Goal: Task Accomplishment & Management: Manage account settings

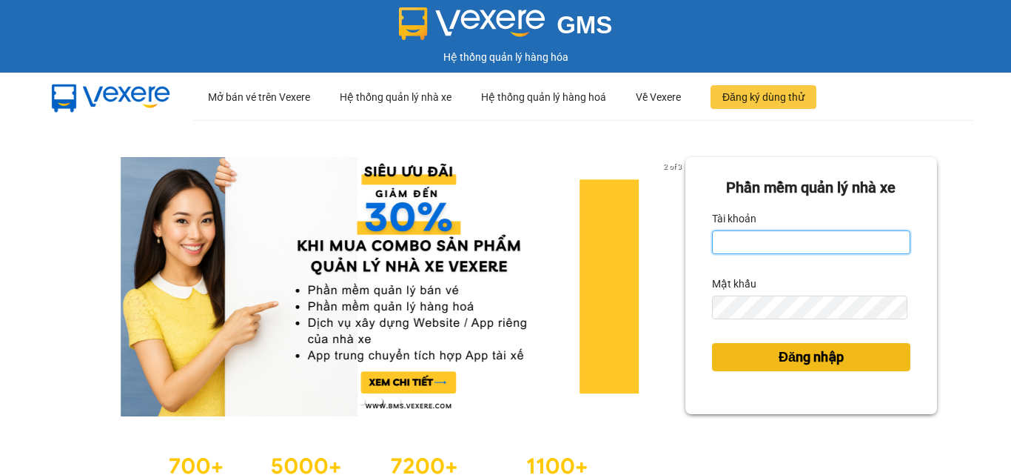
type input "dthquyen.halan"
click at [816, 361] on span "Đăng nhập" at bounding box center [811, 357] width 65 height 21
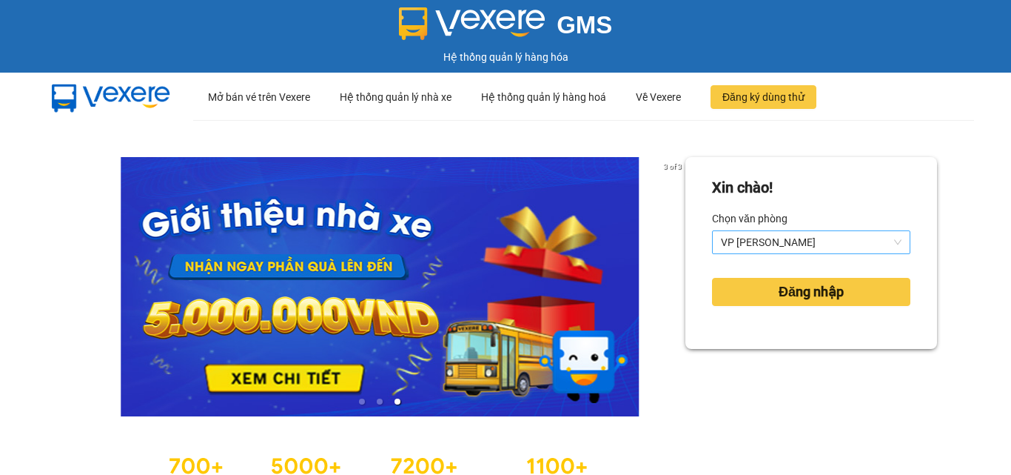
click at [816, 233] on span "VP [GEOGRAPHIC_DATA]" at bounding box center [811, 242] width 181 height 22
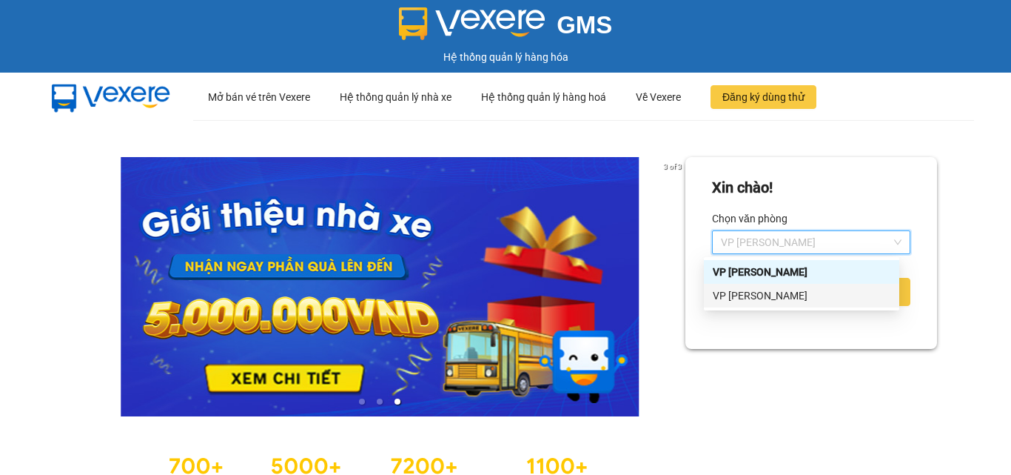
click at [768, 295] on div "VP [GEOGRAPHIC_DATA]" at bounding box center [802, 295] width 178 height 16
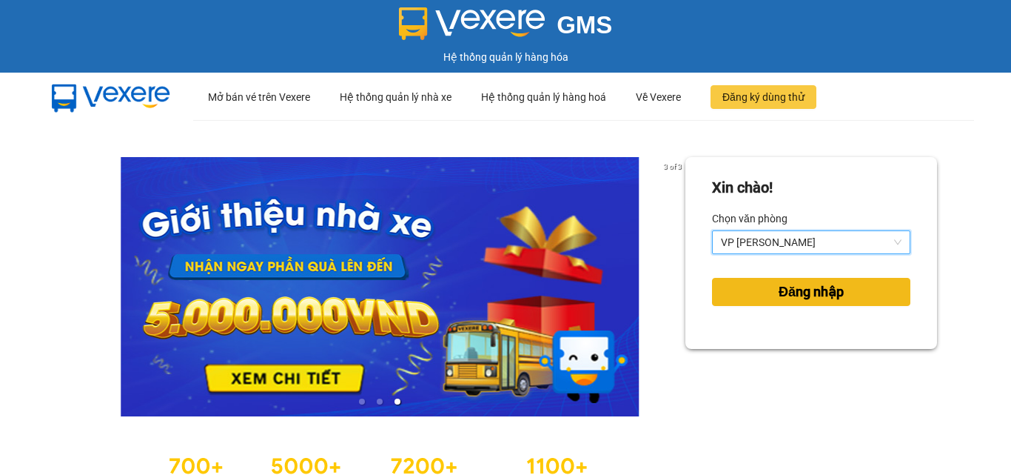
click at [829, 287] on span "Đăng nhập" at bounding box center [811, 291] width 65 height 21
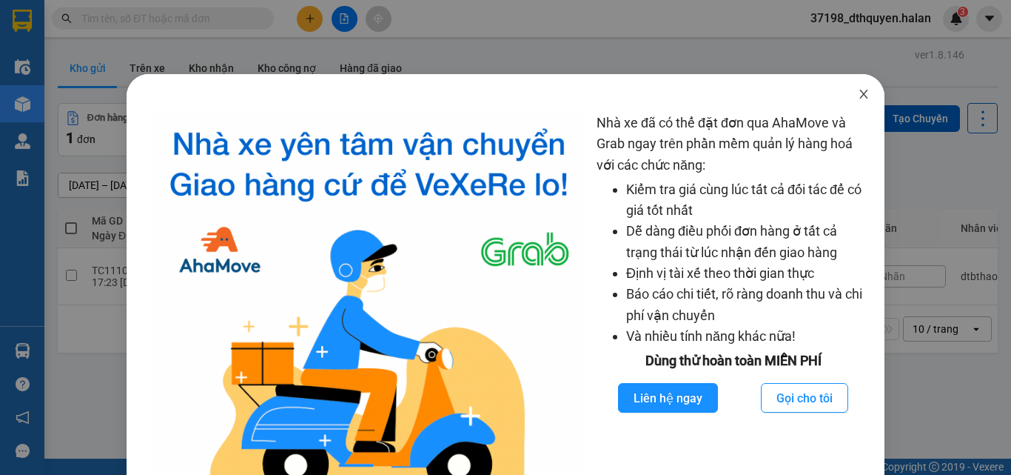
click at [858, 90] on icon "close" at bounding box center [864, 94] width 12 height 12
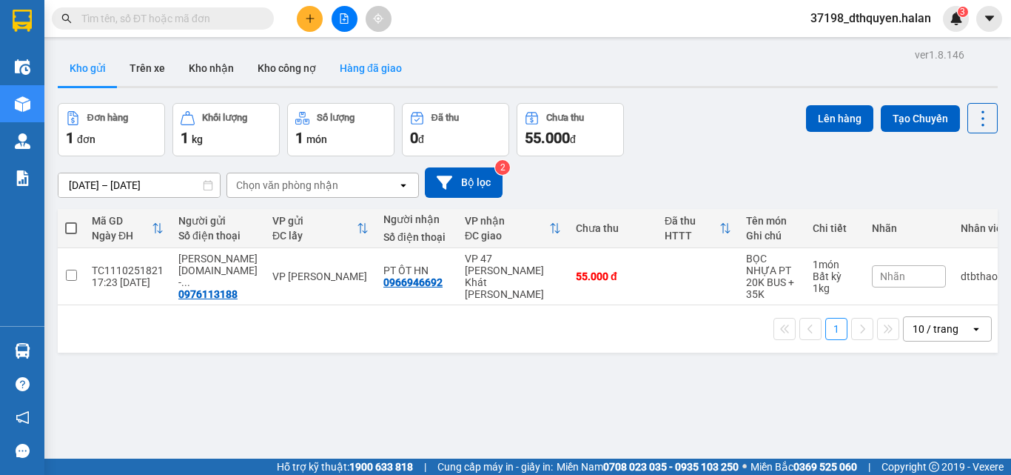
click at [373, 69] on button "Hàng đã giao" at bounding box center [371, 68] width 86 height 36
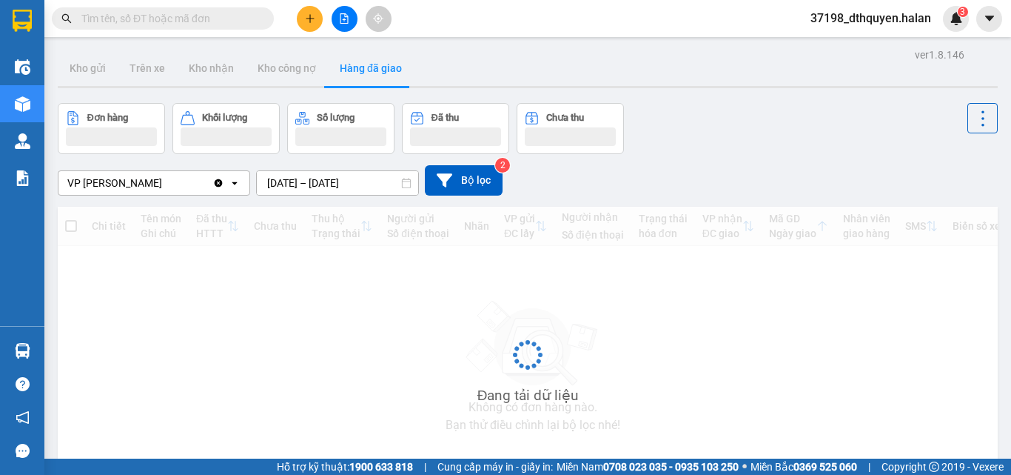
click at [280, 182] on input "09/10/2025 – 11/10/2025" at bounding box center [337, 183] width 161 height 24
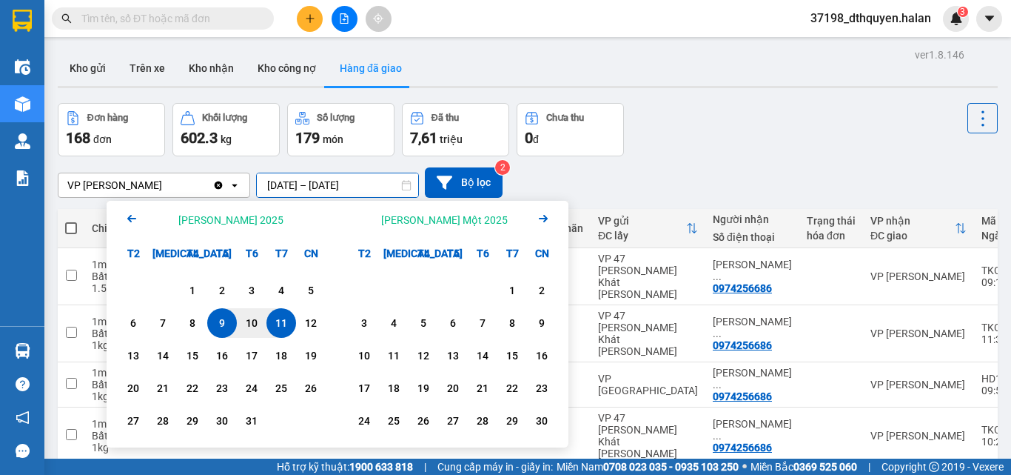
click at [288, 323] on div "11" at bounding box center [281, 323] width 21 height 18
type input "11/10/2025 – 11/10/2025"
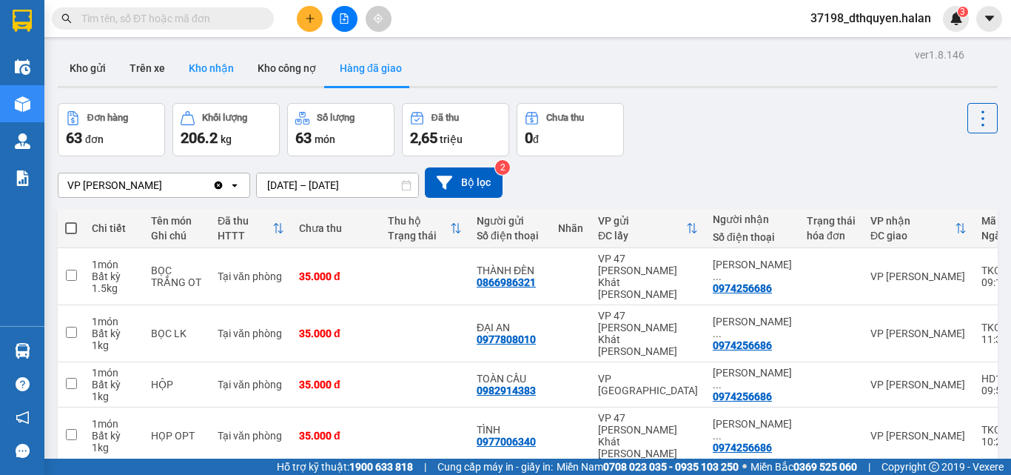
click at [217, 66] on button "Kho nhận" at bounding box center [211, 68] width 69 height 36
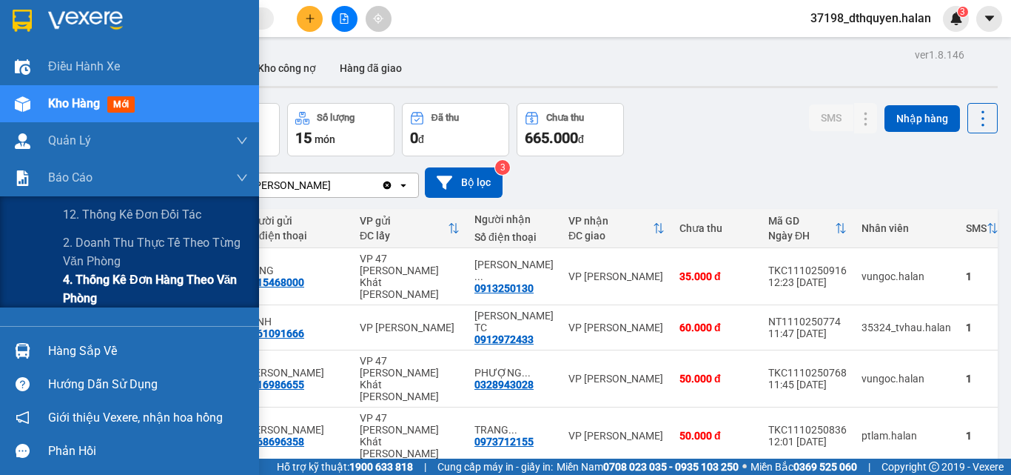
click at [104, 284] on span "4. Thống kê đơn hàng theo văn phòng" at bounding box center [155, 288] width 185 height 37
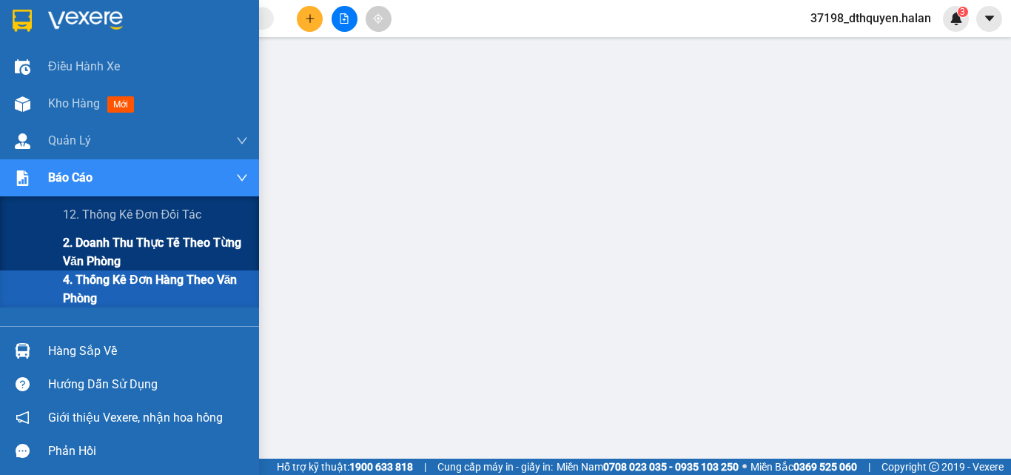
click at [104, 255] on span "2. Doanh thu thực tế theo từng văn phòng" at bounding box center [155, 251] width 185 height 37
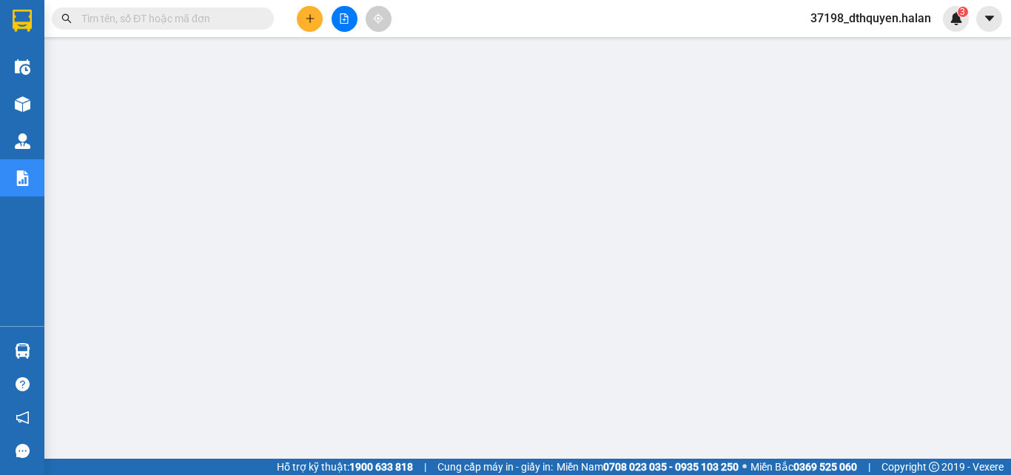
click at [858, 14] on span "37198_dthquyen.halan" at bounding box center [871, 18] width 144 height 19
click at [862, 50] on span "Đăng xuất" at bounding box center [878, 46] width 113 height 16
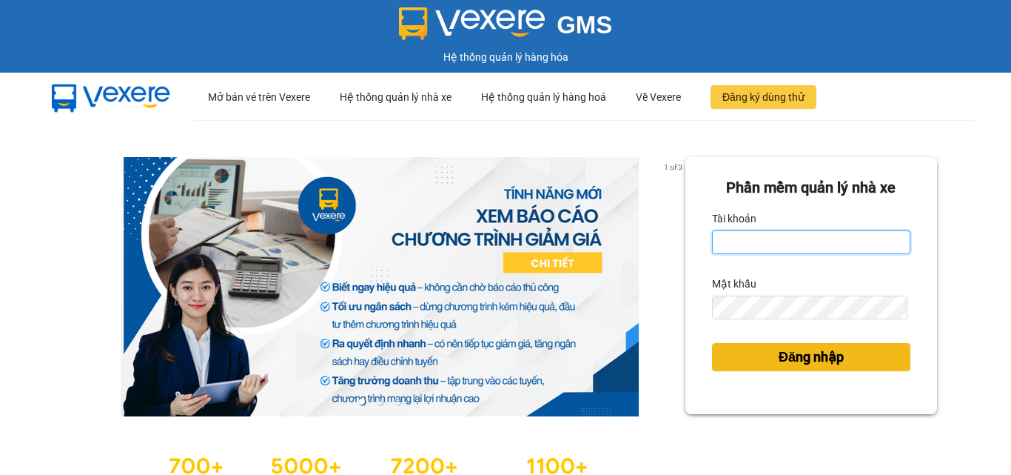
type input "dthquyen.halan"
click at [804, 359] on span "Đăng nhập" at bounding box center [811, 357] width 65 height 21
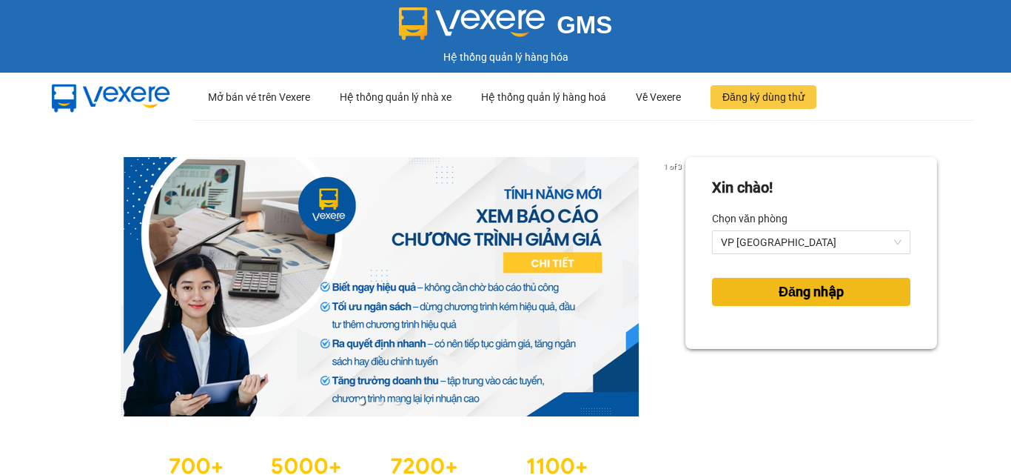
click at [745, 285] on button "Đăng nhập" at bounding box center [811, 292] width 198 height 28
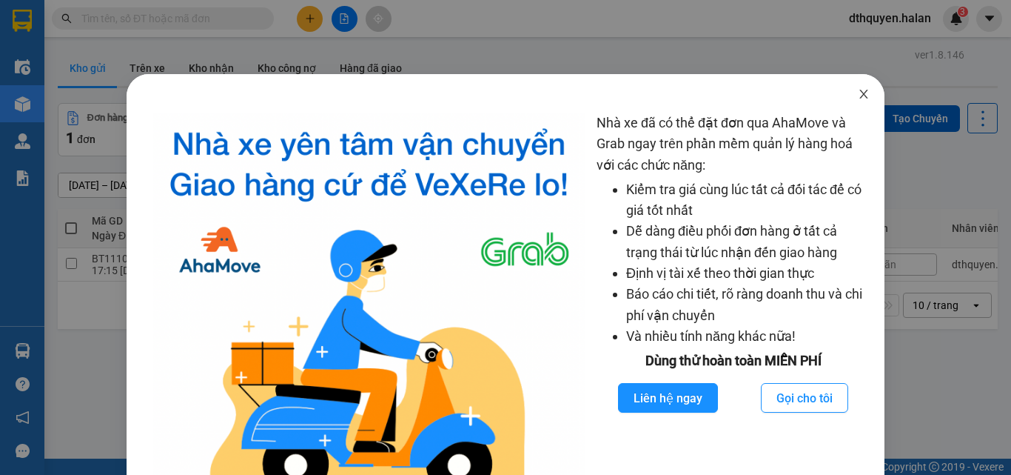
click at [860, 98] on icon "close" at bounding box center [864, 94] width 8 height 9
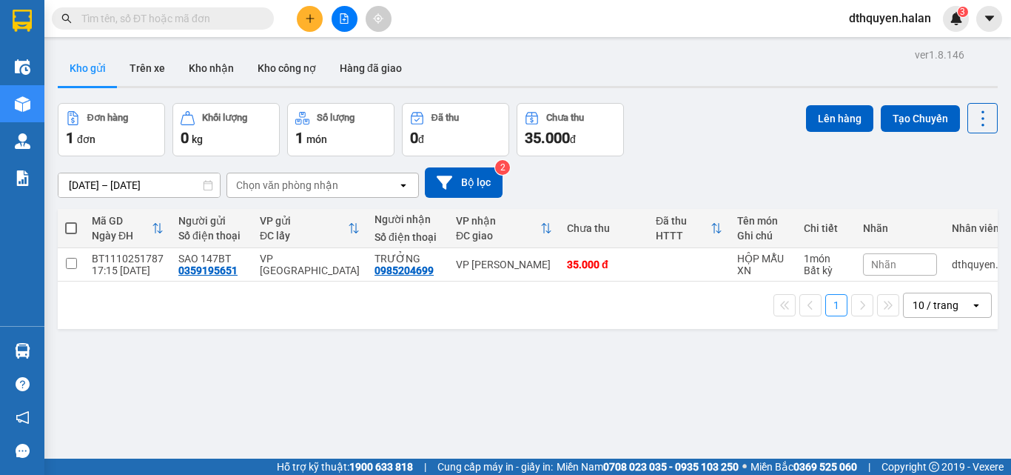
click at [236, 23] on input "text" at bounding box center [168, 18] width 175 height 16
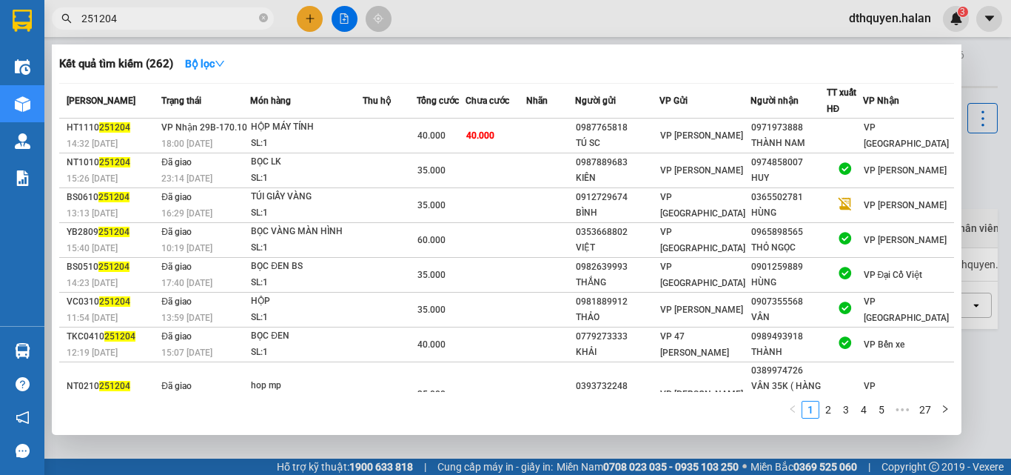
type input "251204"
click at [263, 16] on icon "close-circle" at bounding box center [263, 17] width 9 height 9
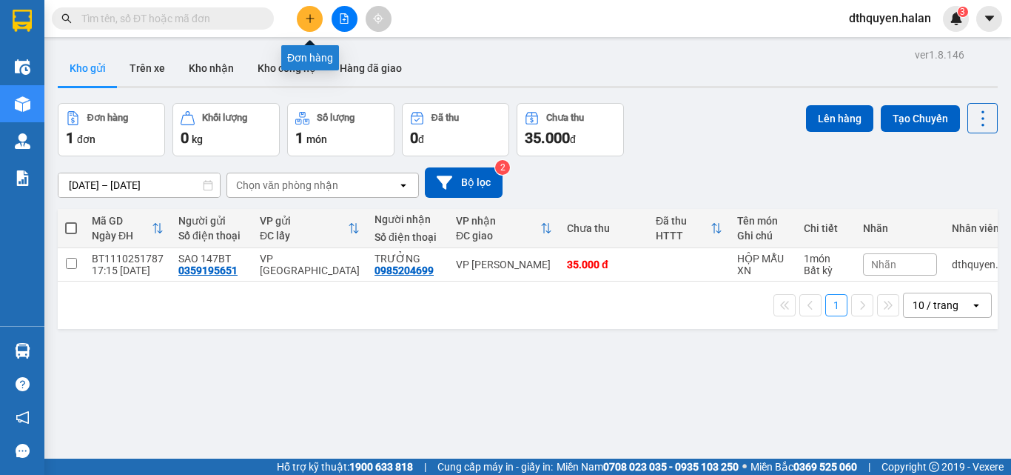
click at [304, 26] on button at bounding box center [310, 19] width 26 height 26
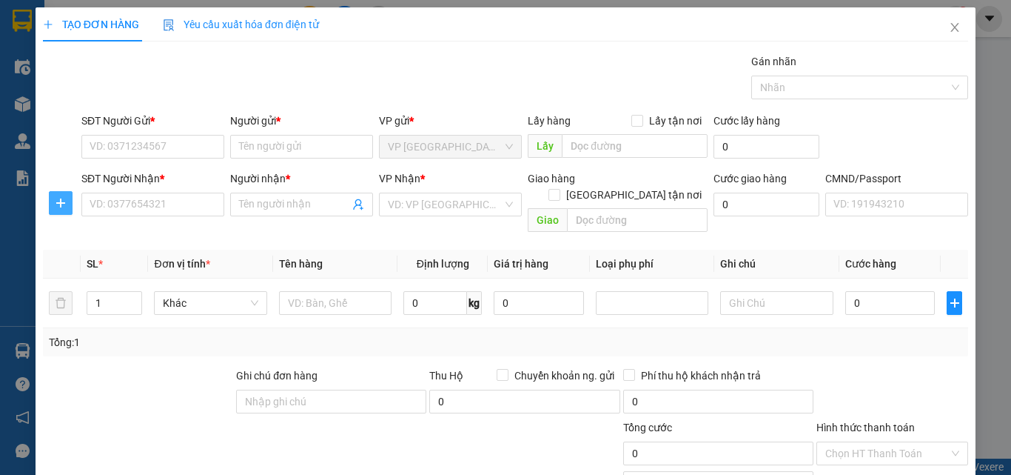
click at [56, 213] on button "button" at bounding box center [61, 203] width 24 height 24
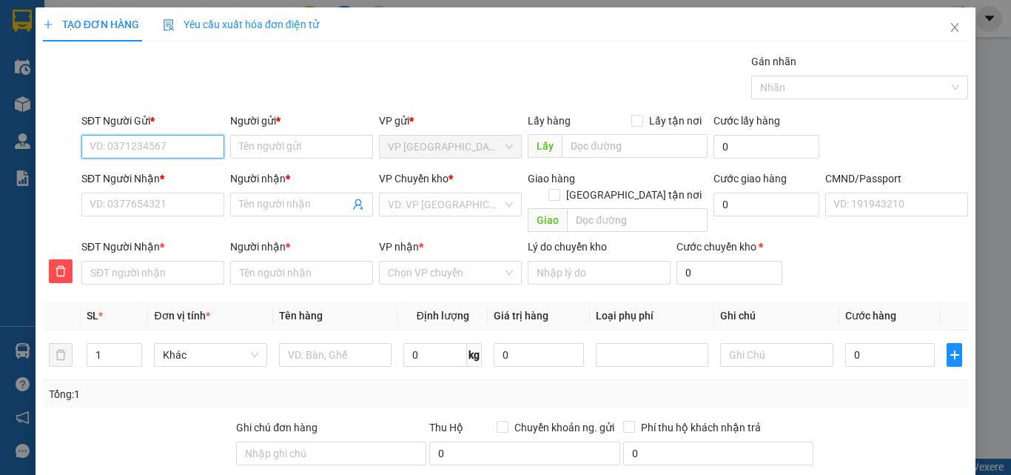
click at [130, 150] on input "SĐT Người Gửi *" at bounding box center [152, 147] width 143 height 24
type input "0394628282"
click at [198, 170] on div "0394628282 - HOÀNG ANH 147BT" at bounding box center [169, 176] width 159 height 16
type input "HOÀNG ANH 147BT"
type input "0394628282"
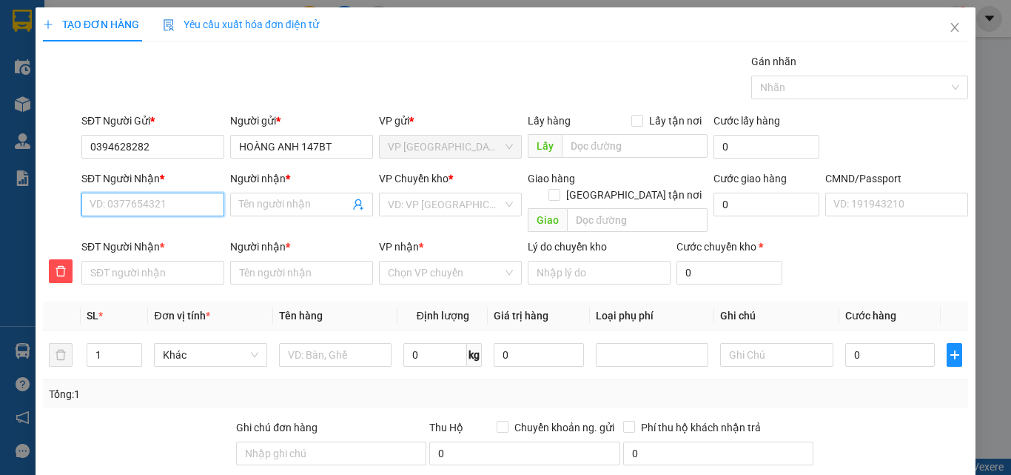
click at [195, 194] on input "SĐT Người Nhận *" at bounding box center [152, 205] width 143 height 24
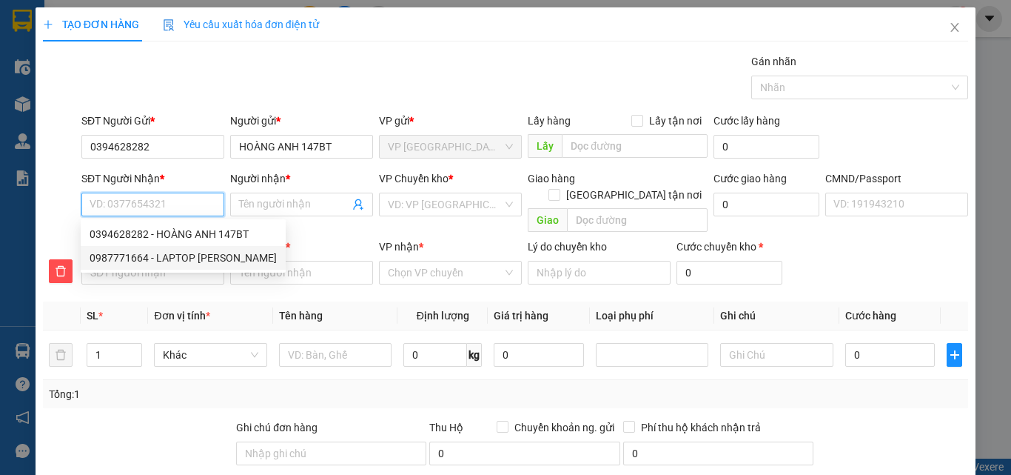
click at [196, 256] on div "0987771664 - LAPTOP [PERSON_NAME]" at bounding box center [183, 258] width 187 height 16
type input "0987771664"
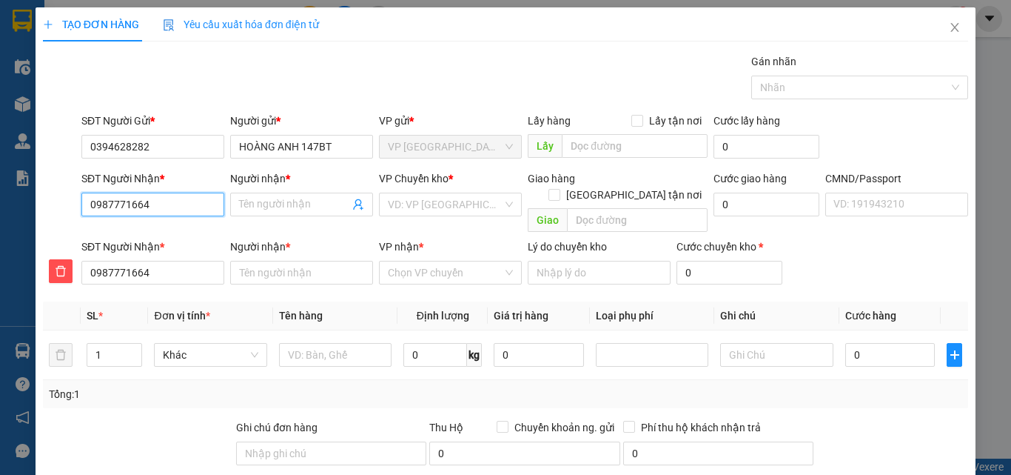
type input "LAPTOP [PERSON_NAME]"
click at [478, 201] on span "VP [PERSON_NAME]" at bounding box center [450, 204] width 125 height 22
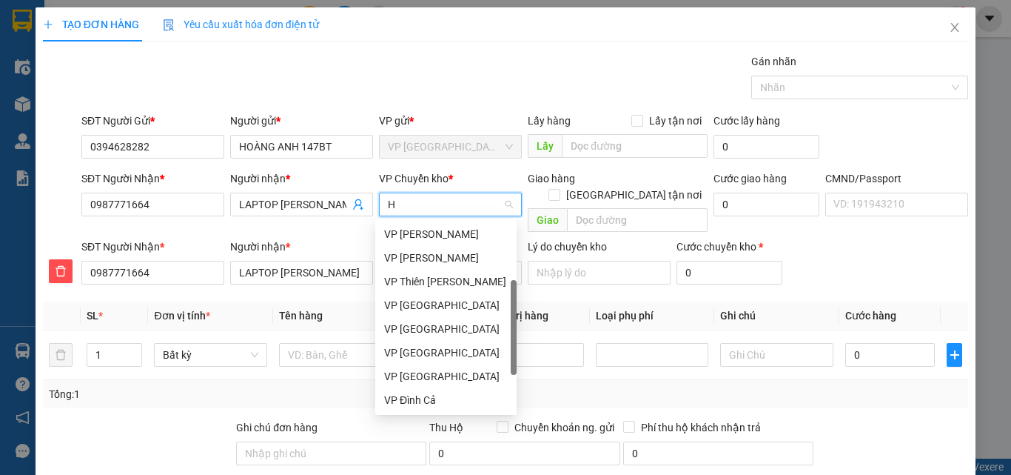
type input "HO"
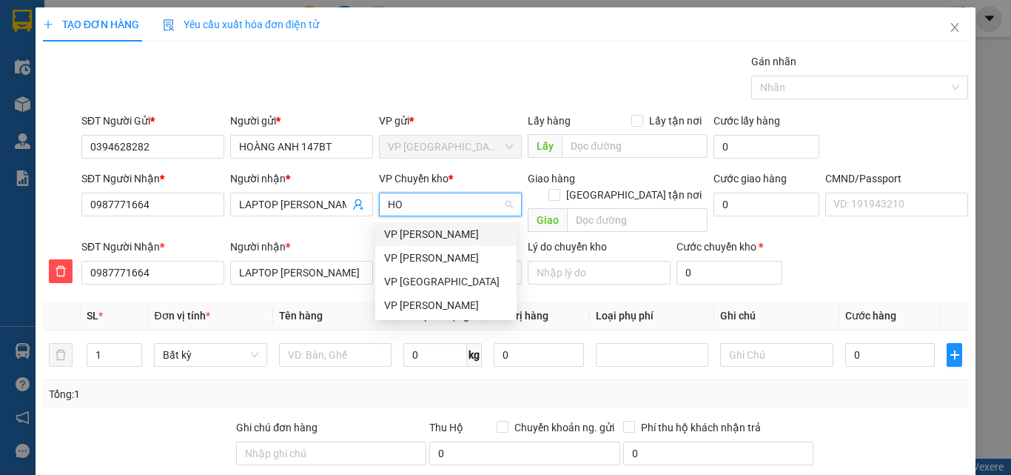
scroll to position [0, 0]
click at [444, 310] on div "VP [PERSON_NAME]" at bounding box center [446, 305] width 124 height 16
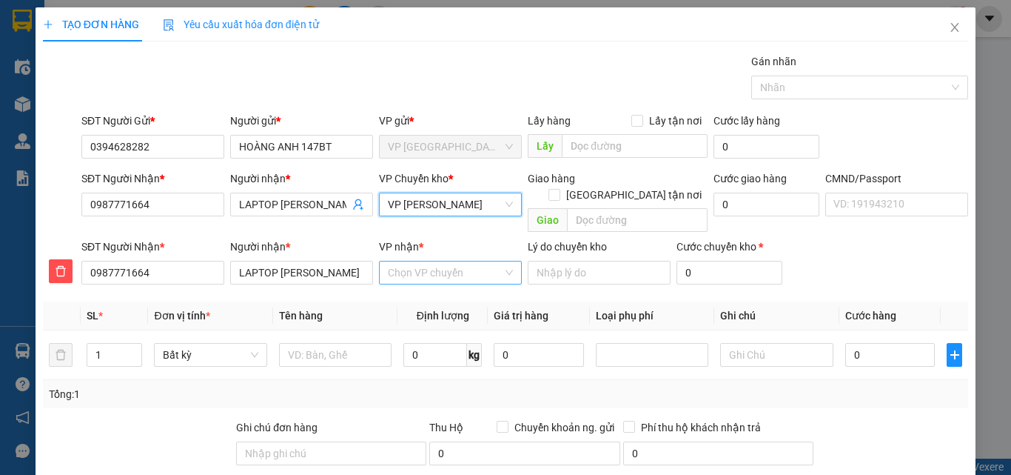
click at [418, 261] on input "VP nhận *" at bounding box center [445, 272] width 115 height 22
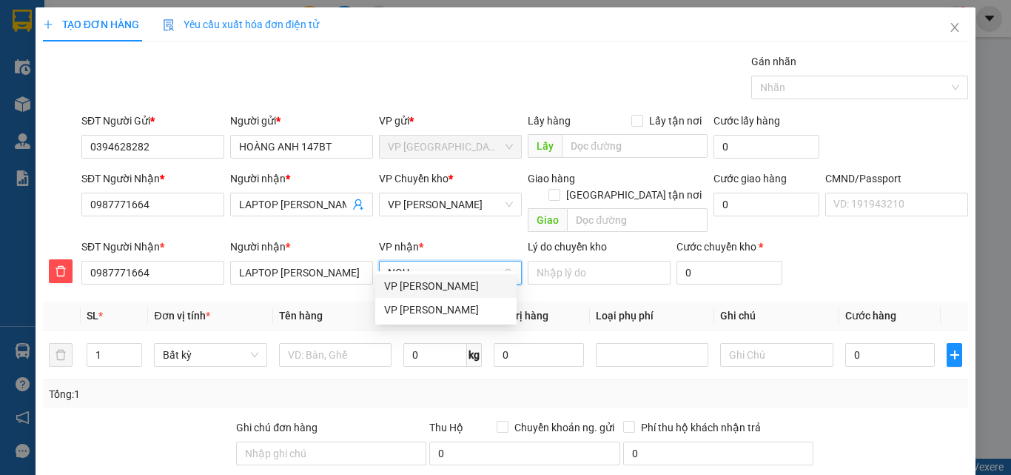
type input "NGUY"
click at [441, 284] on div "VP [PERSON_NAME]" at bounding box center [446, 286] width 124 height 16
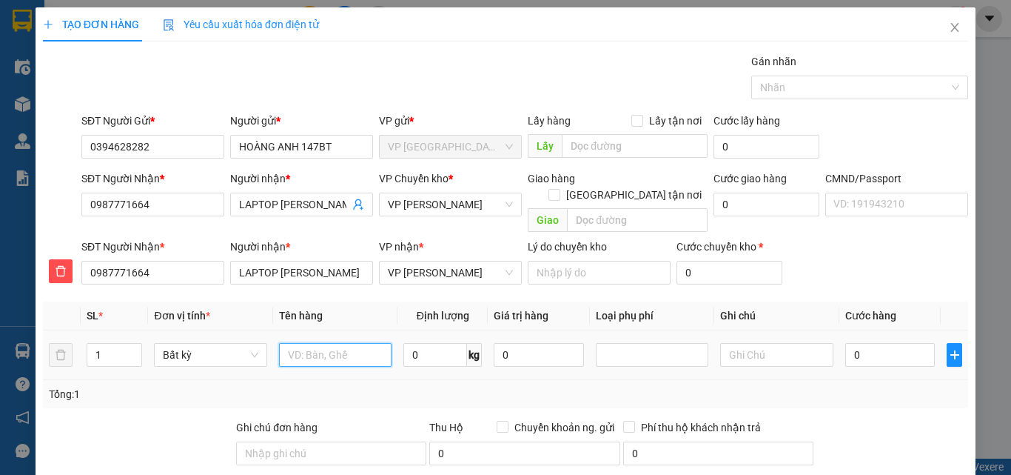
click at [360, 343] on input "text" at bounding box center [335, 355] width 113 height 24
type input "BỌC ĐEN MT"
click at [428, 343] on input "0" at bounding box center [436, 355] width 64 height 24
type input "2"
click at [855, 343] on input "0" at bounding box center [891, 355] width 90 height 24
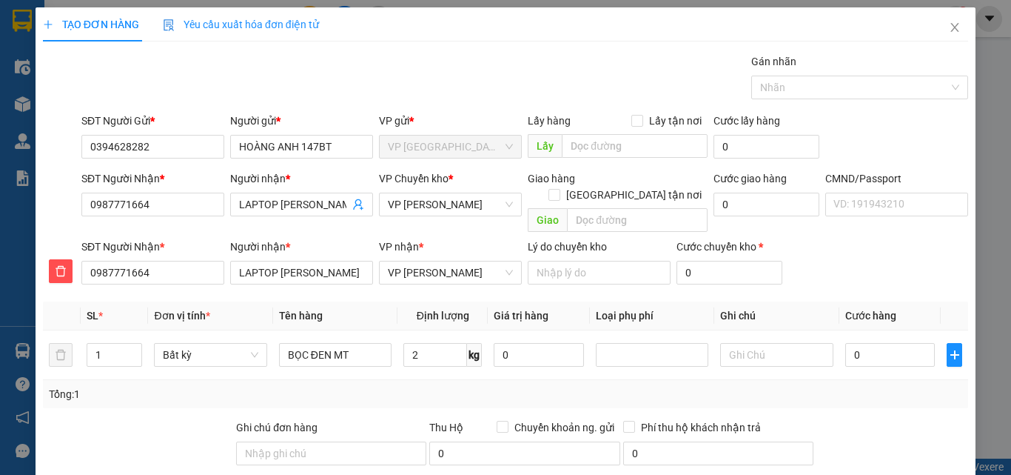
click at [891, 386] on div "Tổng: 1" at bounding box center [506, 394] width 914 height 16
type input "35.000"
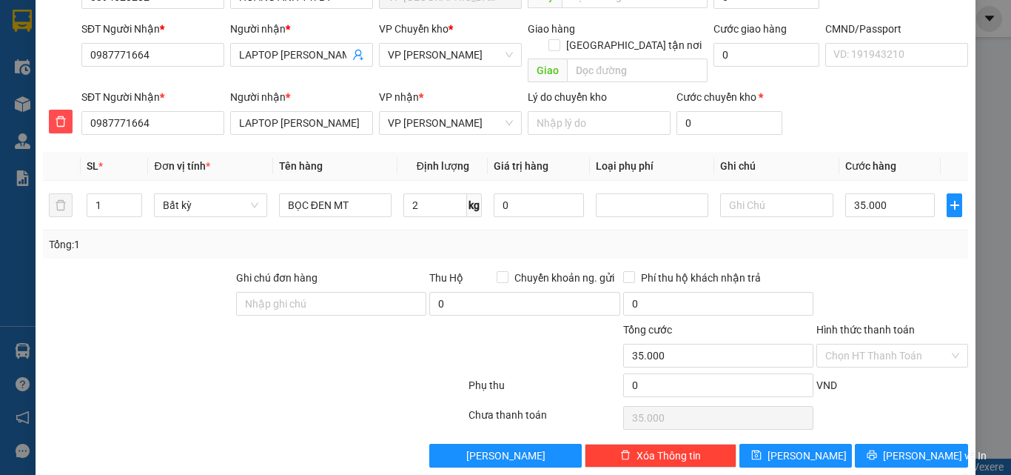
scroll to position [155, 0]
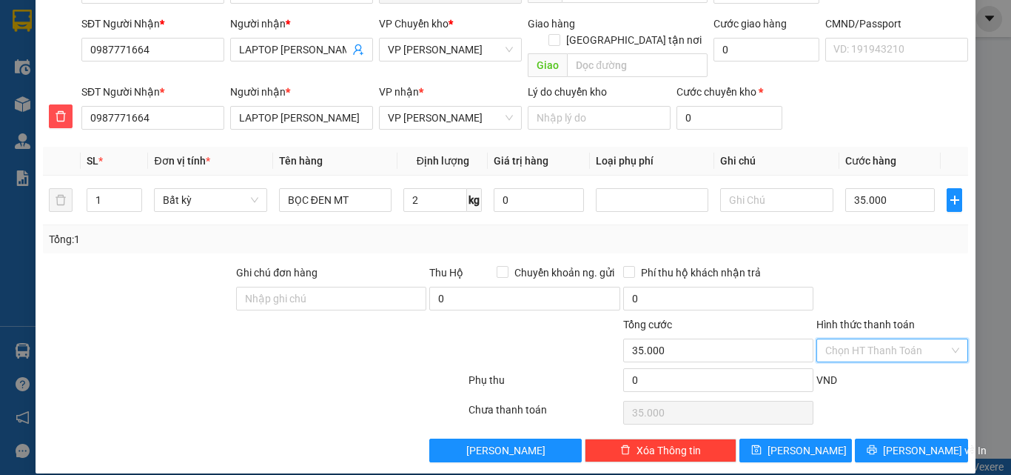
click at [840, 339] on input "Hình thức thanh toán" at bounding box center [888, 350] width 124 height 22
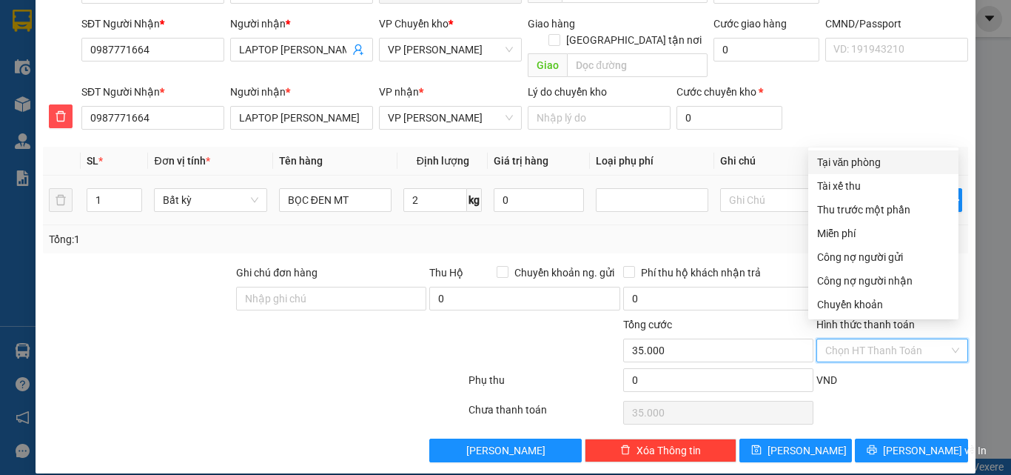
click at [853, 164] on div "Tại văn phòng" at bounding box center [883, 162] width 133 height 16
type input "0"
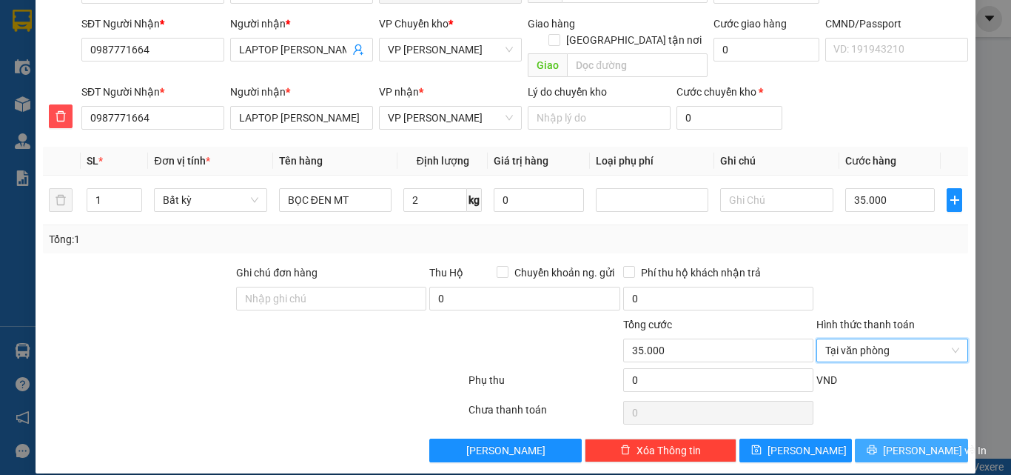
click at [913, 442] on span "[PERSON_NAME] và In" at bounding box center [935, 450] width 104 height 16
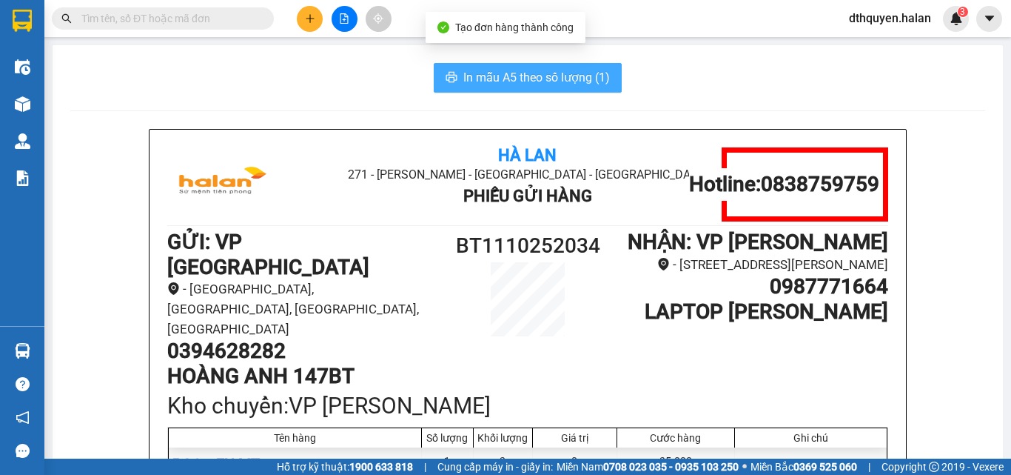
click at [533, 78] on span "In mẫu A5 theo số lượng (1)" at bounding box center [537, 77] width 147 height 19
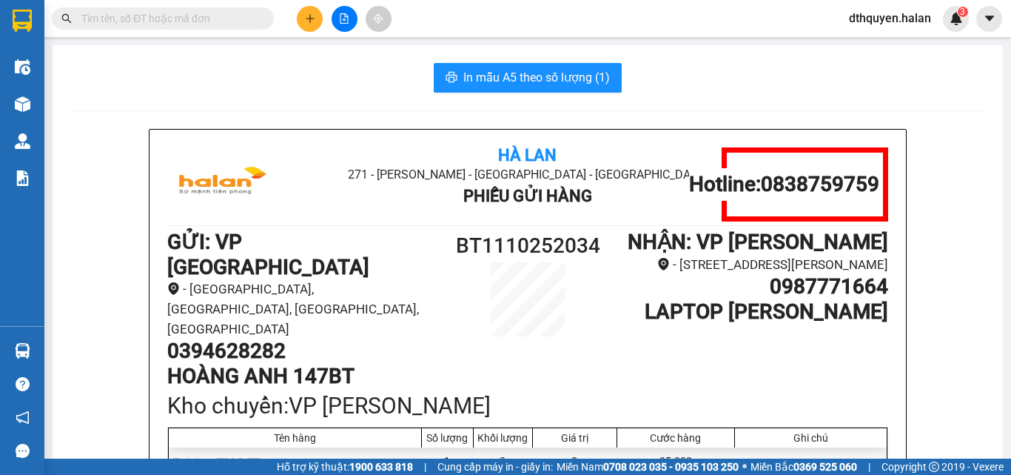
click at [150, 20] on input "text" at bounding box center [168, 18] width 175 height 16
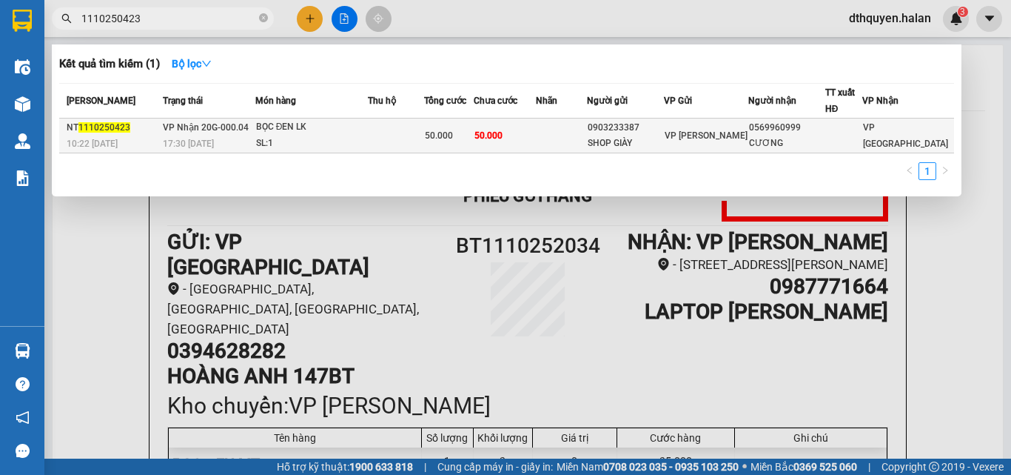
type input "1110250423"
click at [279, 140] on div "SL: 1" at bounding box center [311, 144] width 111 height 16
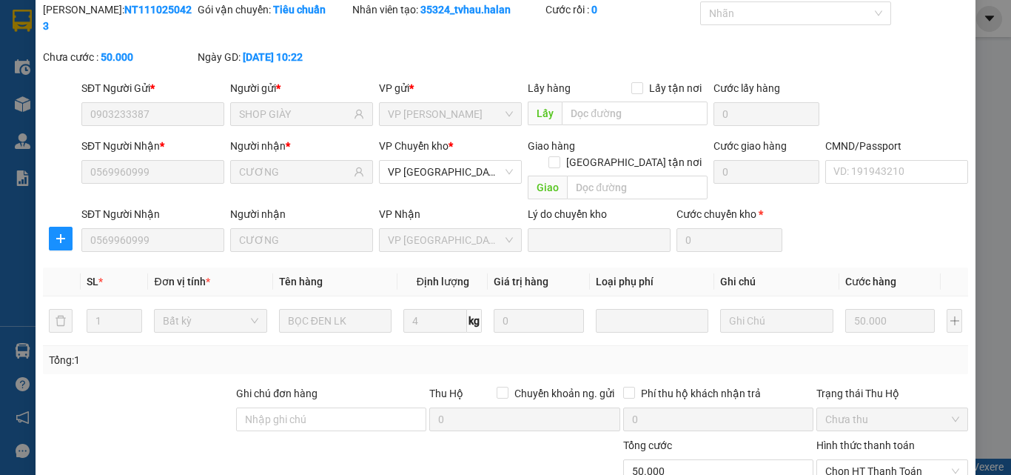
type input "0903233387"
type input "SHOP GIÀY"
type input "0569960999"
type input "CƯƠNG"
type input "0"
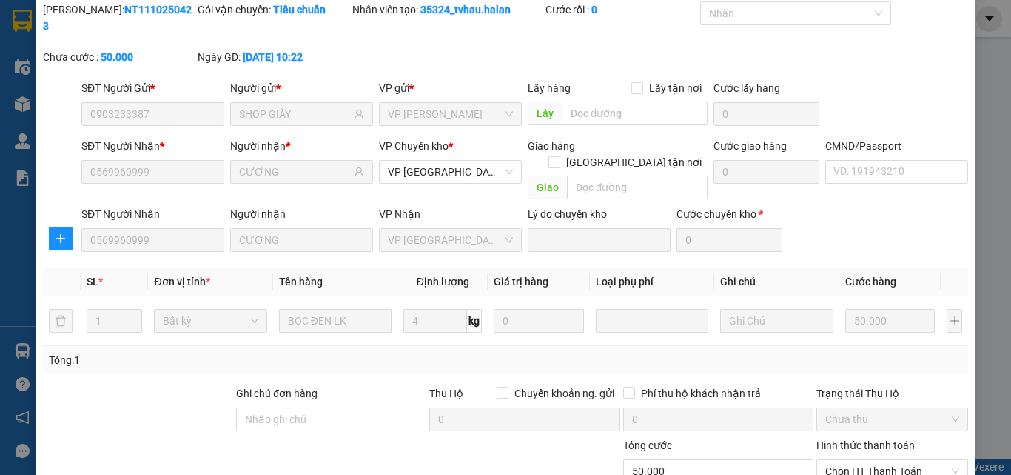
type input "50.000"
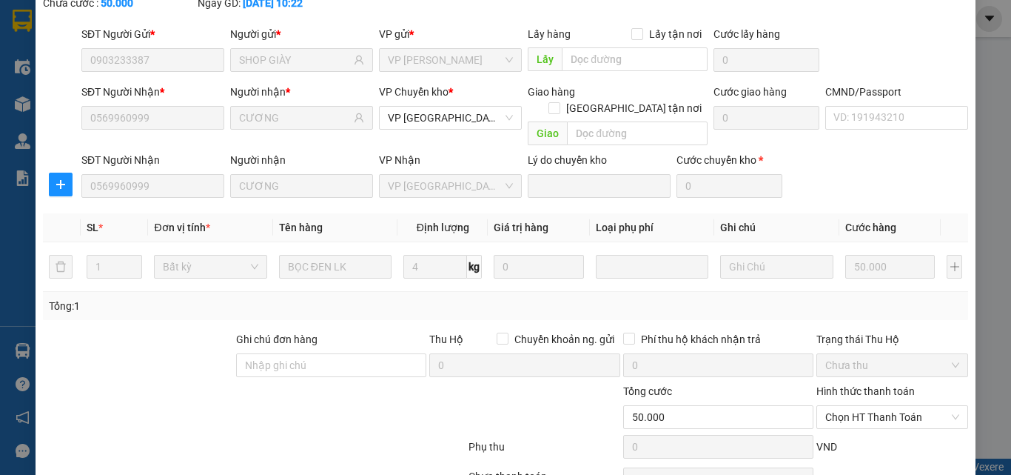
scroll to position [156, 0]
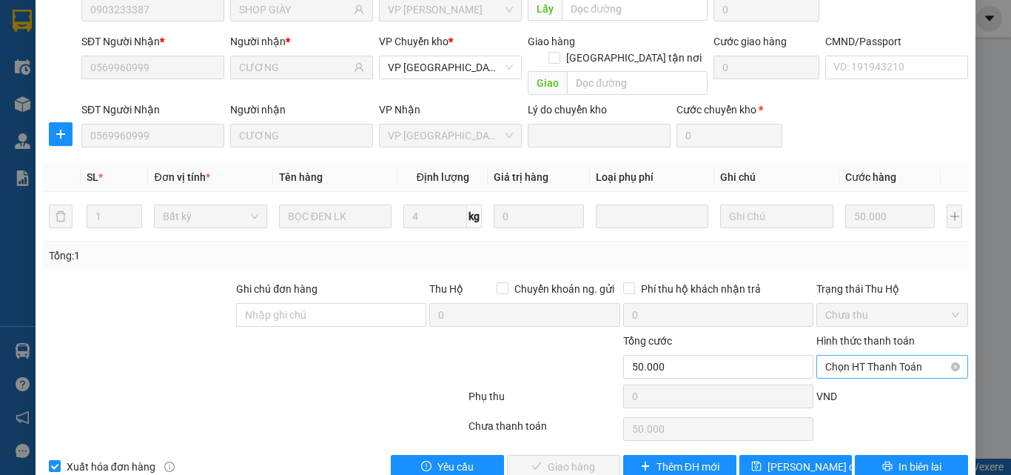
click at [864, 355] on span "Chọn HT Thanh Toán" at bounding box center [893, 366] width 134 height 22
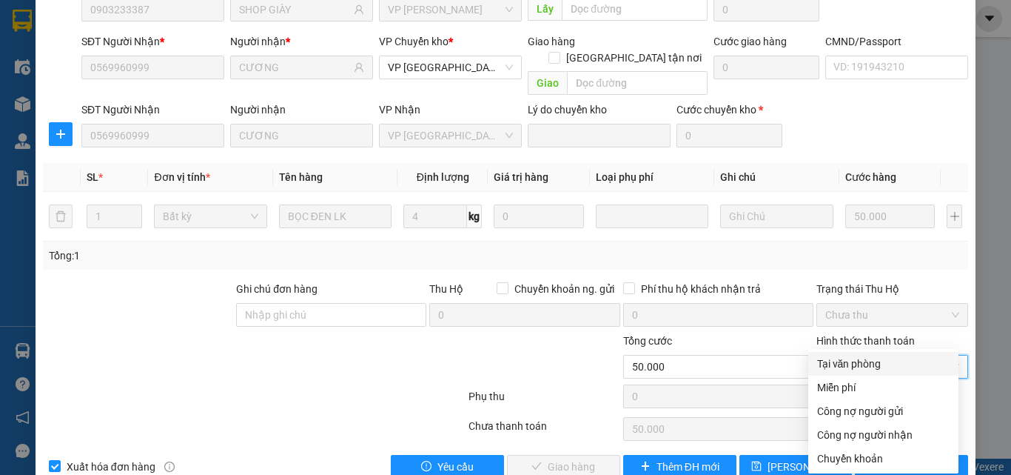
click at [852, 363] on div "Tại văn phòng" at bounding box center [883, 363] width 133 height 16
type input "0"
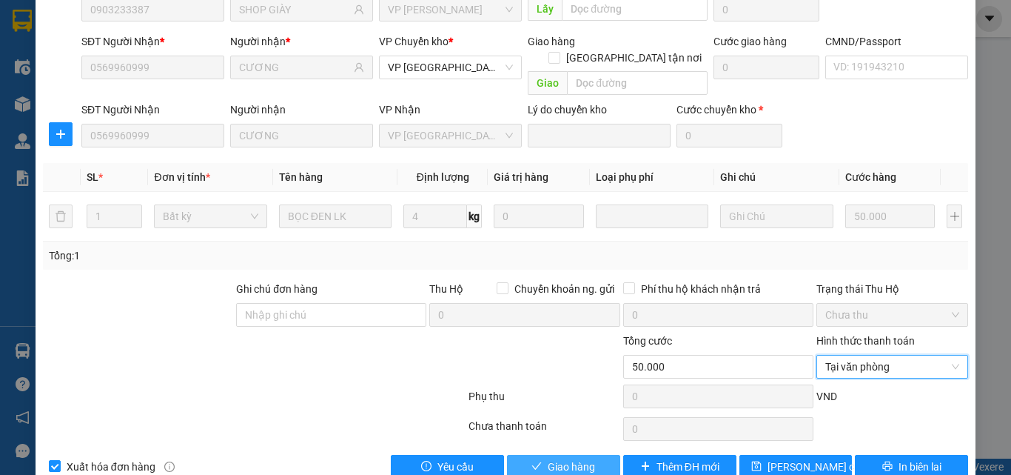
click at [586, 458] on span "Giao hàng" at bounding box center [571, 466] width 47 height 16
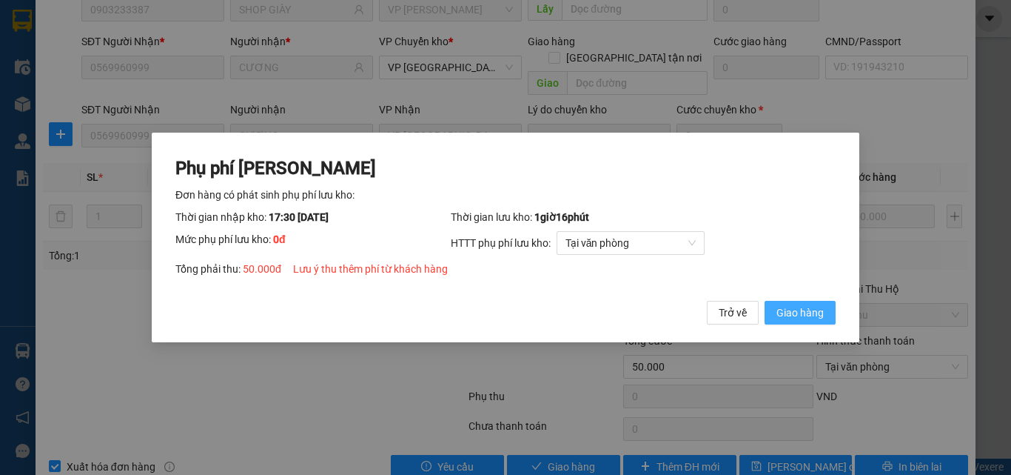
click at [798, 313] on span "Giao hàng" at bounding box center [800, 312] width 47 height 16
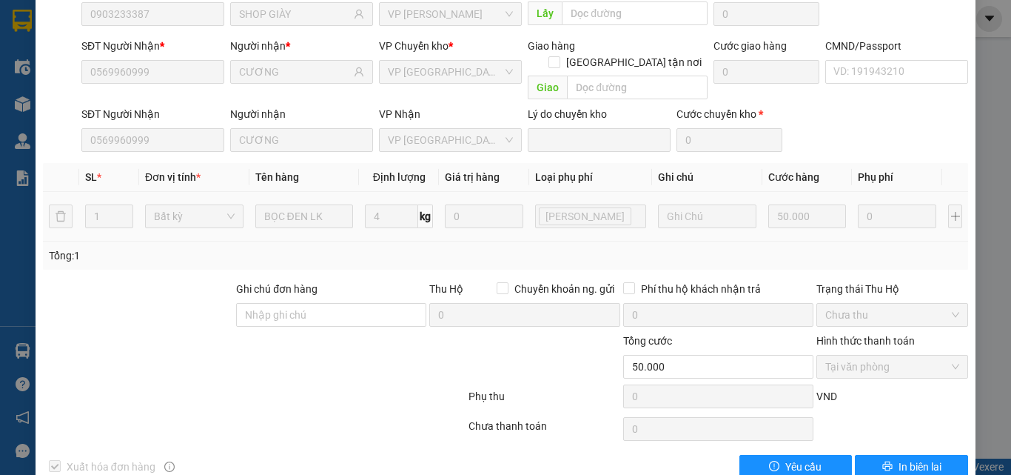
scroll to position [0, 0]
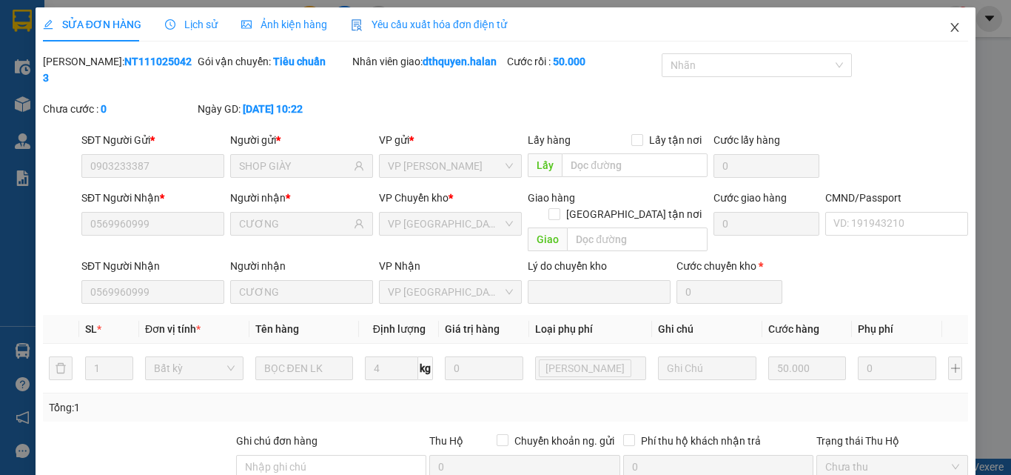
drag, startPoint x: 946, startPoint y: 32, endPoint x: 783, endPoint y: 15, distance: 163.1
click at [949, 33] on icon "close" at bounding box center [955, 27] width 12 height 12
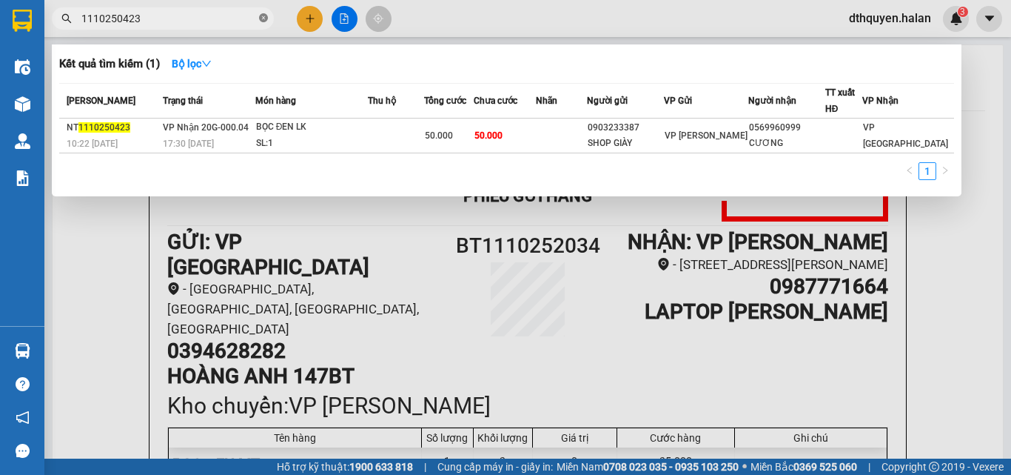
click at [261, 20] on icon "close-circle" at bounding box center [263, 17] width 9 height 9
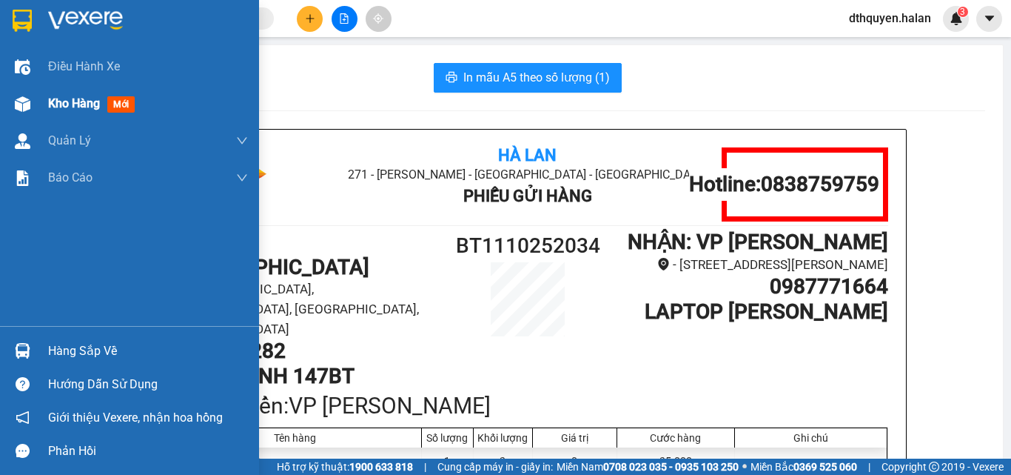
click at [67, 109] on span "Kho hàng" at bounding box center [74, 103] width 52 height 14
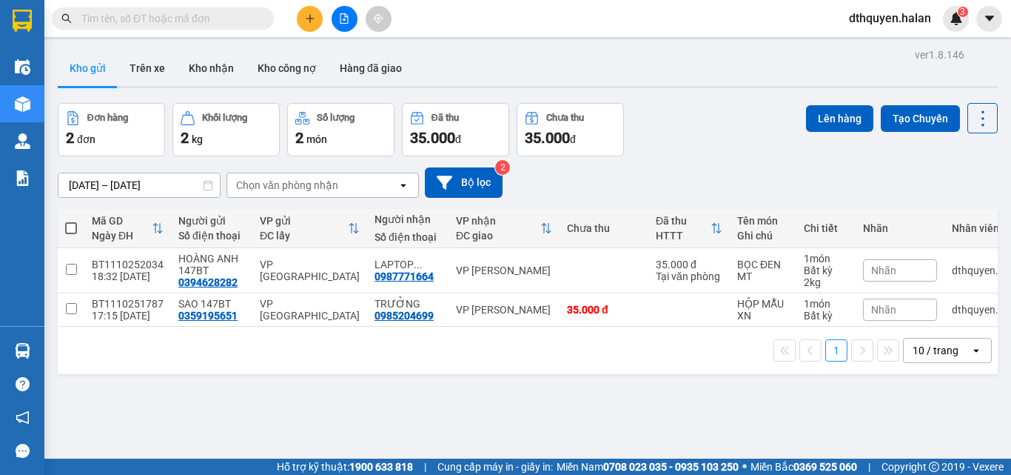
click at [76, 229] on span at bounding box center [71, 228] width 12 height 12
click at [71, 221] on input "checkbox" at bounding box center [71, 221] width 0 height 0
checkbox input "true"
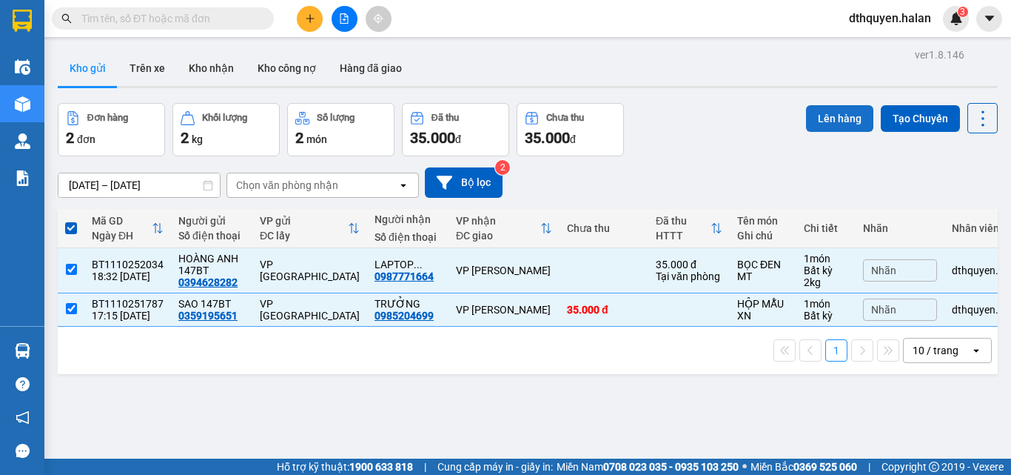
click at [840, 118] on button "Lên hàng" at bounding box center [839, 118] width 67 height 27
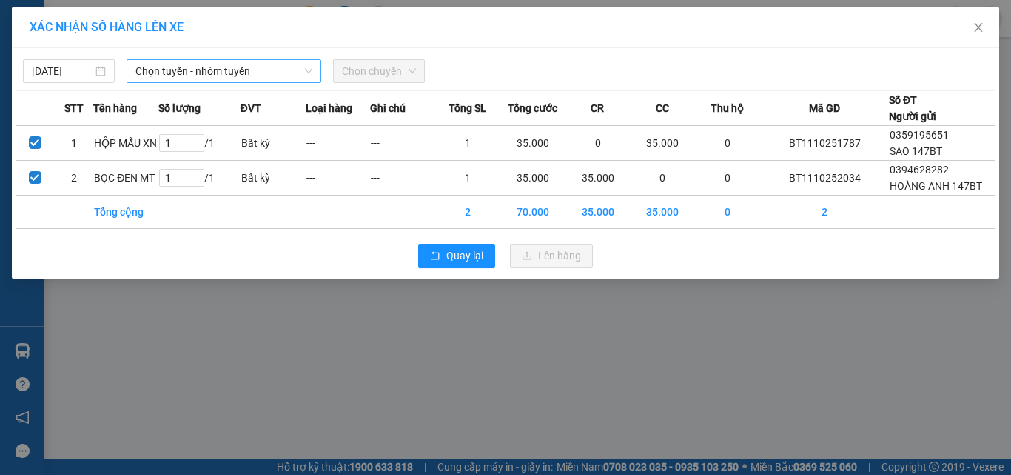
click at [218, 73] on span "Chọn tuyến - nhóm tuyến" at bounding box center [224, 71] width 177 height 22
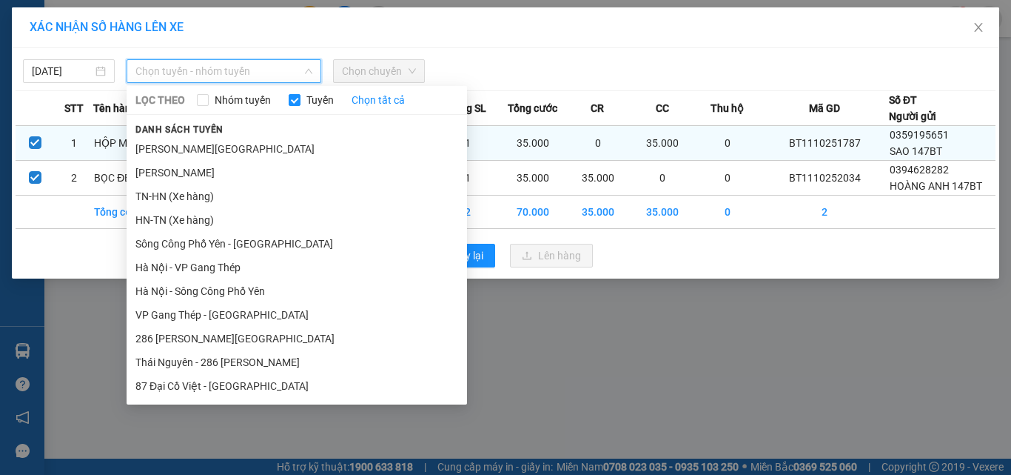
click at [236, 155] on li "[PERSON_NAME][GEOGRAPHIC_DATA]" at bounding box center [297, 149] width 341 height 24
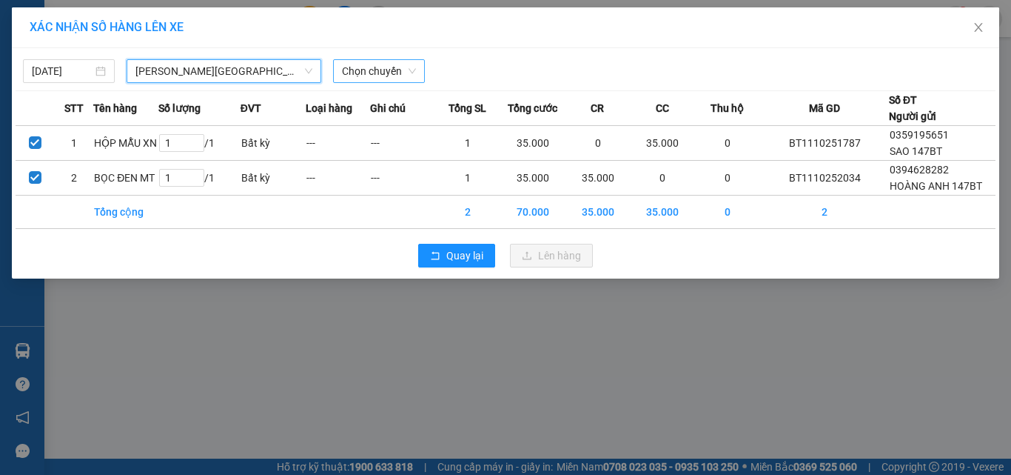
drag, startPoint x: 387, startPoint y: 71, endPoint x: 546, endPoint y: 118, distance: 165.4
click at [388, 71] on span "Chọn chuyến" at bounding box center [379, 71] width 74 height 22
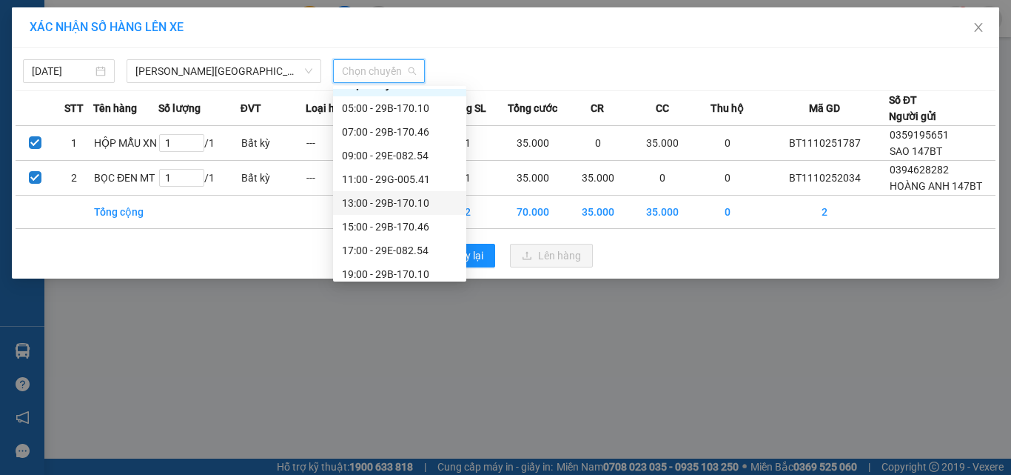
scroll to position [24, 0]
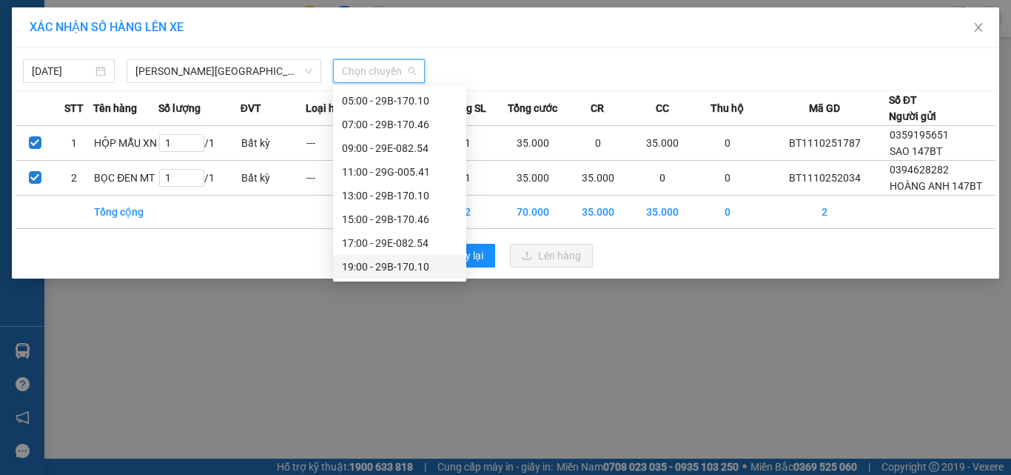
click at [381, 263] on div "19:00 - 29B-170.10" at bounding box center [400, 266] width 116 height 16
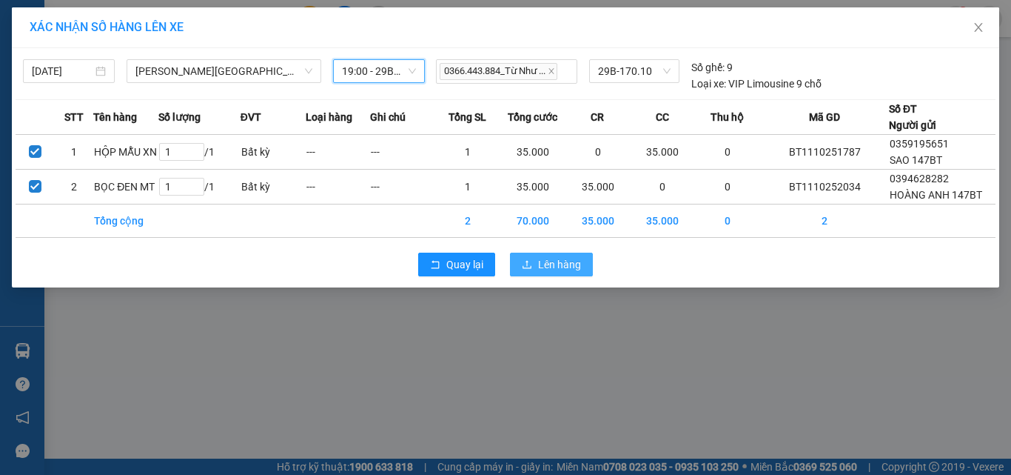
click at [578, 267] on span "Lên hàng" at bounding box center [559, 264] width 43 height 16
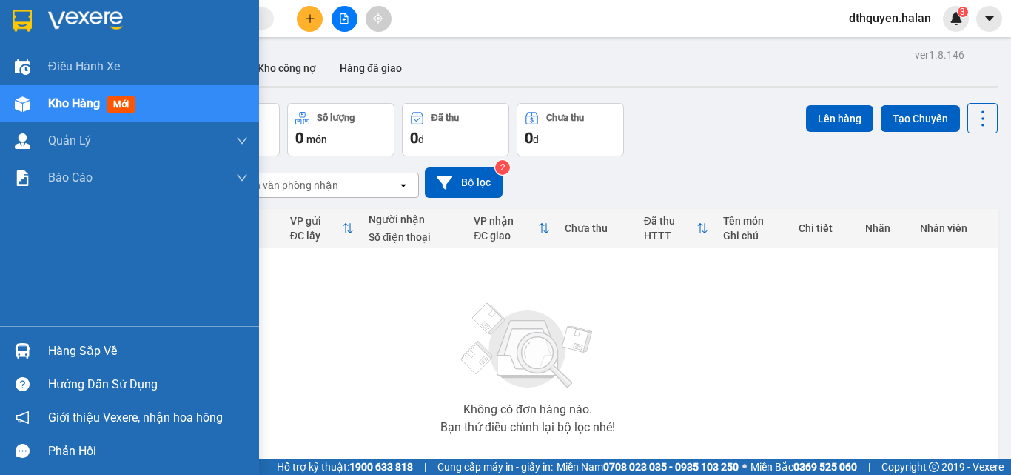
click at [110, 355] on div "Hàng sắp về" at bounding box center [148, 351] width 200 height 22
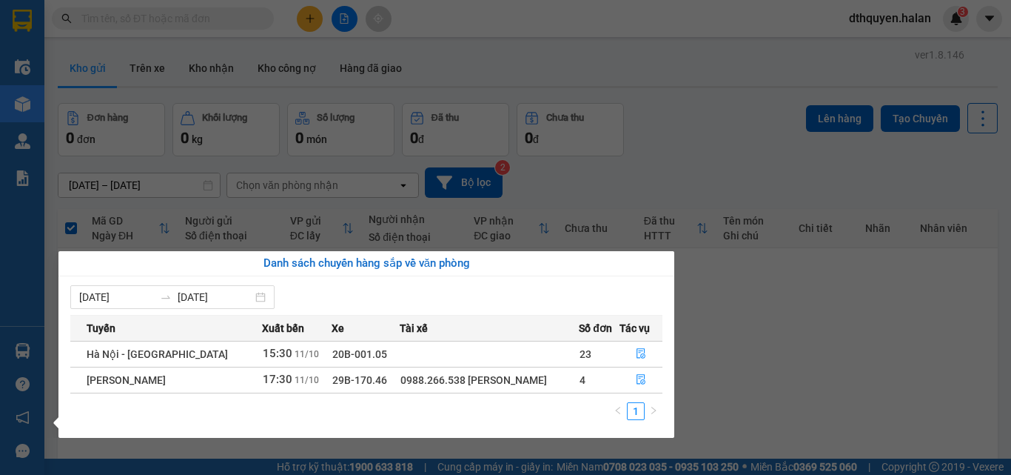
click at [170, 19] on section "Kết quả tìm kiếm ( 1 ) Bộ lọc Mã ĐH Trạng thái Món hàng Thu hộ Tổng cước Chưa c…" at bounding box center [505, 237] width 1011 height 475
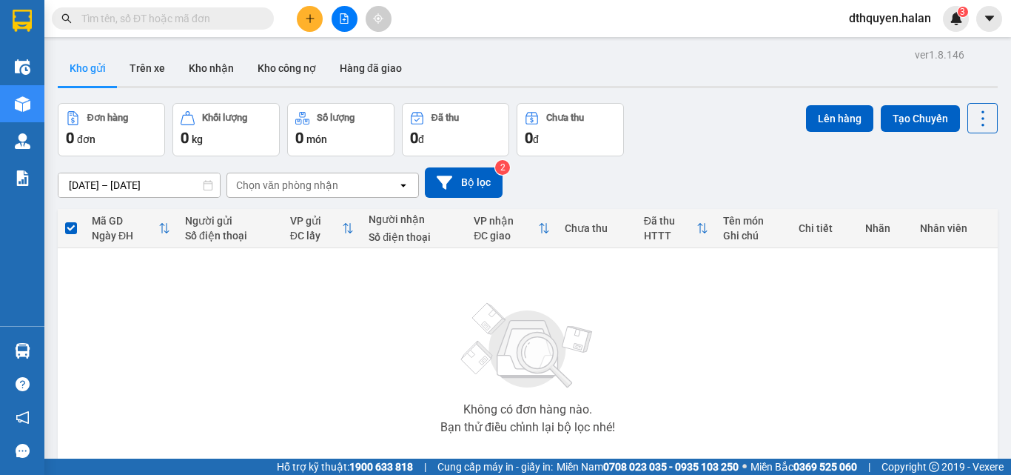
click at [170, 19] on input "text" at bounding box center [168, 18] width 175 height 16
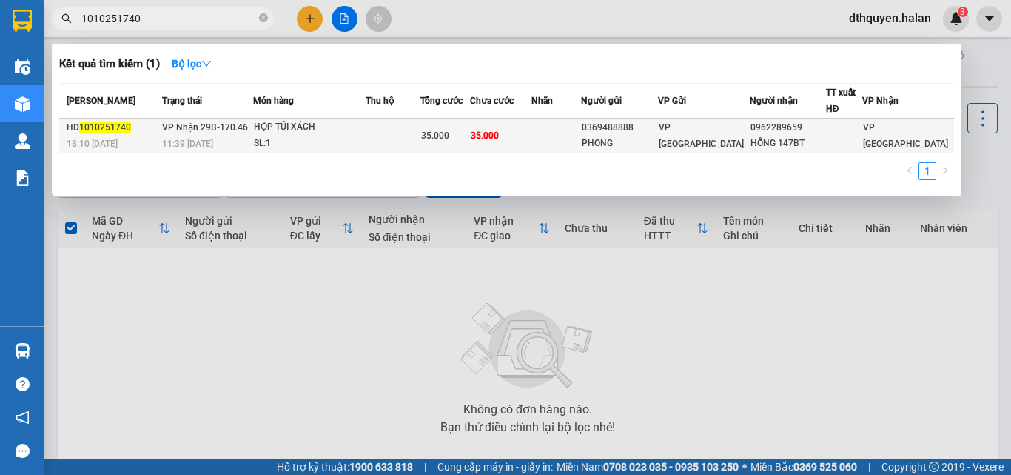
type input "1010251740"
click at [298, 136] on div "SL: 1" at bounding box center [309, 144] width 111 height 16
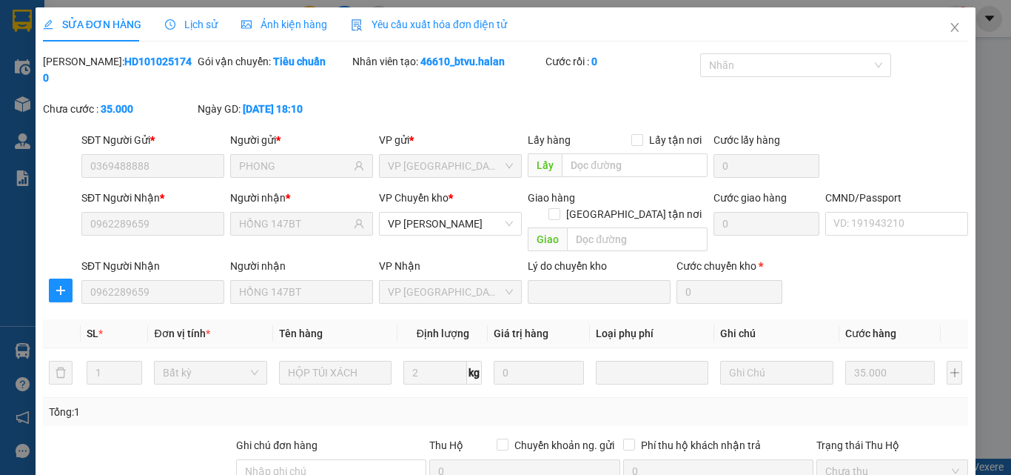
type input "0369488888"
type input "PHONG"
type input "0962289659"
type input "HỒNG 147BT"
type input "0"
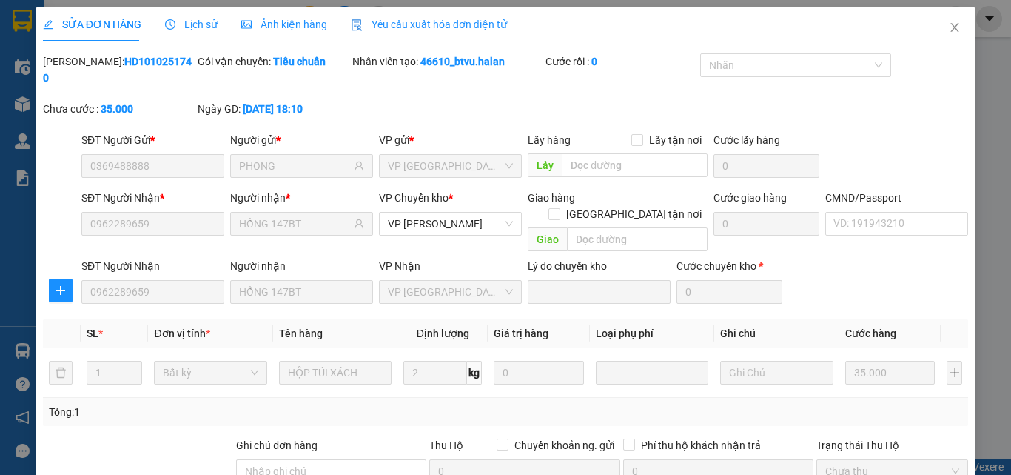
type input "35.000"
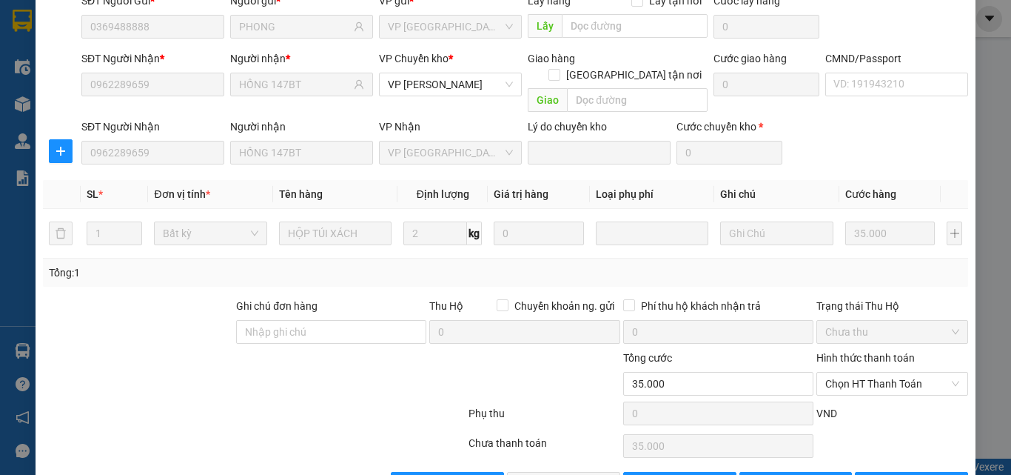
scroll to position [156, 0]
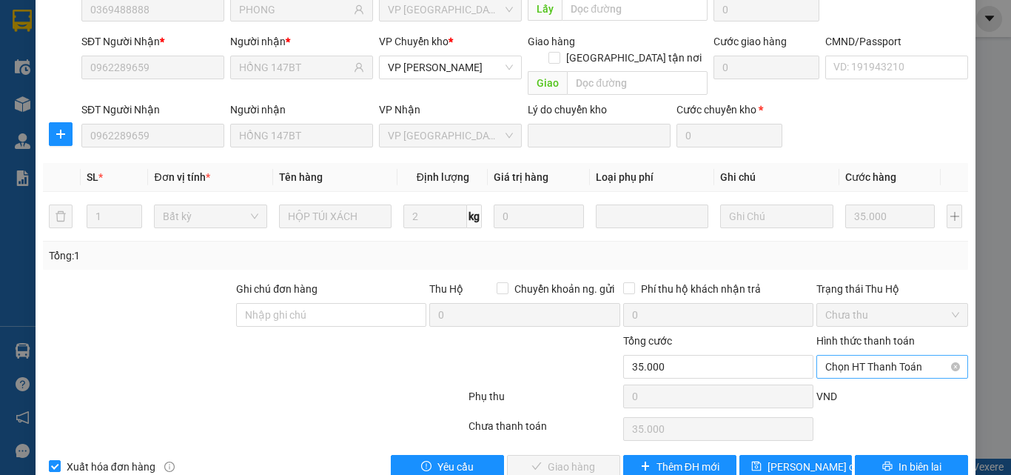
click at [869, 355] on span "Chọn HT Thanh Toán" at bounding box center [893, 366] width 134 height 22
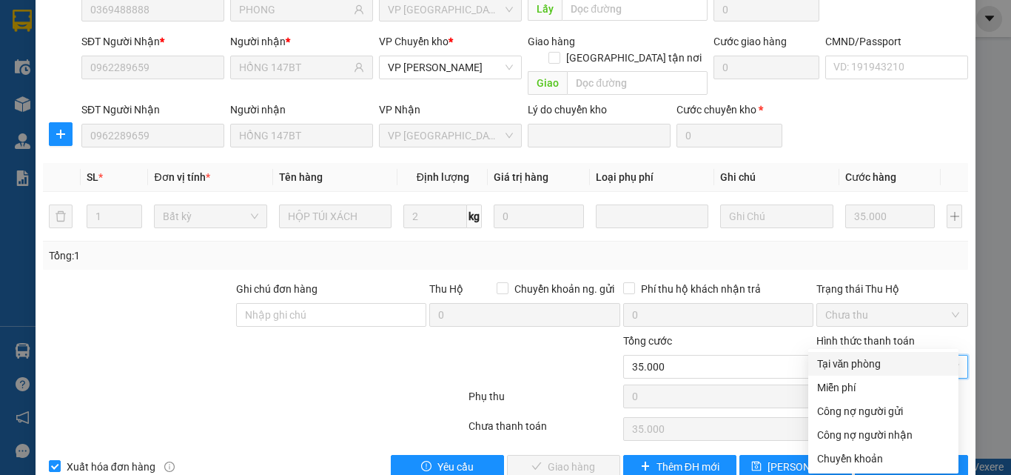
click at [843, 361] on div "Tại văn phòng" at bounding box center [883, 363] width 133 height 16
type input "0"
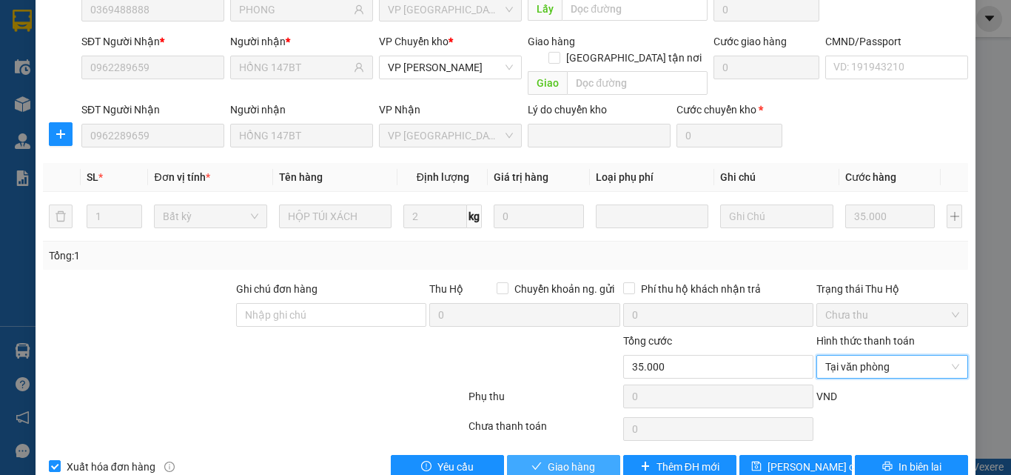
click at [583, 458] on span "Giao hàng" at bounding box center [571, 466] width 47 height 16
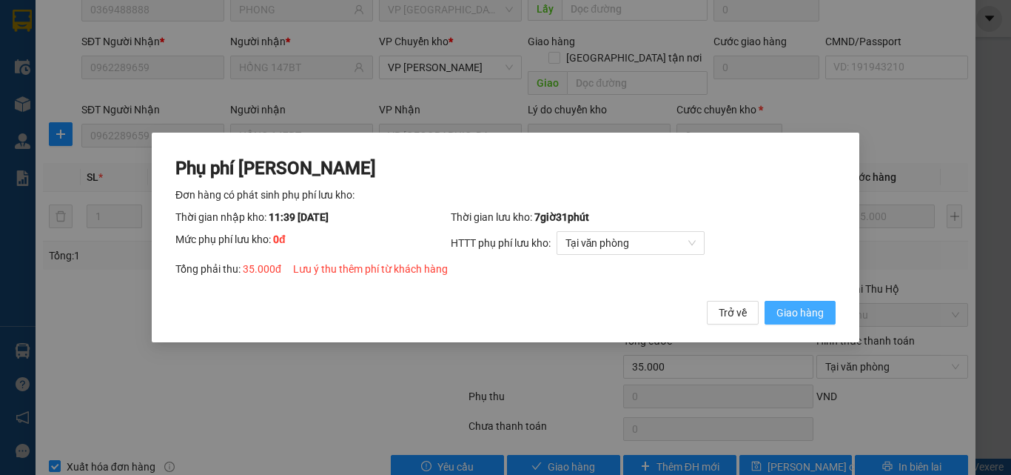
click at [783, 301] on button "Giao hàng" at bounding box center [800, 313] width 71 height 24
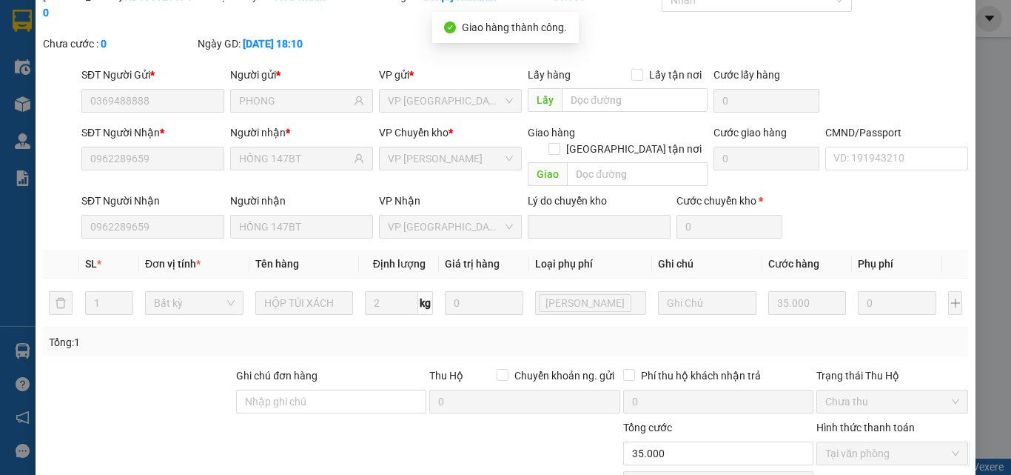
scroll to position [0, 0]
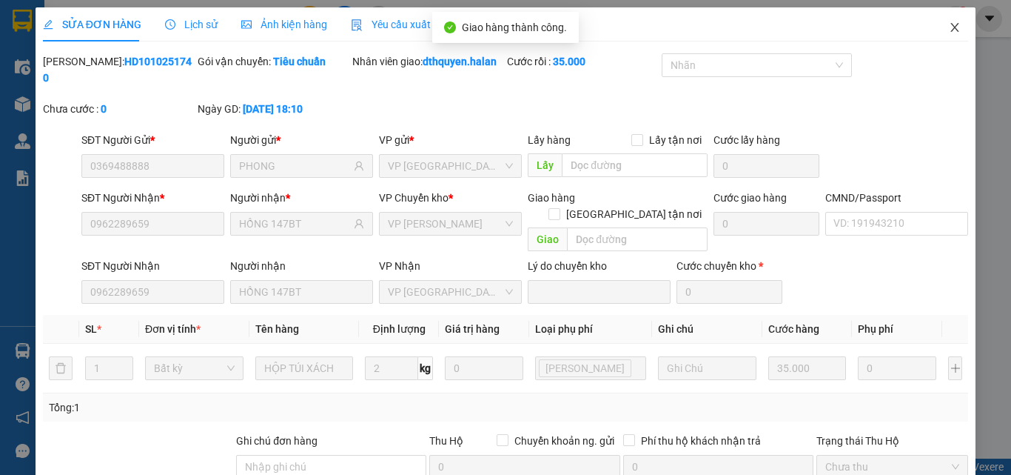
click at [951, 31] on icon "close" at bounding box center [955, 27] width 8 height 9
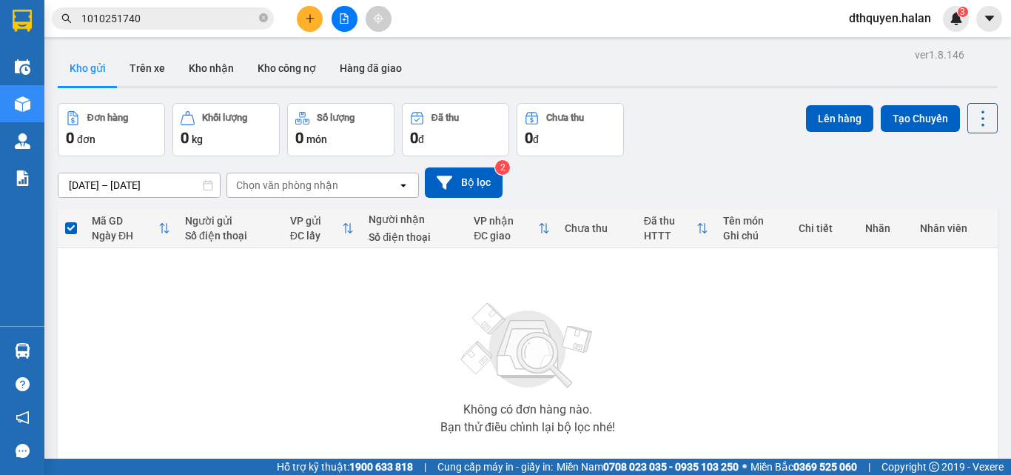
click at [264, 20] on icon "close-circle" at bounding box center [263, 17] width 9 height 9
click at [209, 73] on button "Kho nhận" at bounding box center [211, 68] width 69 height 36
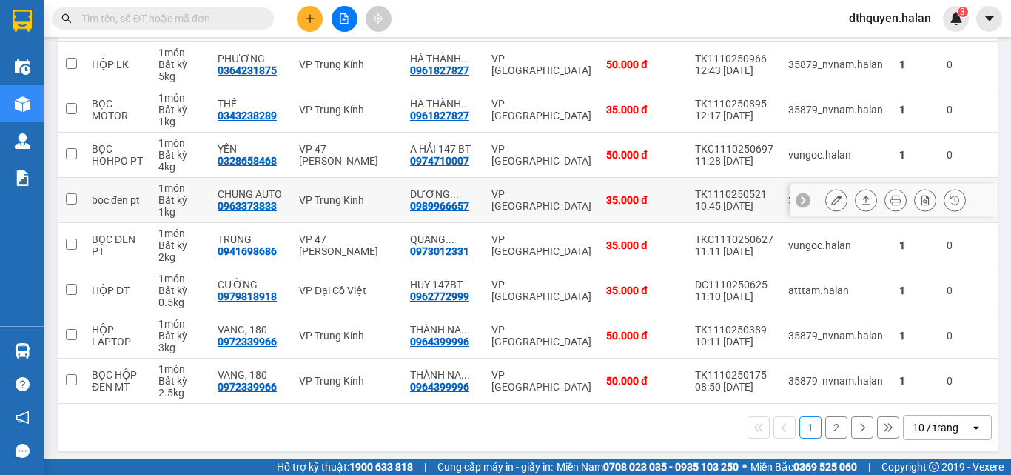
scroll to position [308, 0]
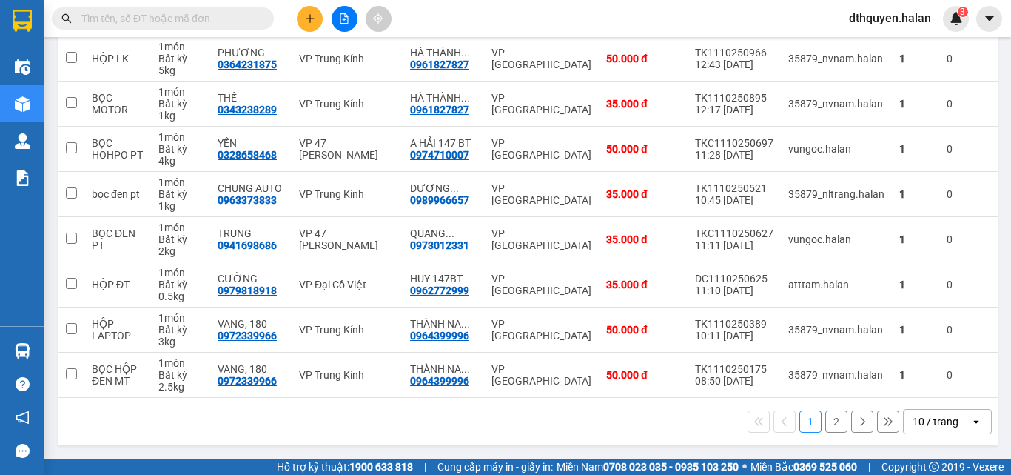
click at [829, 417] on button "2" at bounding box center [837, 421] width 22 height 22
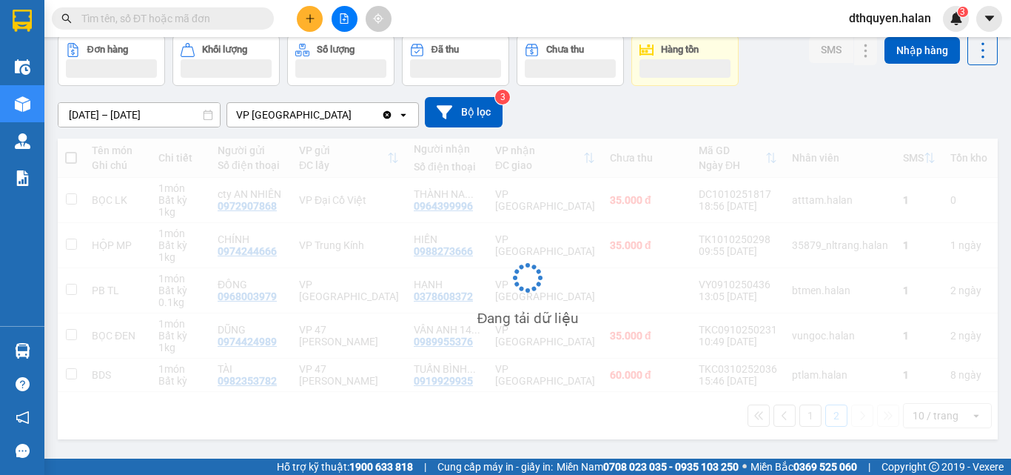
scroll to position [70, 0]
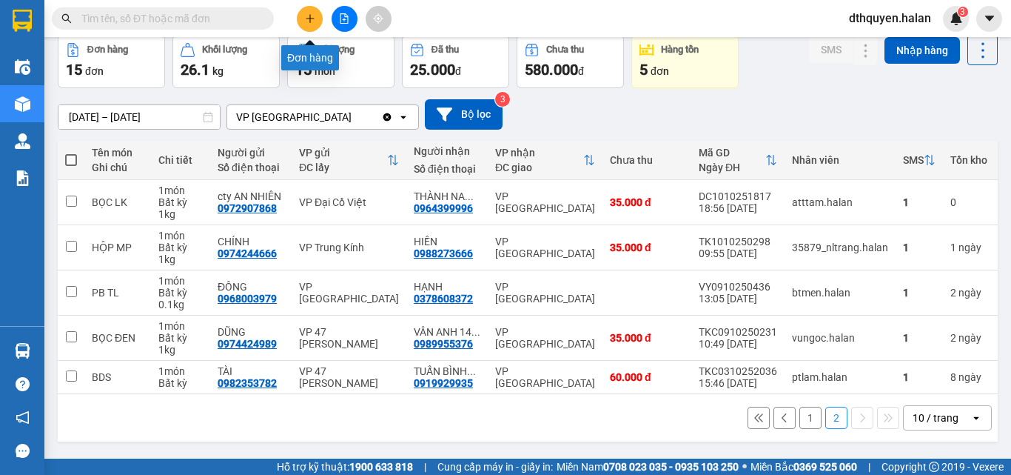
click at [302, 16] on button at bounding box center [310, 19] width 26 height 26
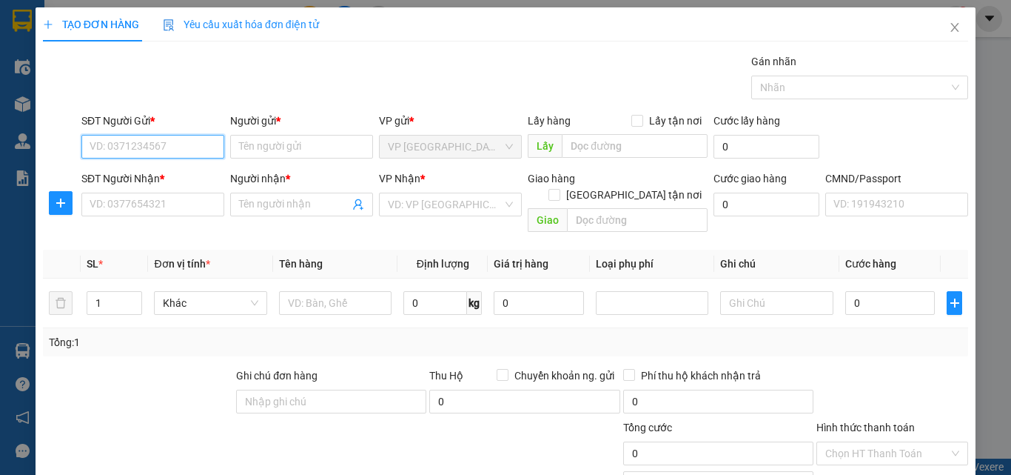
click at [118, 146] on input "SĐT Người Gửi *" at bounding box center [152, 147] width 143 height 24
type input "0943735678"
drag, startPoint x: 204, startPoint y: 174, endPoint x: 429, endPoint y: 429, distance: 340.5
click at [204, 175] on div "0943735678 - [PERSON_NAME] 147BT" at bounding box center [179, 176] width 178 height 16
type input "HOÀNG XUÂN 147BT"
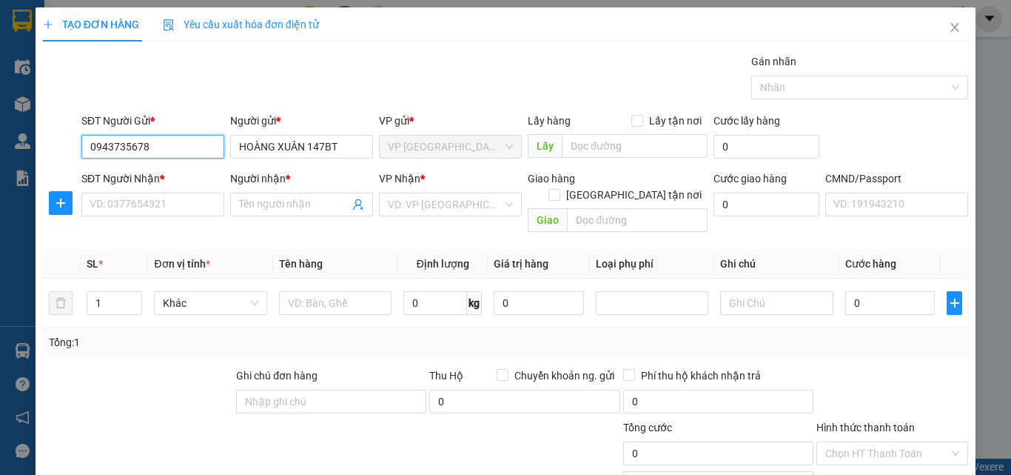
type input "0943735678"
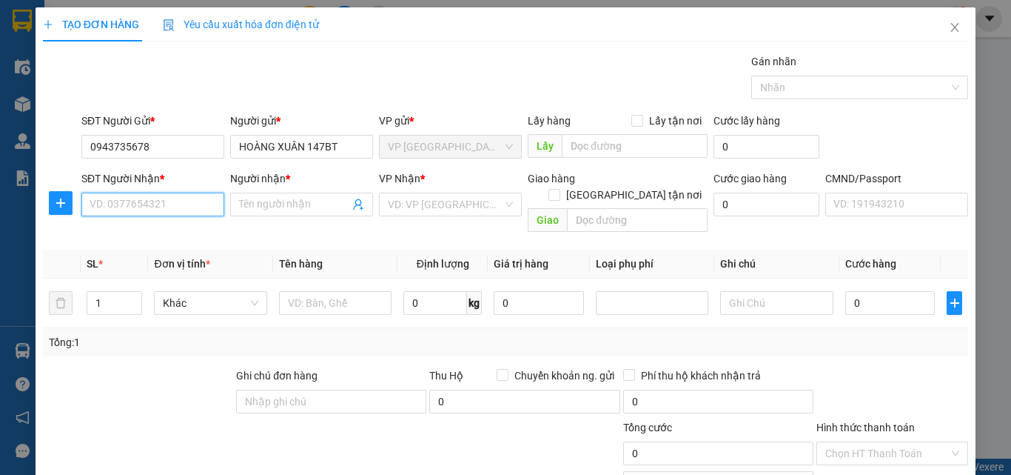
click at [180, 207] on input "SĐT Người Nhận *" at bounding box center [152, 205] width 143 height 24
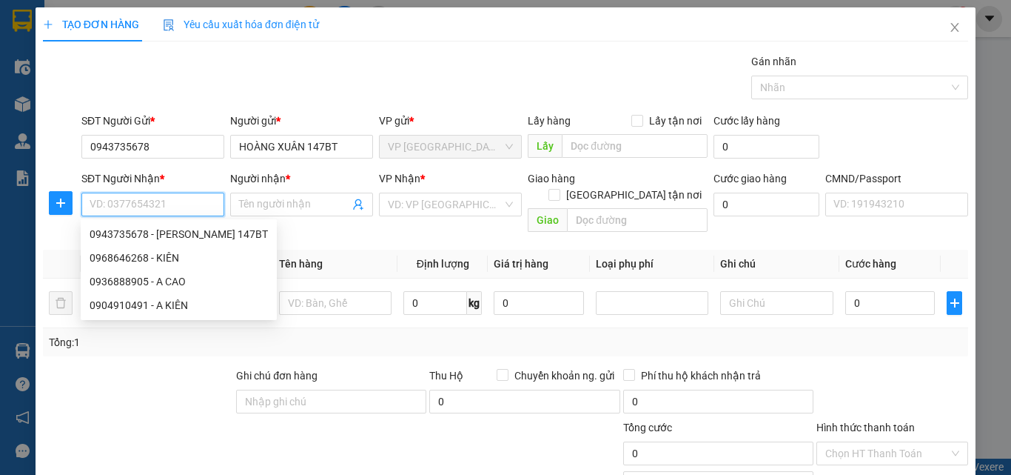
paste input "0976453110"
type input "0976453110"
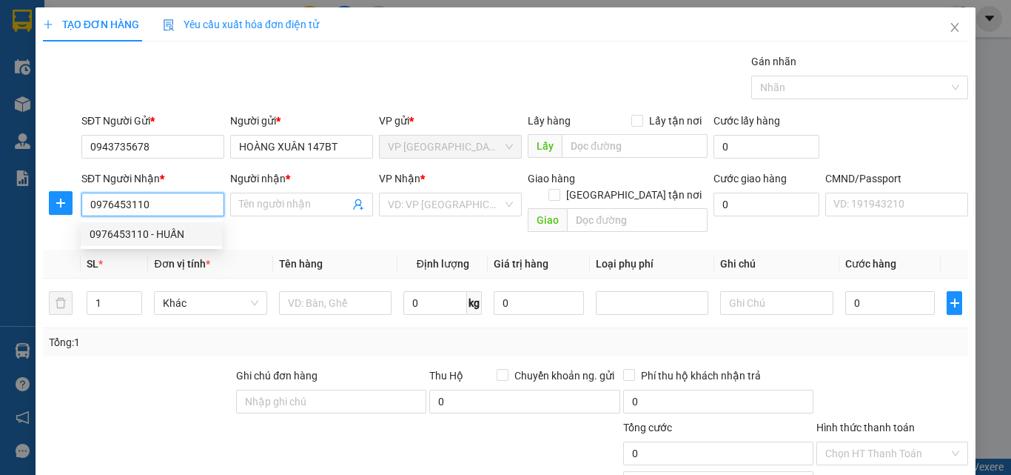
click at [155, 236] on div "0976453110 - HUẤN" at bounding box center [152, 234] width 124 height 16
type input "HUẤN"
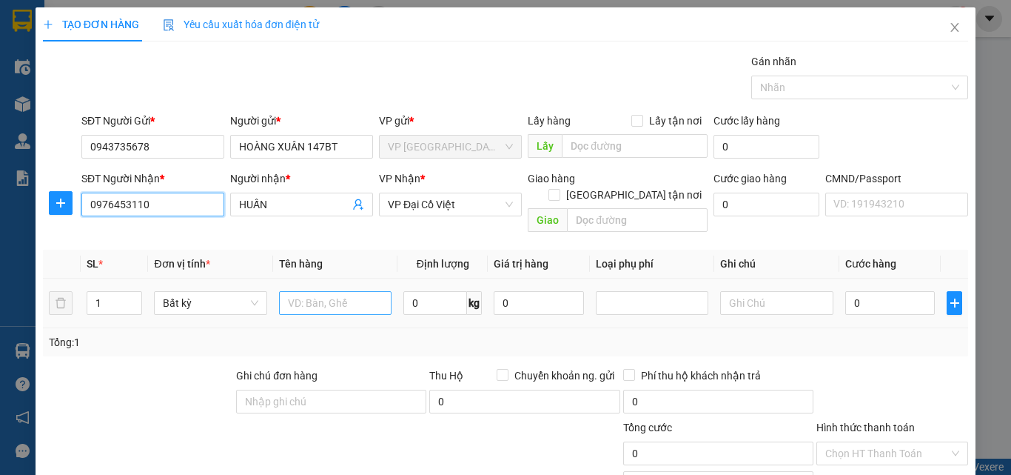
type input "0976453110"
click at [361, 292] on input "text" at bounding box center [335, 303] width 113 height 24
type input "HỘP ĐT"
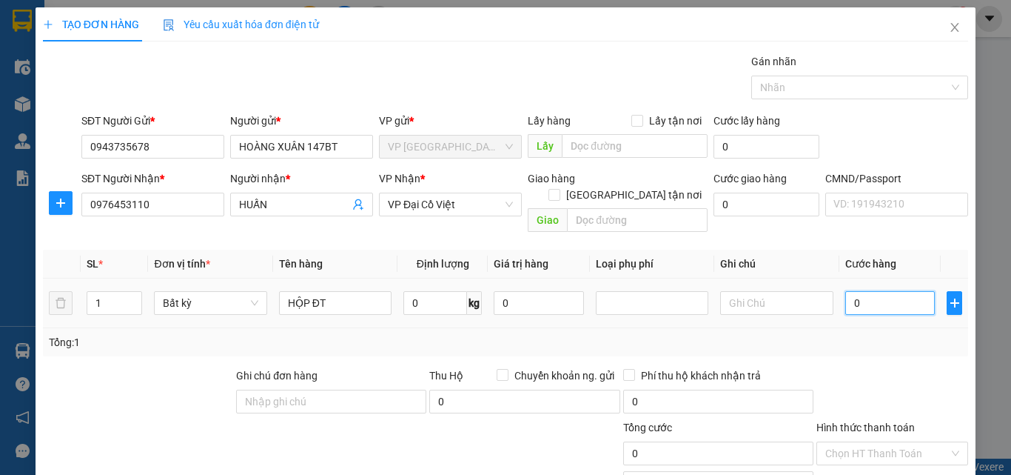
click at [900, 292] on input "0" at bounding box center [891, 303] width 90 height 24
type input "3"
type input "35"
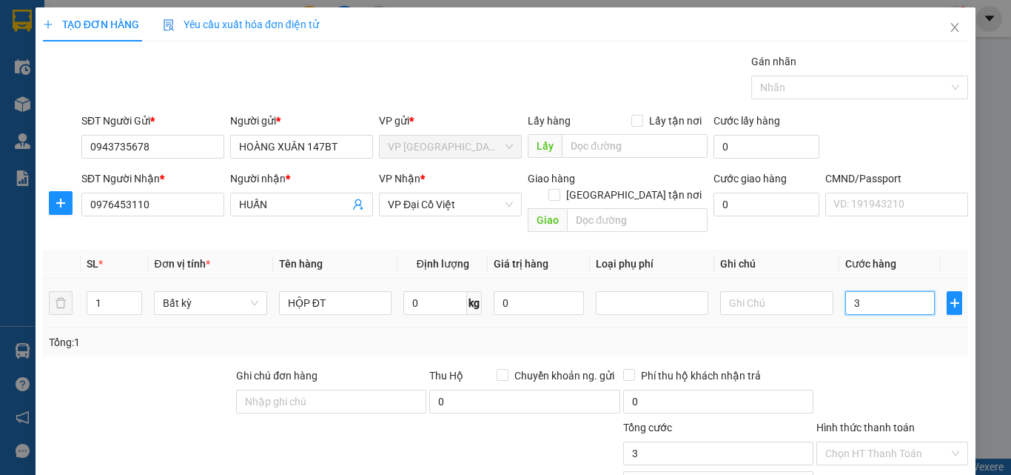
type input "35"
type input "350"
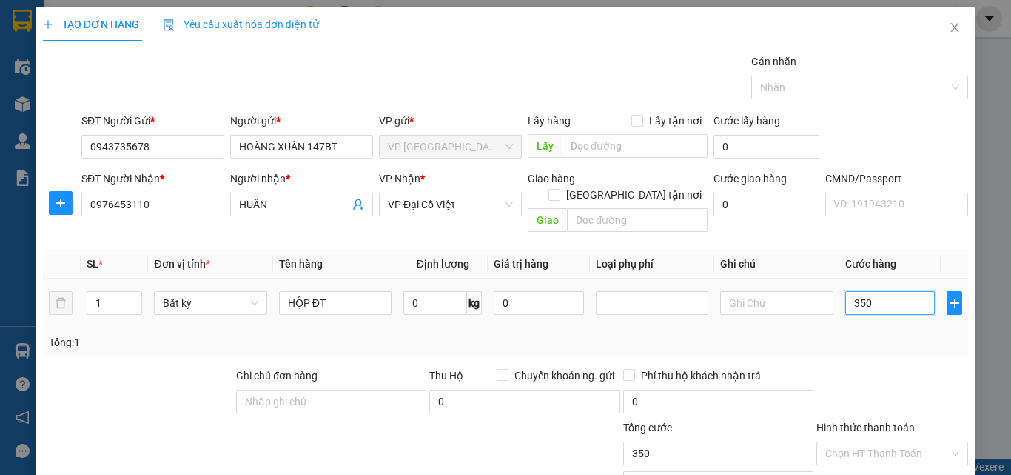
type input "3.500"
type input "35.000"
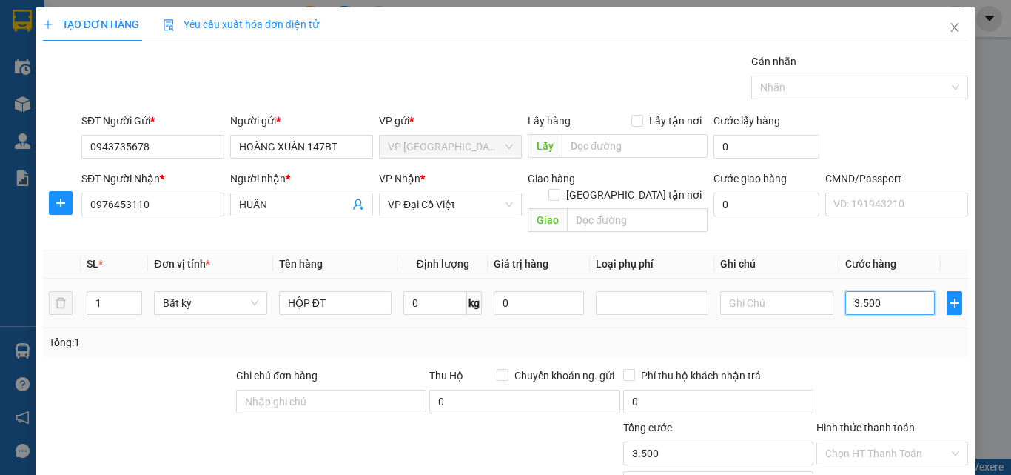
type input "35.000"
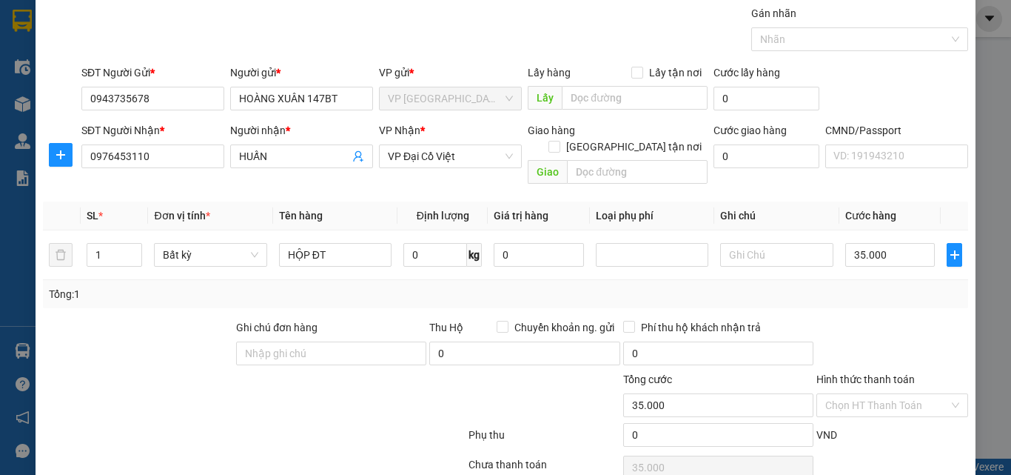
scroll to position [74, 0]
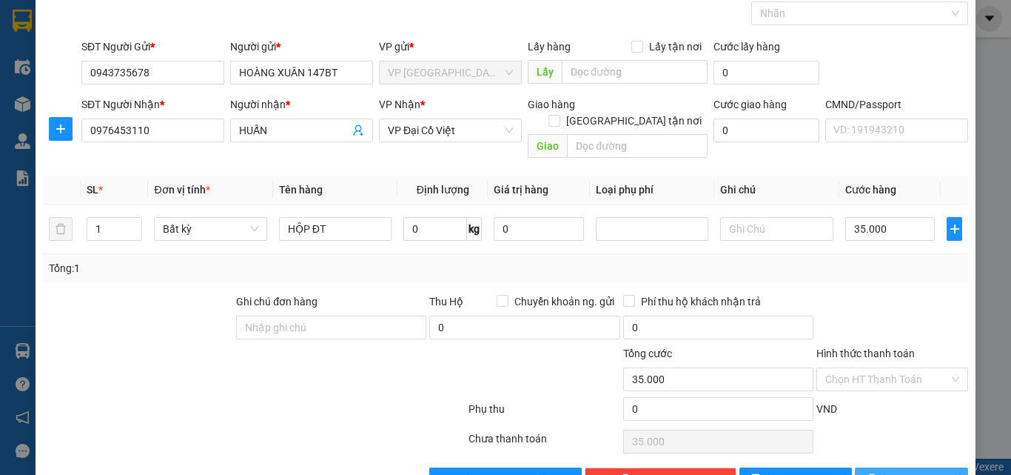
click at [899, 471] on span "[PERSON_NAME] và In" at bounding box center [935, 479] width 104 height 16
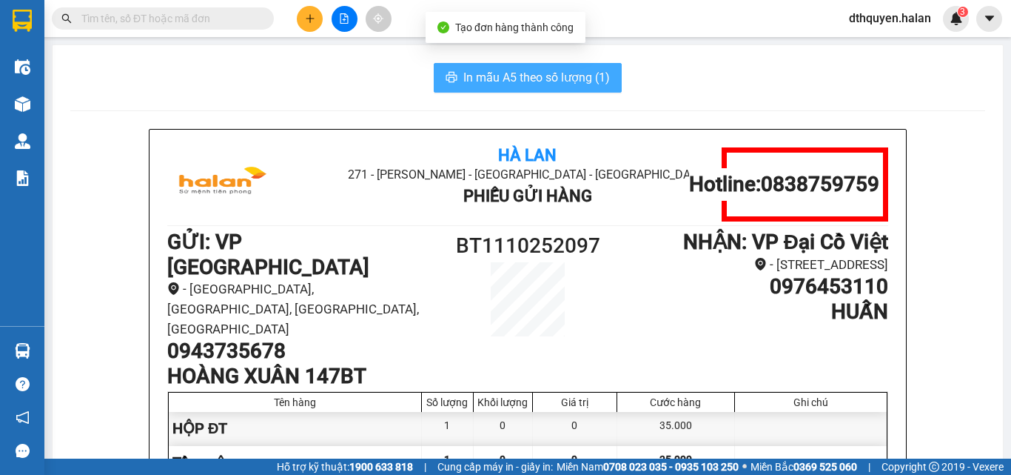
click at [536, 75] on span "In mẫu A5 theo số lượng (1)" at bounding box center [537, 77] width 147 height 19
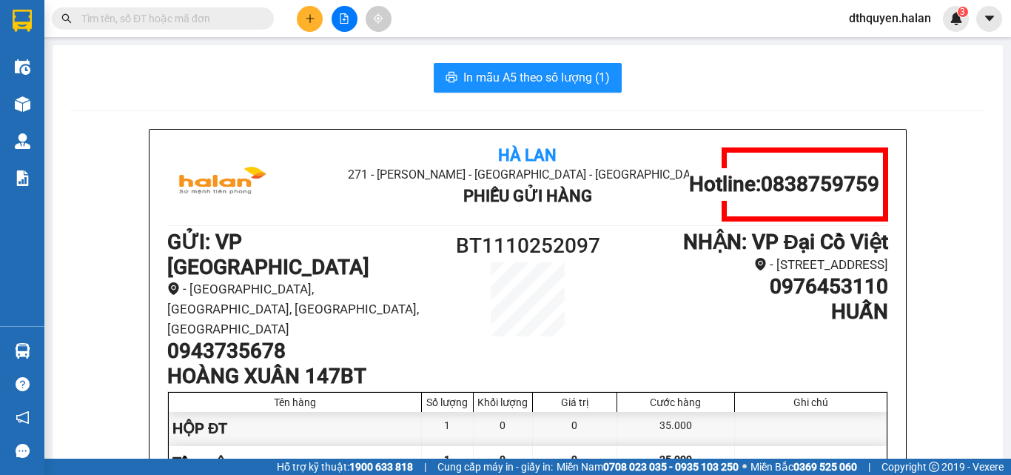
click at [198, 24] on input "text" at bounding box center [168, 18] width 175 height 16
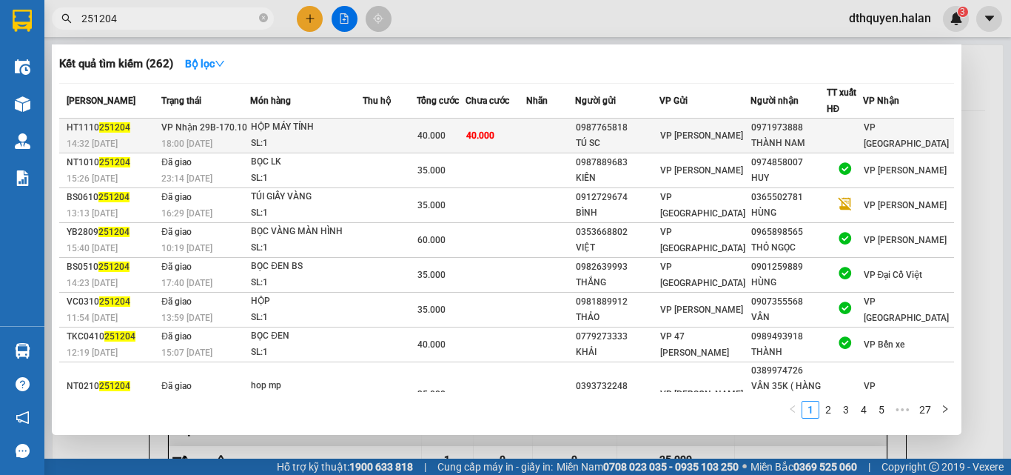
type input "251204"
click at [250, 150] on div "18:00 [DATE]" at bounding box center [205, 144] width 88 height 16
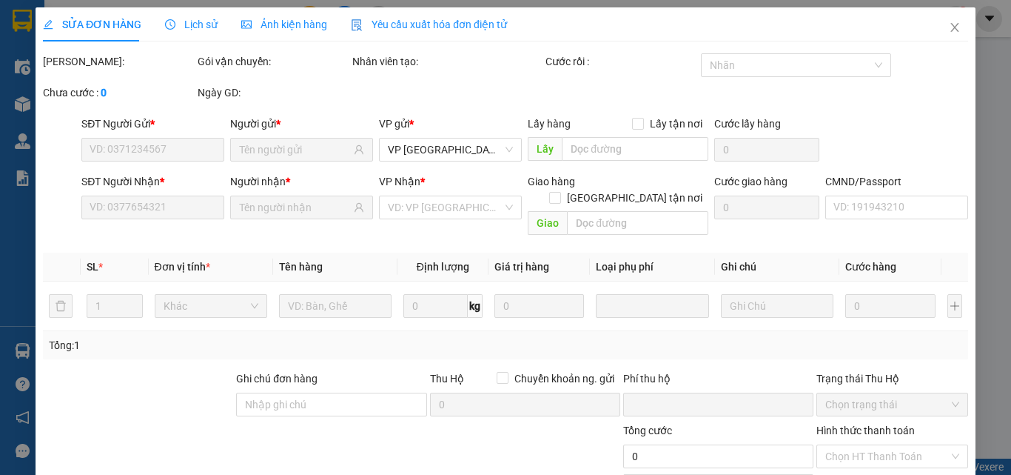
type input "0987765818"
type input "TÚ SC"
type input "0971973888"
type input "THÀNH NAM"
type input "0"
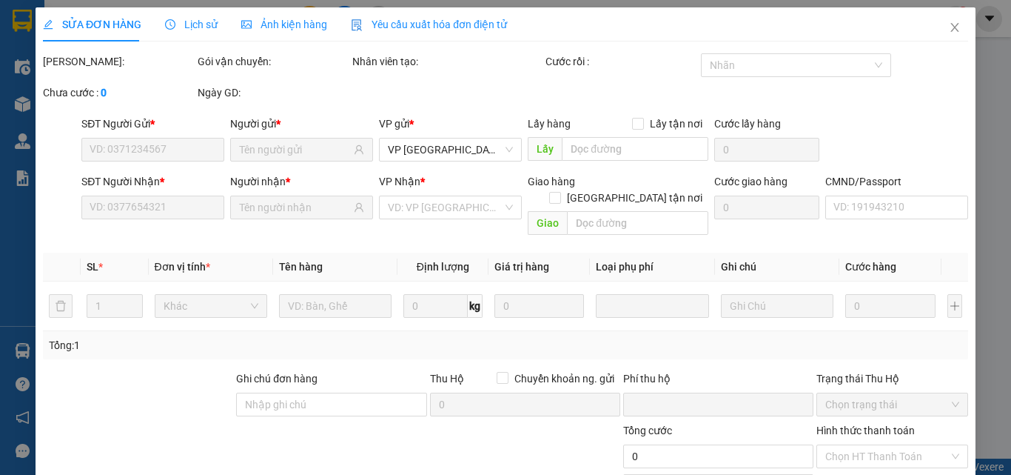
type input "40.000"
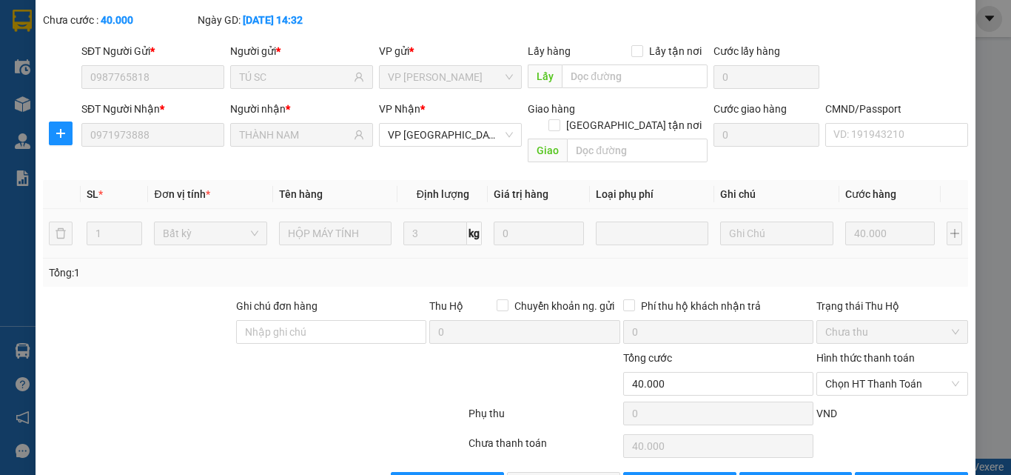
scroll to position [106, 0]
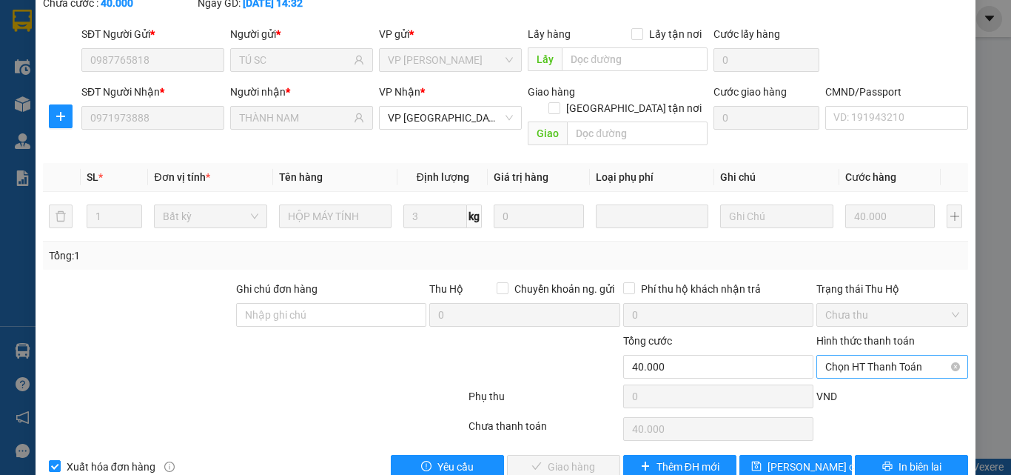
drag, startPoint x: 900, startPoint y: 329, endPoint x: 892, endPoint y: 345, distance: 17.9
click at [900, 355] on span "Chọn HT Thanh Toán" at bounding box center [893, 366] width 134 height 22
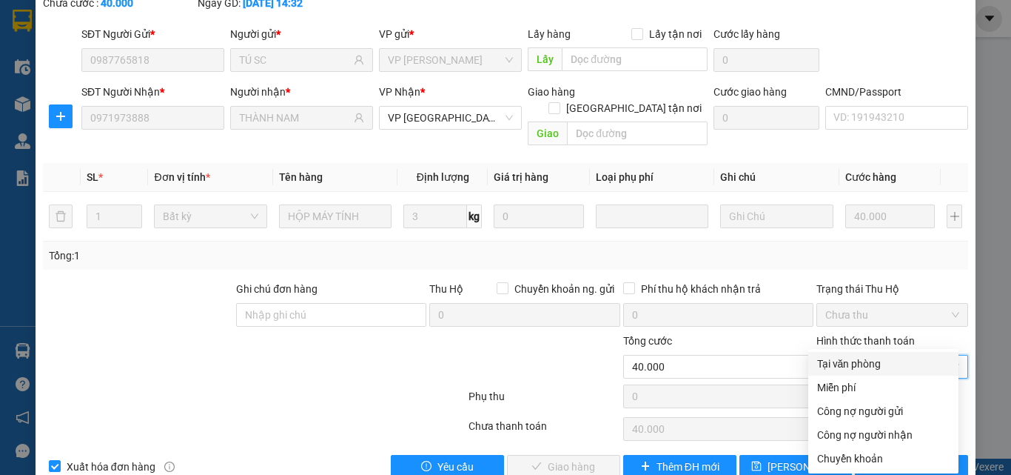
click at [863, 365] on div "Tại văn phòng" at bounding box center [883, 363] width 133 height 16
type input "0"
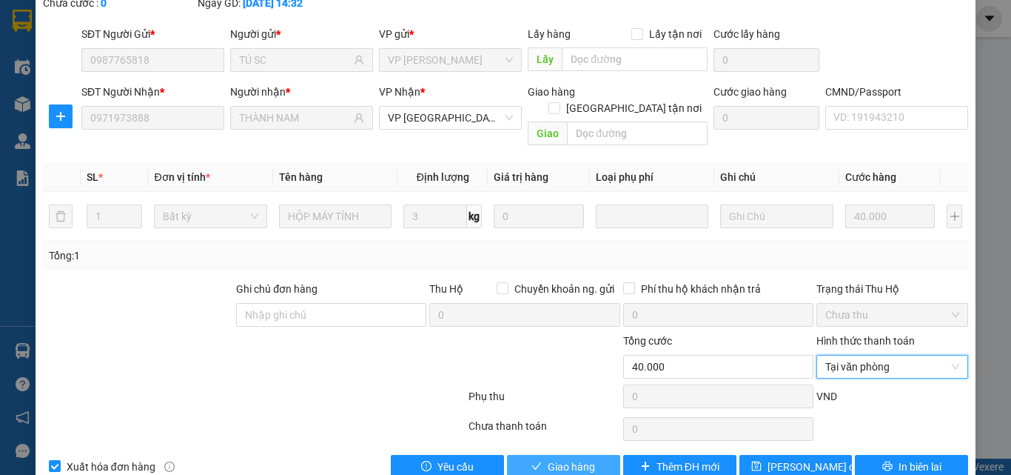
click at [583, 458] on span "Giao hàng" at bounding box center [571, 466] width 47 height 16
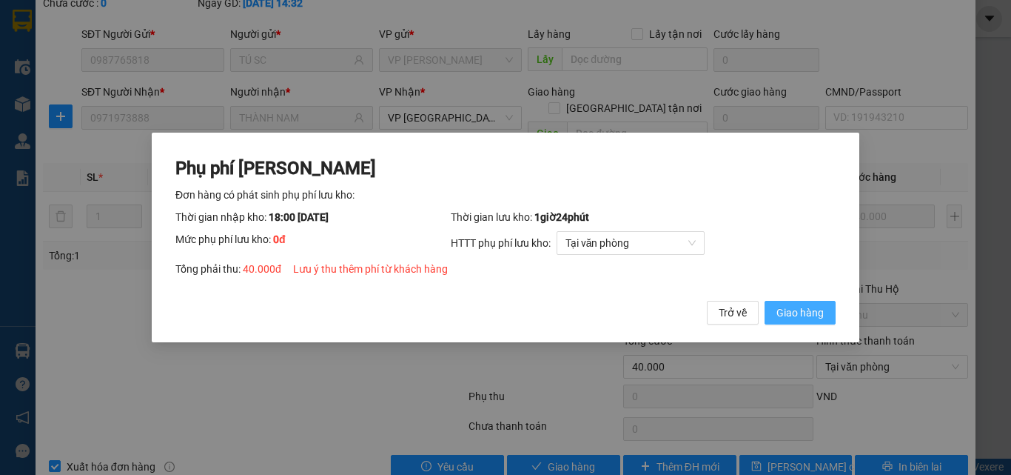
click at [813, 315] on span "Giao hàng" at bounding box center [800, 312] width 47 height 16
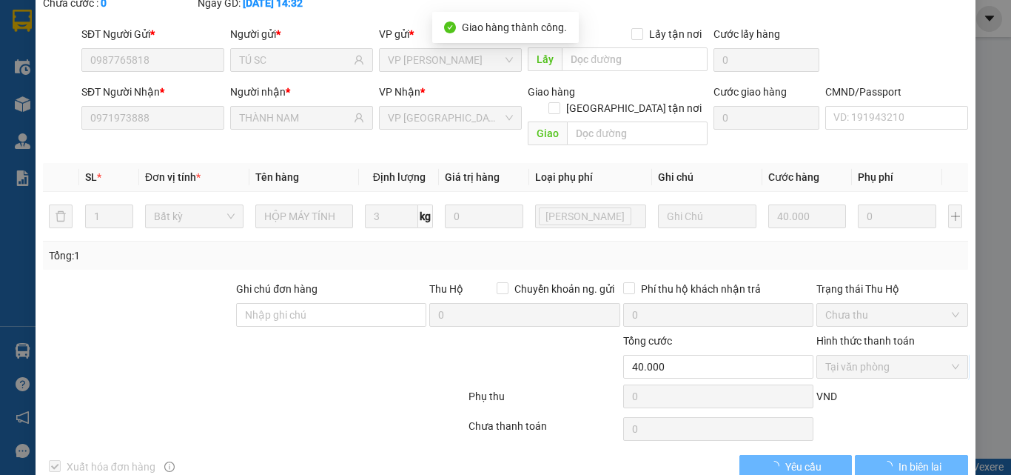
scroll to position [0, 0]
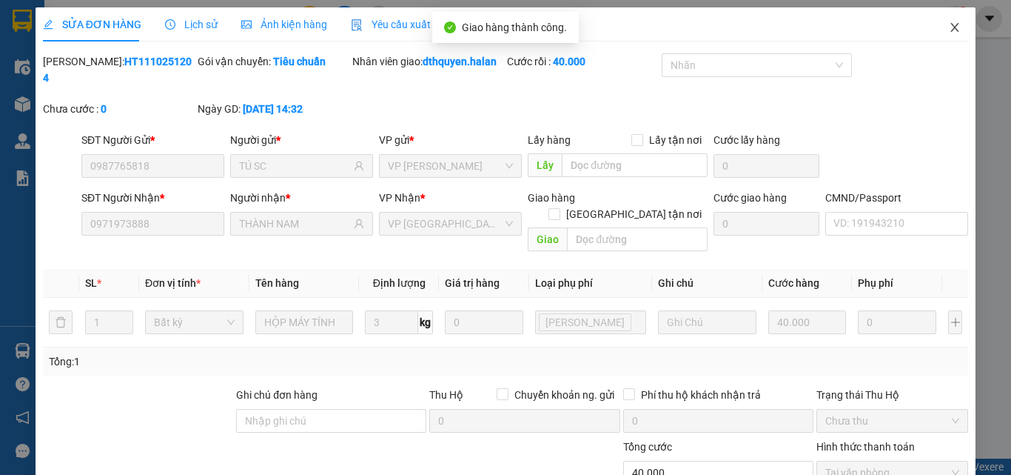
click at [951, 25] on icon "close" at bounding box center [955, 27] width 8 height 9
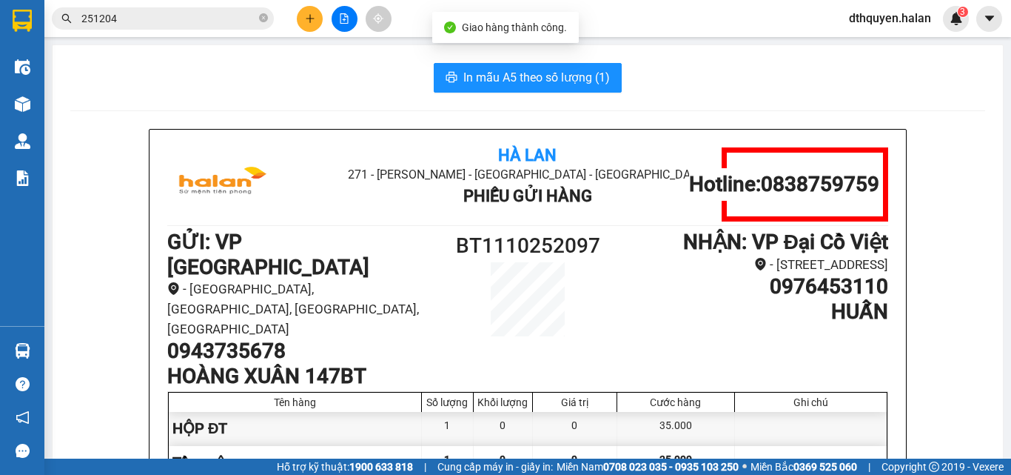
click at [261, 15] on icon "close-circle" at bounding box center [263, 17] width 9 height 9
click at [264, 16] on span at bounding box center [263, 18] width 9 height 16
drag, startPoint x: 260, startPoint y: 16, endPoint x: 234, endPoint y: 27, distance: 28.2
click at [237, 25] on span at bounding box center [163, 18] width 222 height 22
click at [239, 10] on input "text" at bounding box center [168, 18] width 175 height 16
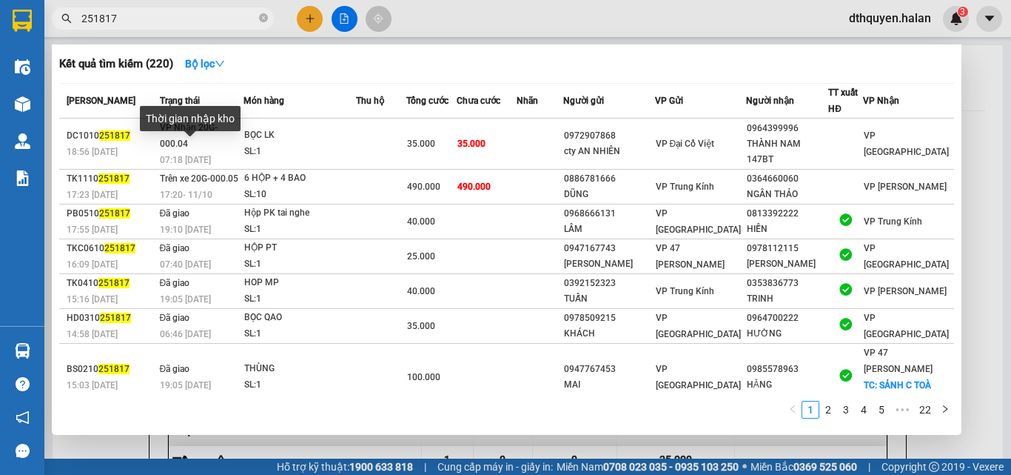
type input "251817"
click at [204, 140] on div "Thời gian nhập kho" at bounding box center [190, 124] width 101 height 36
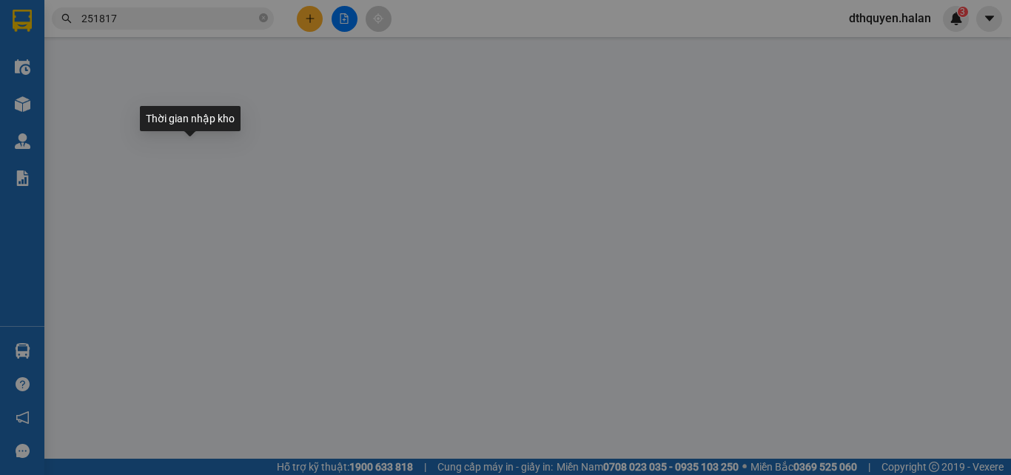
type input "0972907868"
type input "cty AN NHIÊN"
type input "0964399996"
type input "THÀNH NAM 147BT"
type input "0"
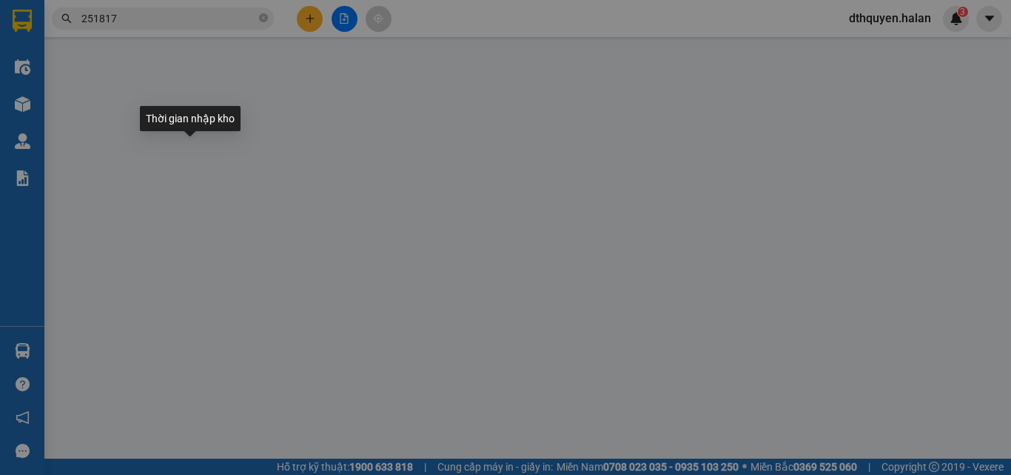
type input "35.000"
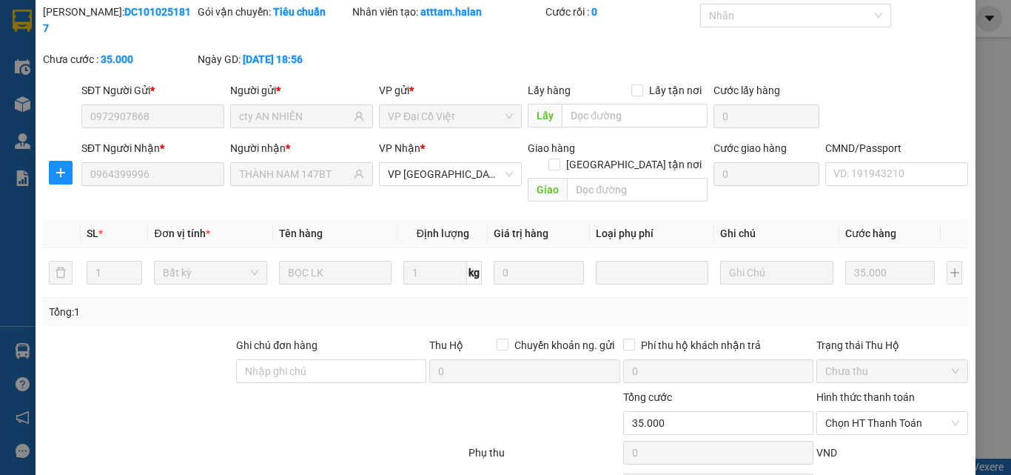
scroll to position [106, 0]
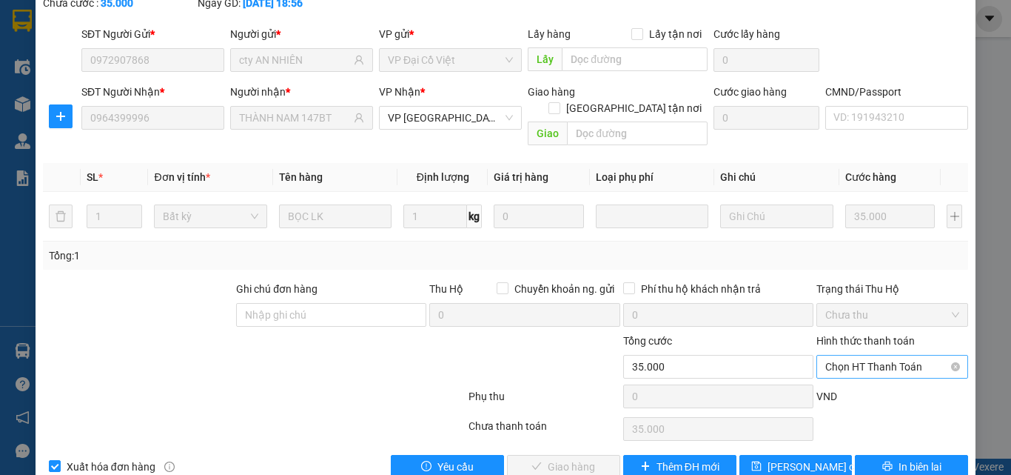
click at [858, 355] on span "Chọn HT Thanh Toán" at bounding box center [893, 366] width 134 height 22
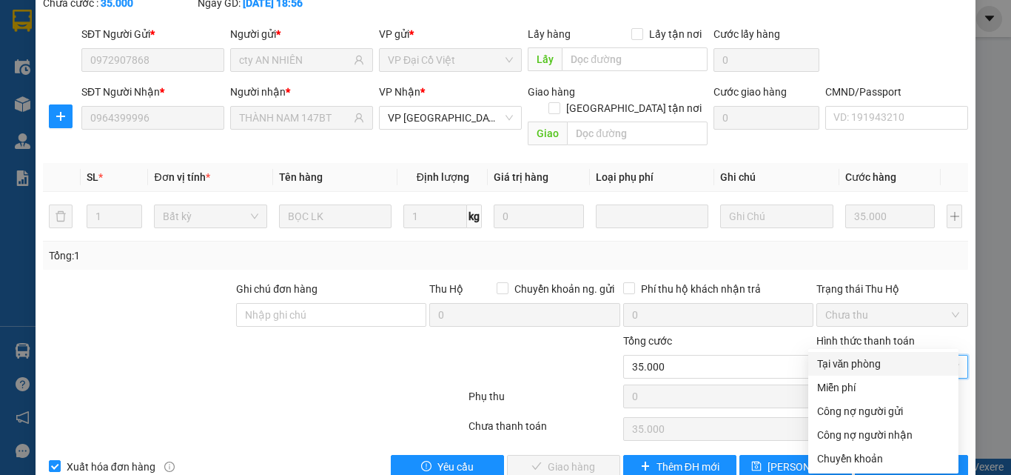
click at [864, 358] on div "Tại văn phòng" at bounding box center [883, 363] width 133 height 16
type input "0"
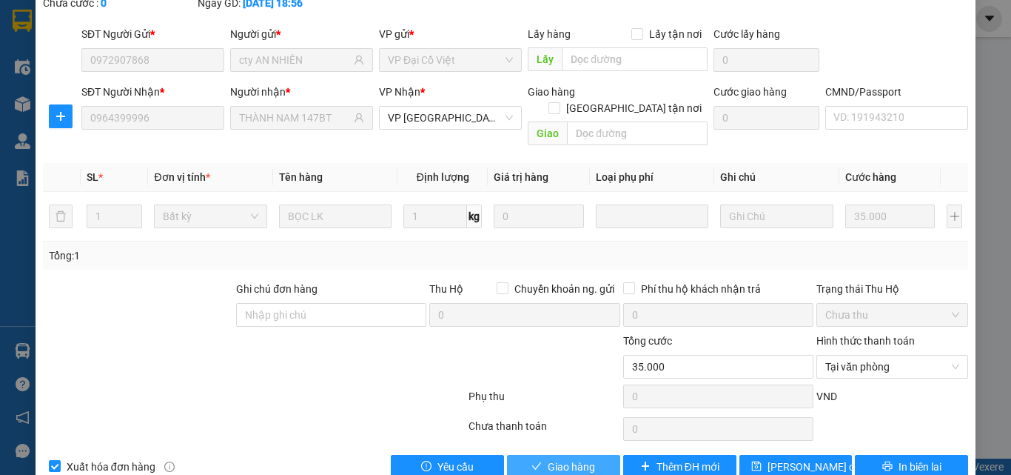
click at [532, 461] on icon "check" at bounding box center [537, 466] width 10 height 10
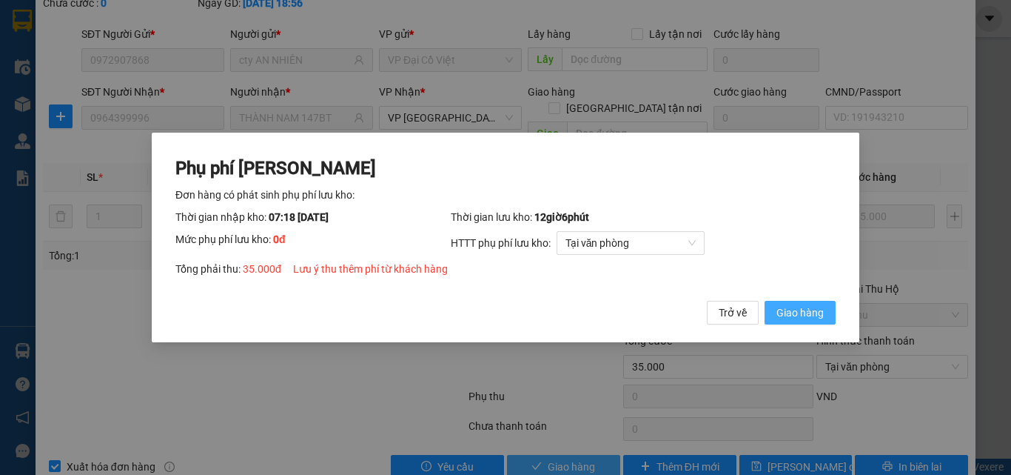
click at [795, 315] on span "Giao hàng" at bounding box center [800, 312] width 47 height 16
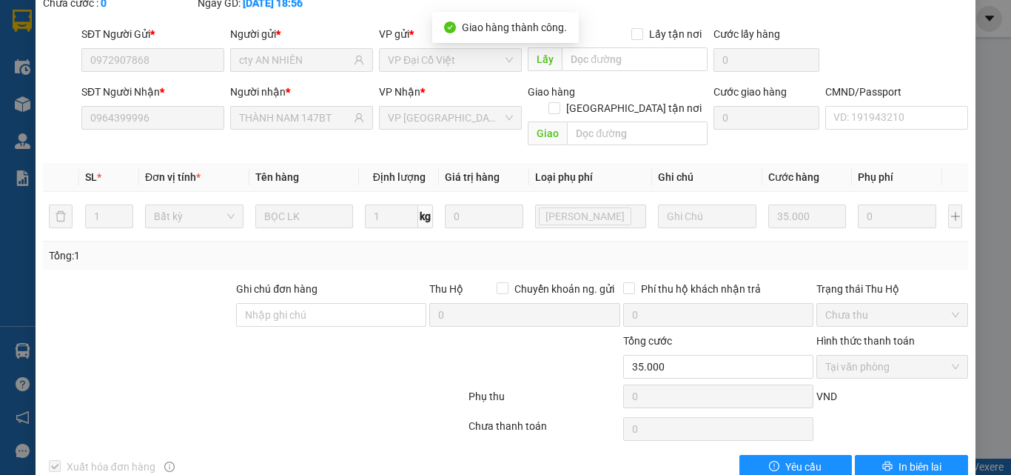
scroll to position [0, 0]
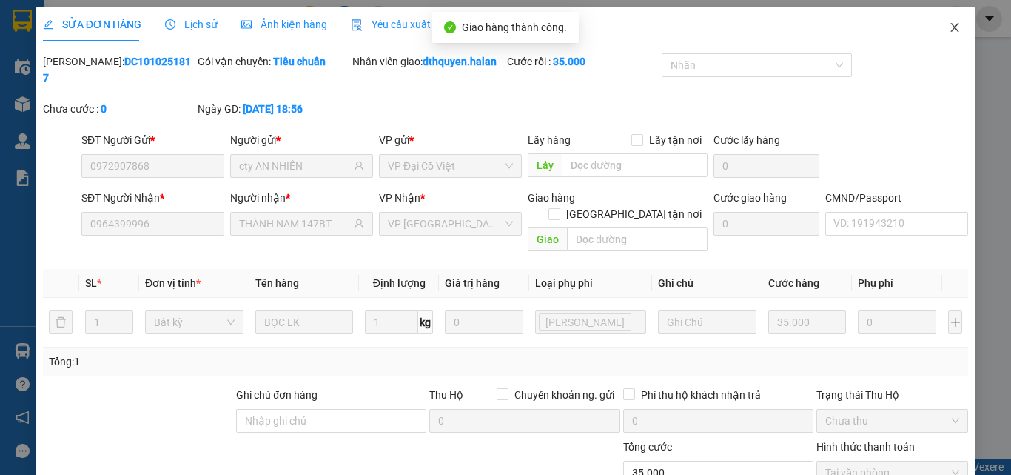
click at [949, 29] on icon "close" at bounding box center [955, 27] width 12 height 12
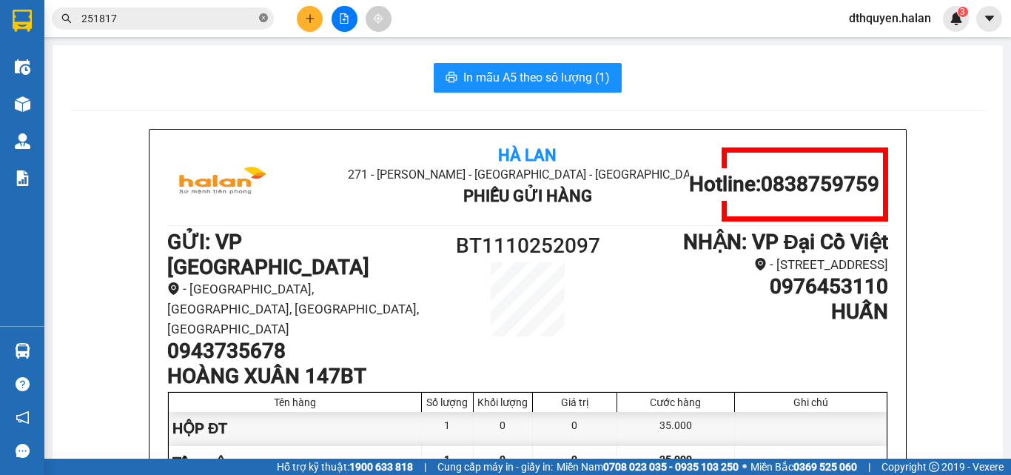
click at [262, 19] on icon "close-circle" at bounding box center [263, 17] width 9 height 9
click at [258, 20] on span at bounding box center [163, 18] width 222 height 22
click at [238, 12] on input "text" at bounding box center [168, 18] width 175 height 16
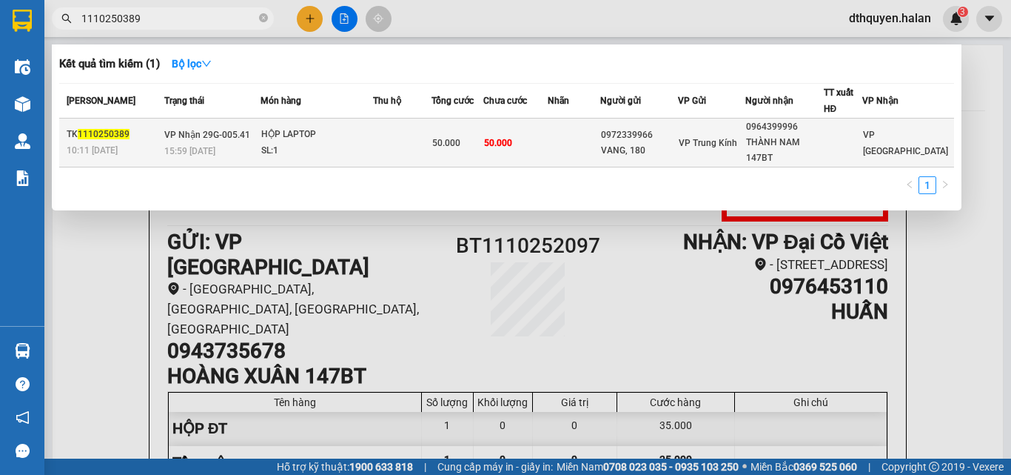
type input "1110250389"
click at [173, 140] on span "VP Nhận 29G-005.41" at bounding box center [207, 135] width 86 height 10
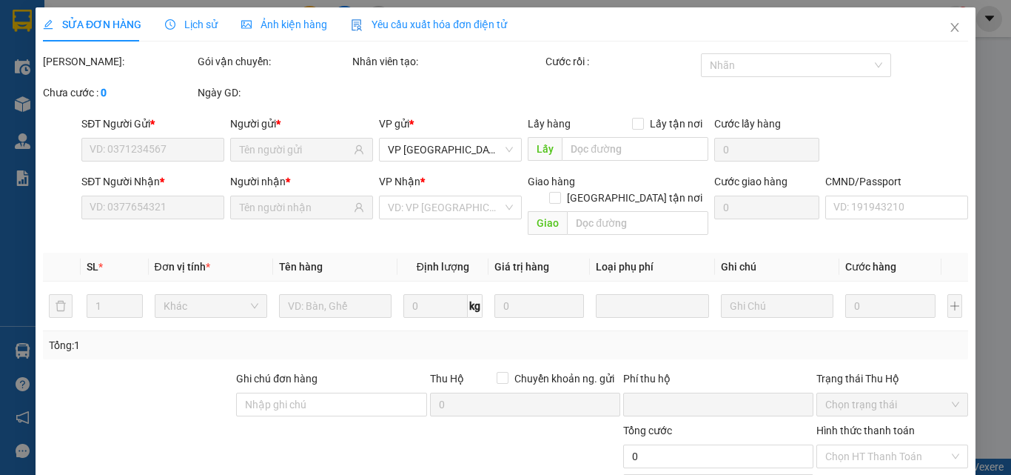
type input "0972339966"
type input "VANG, 180"
type input "0964399996"
type input "THÀNH NAM 147BT"
type input "0"
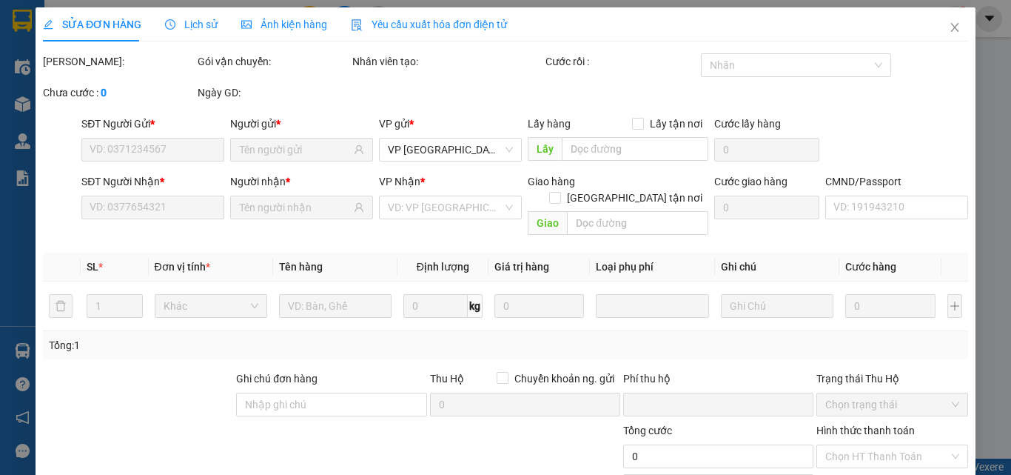
type input "50.000"
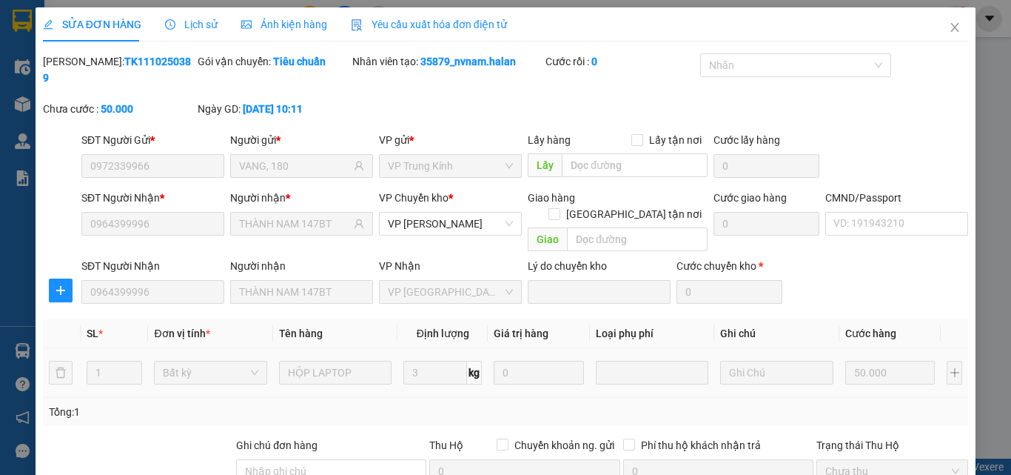
scroll to position [156, 0]
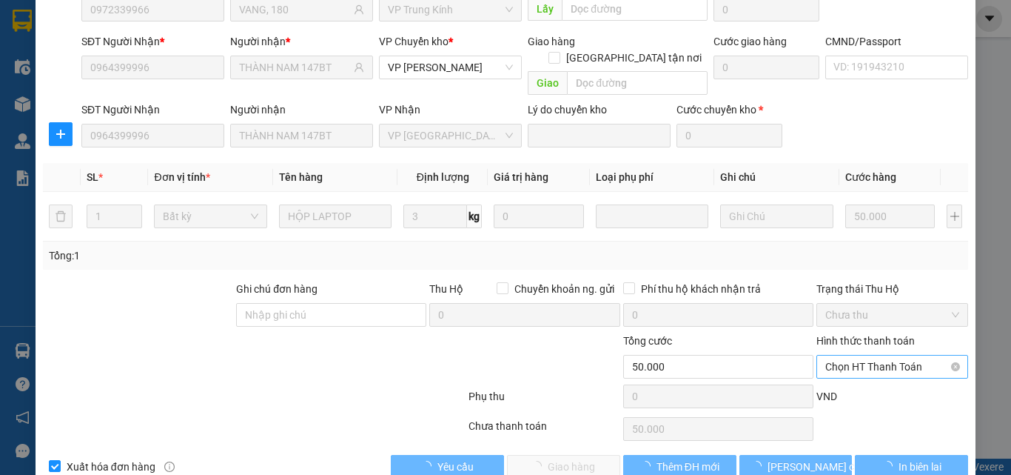
click at [849, 355] on span "Chọn HT Thanh Toán" at bounding box center [893, 366] width 134 height 22
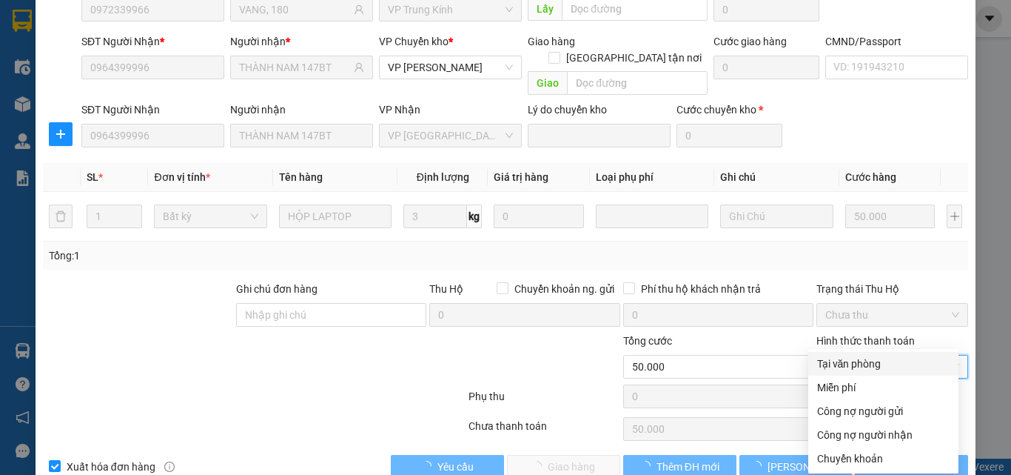
click at [856, 367] on div "Tại văn phòng" at bounding box center [883, 363] width 133 height 16
type input "0"
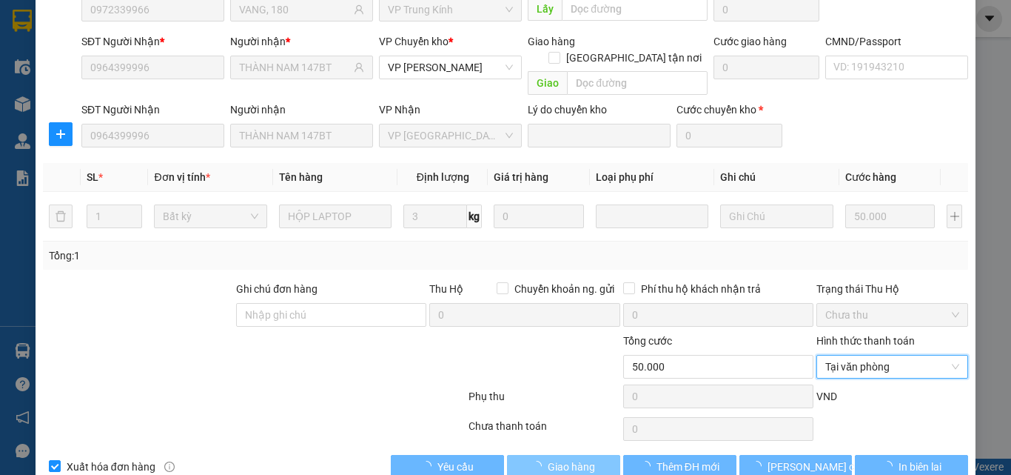
click at [549, 458] on span "Giao hàng" at bounding box center [571, 466] width 47 height 16
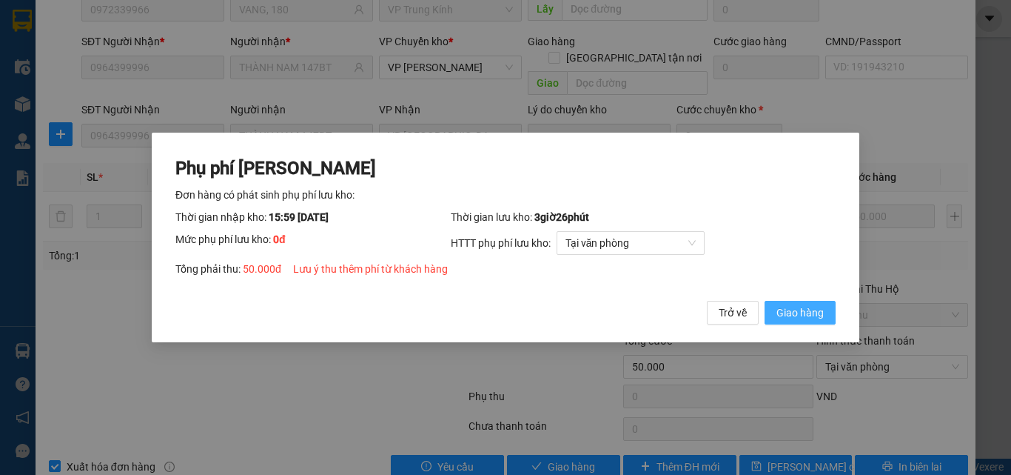
click at [798, 312] on span "Giao hàng" at bounding box center [800, 312] width 47 height 16
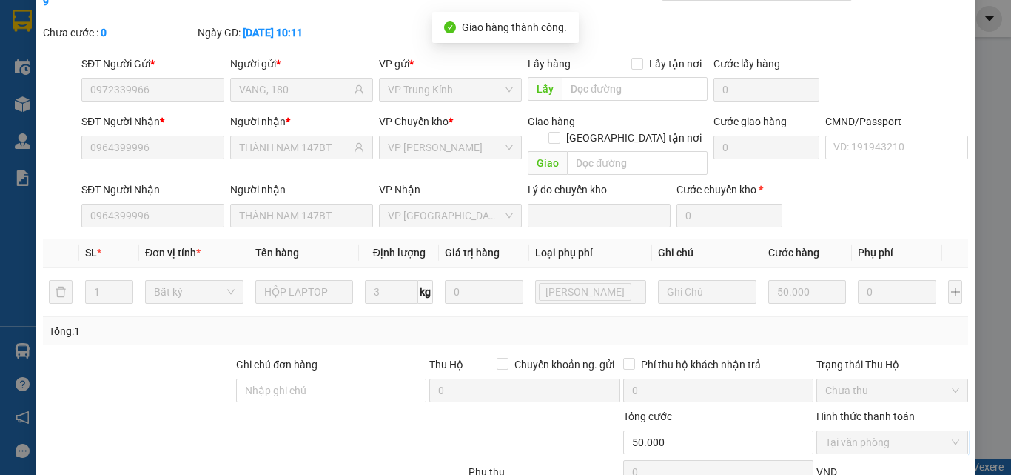
scroll to position [0, 0]
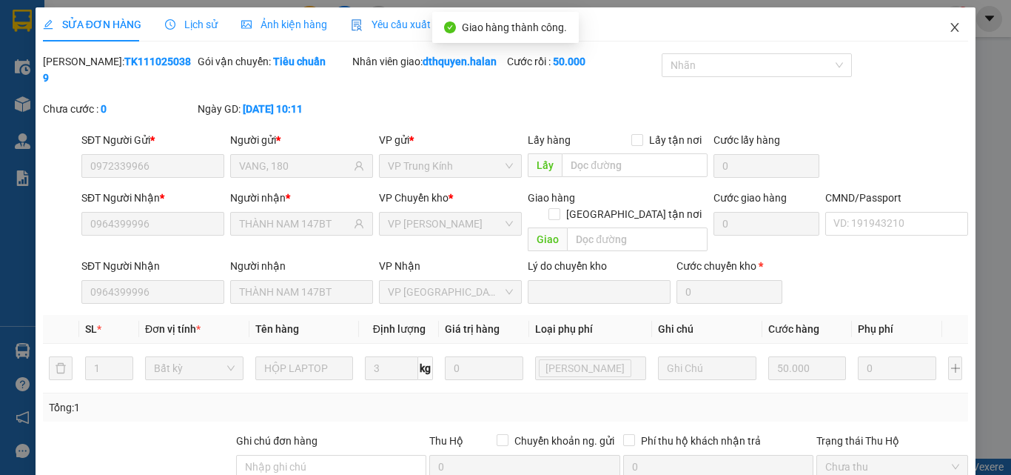
click at [949, 24] on icon "close" at bounding box center [955, 27] width 12 height 12
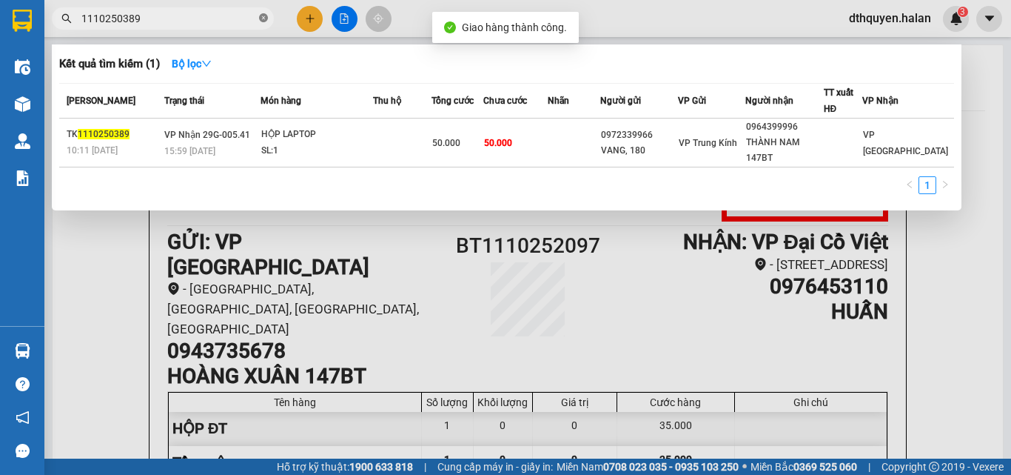
click at [266, 17] on icon "close-circle" at bounding box center [263, 17] width 9 height 9
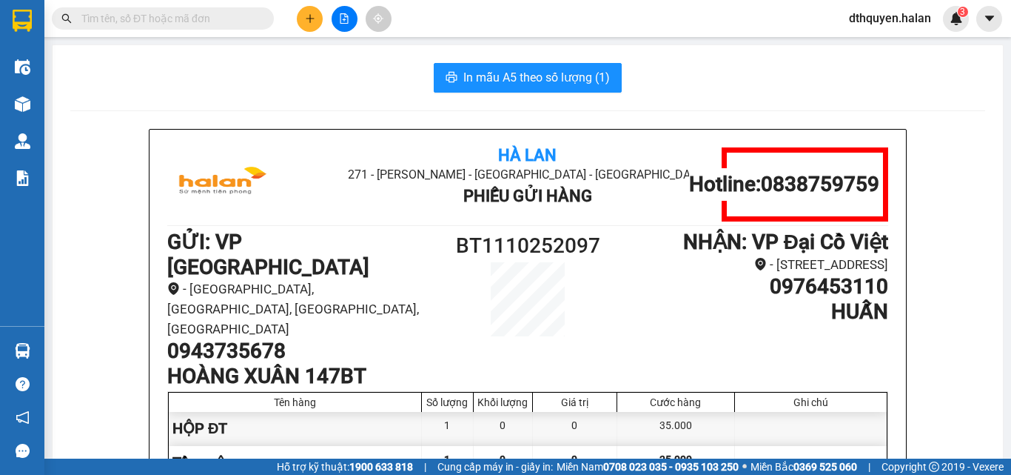
click at [239, 21] on input "text" at bounding box center [168, 18] width 175 height 16
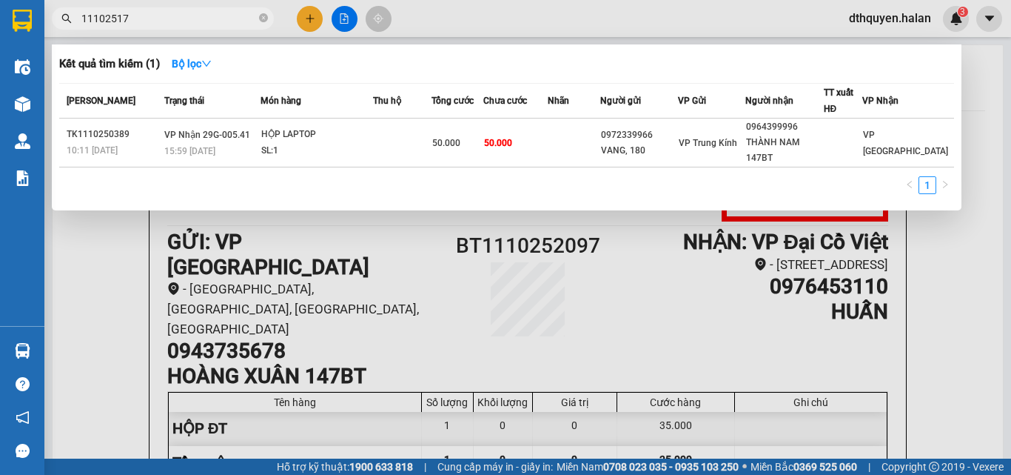
type input "111025175"
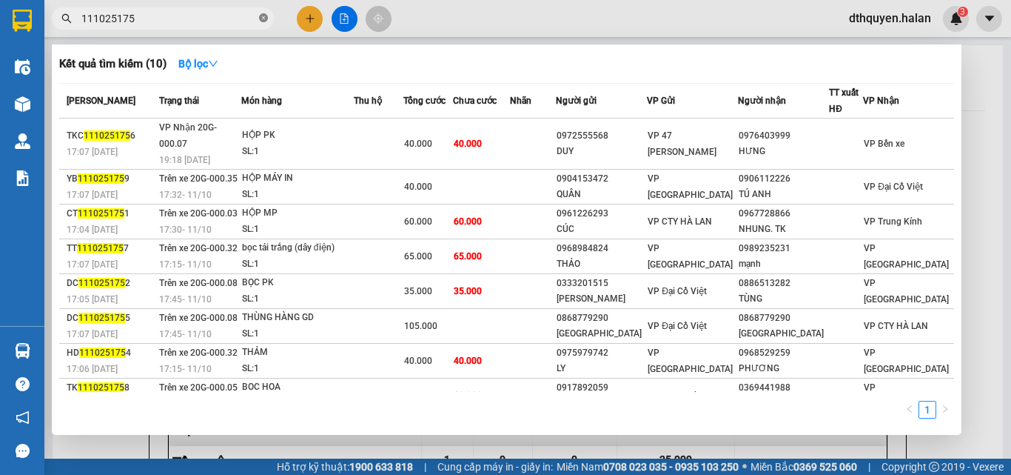
click at [259, 16] on icon "close-circle" at bounding box center [263, 17] width 9 height 9
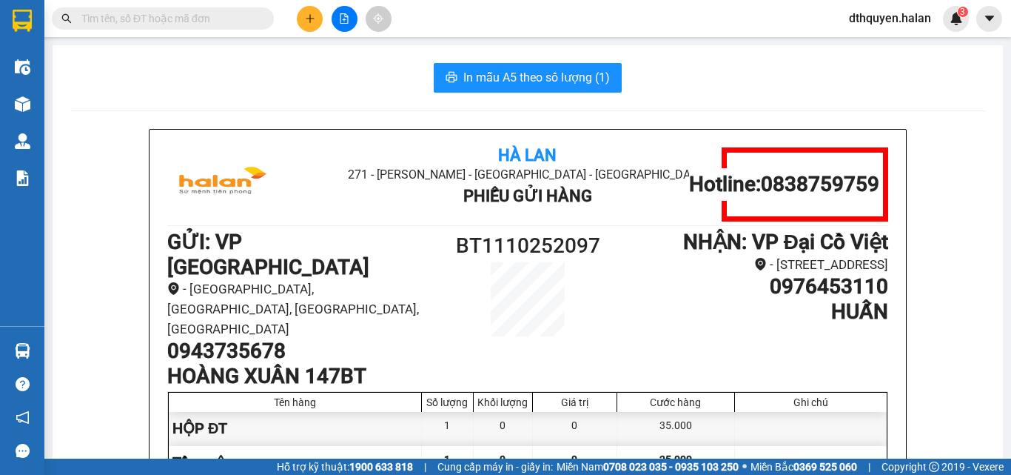
click at [208, 20] on input "text" at bounding box center [168, 18] width 175 height 16
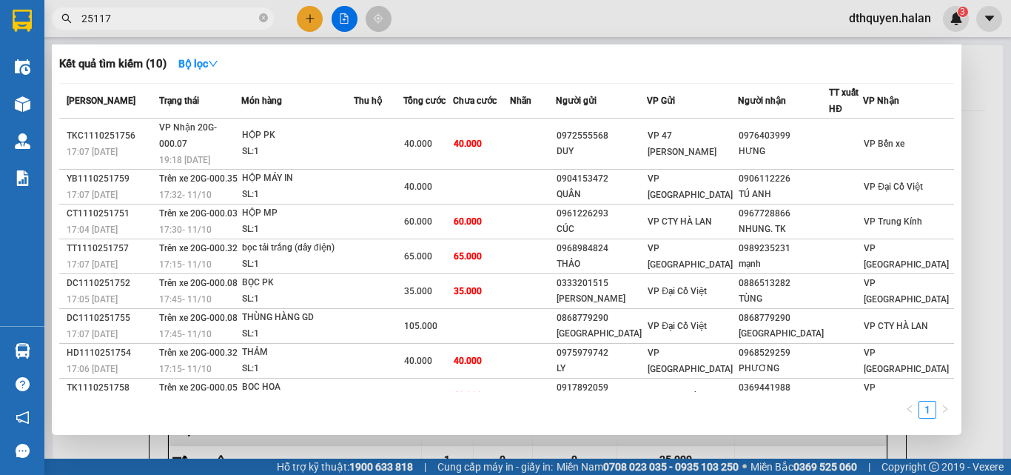
type input "251175"
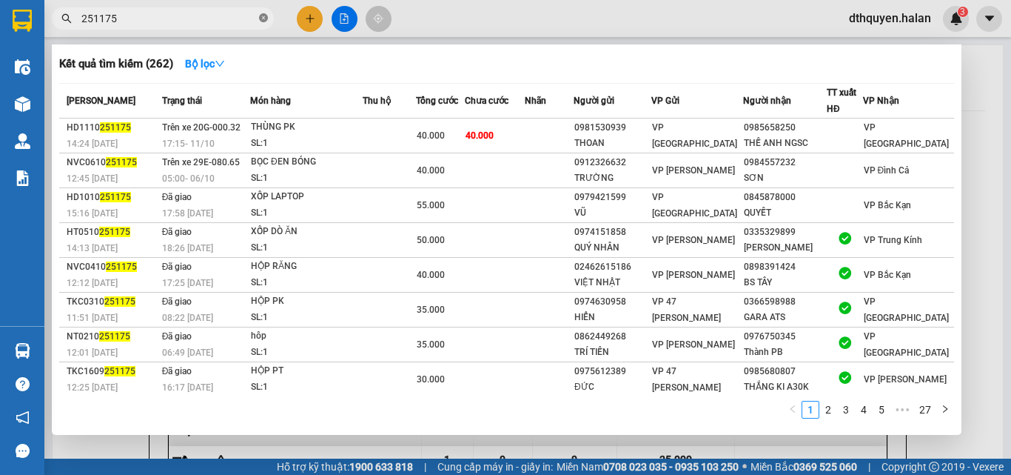
click at [262, 18] on icon "close-circle" at bounding box center [263, 17] width 9 height 9
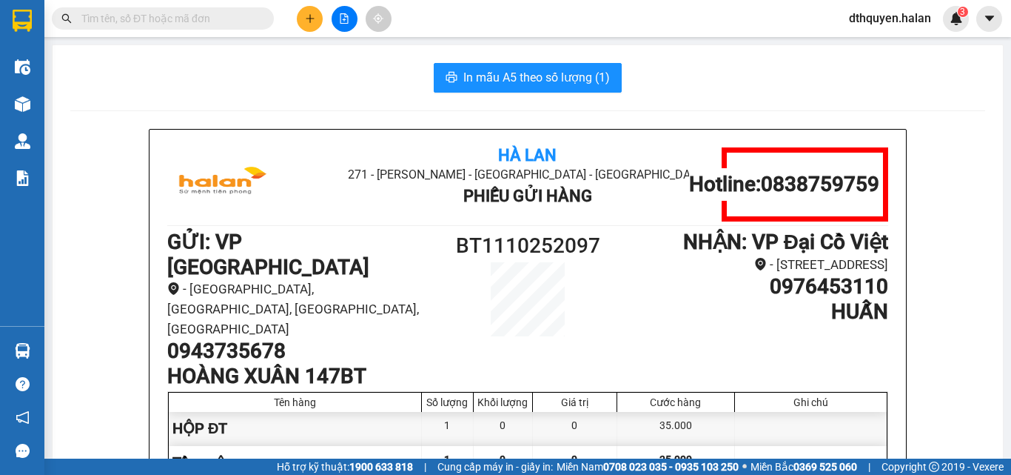
click at [247, 22] on input "text" at bounding box center [168, 18] width 175 height 16
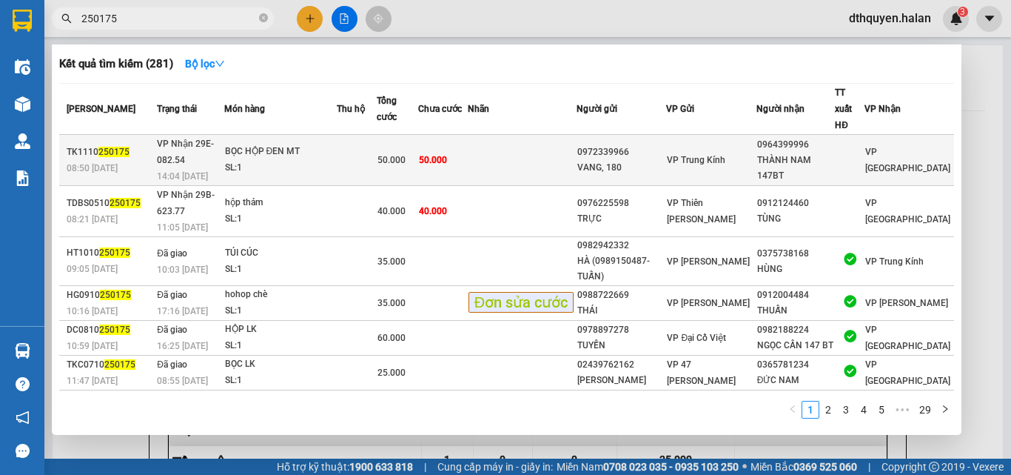
type input "250175"
click at [284, 144] on div "BỌC HỘP ĐEN MT" at bounding box center [280, 152] width 111 height 16
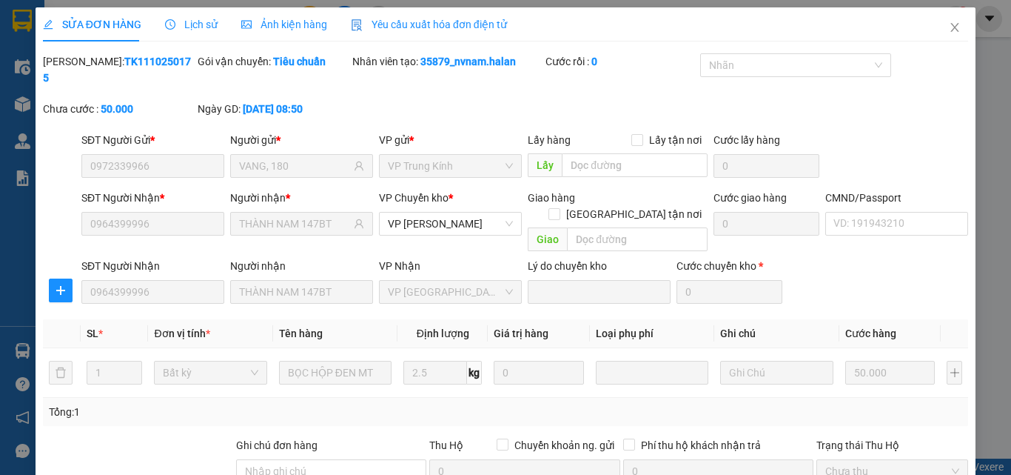
type input "0972339966"
type input "VANG, 180"
type input "0964399996"
type input "THÀNH NAM 147BT"
type input "0"
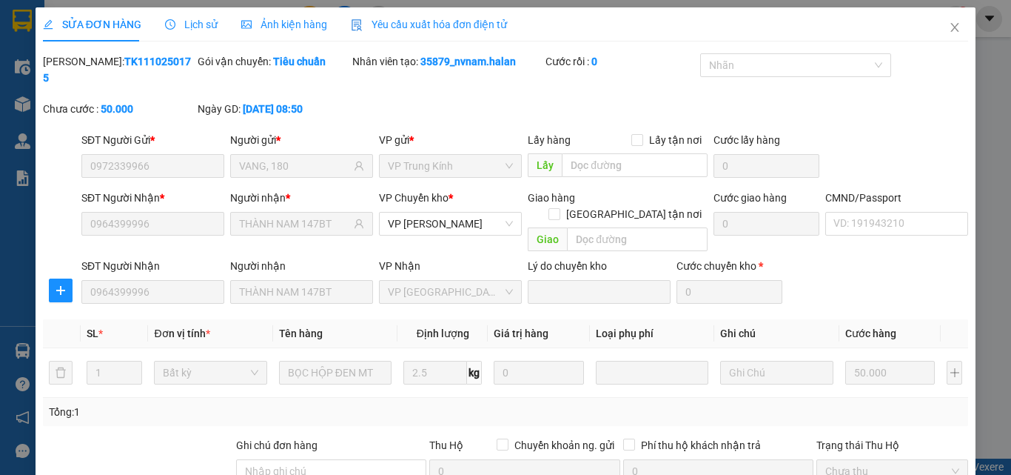
type input "50.000"
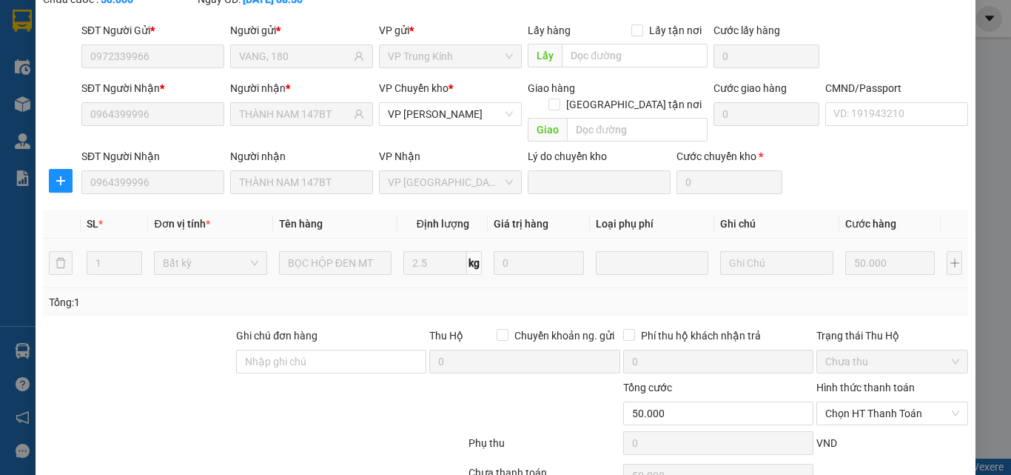
scroll to position [156, 0]
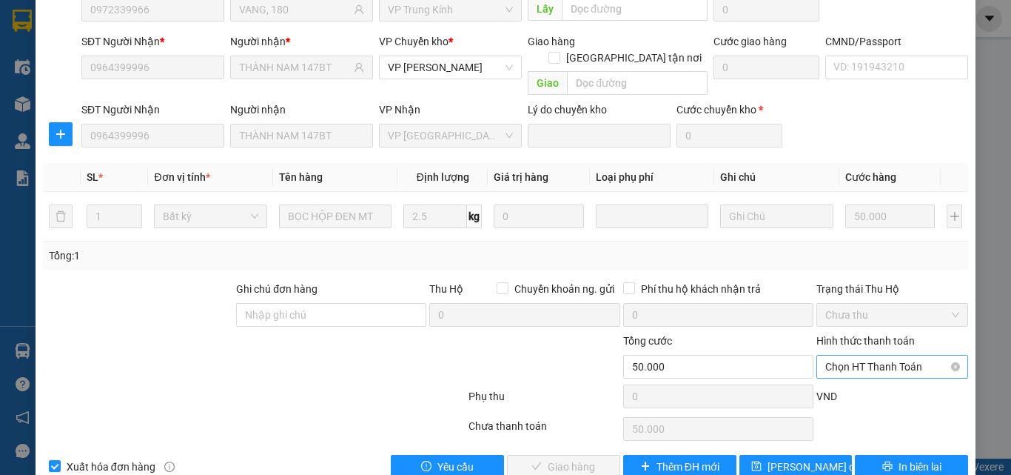
click at [890, 355] on span "Chọn HT Thanh Toán" at bounding box center [893, 366] width 134 height 22
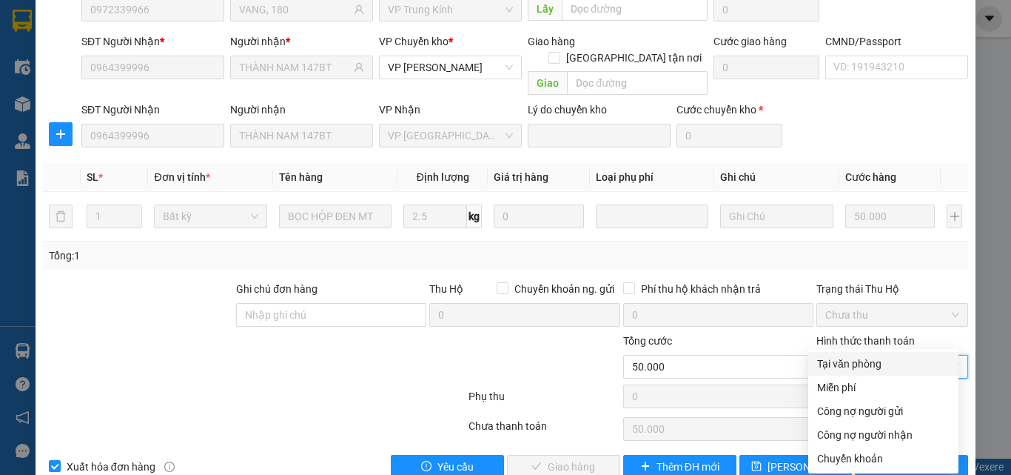
click at [866, 364] on div "Tại văn phòng" at bounding box center [883, 363] width 133 height 16
type input "0"
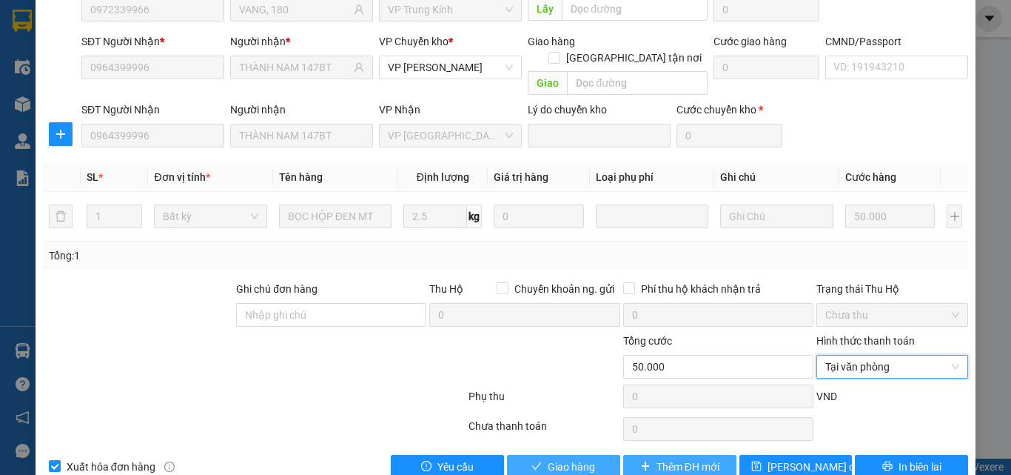
drag, startPoint x: 555, startPoint y: 427, endPoint x: 695, endPoint y: 444, distance: 141.8
click at [558, 458] on span "Giao hàng" at bounding box center [571, 466] width 47 height 16
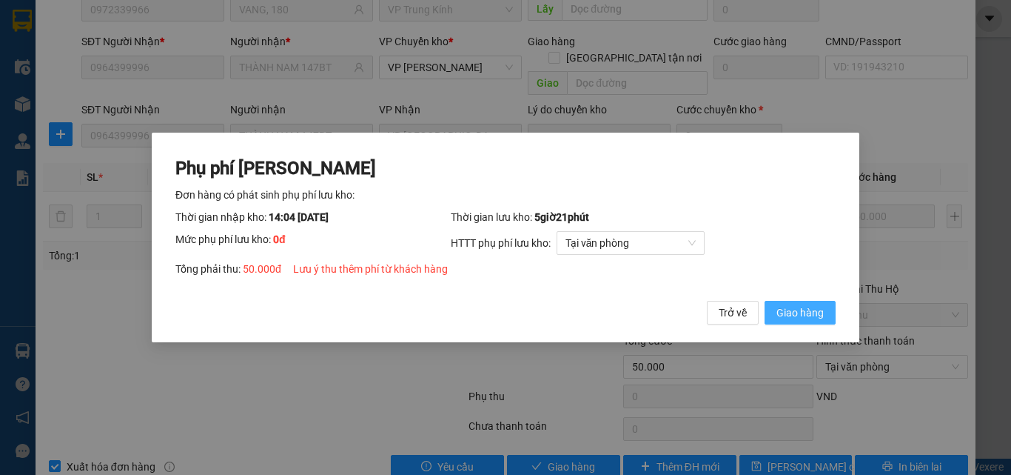
click at [798, 309] on span "Giao hàng" at bounding box center [800, 312] width 47 height 16
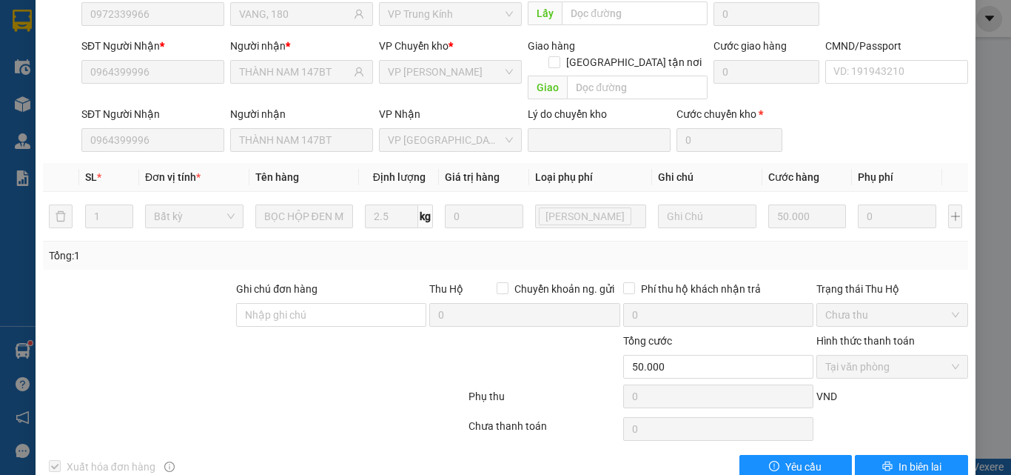
scroll to position [0, 0]
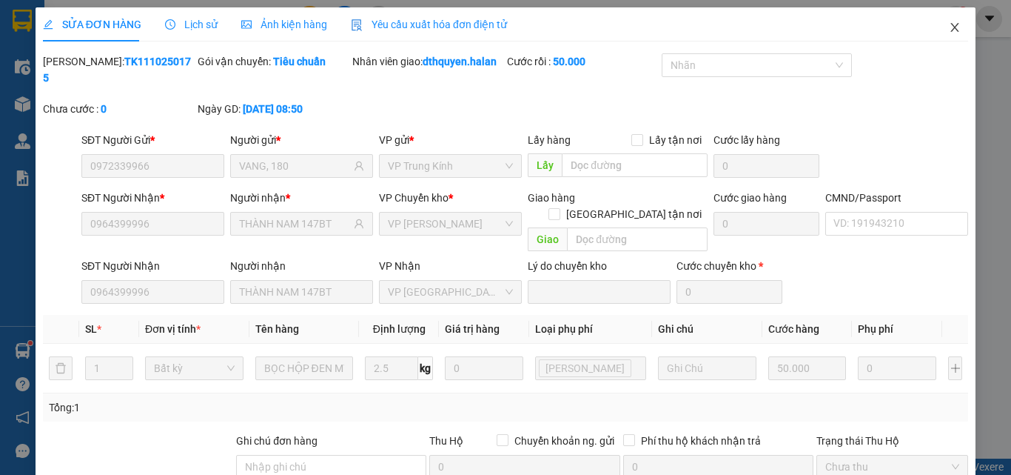
click at [949, 32] on icon "close" at bounding box center [955, 27] width 12 height 12
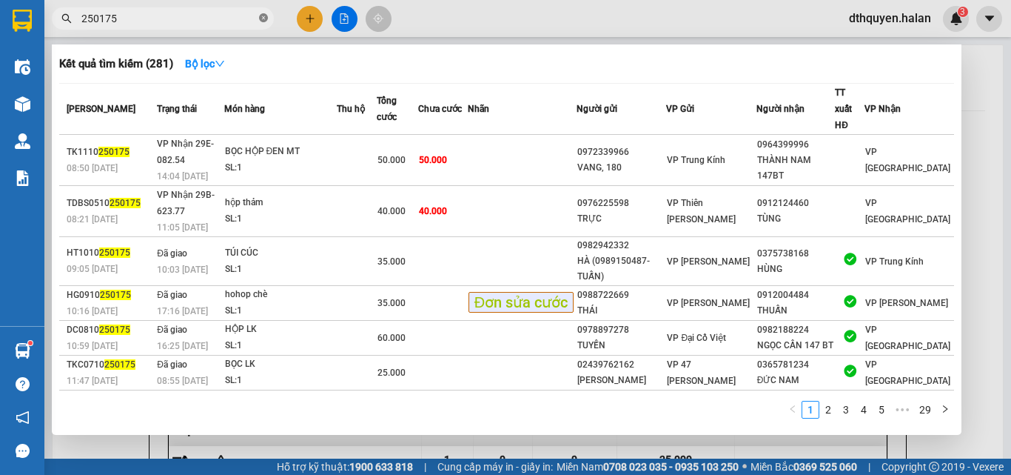
click at [264, 22] on icon "close-circle" at bounding box center [263, 17] width 9 height 9
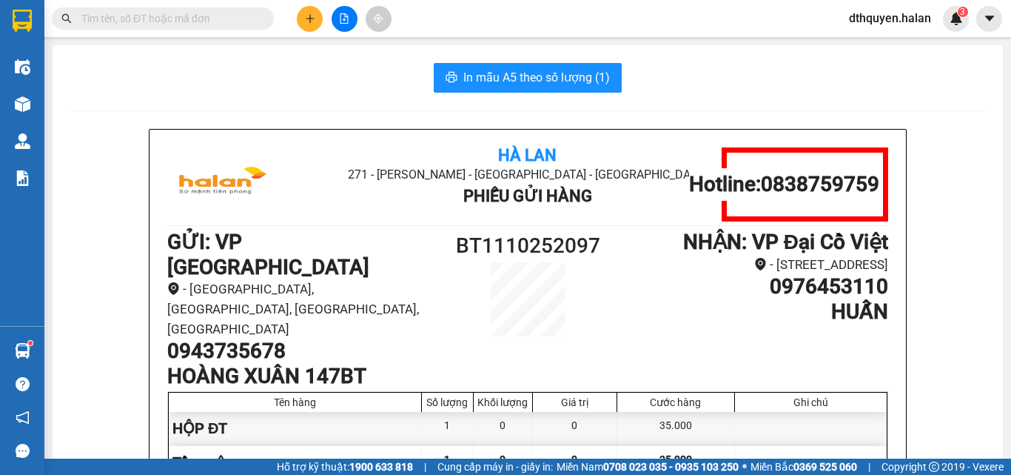
click at [255, 20] on span at bounding box center [163, 18] width 222 height 22
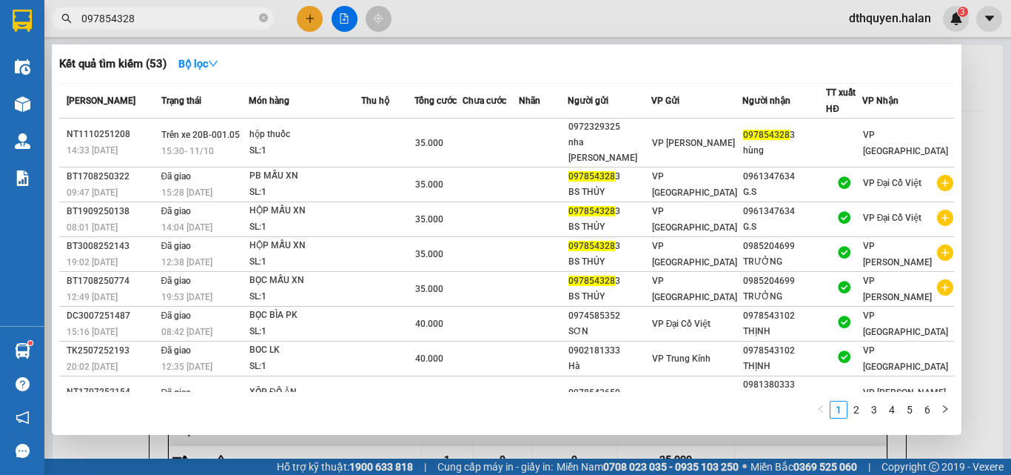
type input "0978543283"
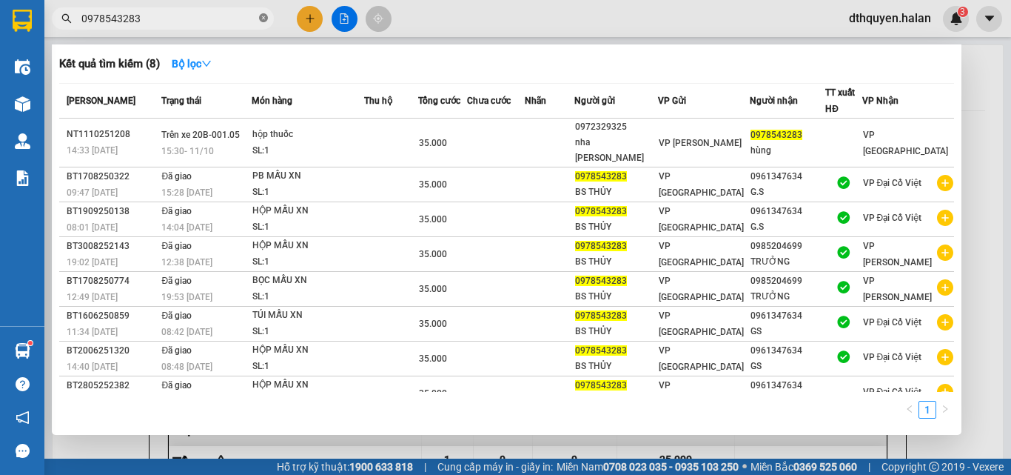
click at [262, 16] on icon "close-circle" at bounding box center [263, 17] width 9 height 9
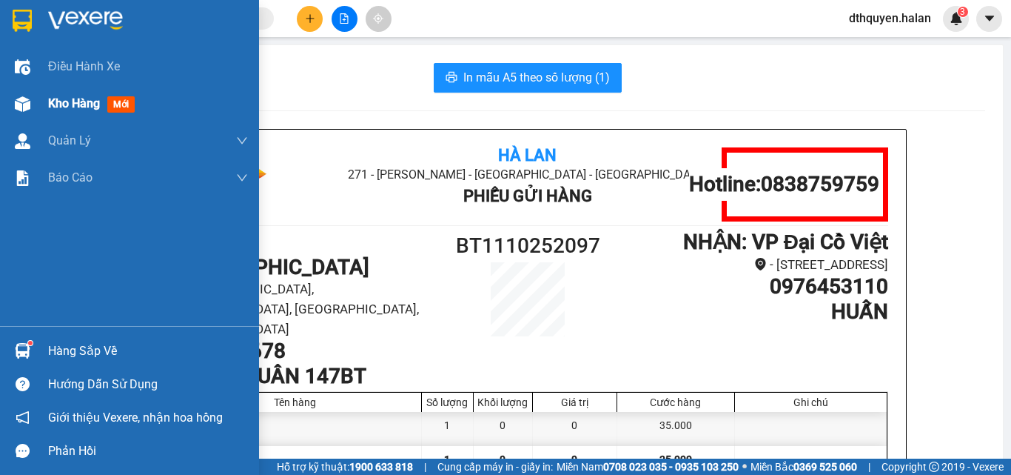
click at [84, 107] on span "Kho hàng" at bounding box center [74, 103] width 52 height 14
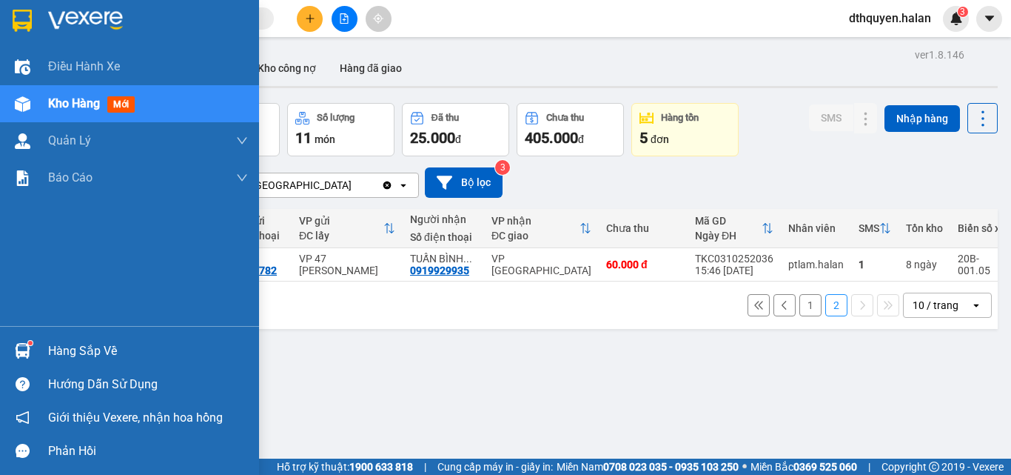
click at [78, 340] on div "Hàng sắp về" at bounding box center [148, 351] width 200 height 22
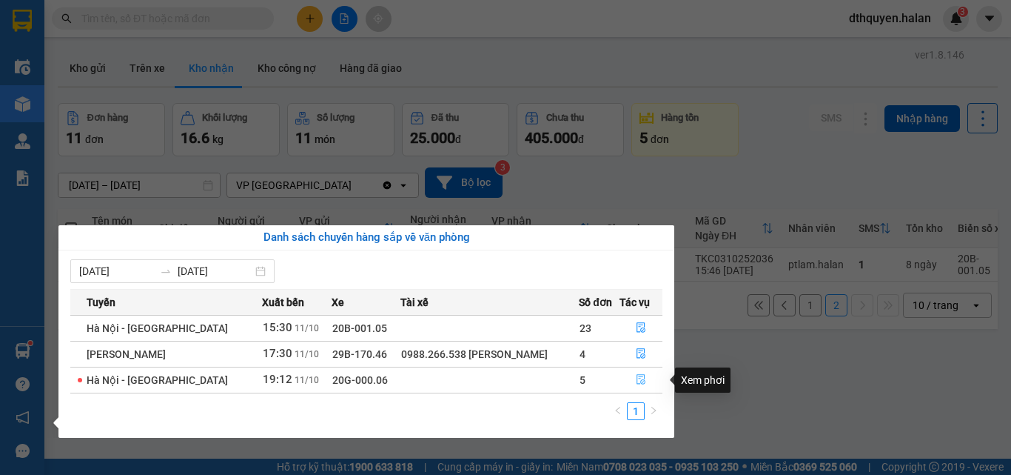
click at [637, 378] on icon "file-done" at bounding box center [641, 379] width 10 height 10
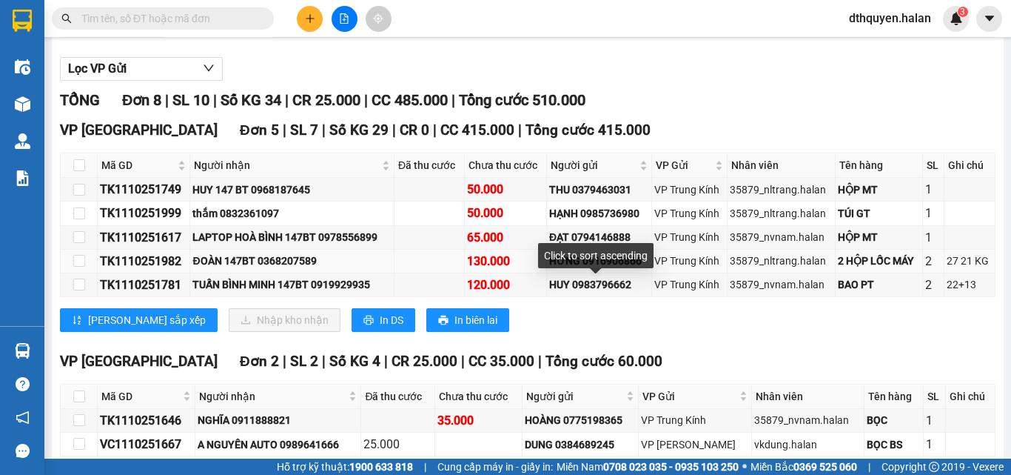
scroll to position [148, 0]
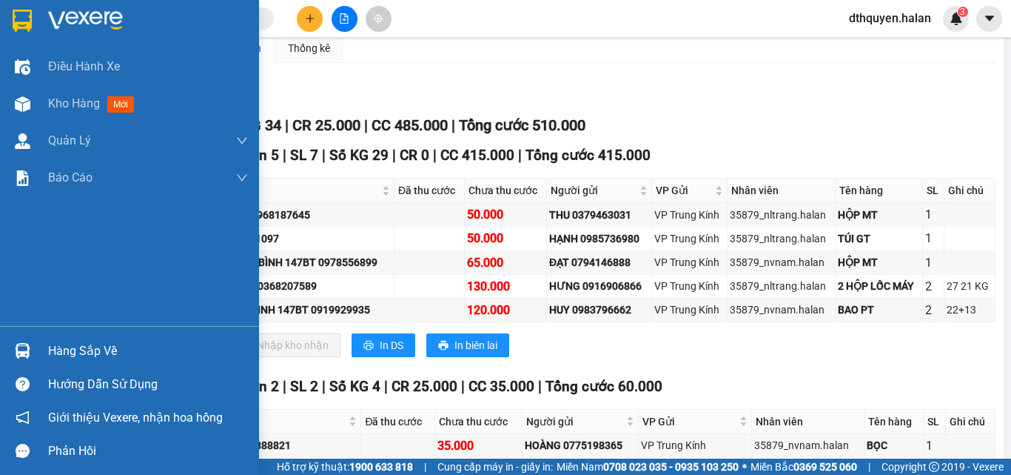
click at [85, 347] on div "Hàng sắp về" at bounding box center [148, 351] width 200 height 22
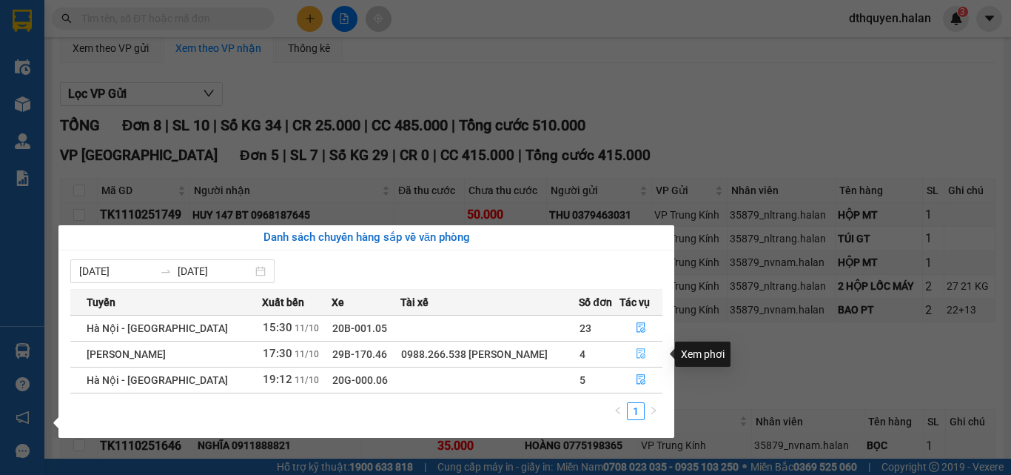
click at [638, 353] on icon "file-done" at bounding box center [641, 353] width 10 height 10
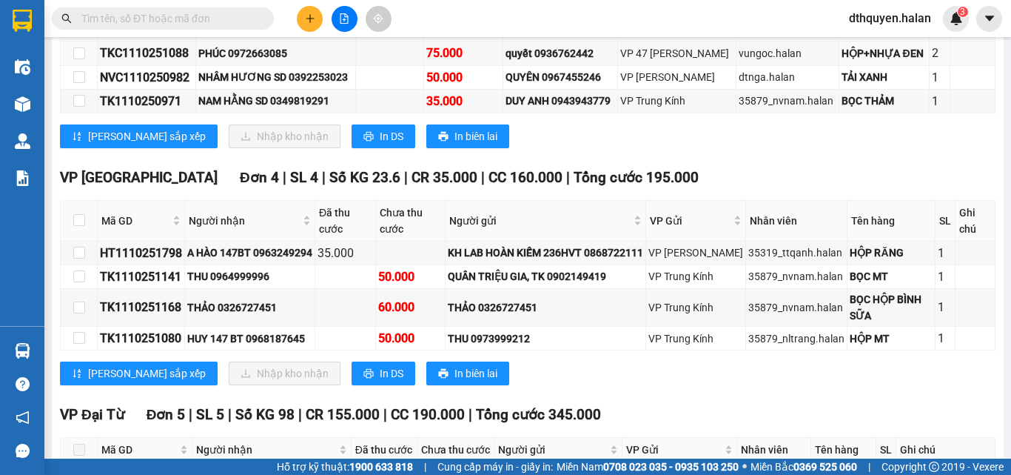
scroll to position [592, 0]
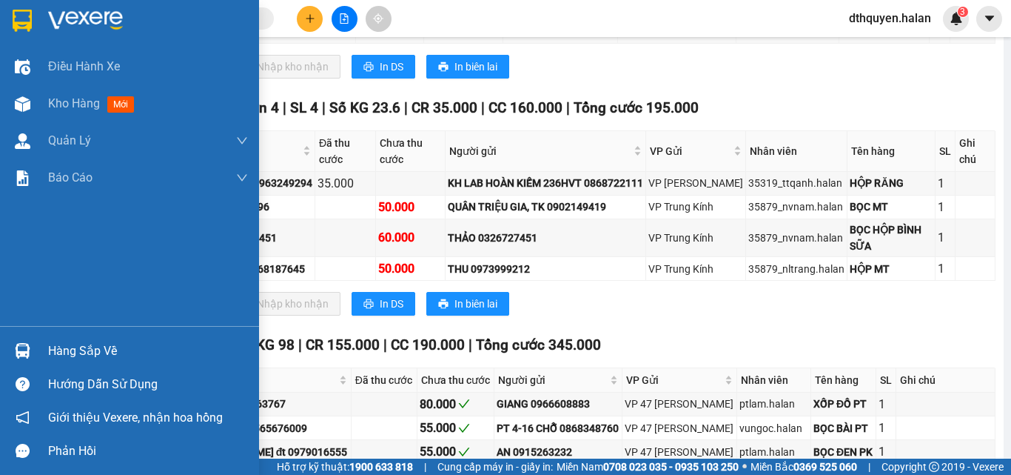
click at [87, 349] on div "Hàng sắp về" at bounding box center [148, 351] width 200 height 22
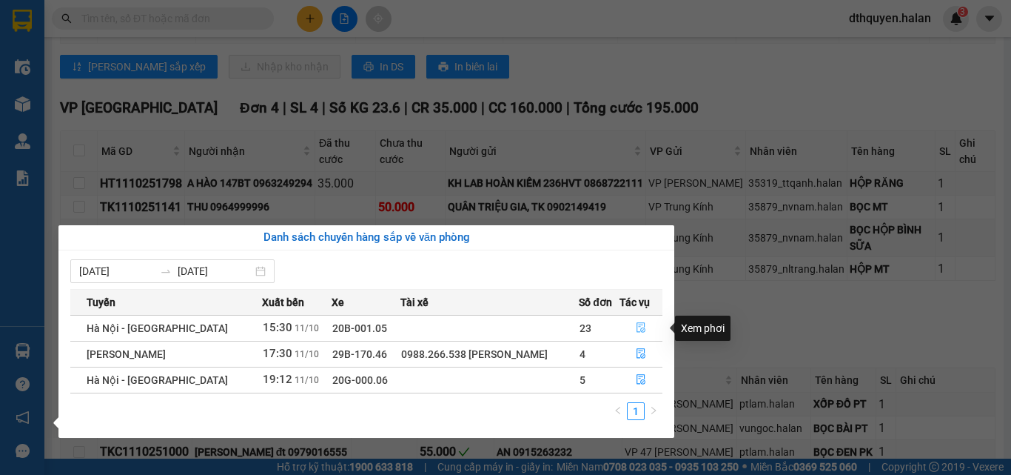
click at [639, 328] on icon "file-done" at bounding box center [641, 327] width 10 height 10
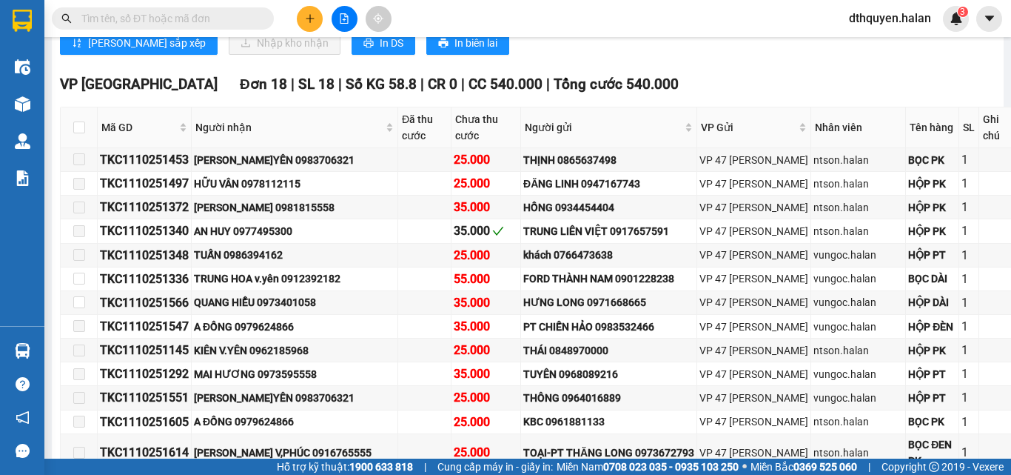
scroll to position [1703, 0]
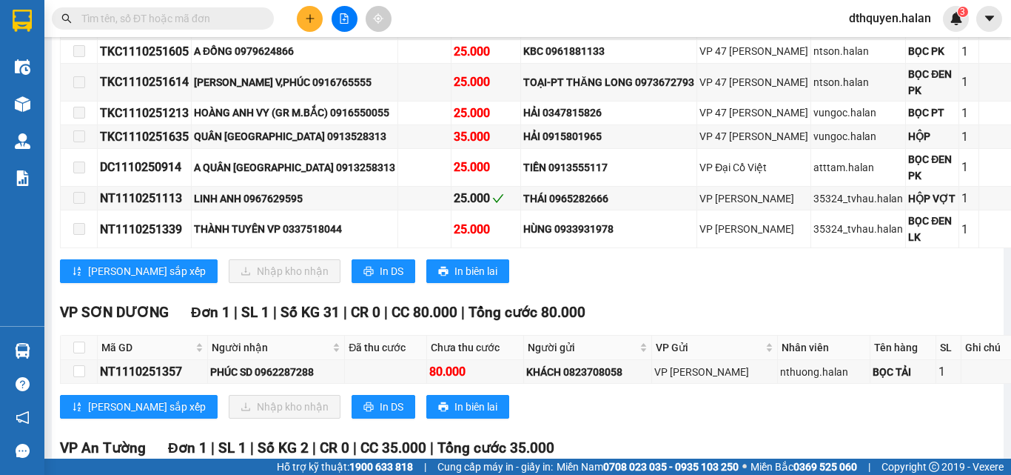
click at [215, 24] on input "text" at bounding box center [168, 18] width 175 height 16
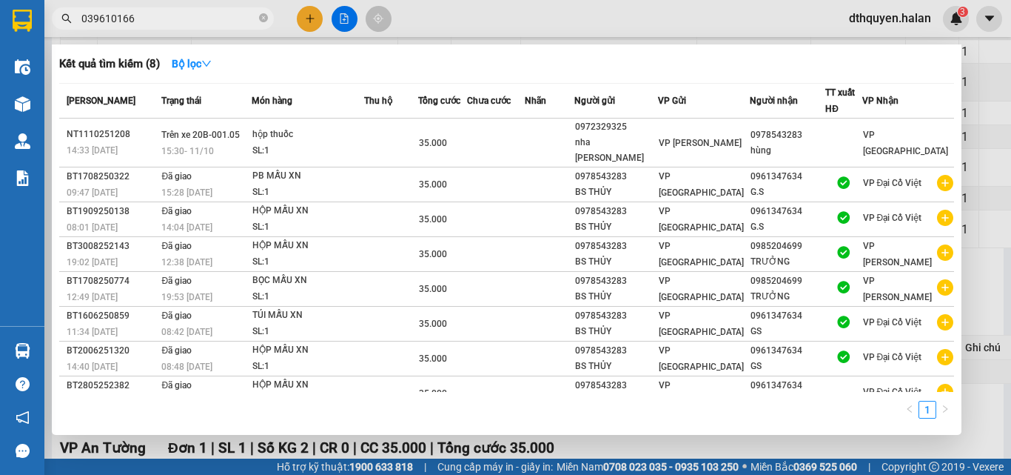
type input "0396101665"
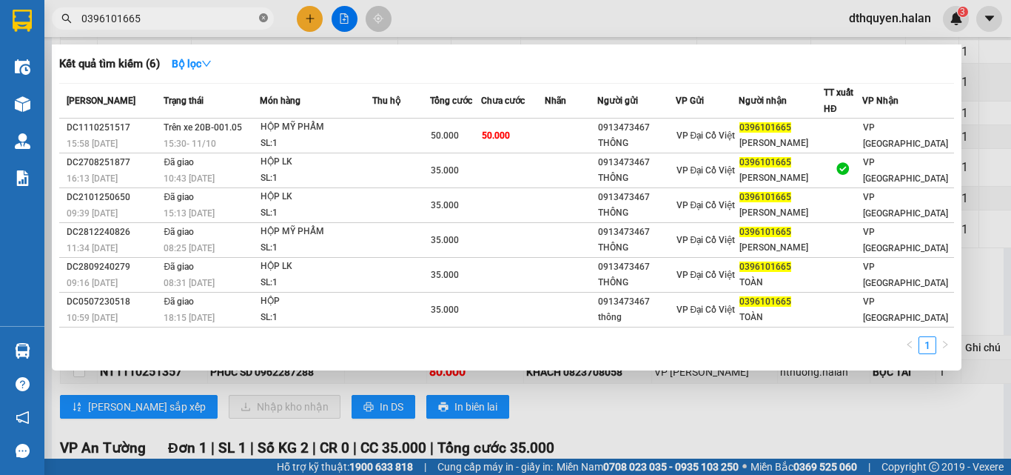
click at [261, 22] on icon "close-circle" at bounding box center [263, 17] width 9 height 9
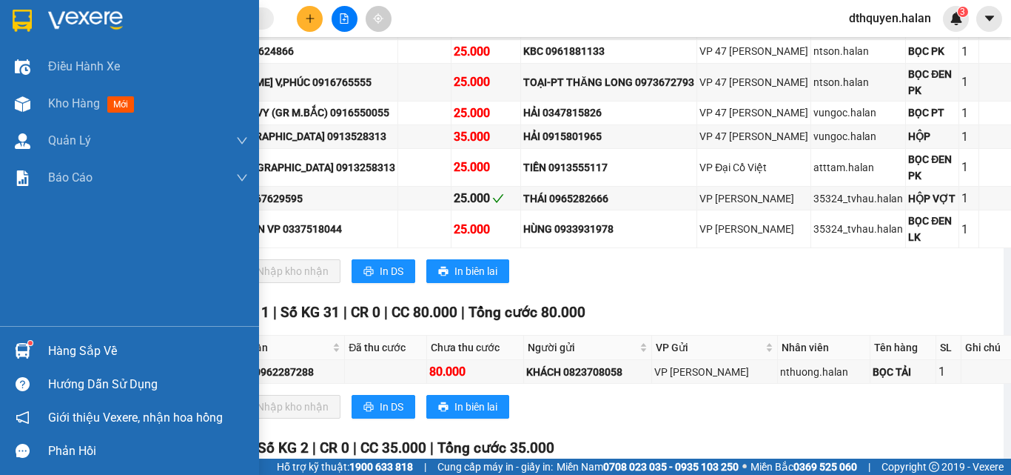
click at [75, 352] on div "Hàng sắp về" at bounding box center [148, 351] width 200 height 22
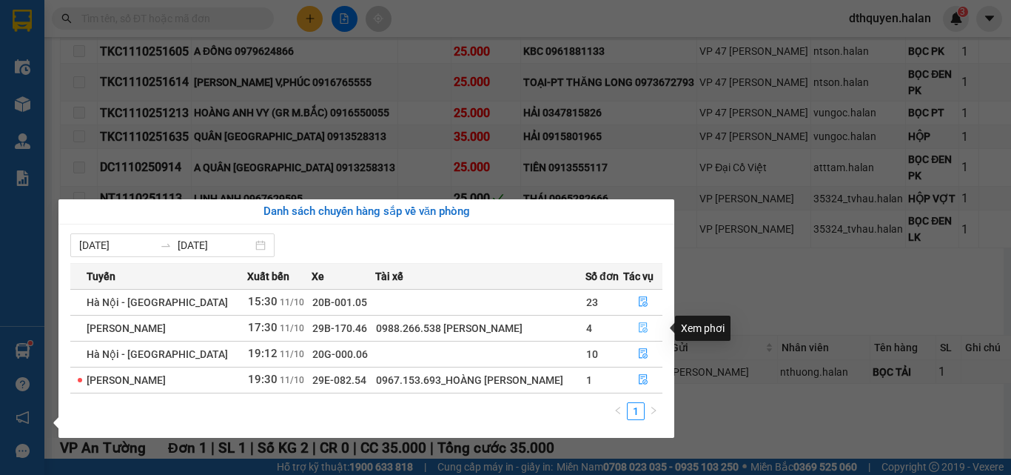
click at [639, 319] on button "button" at bounding box center [643, 328] width 39 height 24
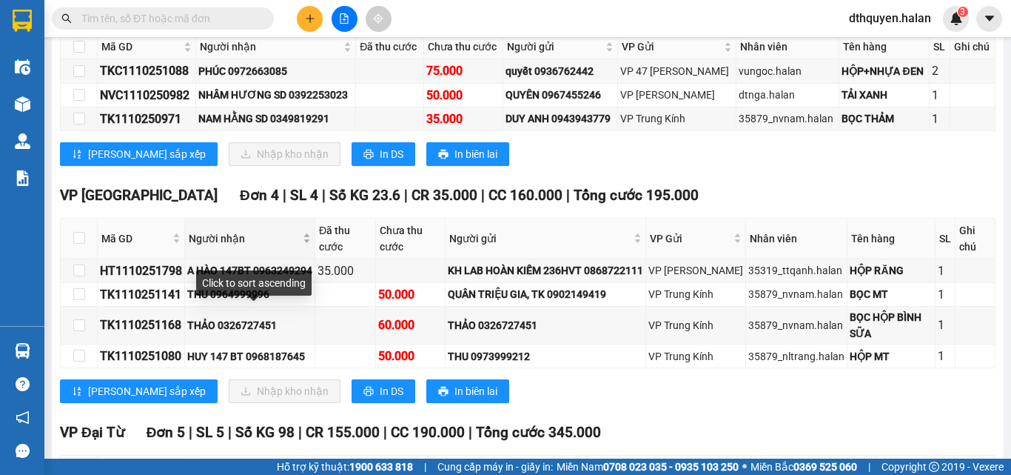
scroll to position [590, 0]
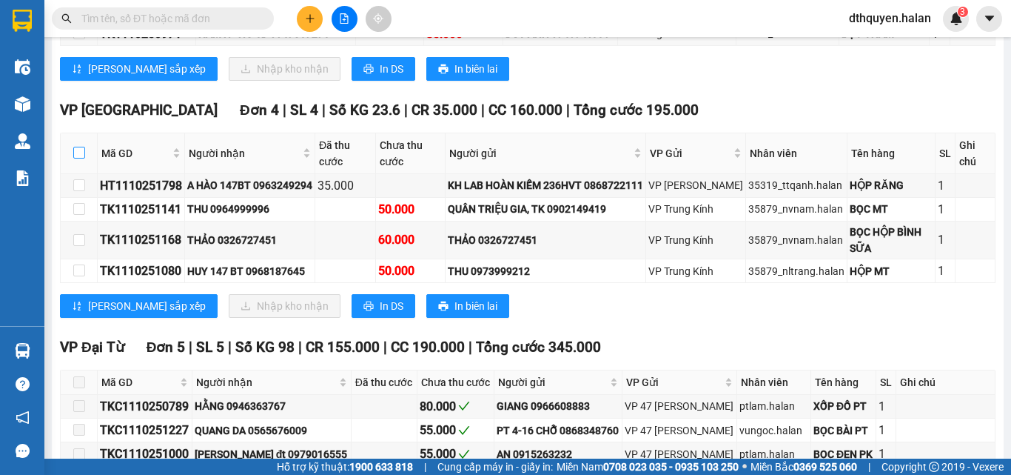
click at [80, 158] on input "checkbox" at bounding box center [79, 153] width 12 height 12
checkbox input "true"
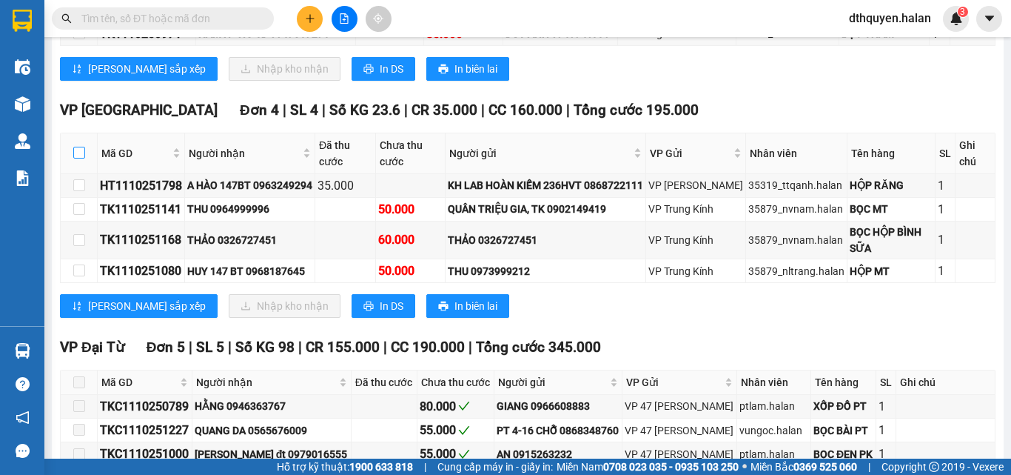
checkbox input "true"
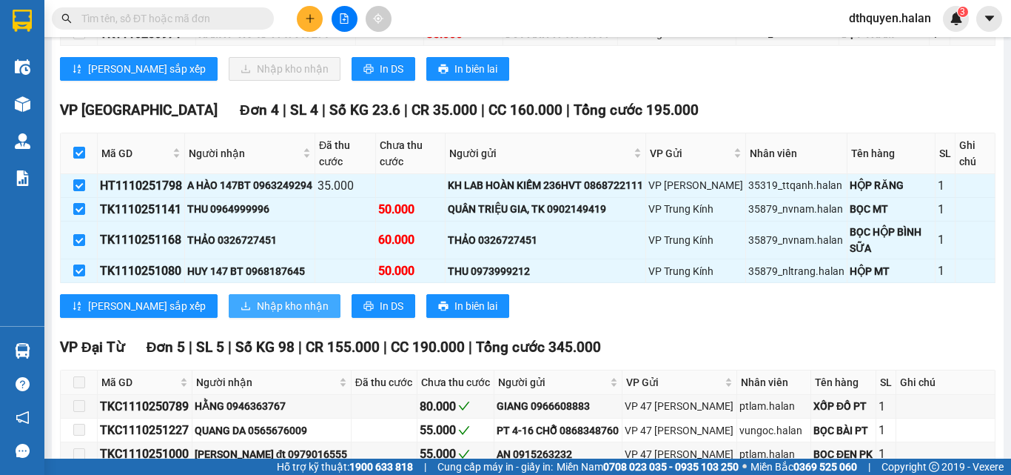
click at [257, 314] on span "Nhập kho nhận" at bounding box center [293, 306] width 72 height 16
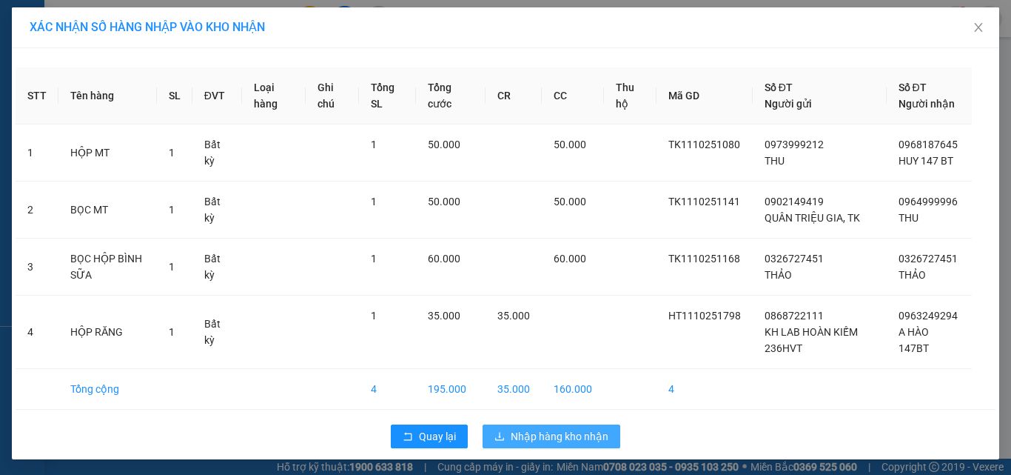
click at [511, 437] on span "Nhập hàng kho nhận" at bounding box center [560, 436] width 98 height 16
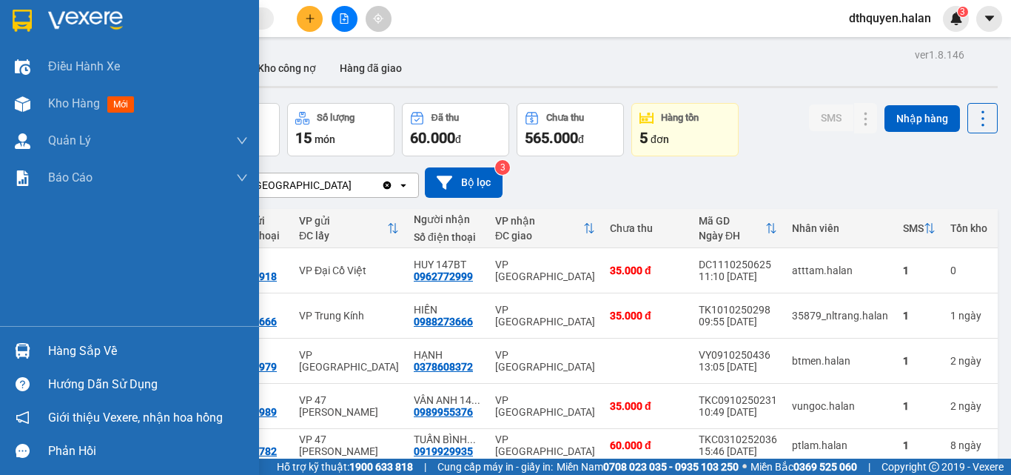
click at [78, 353] on div "Hàng sắp về" at bounding box center [148, 351] width 200 height 22
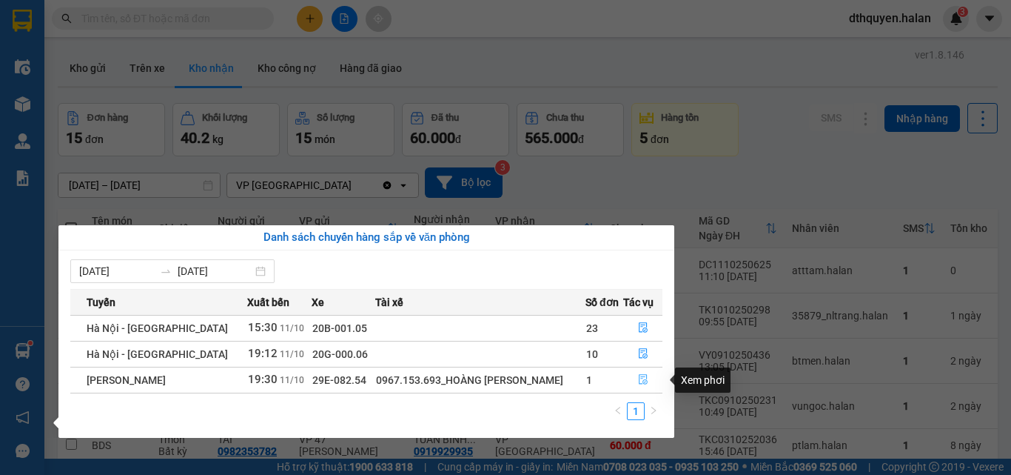
click at [641, 379] on icon "file-done" at bounding box center [643, 379] width 10 height 10
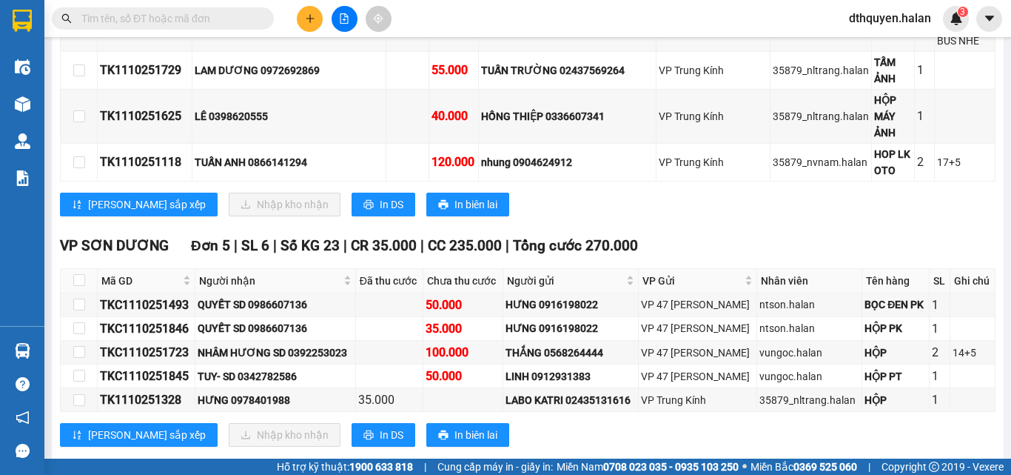
scroll to position [906, 0]
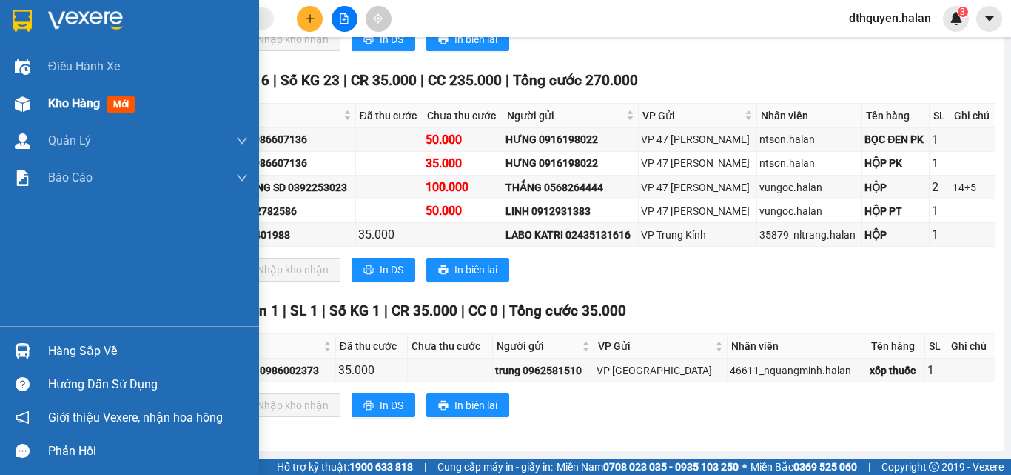
click at [50, 107] on span "Kho hàng" at bounding box center [74, 103] width 52 height 14
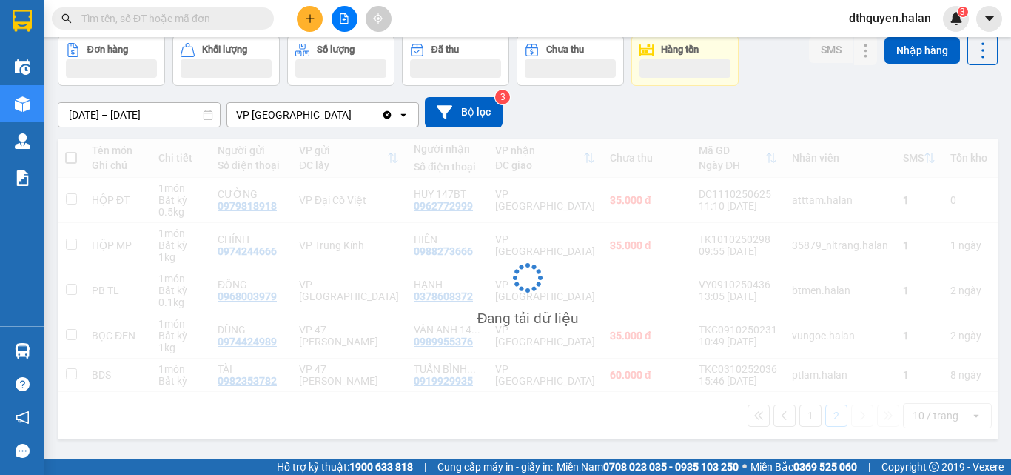
scroll to position [70, 0]
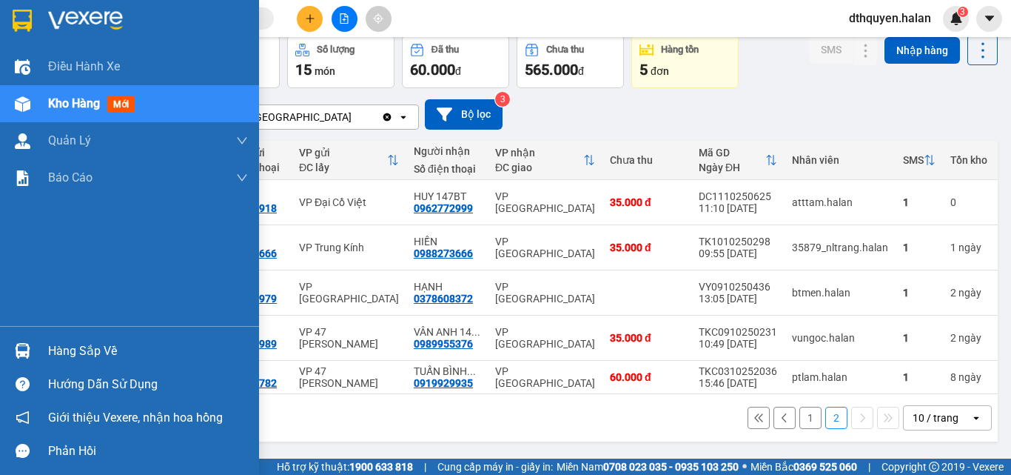
click at [52, 357] on div "Hàng sắp về" at bounding box center [148, 351] width 200 height 22
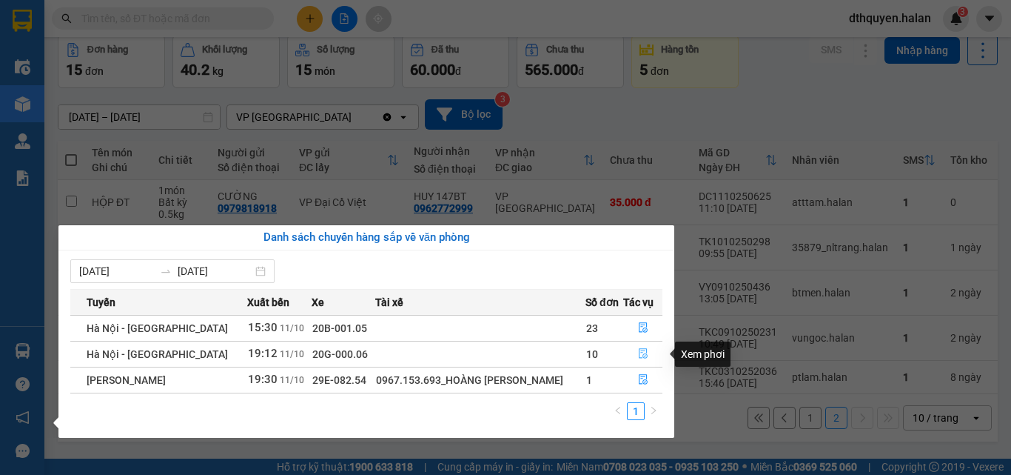
click at [639, 353] on icon "file-done" at bounding box center [643, 353] width 10 height 10
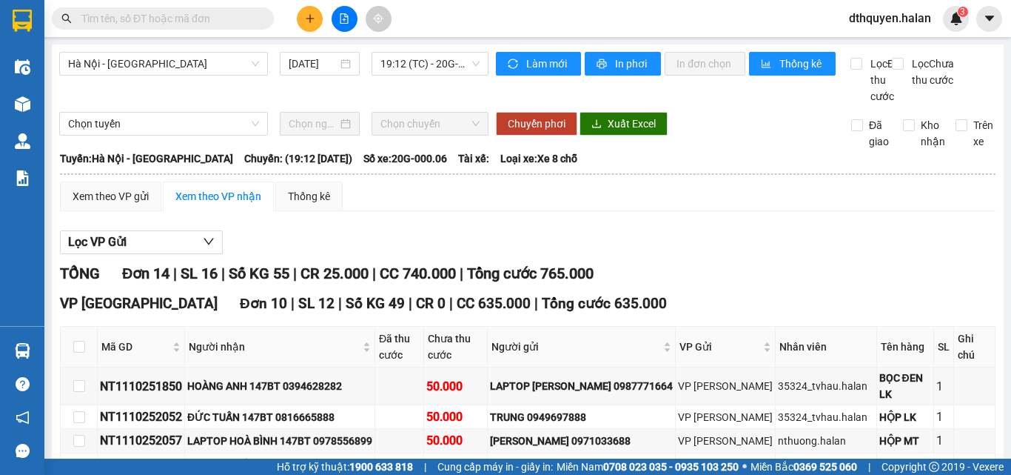
scroll to position [222, 0]
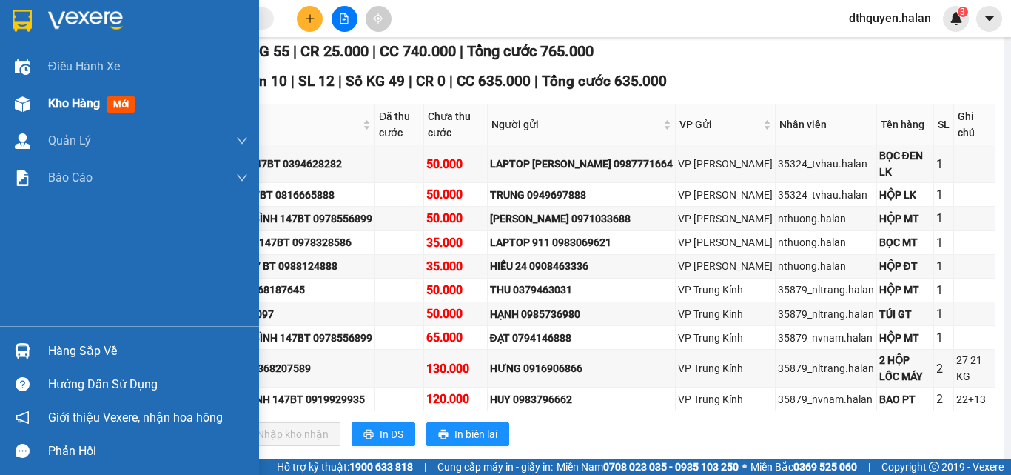
click at [62, 97] on span "Kho hàng" at bounding box center [74, 103] width 52 height 14
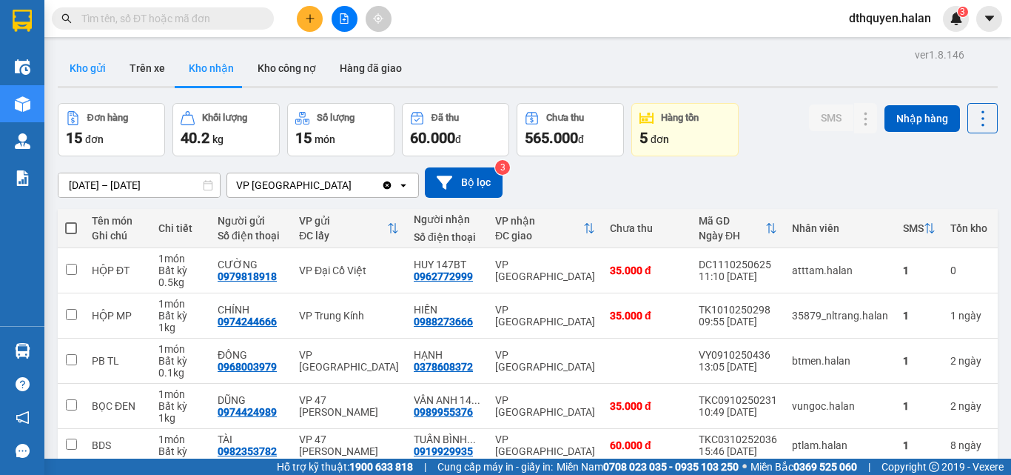
click at [86, 51] on button "Kho gửi" at bounding box center [88, 68] width 60 height 36
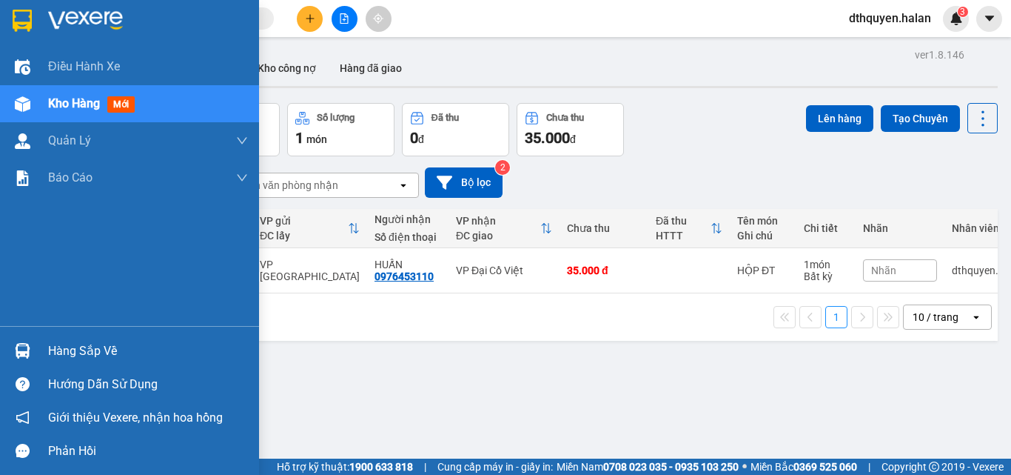
click at [67, 345] on div "Hàng sắp về" at bounding box center [148, 351] width 200 height 22
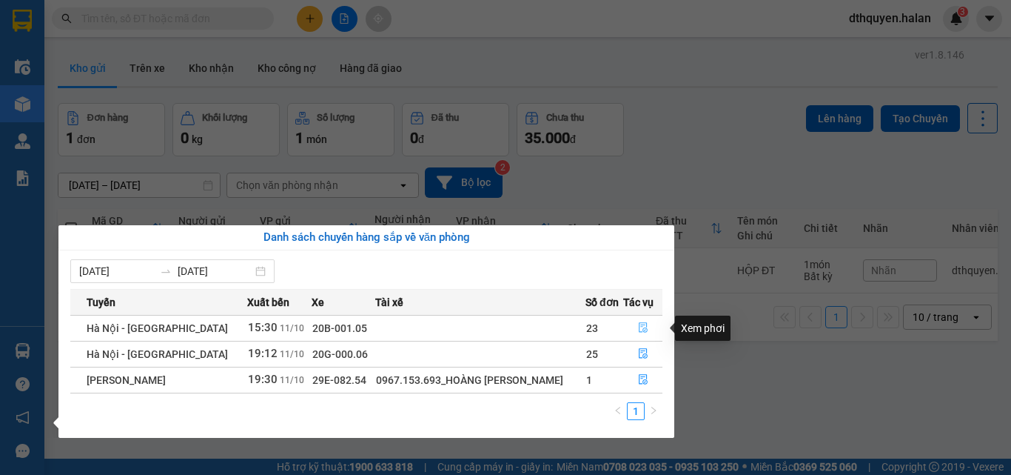
click at [639, 326] on icon "file-done" at bounding box center [643, 328] width 9 height 10
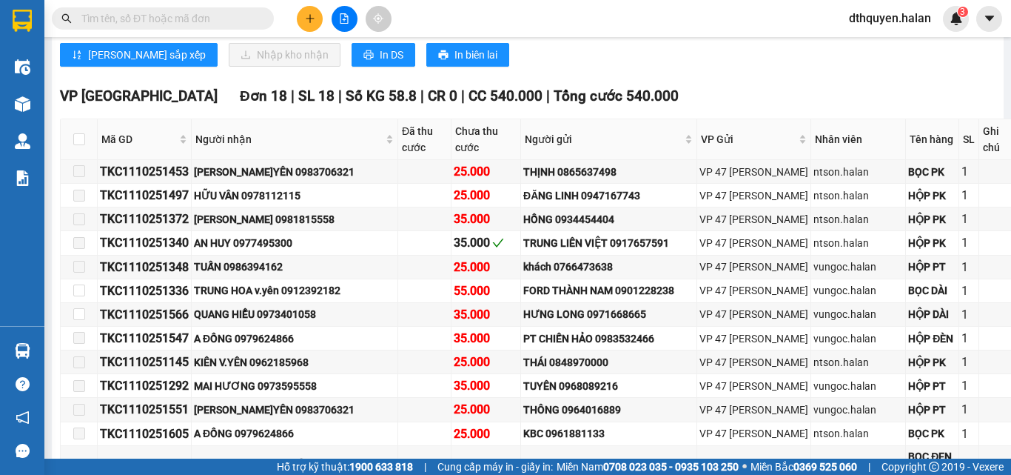
scroll to position [1333, 0]
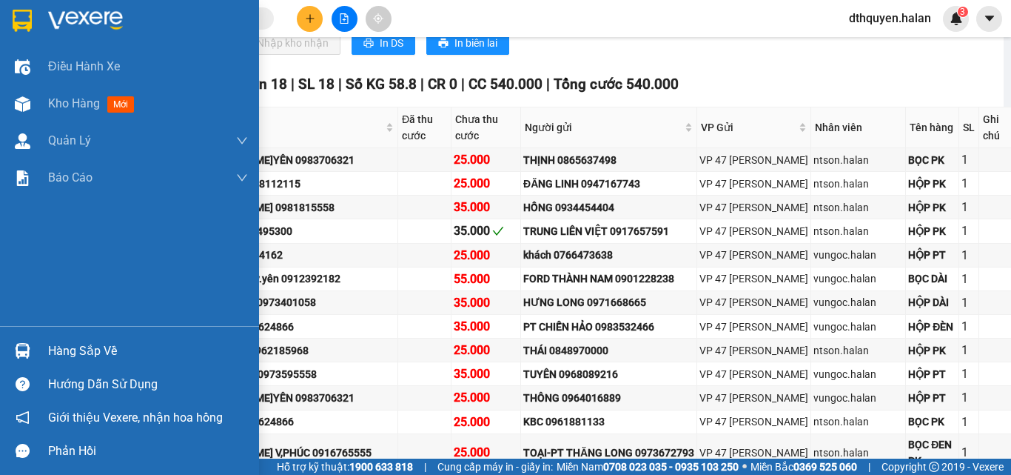
click at [85, 358] on div "Hàng sắp về" at bounding box center [148, 351] width 200 height 22
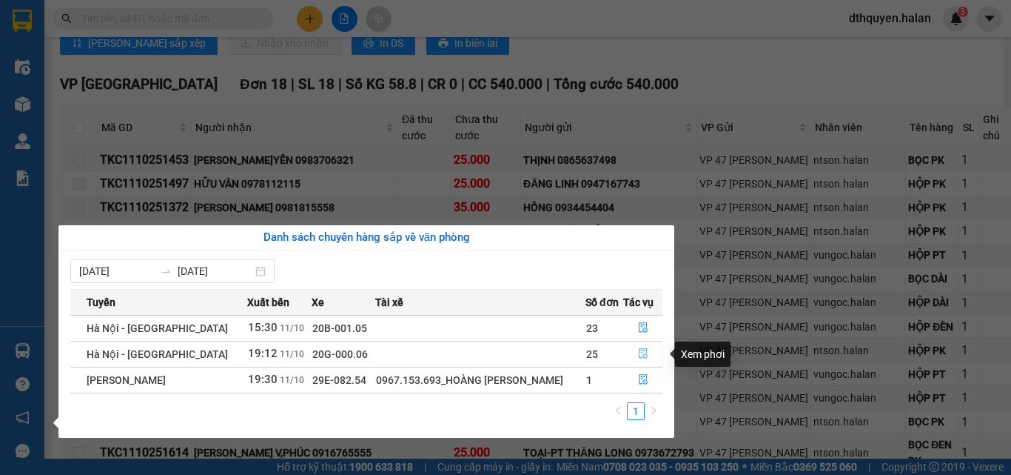
click at [638, 352] on icon "file-done" at bounding box center [643, 353] width 10 height 10
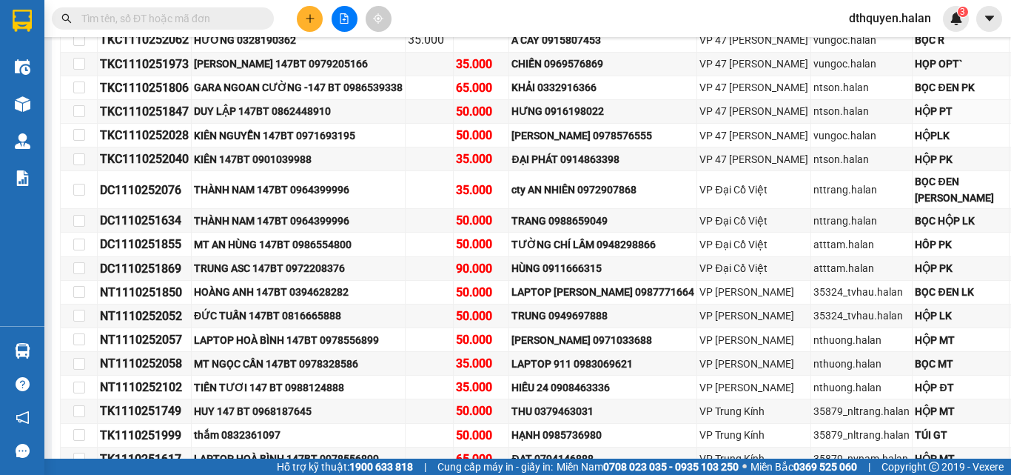
scroll to position [1693, 0]
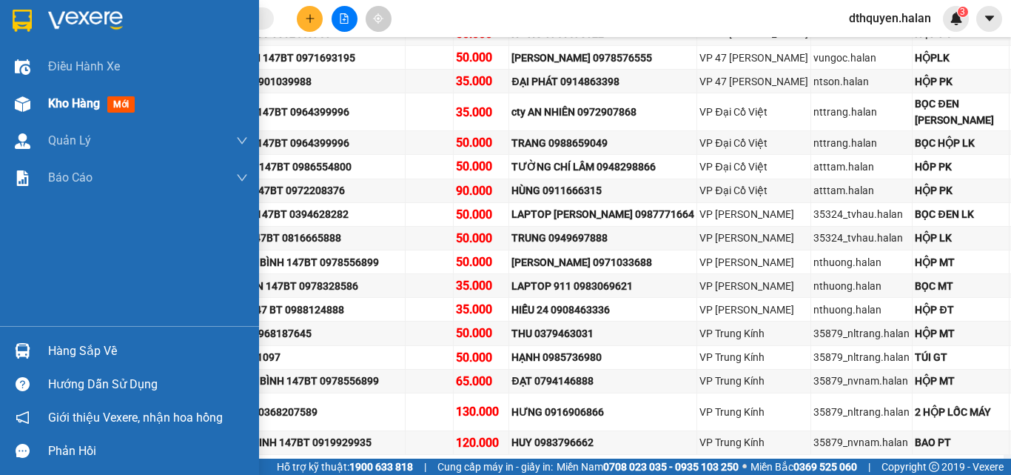
click at [84, 107] on span "Kho hàng" at bounding box center [74, 103] width 52 height 14
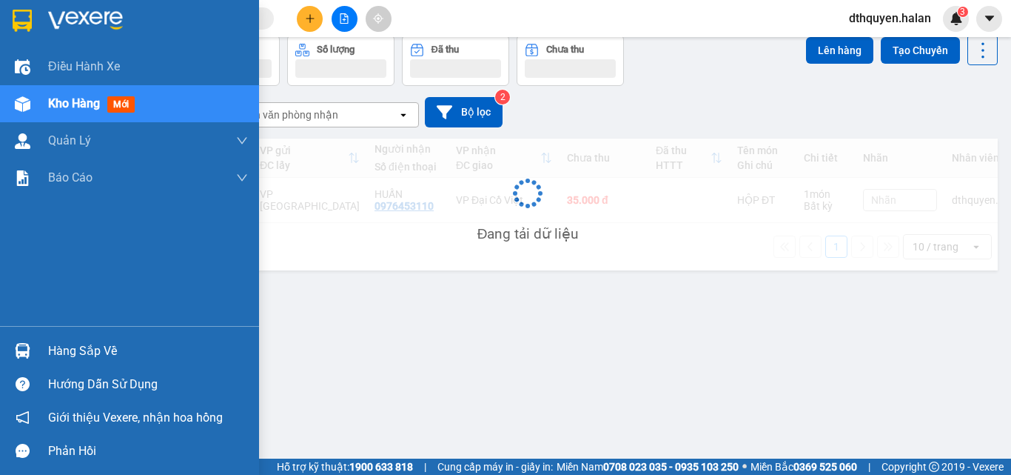
scroll to position [68, 0]
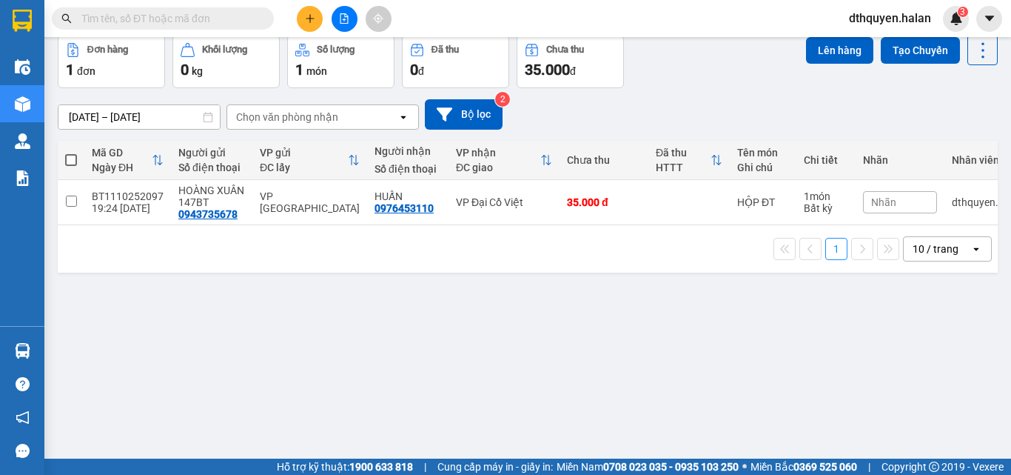
click at [307, 12] on button at bounding box center [310, 19] width 26 height 26
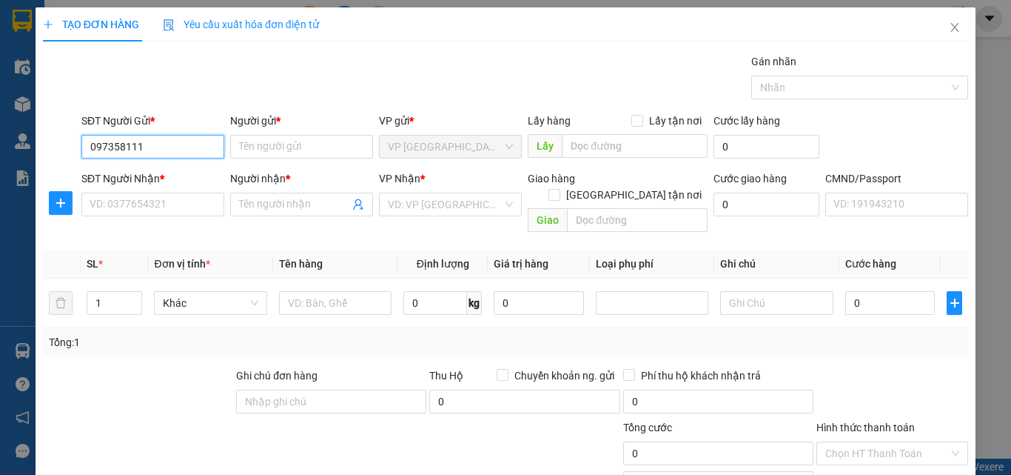
type input "0973581111"
click at [171, 179] on div "0973581111 - PHƯƠNG" at bounding box center [152, 176] width 124 height 16
type input "PHƯƠNG"
type input "0973581111"
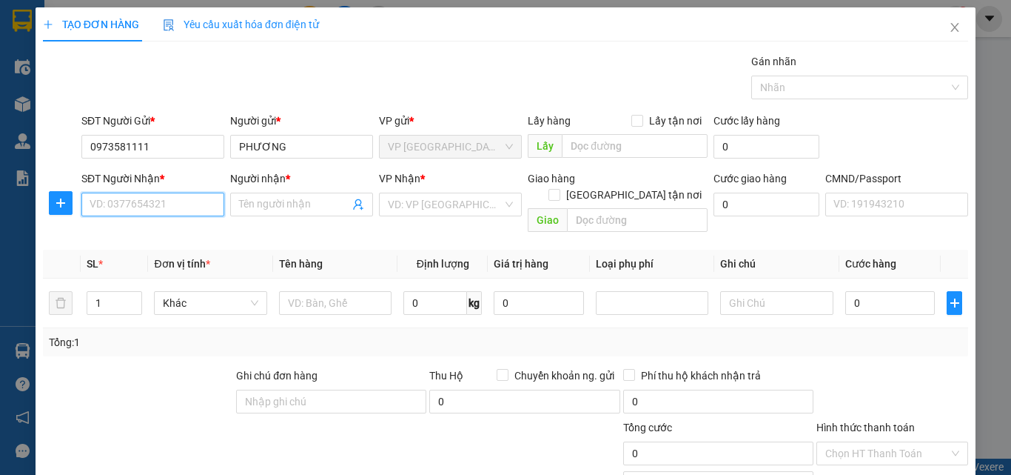
click at [173, 203] on input "SĐT Người Nhận *" at bounding box center [152, 205] width 143 height 24
type input "0912529968"
click at [185, 233] on div "0912529968 - CHÚ CƯỜNG" at bounding box center [155, 234] width 130 height 16
type input "CHÚ CƯỜNG"
type input "0912529968"
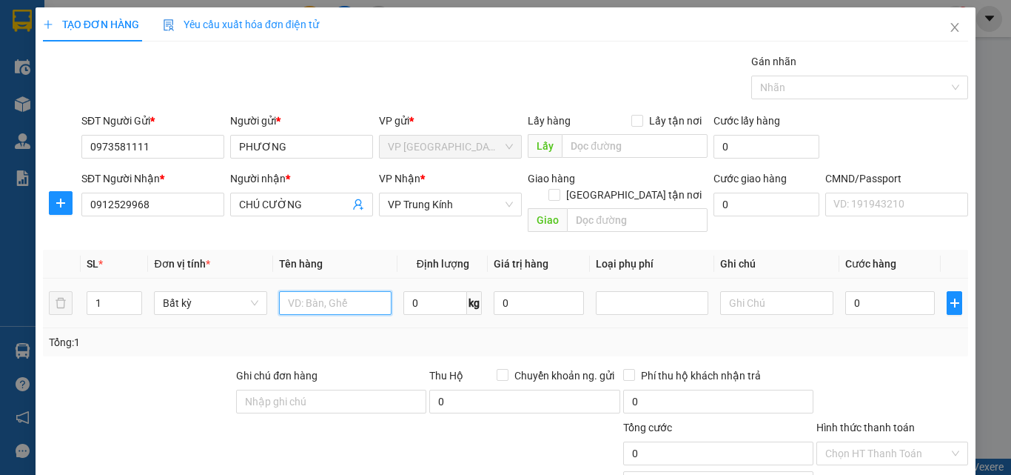
click at [330, 295] on input "text" at bounding box center [335, 303] width 113 height 24
type input "HỘP THUỐC"
click at [866, 291] on input "0" at bounding box center [891, 303] width 90 height 24
type input "3"
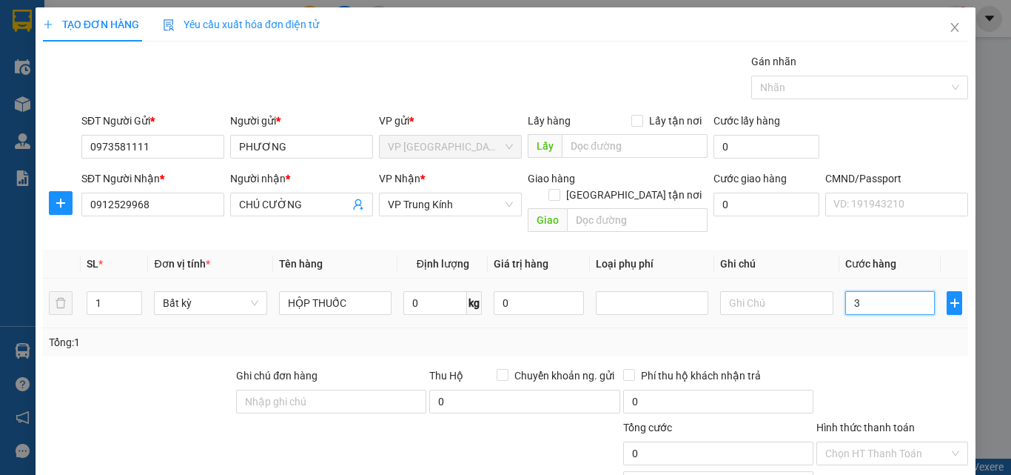
type input "3"
type input "35"
type input "350"
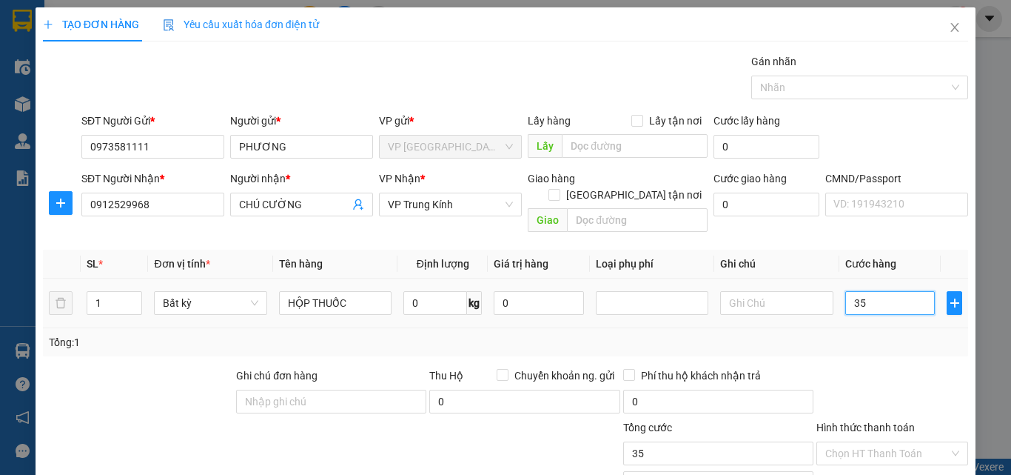
type input "350"
type input "3.500"
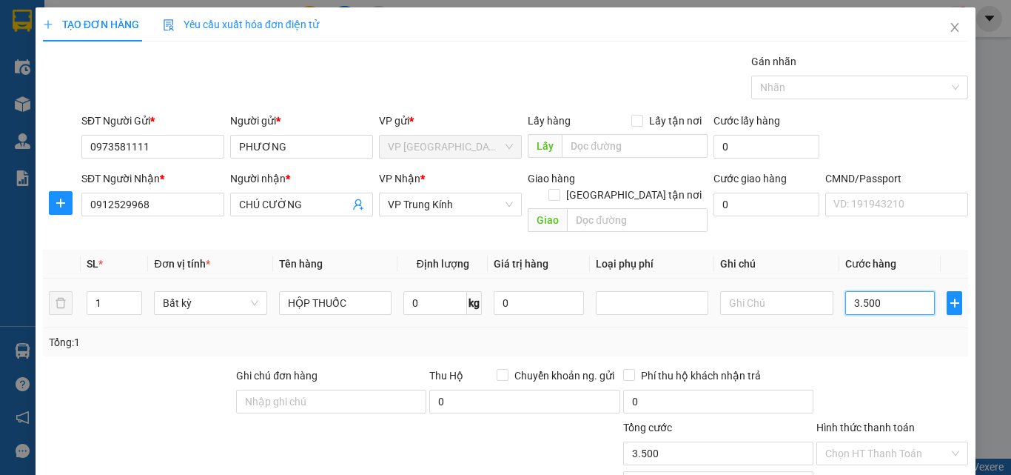
type input "35.000"
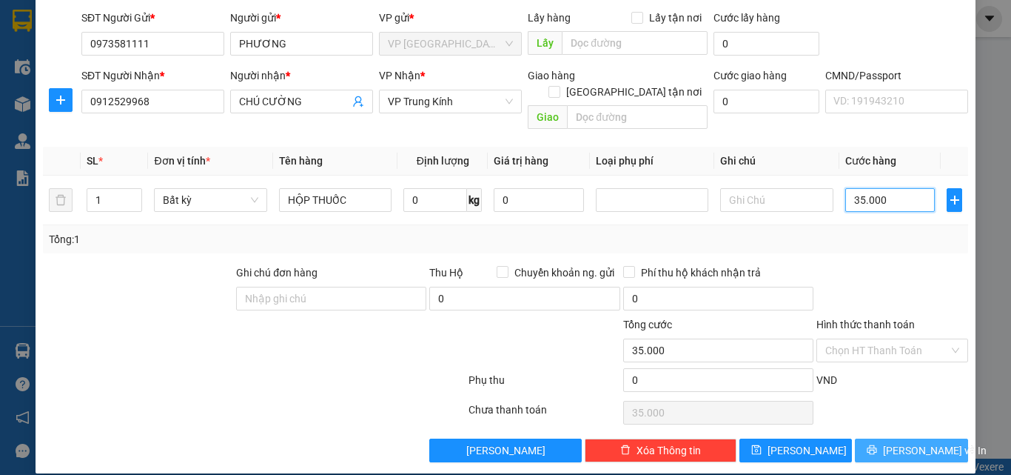
type input "35.000"
click at [877, 445] on icon "printer" at bounding box center [873, 450] width 10 height 10
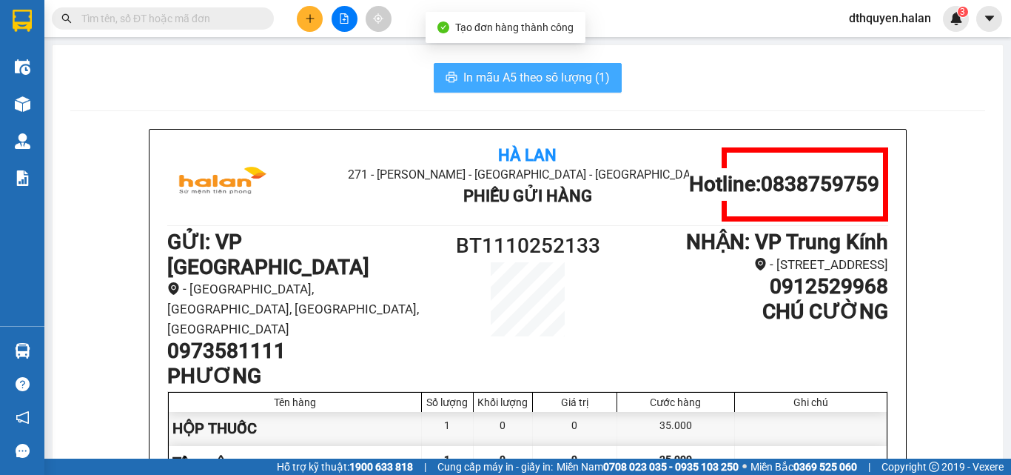
click at [555, 82] on span "In mẫu A5 theo số lượng (1)" at bounding box center [537, 77] width 147 height 19
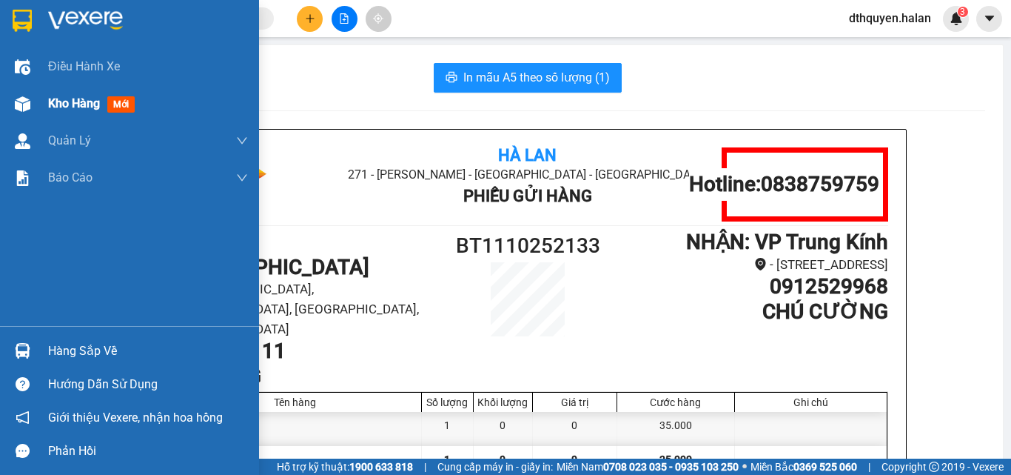
click at [64, 104] on span "Kho hàng" at bounding box center [74, 103] width 52 height 14
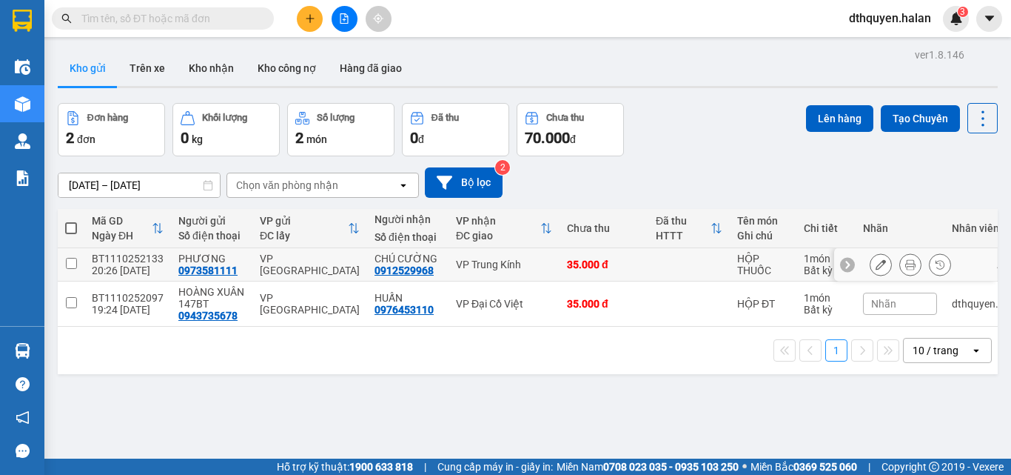
click at [871, 269] on button at bounding box center [881, 265] width 21 height 26
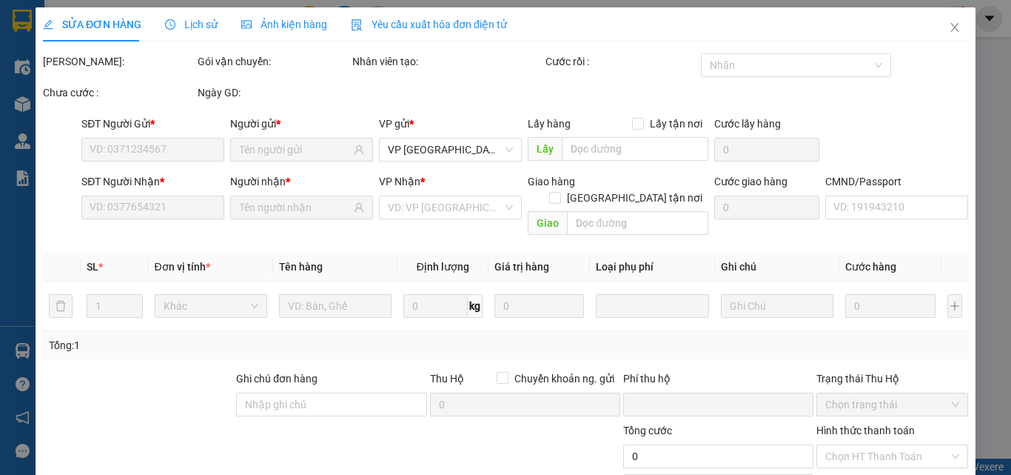
type input "0973581111"
type input "0912529968"
type input "0"
type input "35.000"
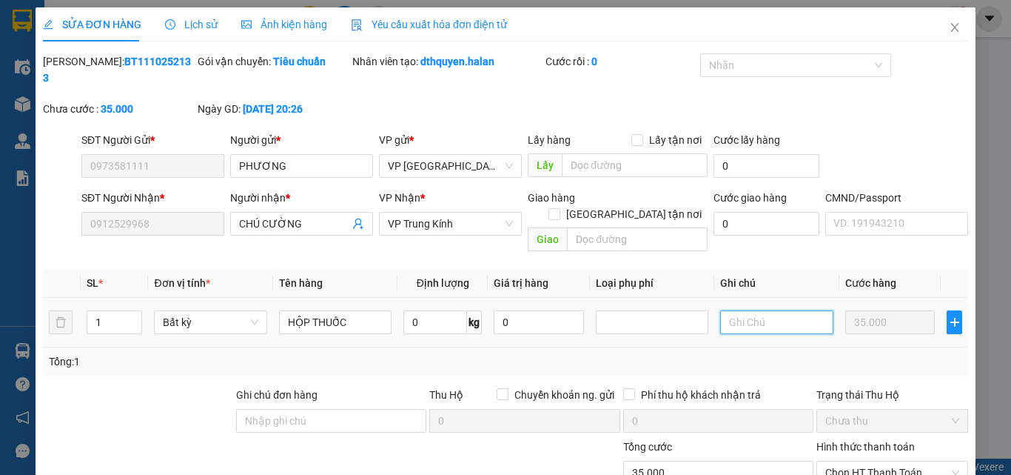
click at [726, 310] on input "text" at bounding box center [776, 322] width 113 height 24
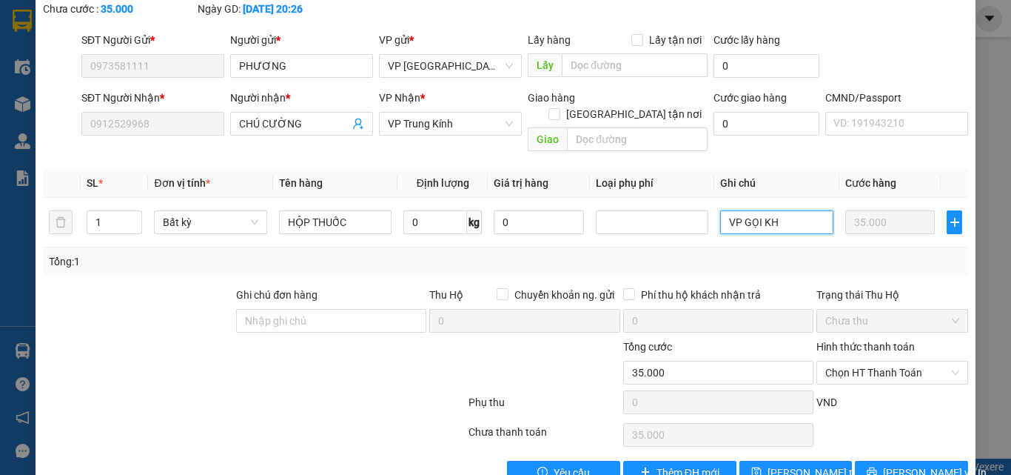
scroll to position [106, 0]
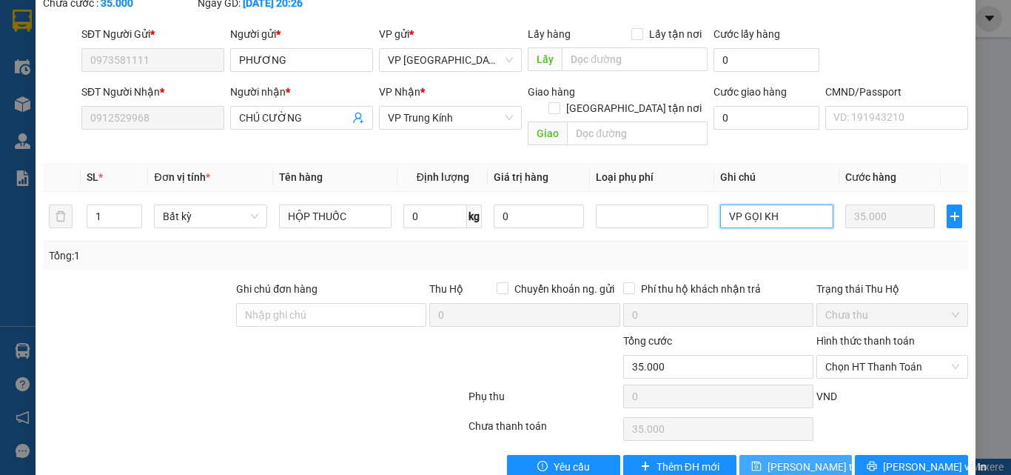
type input "VP GỌI KH"
click at [826, 455] on button "[PERSON_NAME] thay đổi" at bounding box center [796, 467] width 113 height 24
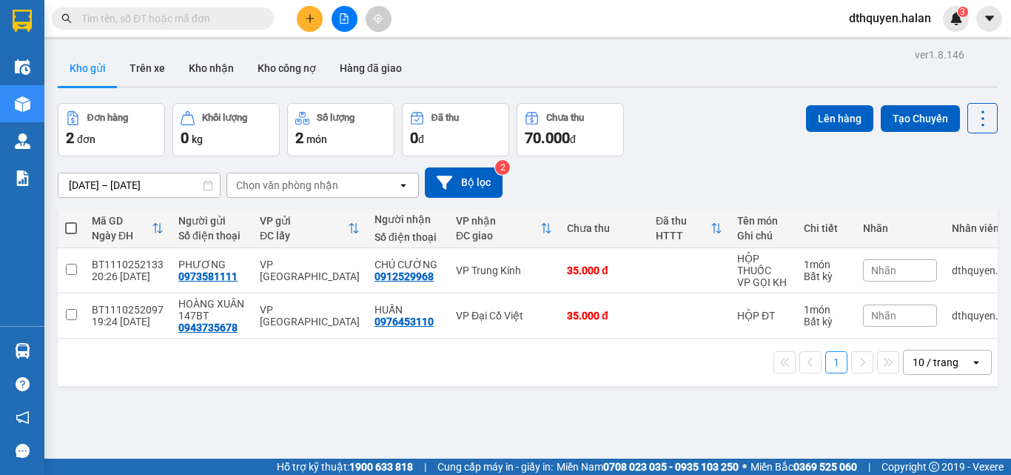
click at [312, 24] on button at bounding box center [310, 19] width 26 height 26
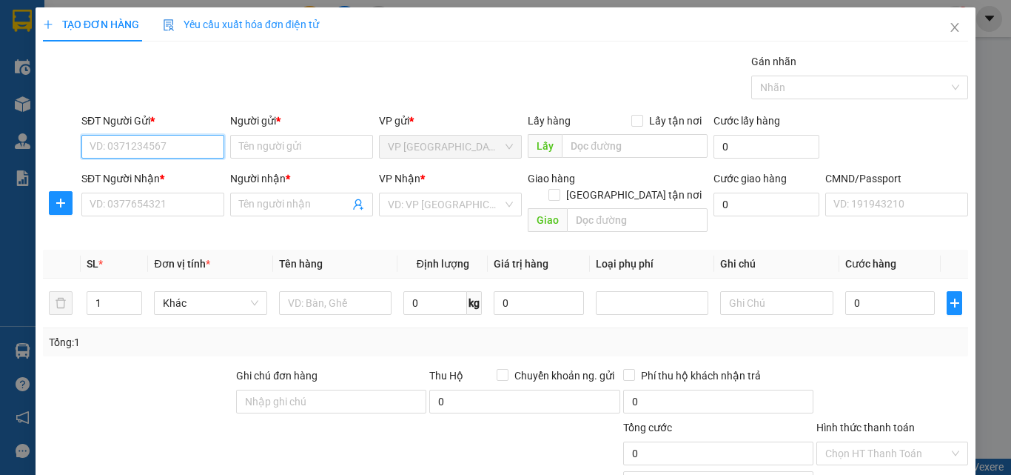
click at [118, 142] on input "SĐT Người Gửi *" at bounding box center [152, 147] width 143 height 24
type input "0976016312"
click at [147, 178] on div "0976016312 - THƯỜNG 147BT" at bounding box center [163, 176] width 146 height 16
type input "THƯỜNG 147BT"
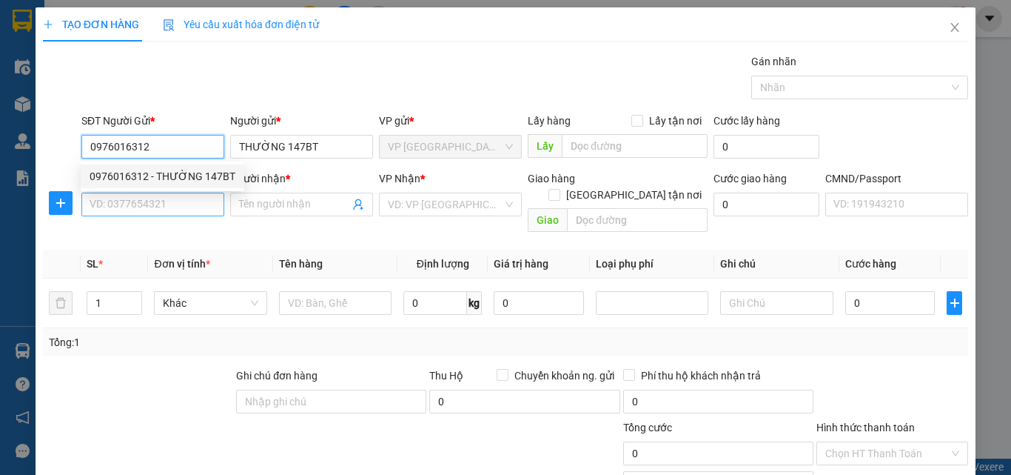
type input "0976016312"
click at [164, 204] on input "SĐT Người Nhận *" at bounding box center [152, 205] width 143 height 24
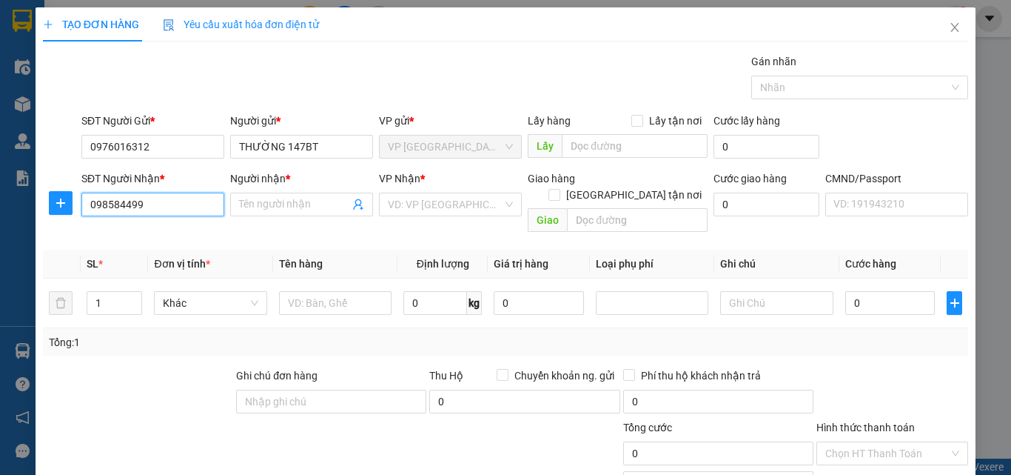
type input "0985844990"
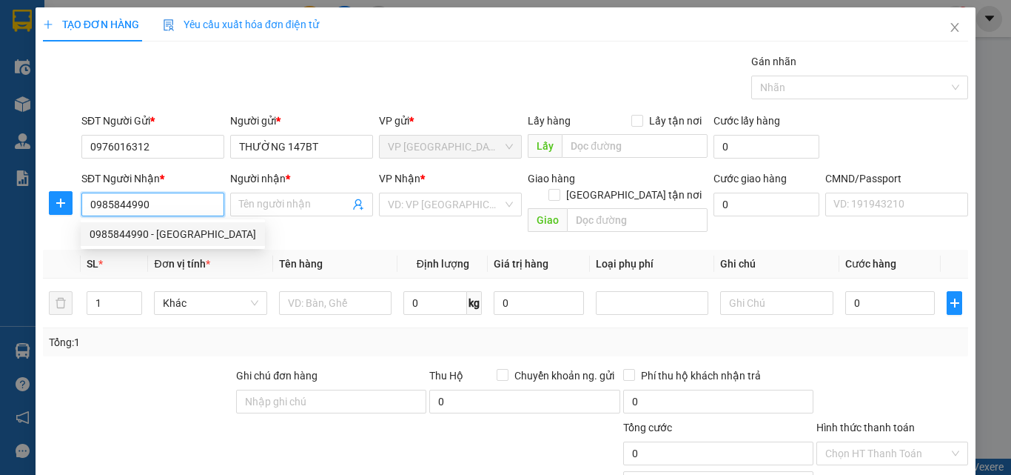
click at [166, 226] on div "0985844990 - [GEOGRAPHIC_DATA]" at bounding box center [173, 234] width 167 height 16
type input "[PERSON_NAME]"
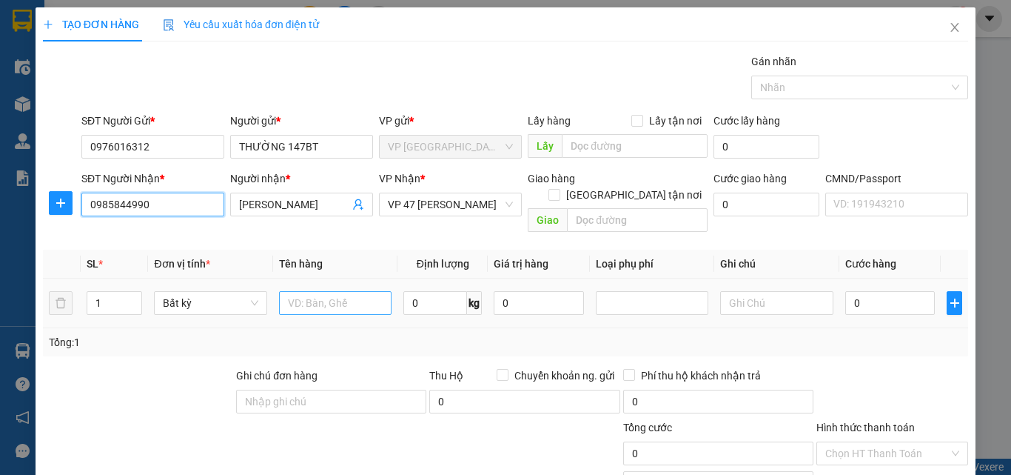
type input "0985844990"
click at [312, 291] on input "text" at bounding box center [335, 303] width 113 height 24
type input "HỘP PT"
click at [453, 291] on input "0" at bounding box center [436, 303] width 64 height 24
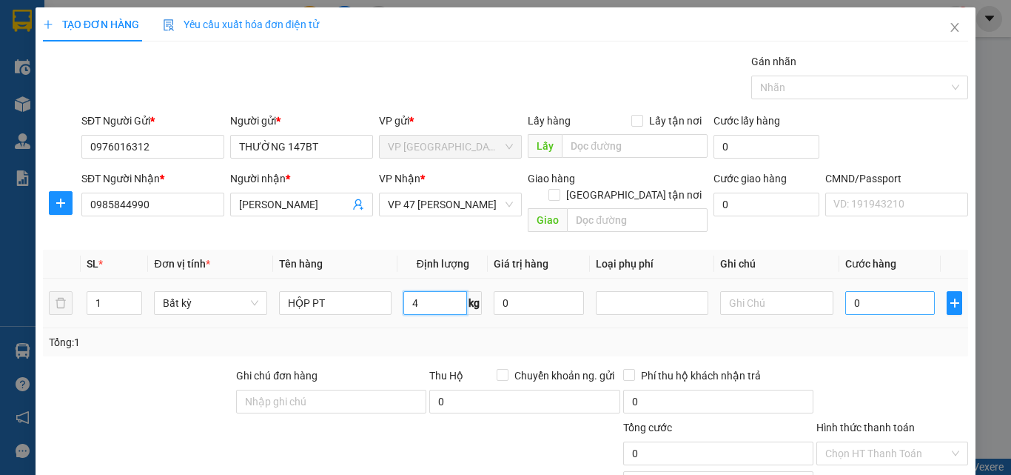
type input "4"
click at [880, 291] on input "0" at bounding box center [891, 303] width 90 height 24
type input "50.000"
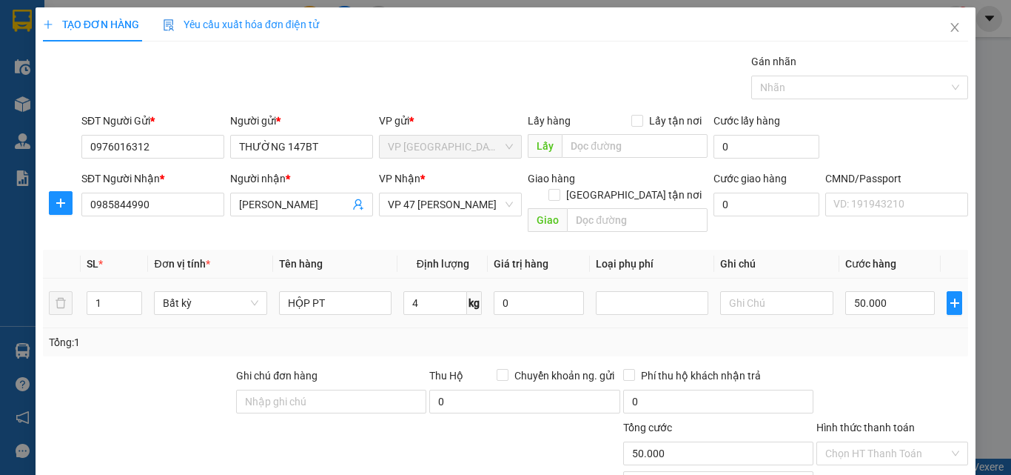
click at [883, 338] on div "Tổng: 1" at bounding box center [506, 342] width 926 height 28
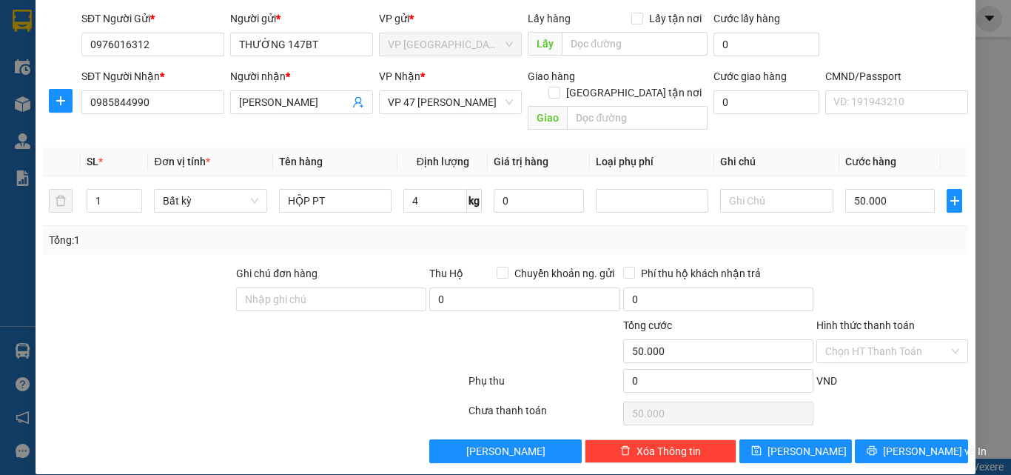
scroll to position [103, 0]
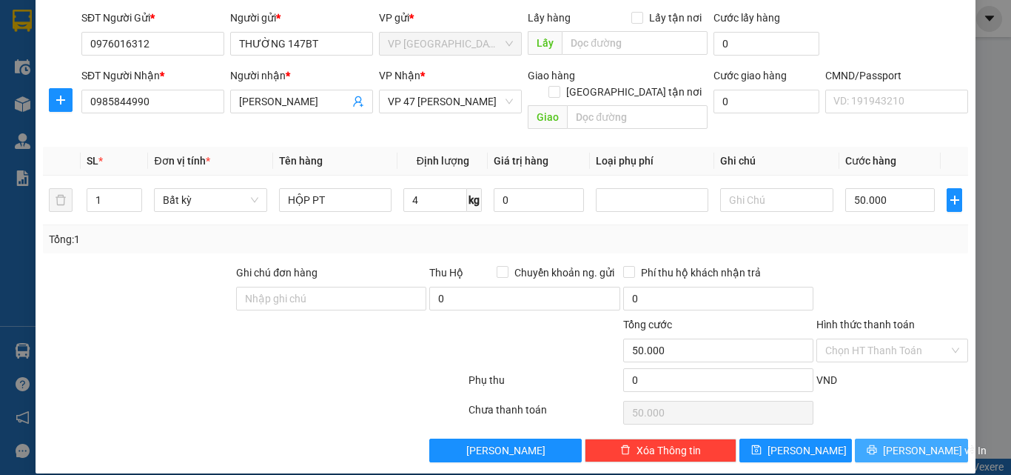
click at [894, 442] on span "[PERSON_NAME] và In" at bounding box center [935, 450] width 104 height 16
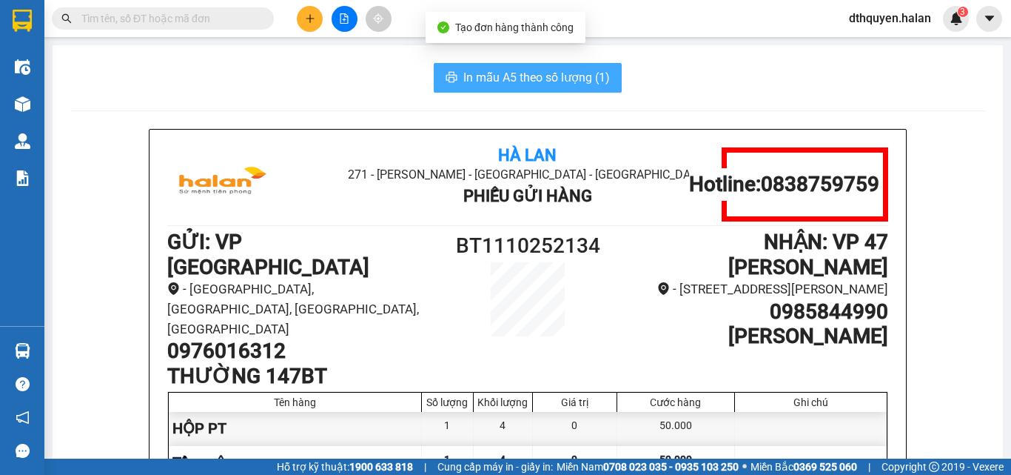
click at [501, 76] on span "In mẫu A5 theo số lượng (1)" at bounding box center [537, 77] width 147 height 19
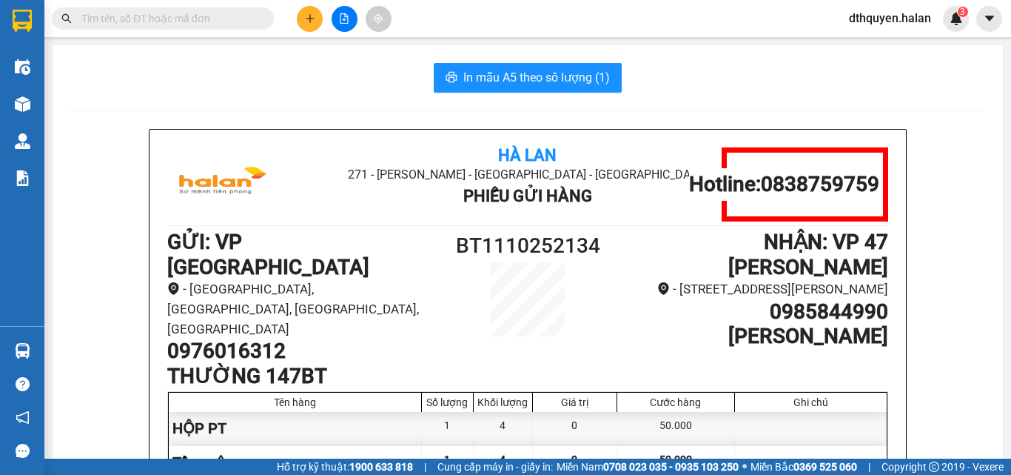
scroll to position [74, 0]
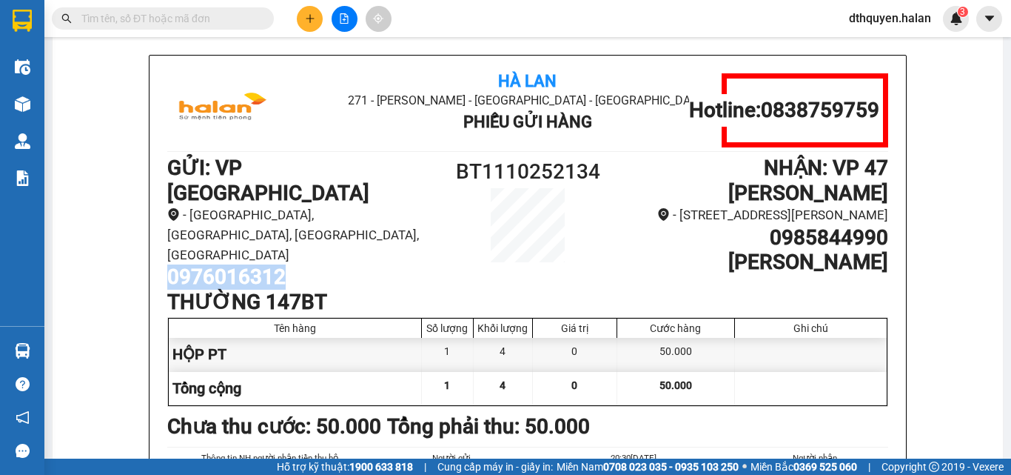
drag, startPoint x: 161, startPoint y: 231, endPoint x: 285, endPoint y: 232, distance: 123.7
click at [285, 264] on h1 "0976016312" at bounding box center [302, 276] width 270 height 25
copy h1 "0976016312"
click at [311, 21] on icon "plus" at bounding box center [310, 18] width 10 height 10
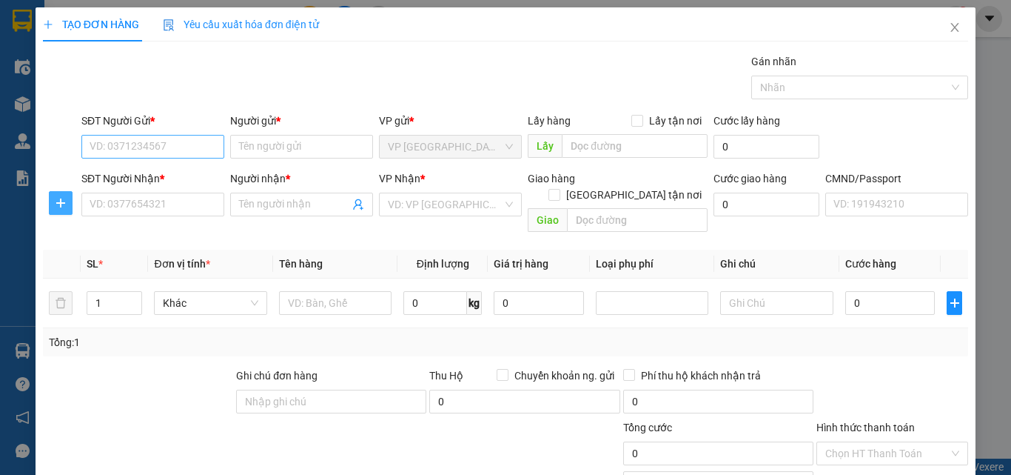
drag, startPoint x: 54, startPoint y: 201, endPoint x: 136, endPoint y: 152, distance: 95.4
click at [56, 201] on icon "plus" at bounding box center [61, 203] width 12 height 12
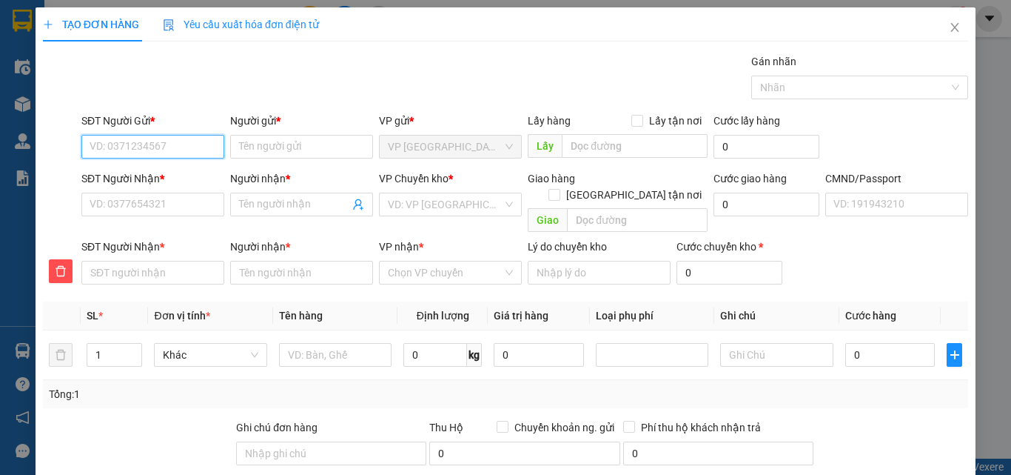
click at [136, 149] on input "SĐT Người Gửi *" at bounding box center [152, 147] width 143 height 24
paste input "0976016312"
type input "0976016312"
click at [180, 178] on div "0976016312 - THƯỜNG 147BT" at bounding box center [163, 176] width 146 height 16
type input "THƯỜNG 147BT"
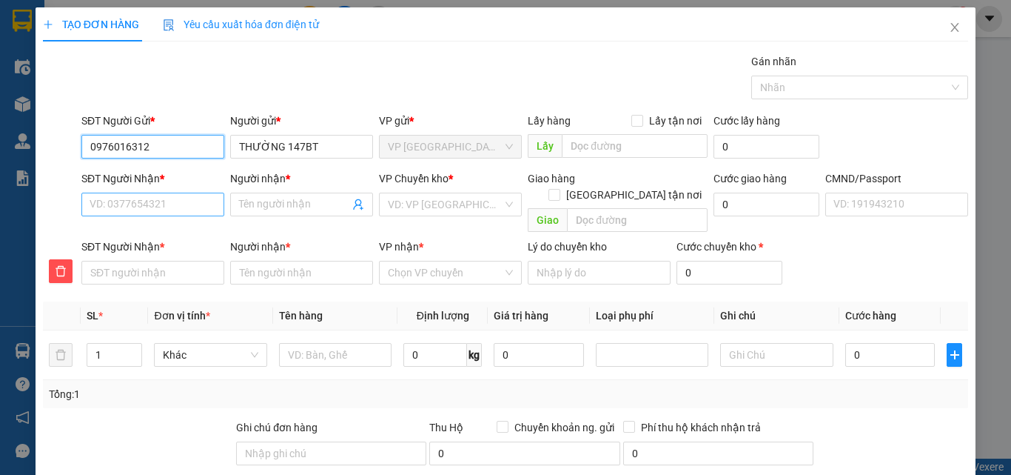
type input "0976016312"
click at [178, 198] on input "SĐT Người Nhận *" at bounding box center [152, 205] width 143 height 24
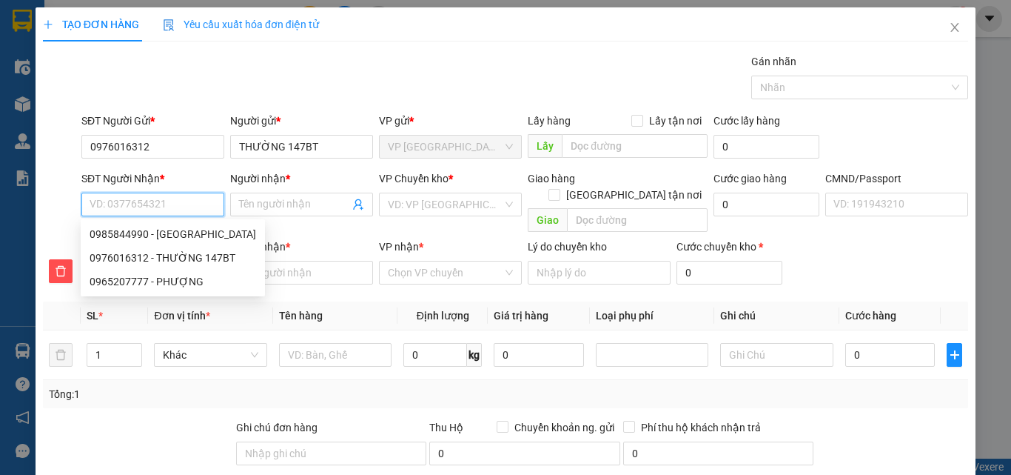
type input "0"
type input "09"
type input "098"
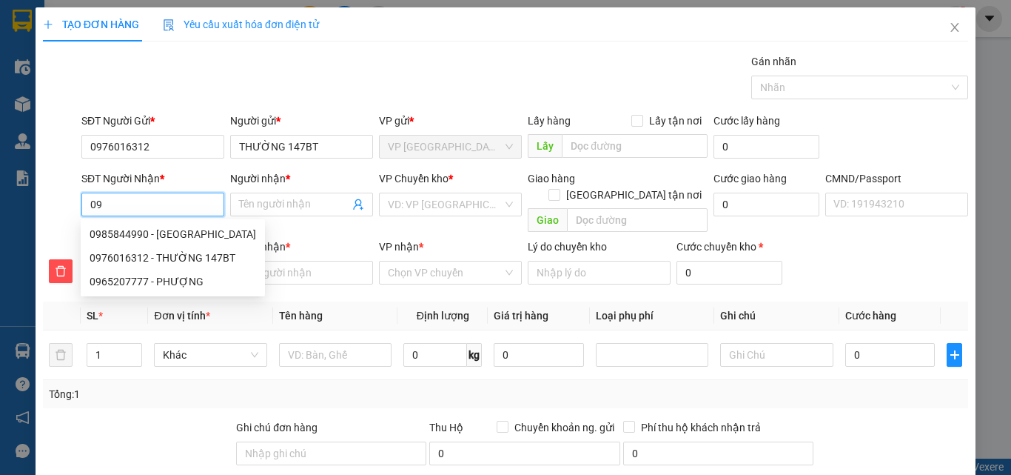
type input "098"
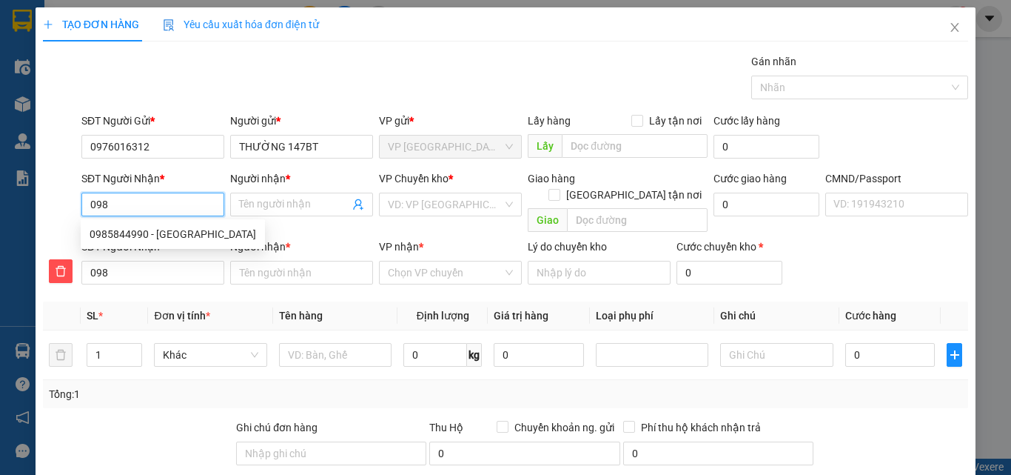
type input "0989"
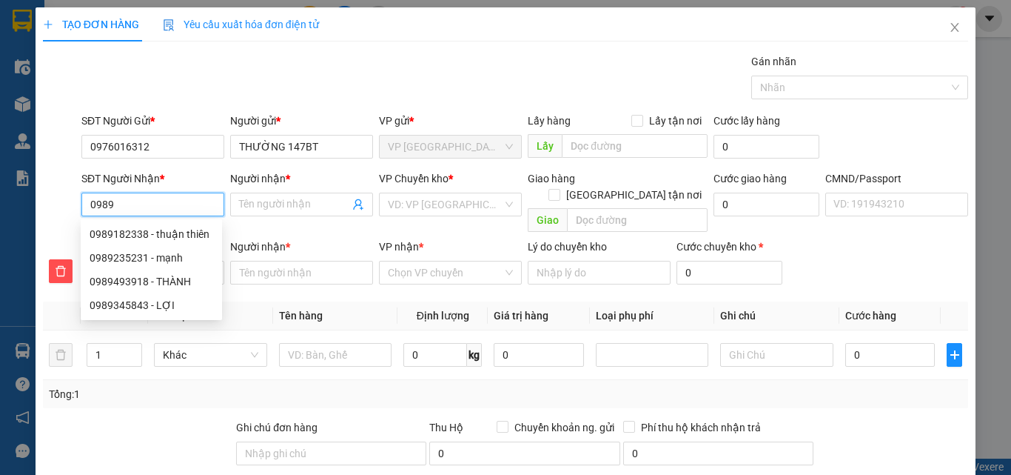
type input "09896"
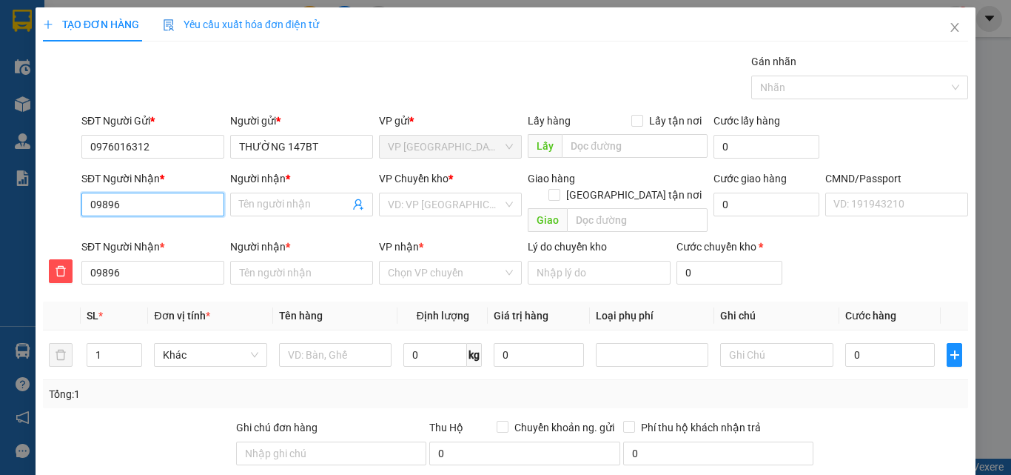
type input "098966"
type input "0989660"
type input "09896605"
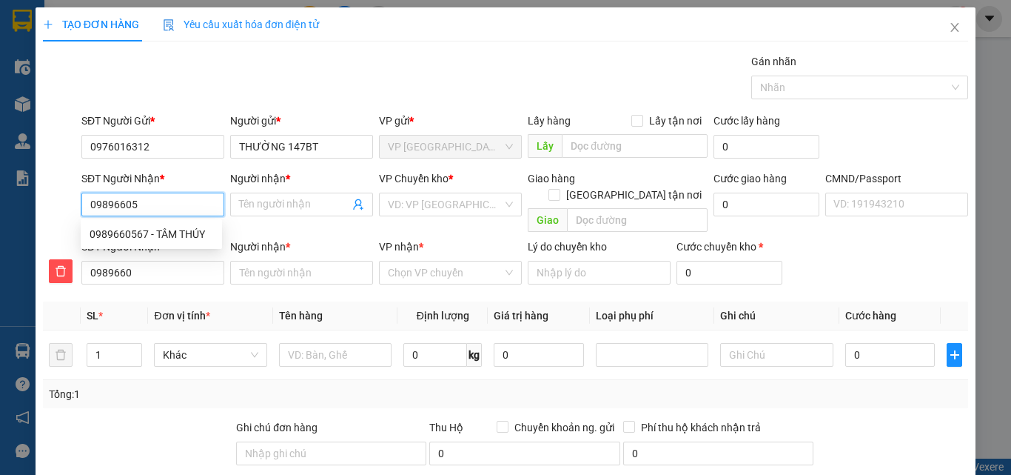
type input "09896605"
type input "098966056"
type input "0989660567"
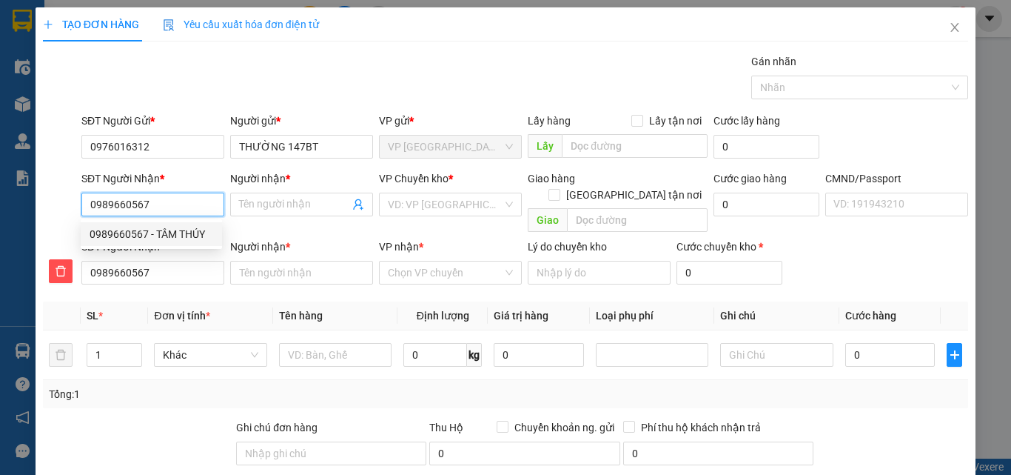
click at [182, 230] on div "0989660567 - TÂM THÚY" at bounding box center [152, 234] width 124 height 16
type input "TÂM THÚY"
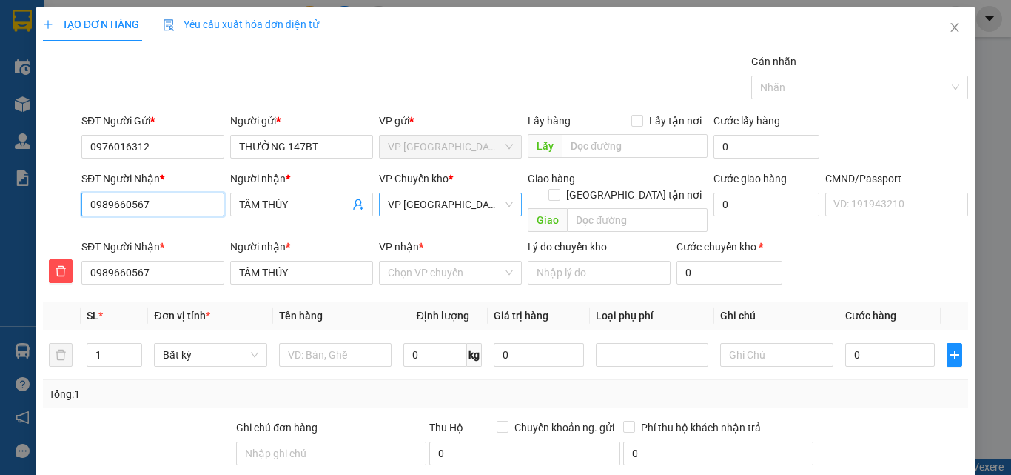
click at [449, 207] on span "VP [GEOGRAPHIC_DATA]" at bounding box center [450, 204] width 125 height 22
type input "0989660567"
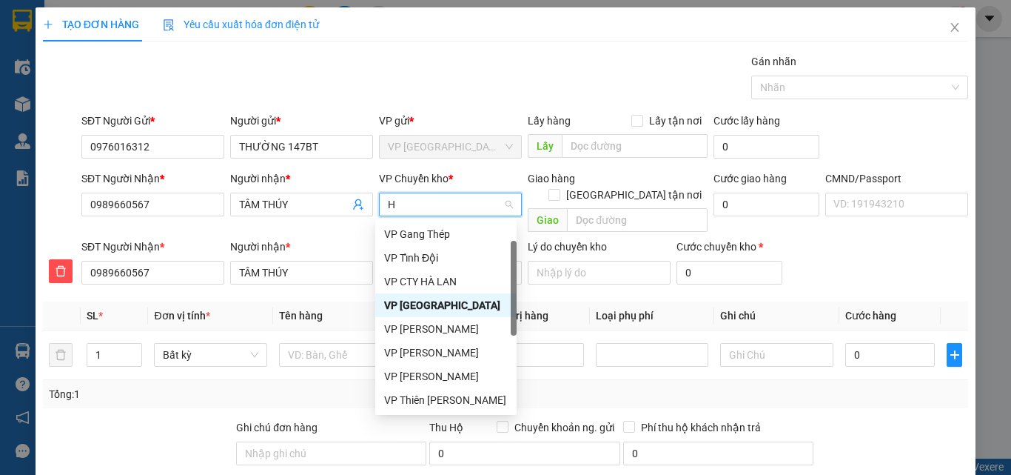
type input "HO"
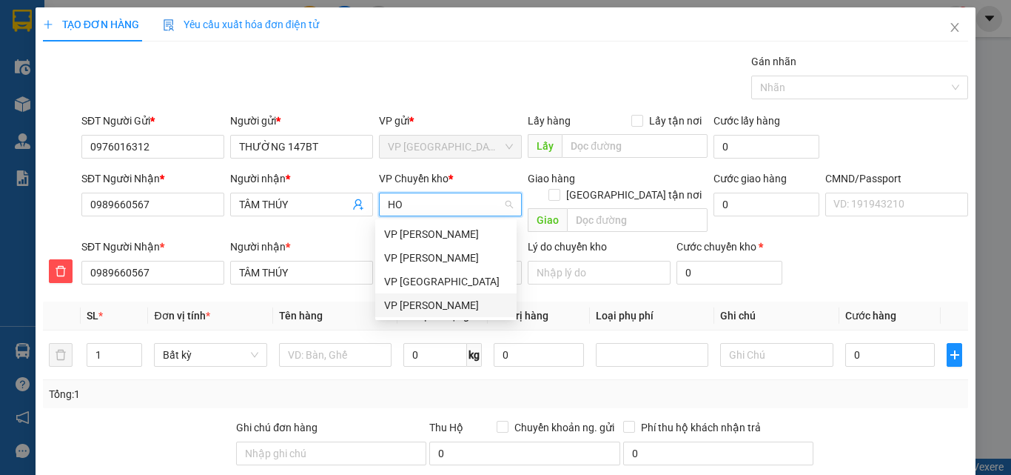
click at [426, 310] on div "VP [PERSON_NAME]" at bounding box center [446, 305] width 124 height 16
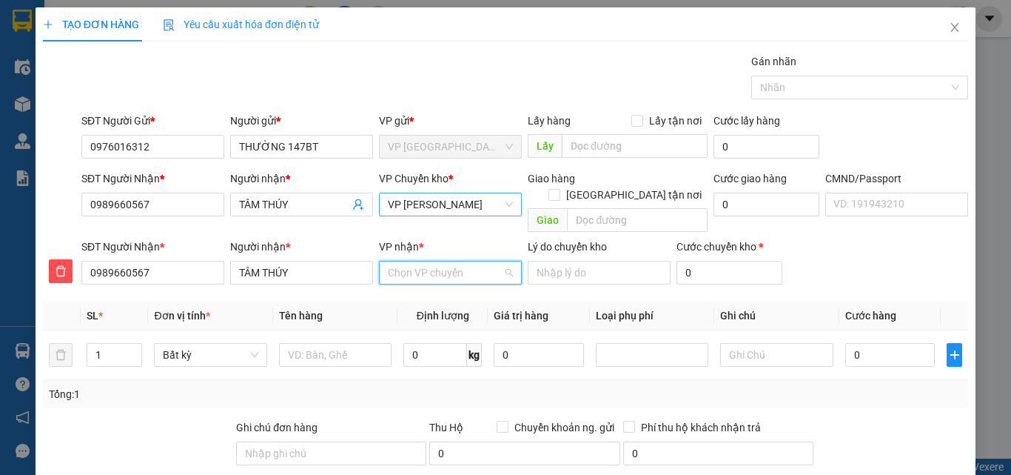
click at [456, 261] on input "VP nhận *" at bounding box center [445, 272] width 115 height 22
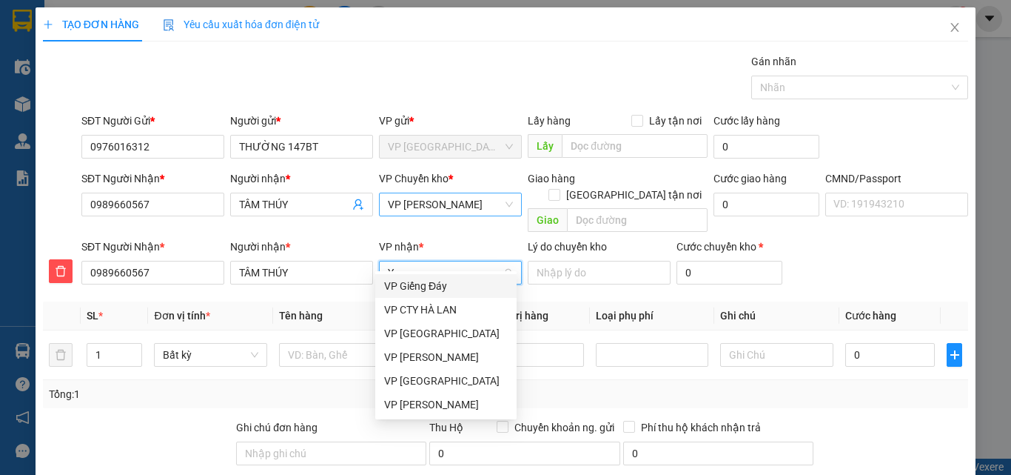
type input "YE"
click at [439, 292] on div "VP [GEOGRAPHIC_DATA]" at bounding box center [446, 286] width 124 height 16
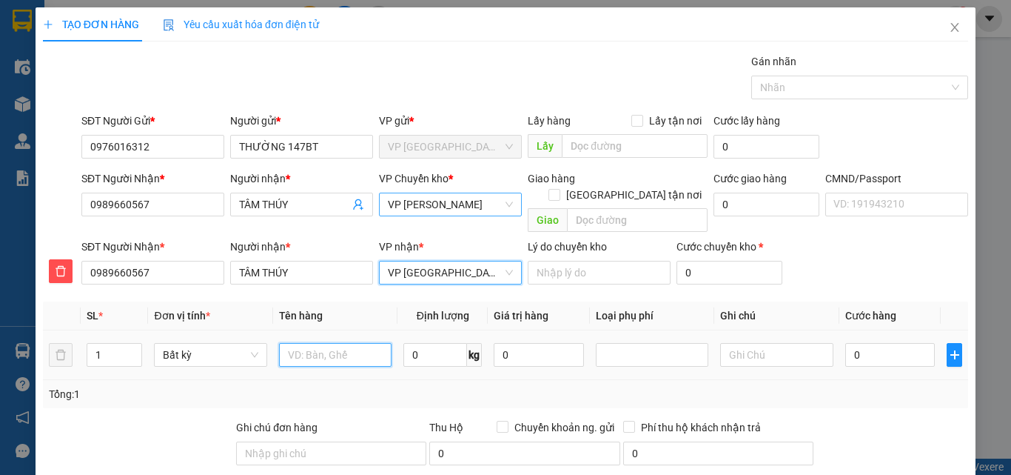
click at [321, 343] on input "text" at bounding box center [335, 355] width 113 height 24
type input "H"
type input "HỘP PT"
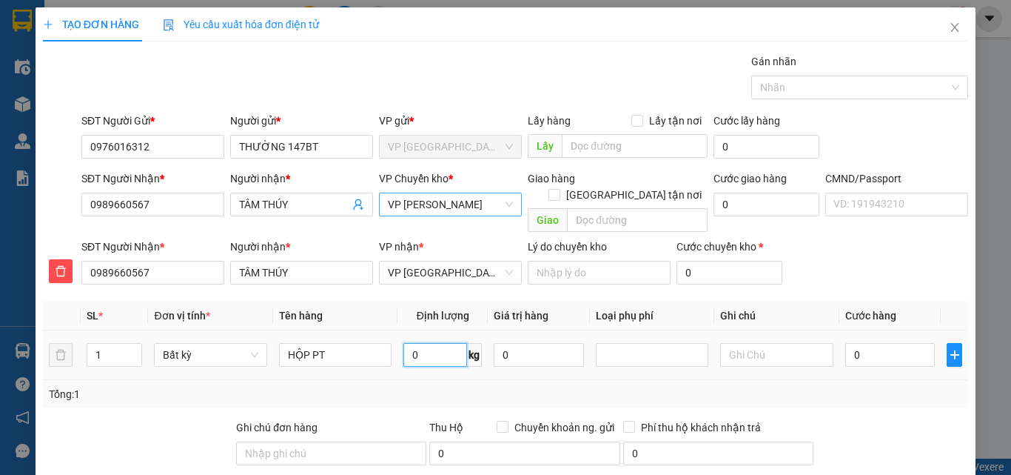
click at [435, 343] on input "0" at bounding box center [436, 355] width 64 height 24
type input "2"
click at [866, 347] on input "0" at bounding box center [891, 355] width 90 height 24
click at [891, 387] on div "Tổng: 1" at bounding box center [506, 394] width 926 height 28
type input "35.000"
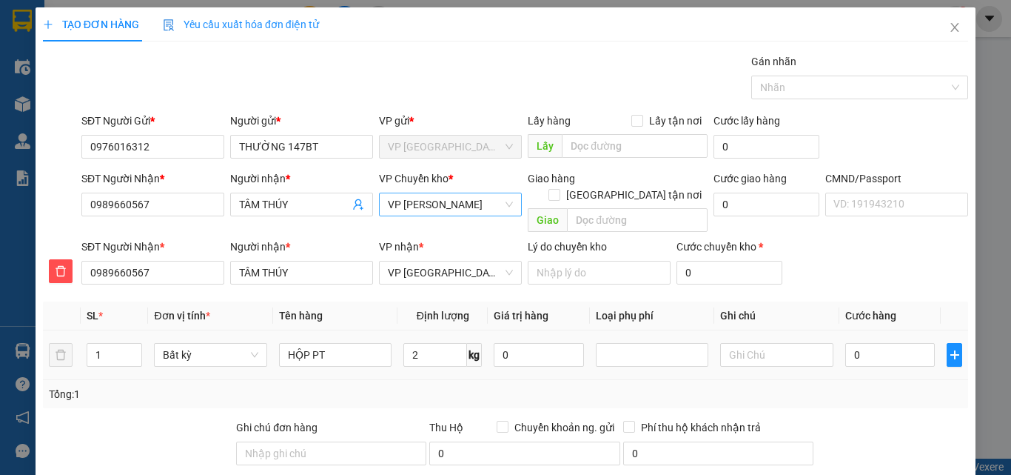
type input "35.000"
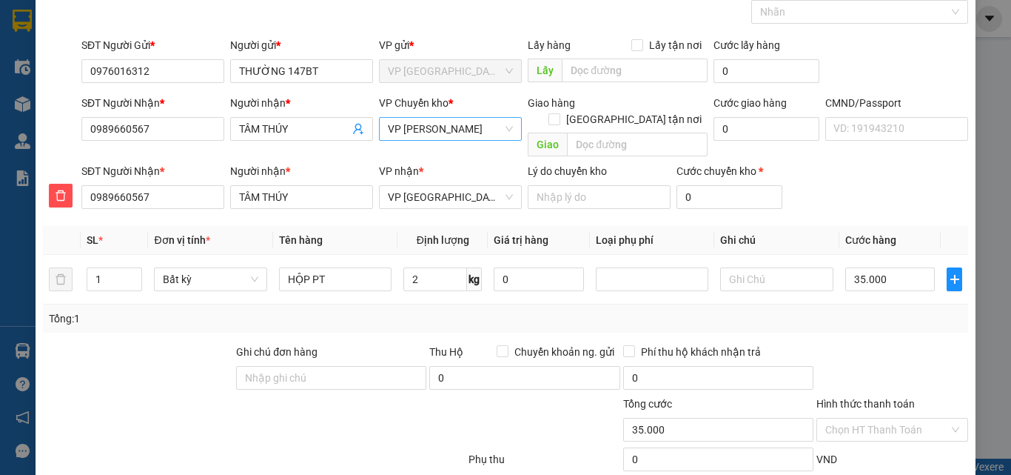
scroll to position [155, 0]
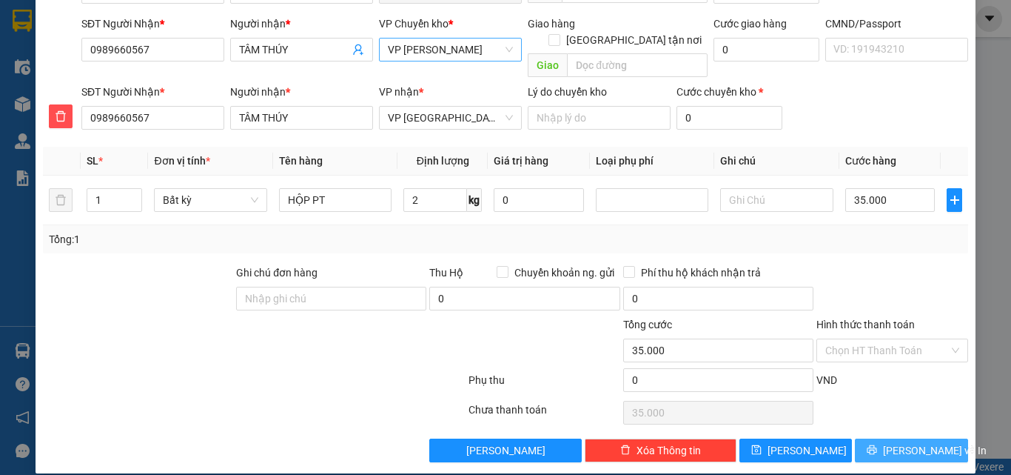
click at [900, 442] on span "[PERSON_NAME] và In" at bounding box center [935, 450] width 104 height 16
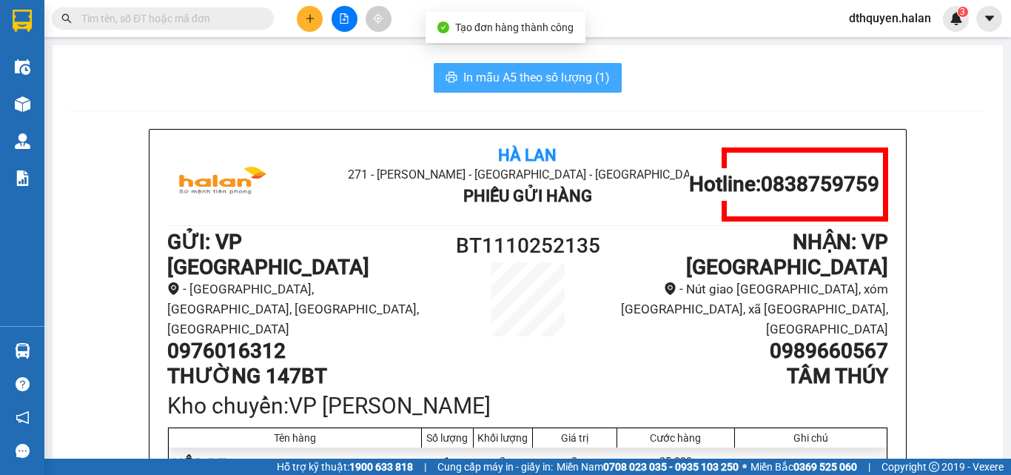
click at [526, 73] on span "In mẫu A5 theo số lượng (1)" at bounding box center [537, 77] width 147 height 19
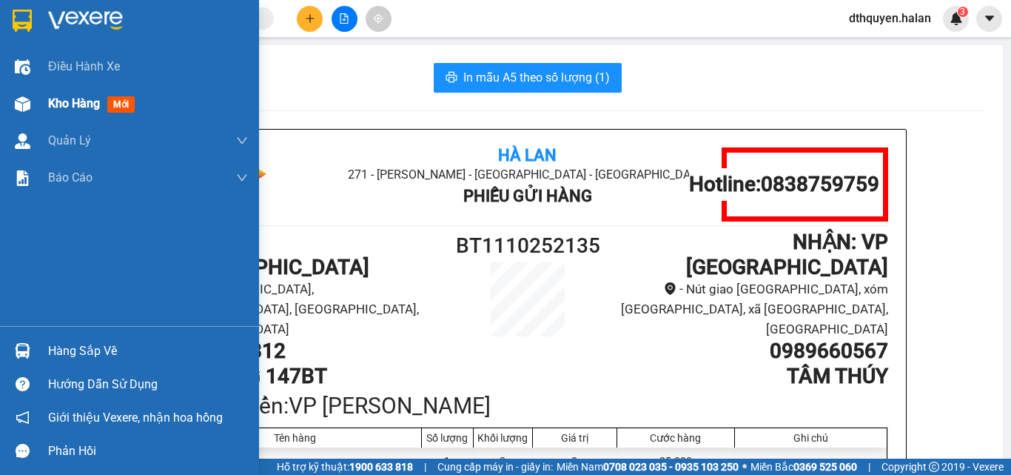
click at [76, 105] on span "Kho hàng" at bounding box center [74, 103] width 52 height 14
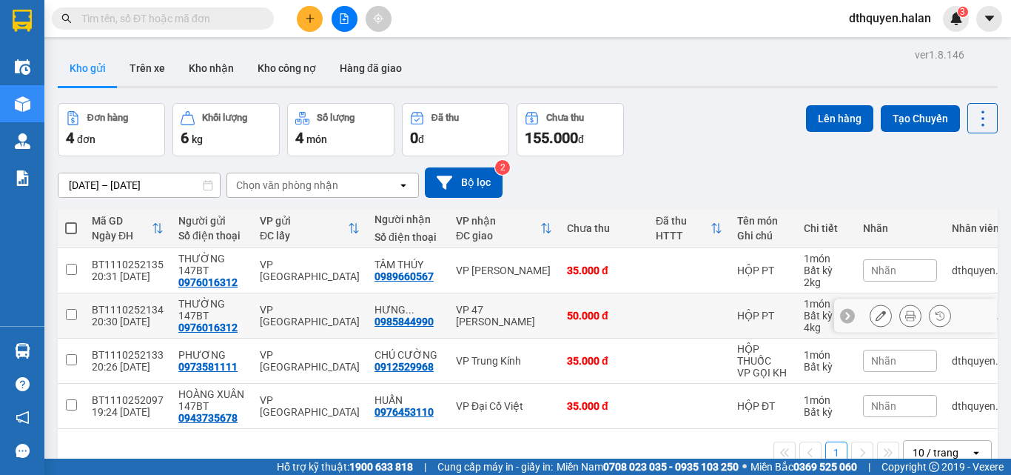
click at [876, 314] on icon at bounding box center [881, 315] width 10 height 10
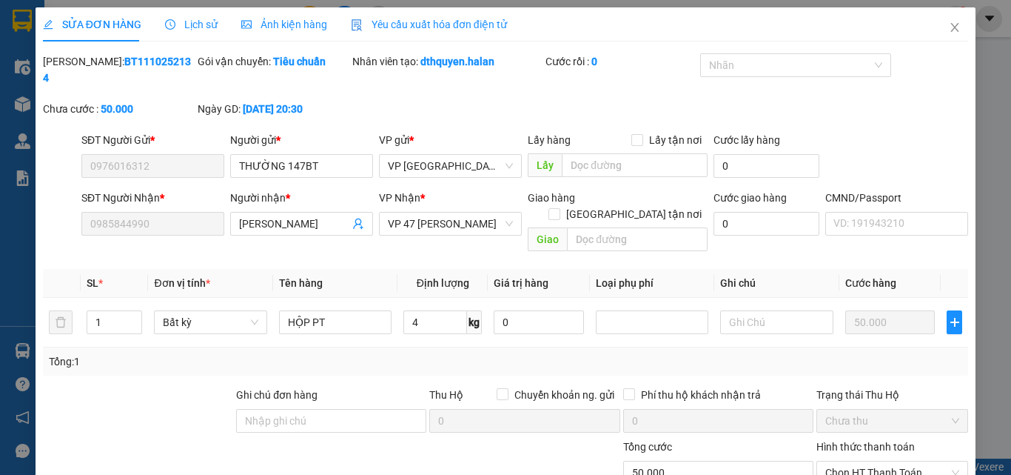
type input "0976016312"
type input "0985844990"
type input "0"
type input "50.000"
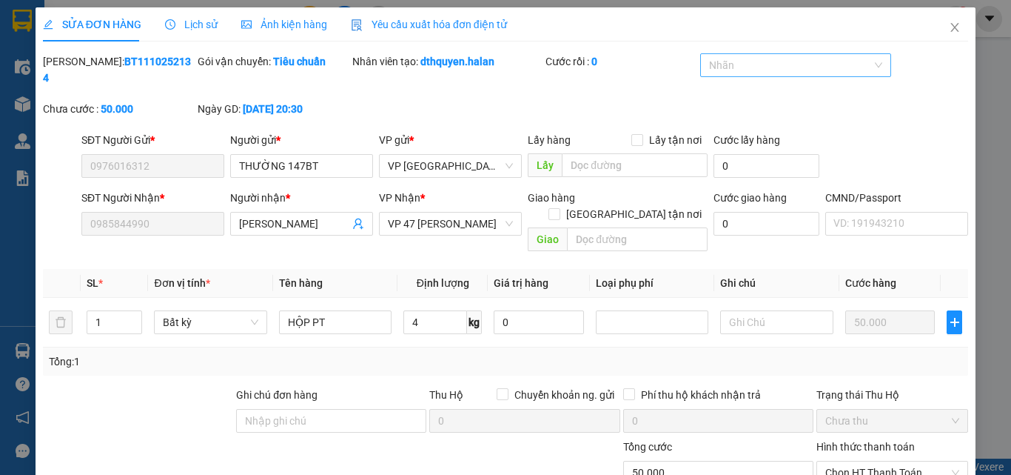
click at [796, 59] on div at bounding box center [788, 65] width 168 height 18
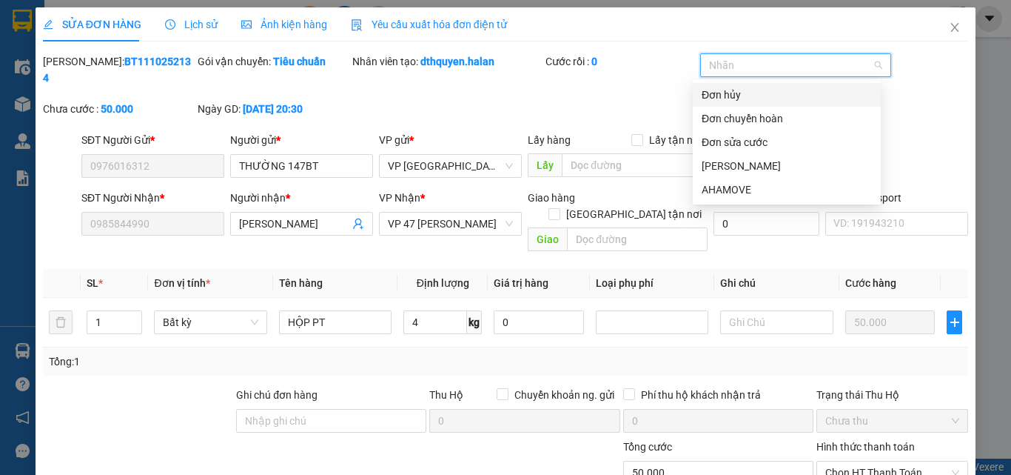
click at [731, 92] on div "Đơn hủy" at bounding box center [787, 95] width 170 height 16
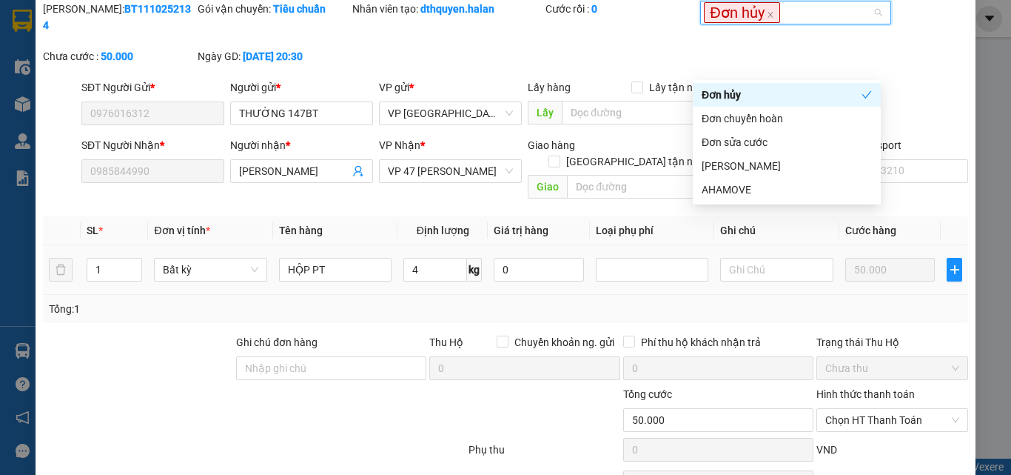
scroll to position [106, 0]
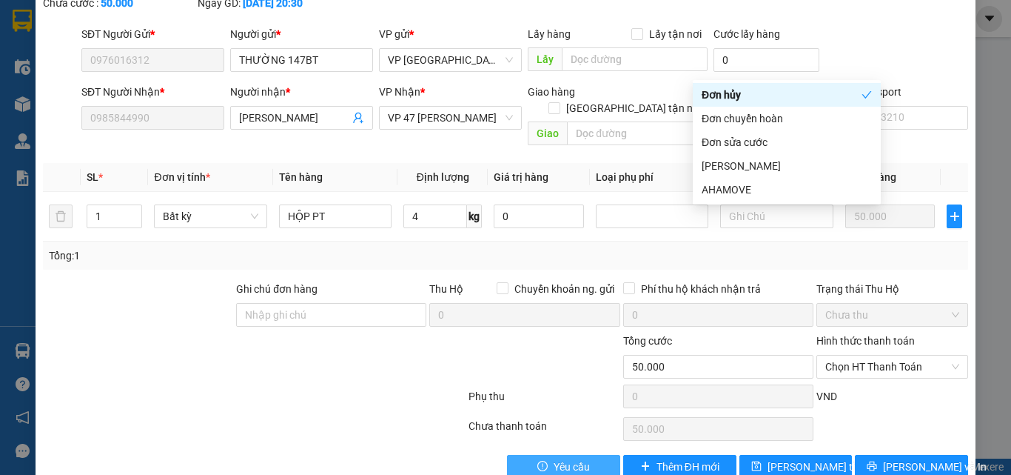
click at [545, 455] on button "Yêu cầu" at bounding box center [563, 467] width 113 height 24
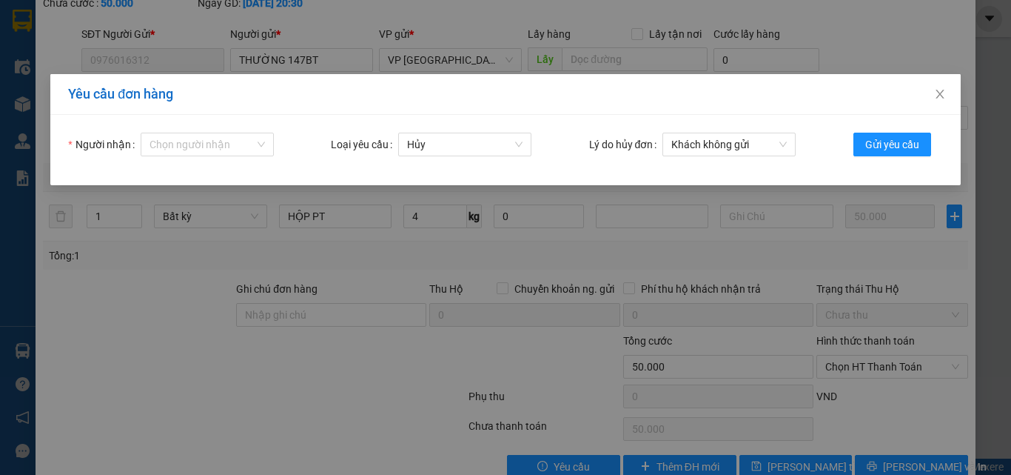
drag, startPoint x: 206, startPoint y: 138, endPoint x: 368, endPoint y: 267, distance: 207.1
click at [209, 138] on input "Người nhận" at bounding box center [202, 144] width 105 height 22
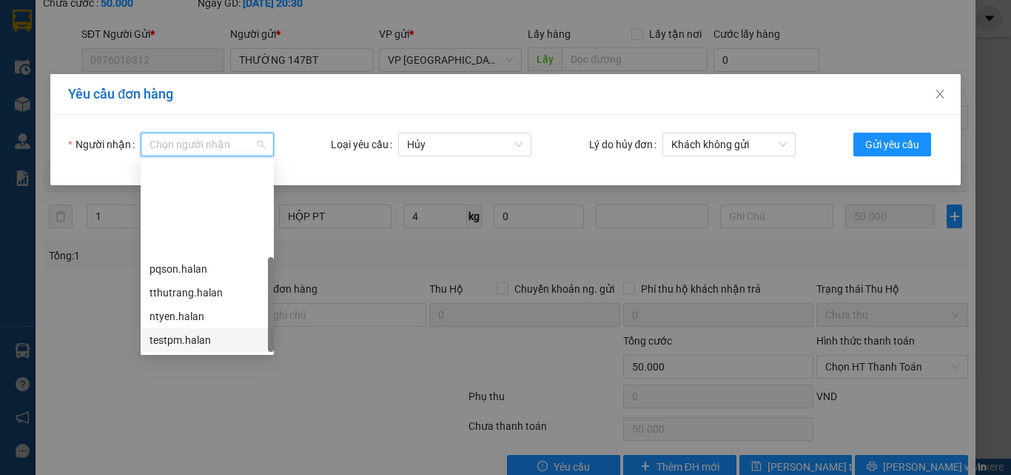
scroll to position [118, 0]
click at [175, 340] on div "tklinh.halan" at bounding box center [208, 340] width 116 height 16
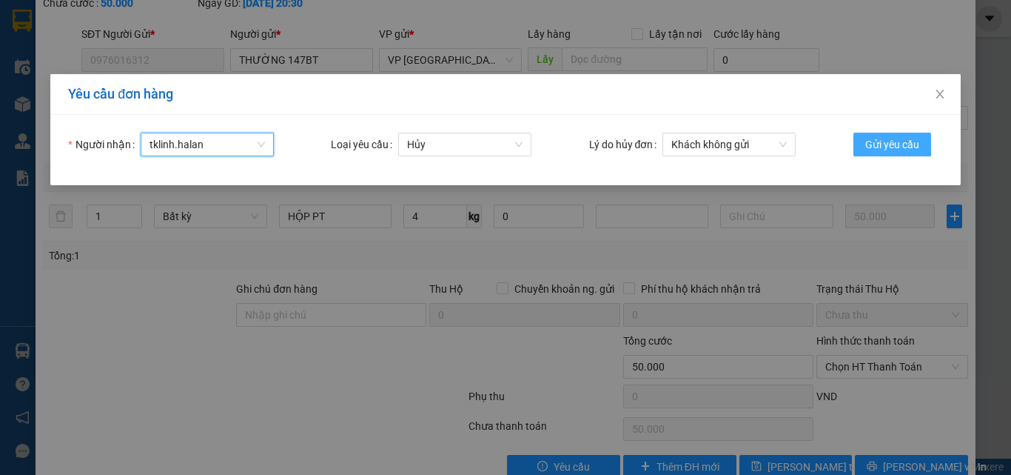
click at [881, 144] on span "Gửi yêu cầu" at bounding box center [893, 144] width 54 height 16
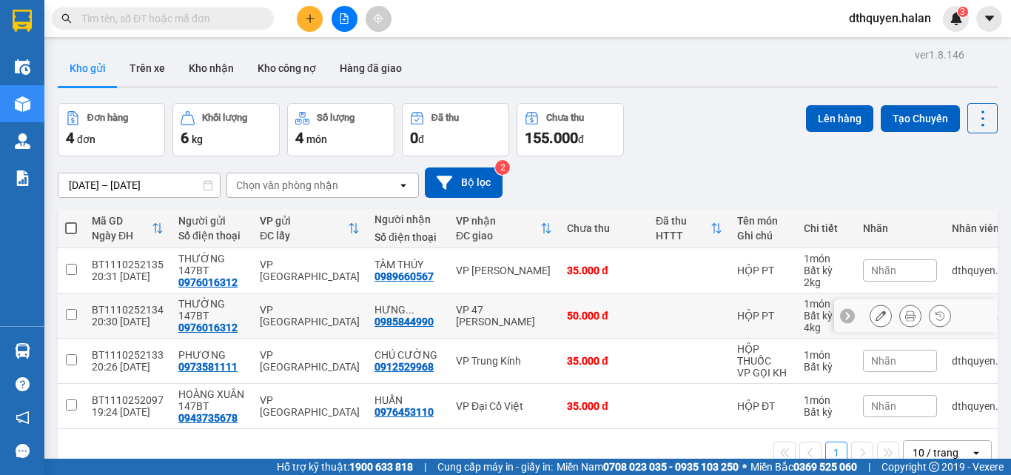
click at [876, 315] on icon at bounding box center [881, 315] width 10 height 10
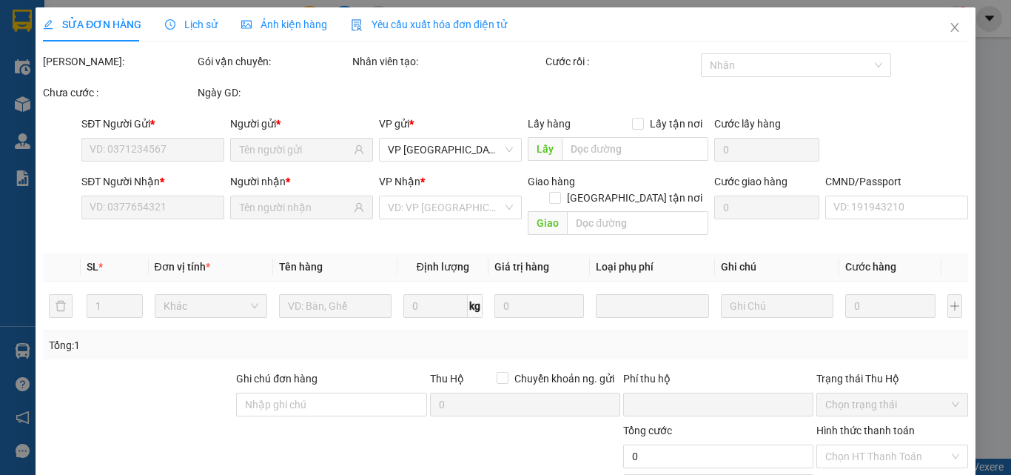
type input "0976016312"
type input "0985844990"
type input "0"
type input "50.000"
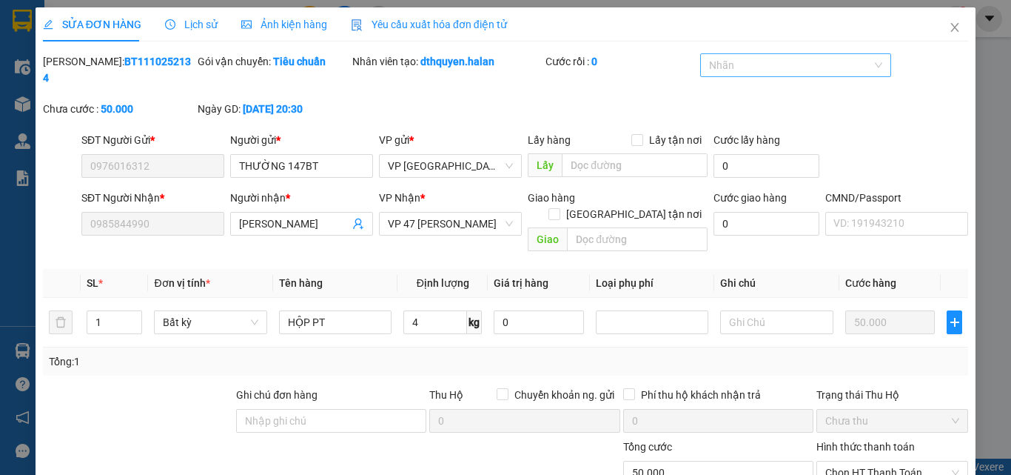
click at [778, 67] on div at bounding box center [788, 65] width 168 height 18
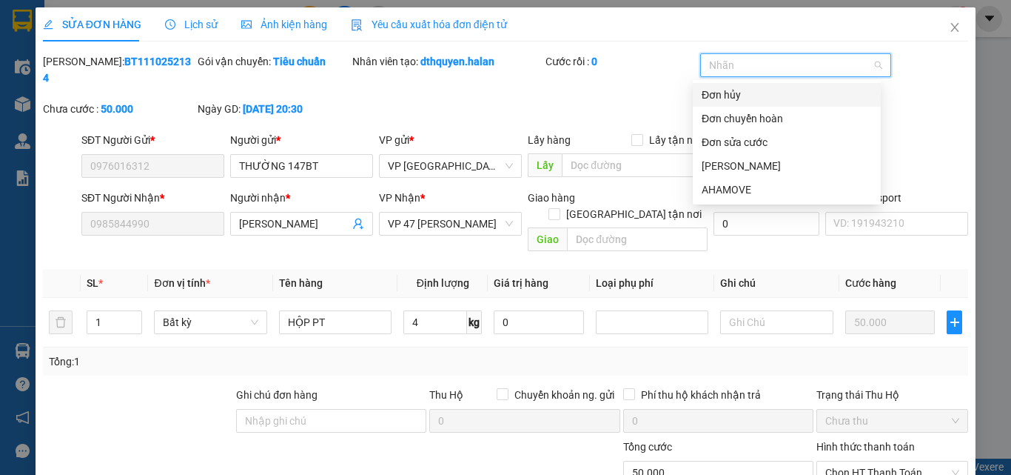
click at [725, 98] on div "Đơn hủy" at bounding box center [787, 95] width 170 height 16
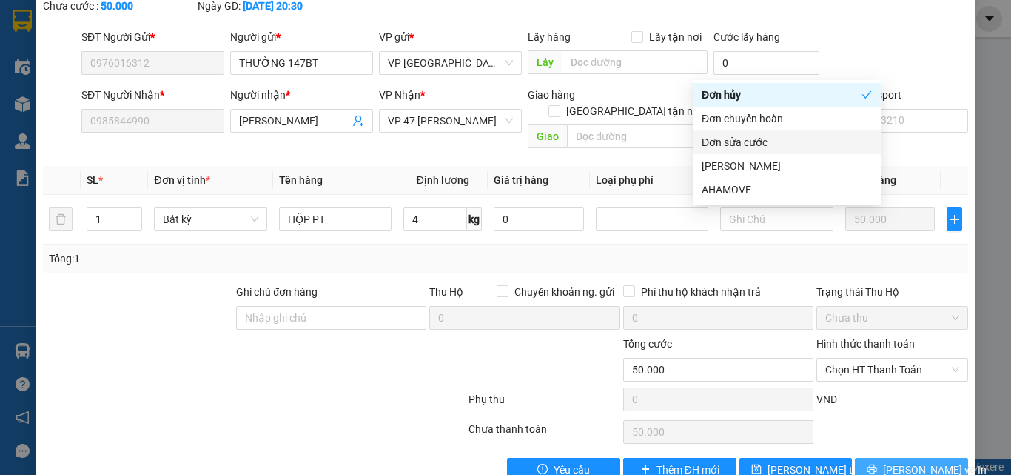
scroll to position [106, 0]
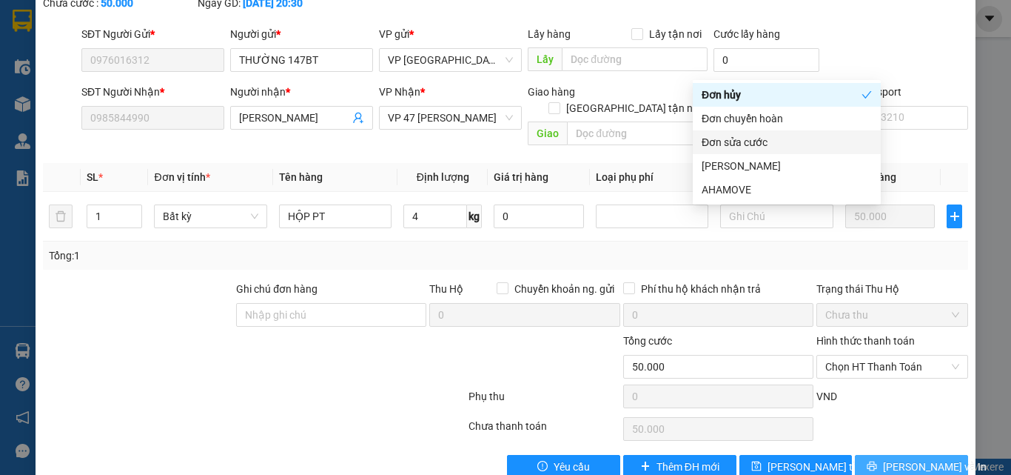
click at [889, 455] on button "[PERSON_NAME] và In" at bounding box center [911, 467] width 113 height 24
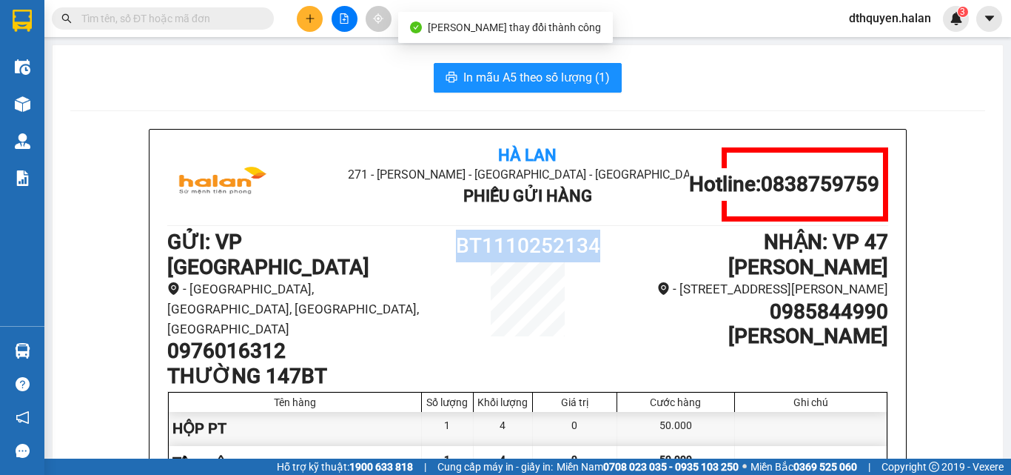
drag, startPoint x: 453, startPoint y: 247, endPoint x: 621, endPoint y: 252, distance: 168.2
click at [621, 252] on div "GỬI : VP [GEOGRAPHIC_DATA] - [STREET_ADDRESS], Tuyên Quang 0976016312 THƯỜNG 14…" at bounding box center [527, 309] width 721 height 158
copy div "BT1110252134"
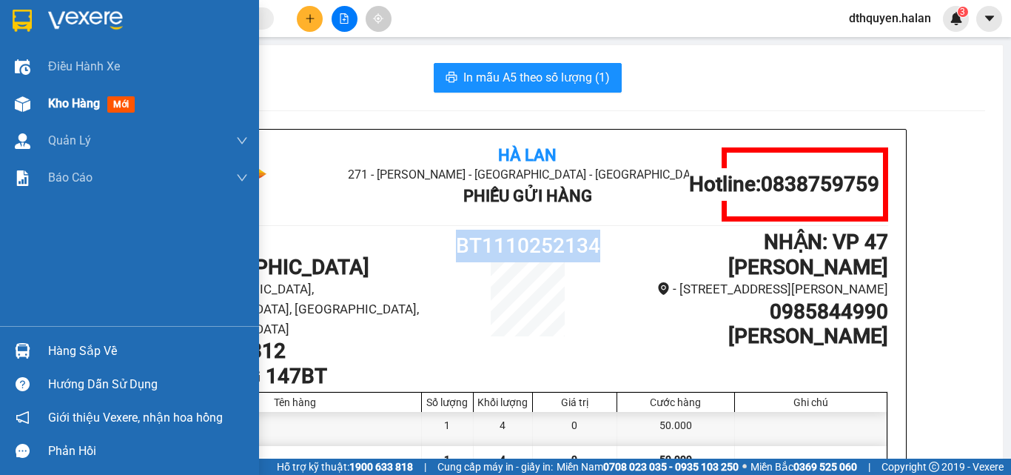
click at [72, 104] on span "Kho hàng" at bounding box center [74, 103] width 52 height 14
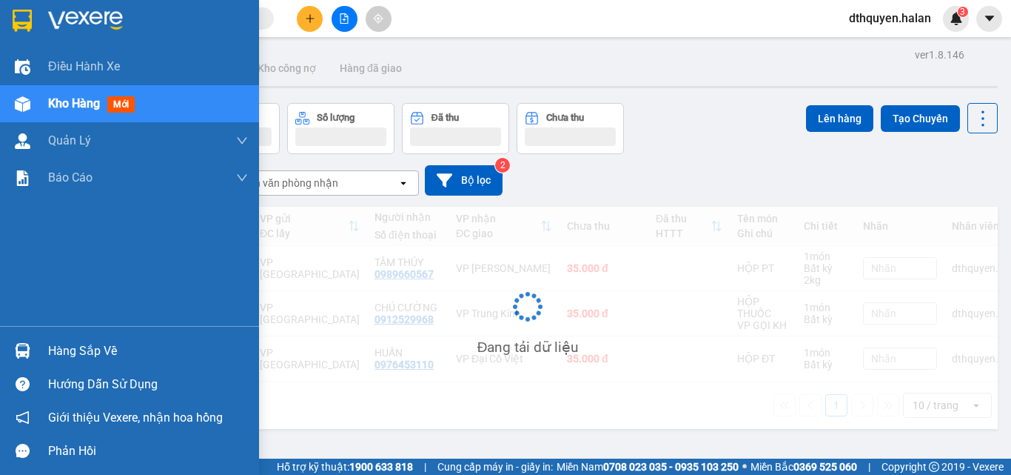
click at [107, 345] on td "BT1110252097 19:24 [DATE]" at bounding box center [127, 358] width 87 height 45
checkbox input "true"
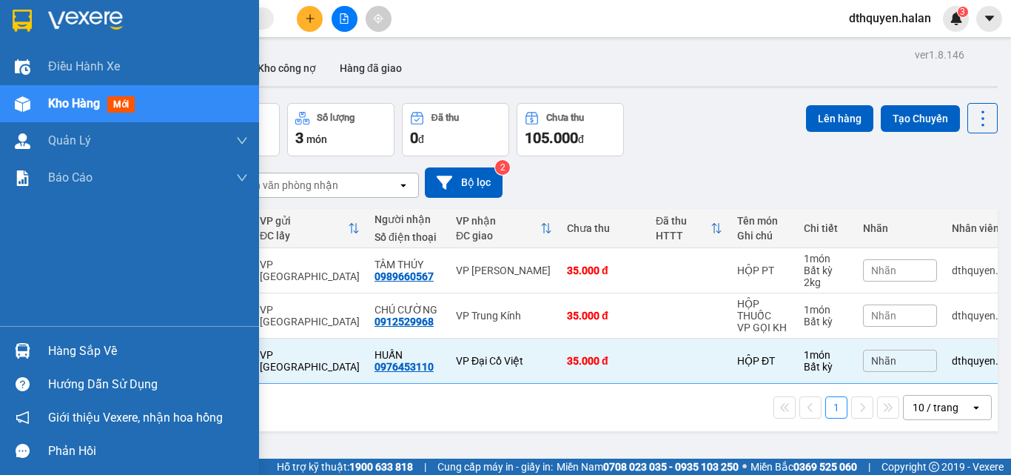
click at [81, 358] on div "Hàng sắp về" at bounding box center [148, 351] width 200 height 22
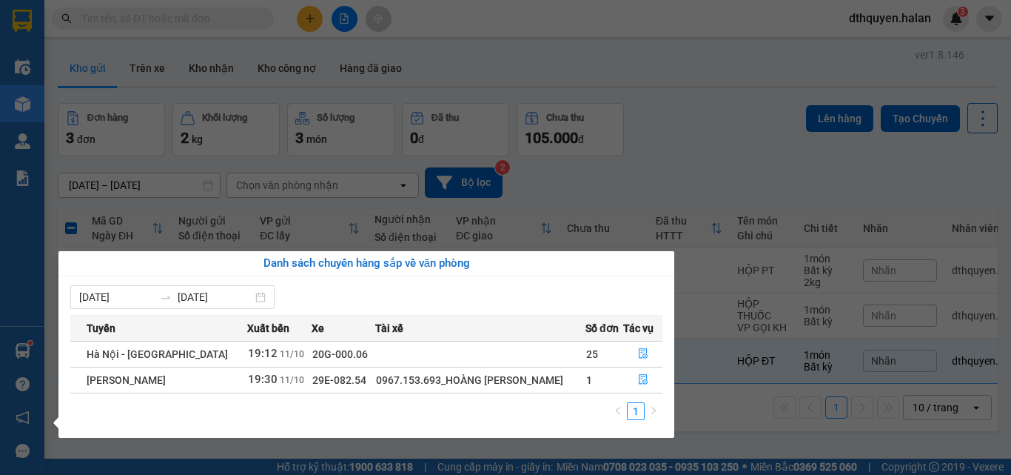
click at [740, 134] on section "Kết quả tìm kiếm ( 6 ) Bộ lọc Mã ĐH Trạng thái Món hàng Thu hộ Tổng cước Chưa c…" at bounding box center [505, 237] width 1011 height 475
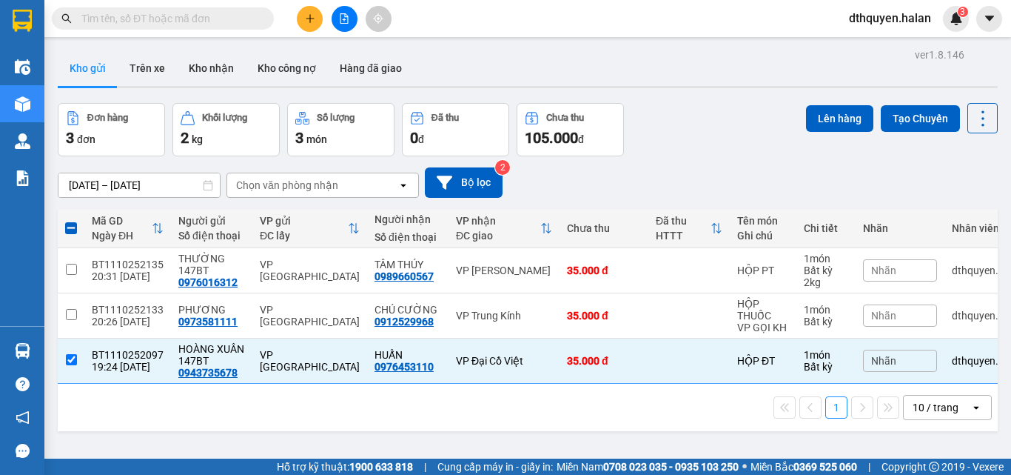
click at [160, 22] on input "text" at bounding box center [168, 18] width 175 height 16
click at [220, 69] on button "Kho nhận" at bounding box center [211, 68] width 69 height 36
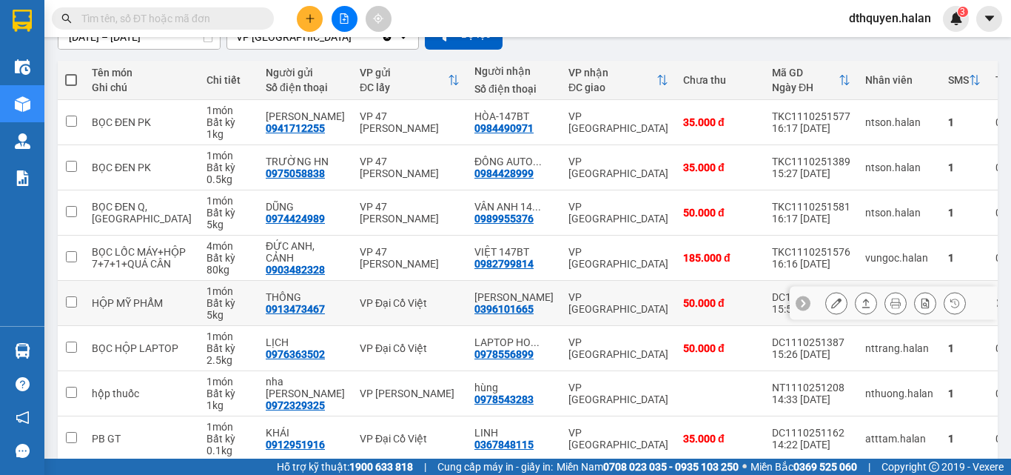
scroll to position [320, 0]
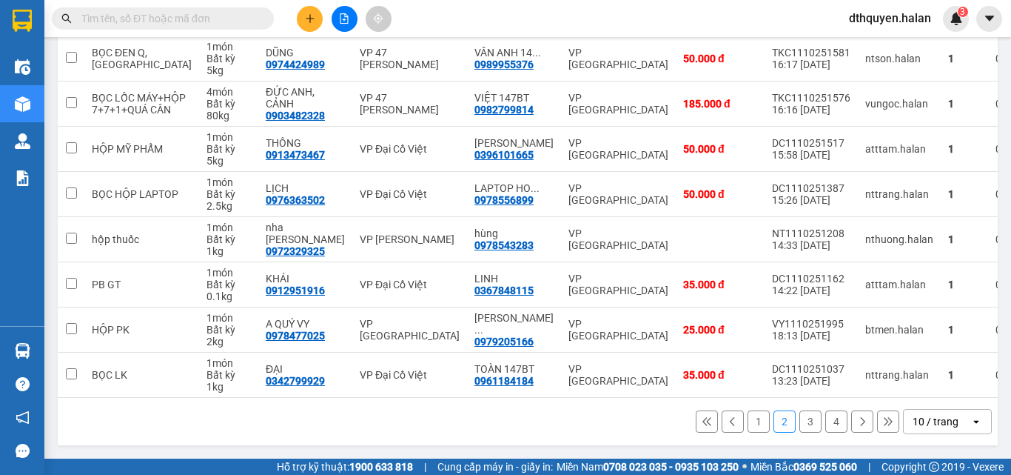
click at [748, 419] on button "1" at bounding box center [759, 421] width 22 height 22
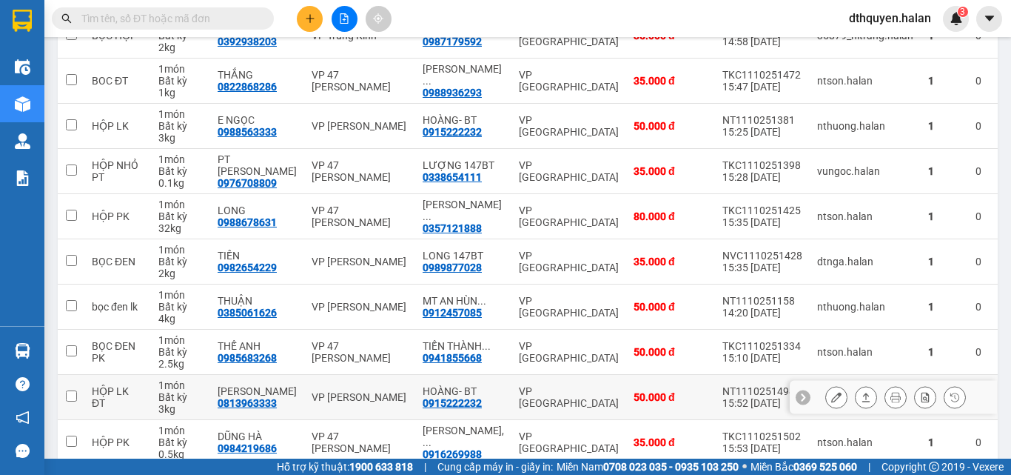
scroll to position [234, 0]
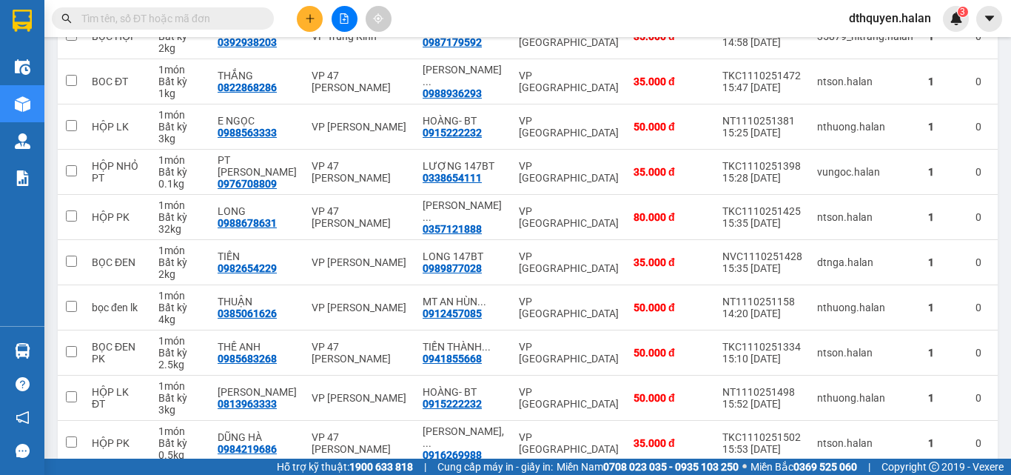
click at [187, 13] on input "text" at bounding box center [168, 18] width 175 height 16
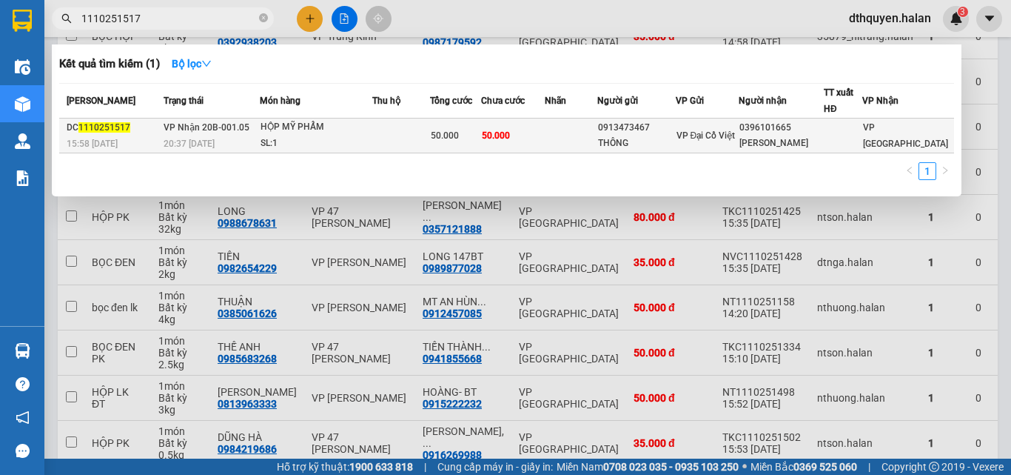
type input "1110251517"
click at [452, 120] on td "50.000" at bounding box center [455, 135] width 51 height 35
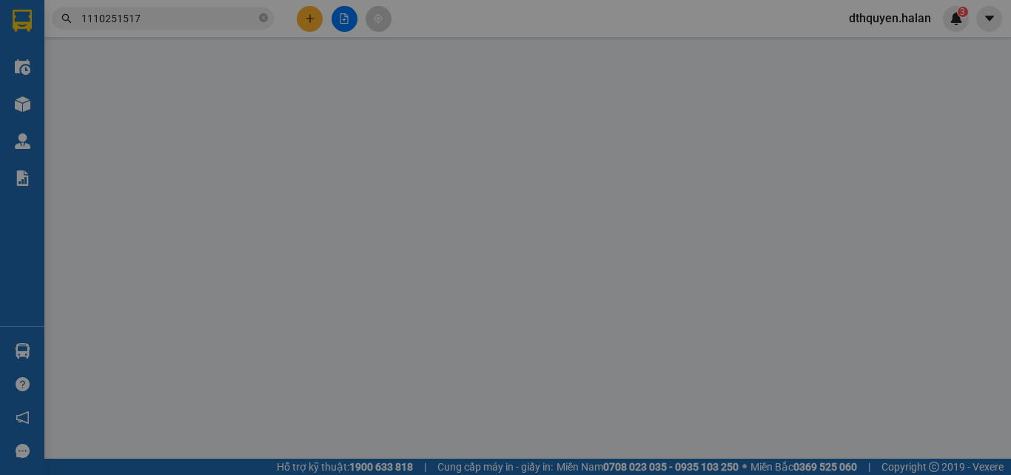
type input "0913473467"
type input "THÔNG"
type input "0396101665"
type input "[PERSON_NAME]"
type input "0"
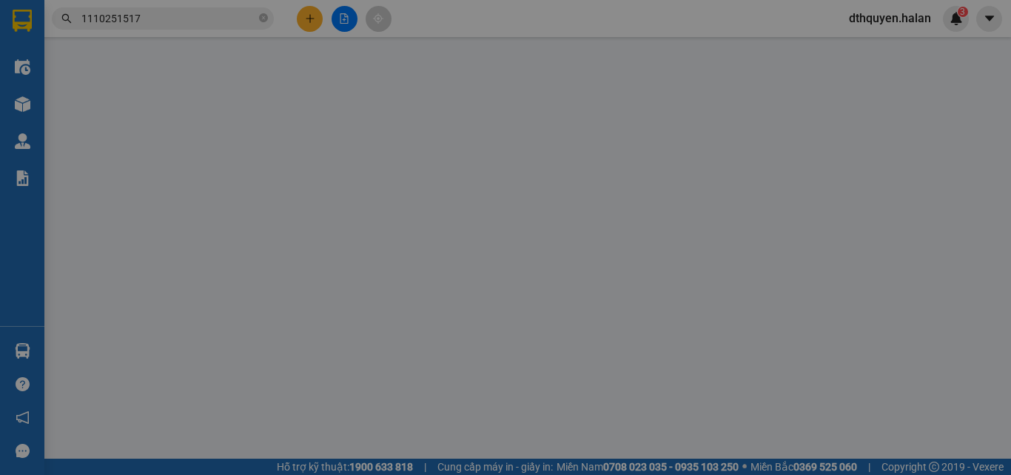
type input "50.000"
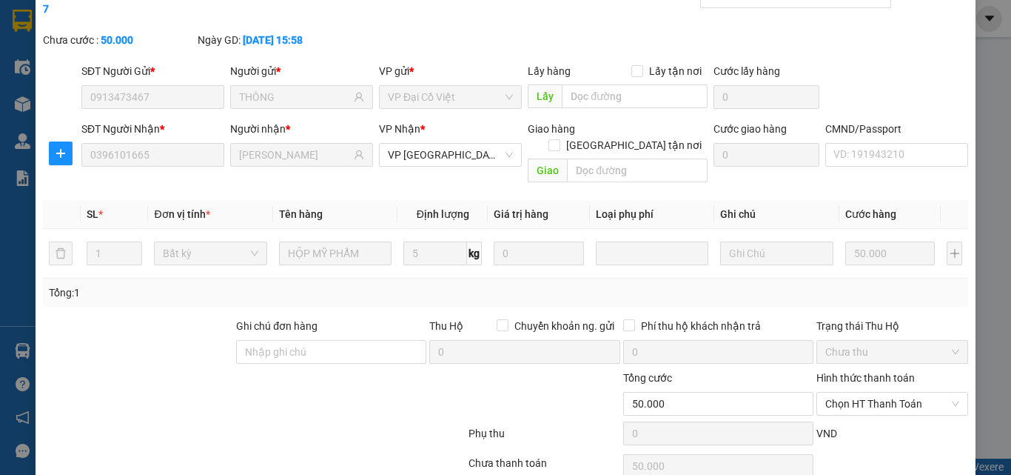
scroll to position [106, 0]
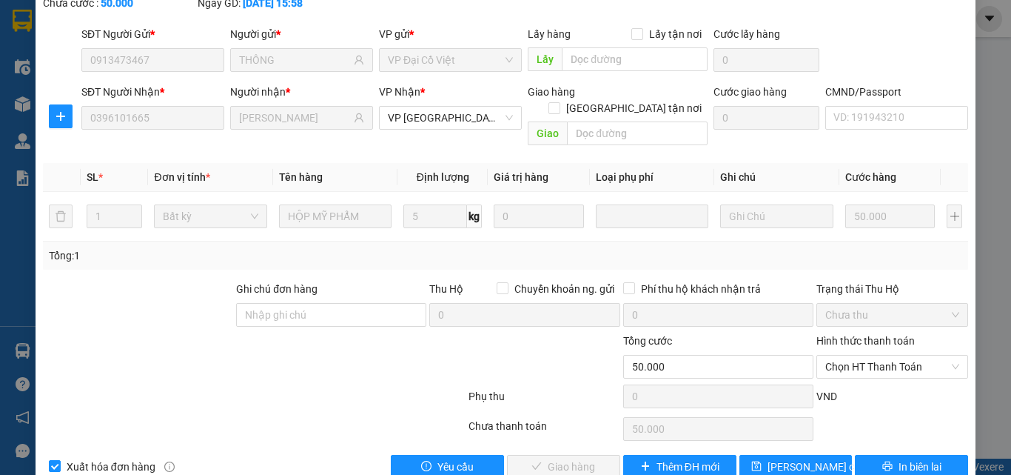
drag, startPoint x: 906, startPoint y: 332, endPoint x: 898, endPoint y: 347, distance: 16.6
click at [906, 355] on span "Chọn HT Thanh Toán" at bounding box center [893, 366] width 134 height 22
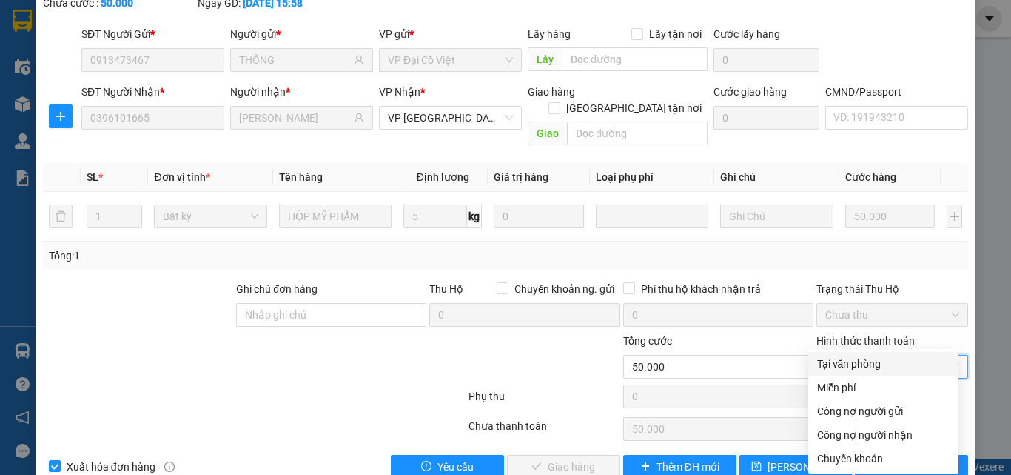
click at [874, 369] on div "Tại văn phòng" at bounding box center [883, 363] width 133 height 16
type input "0"
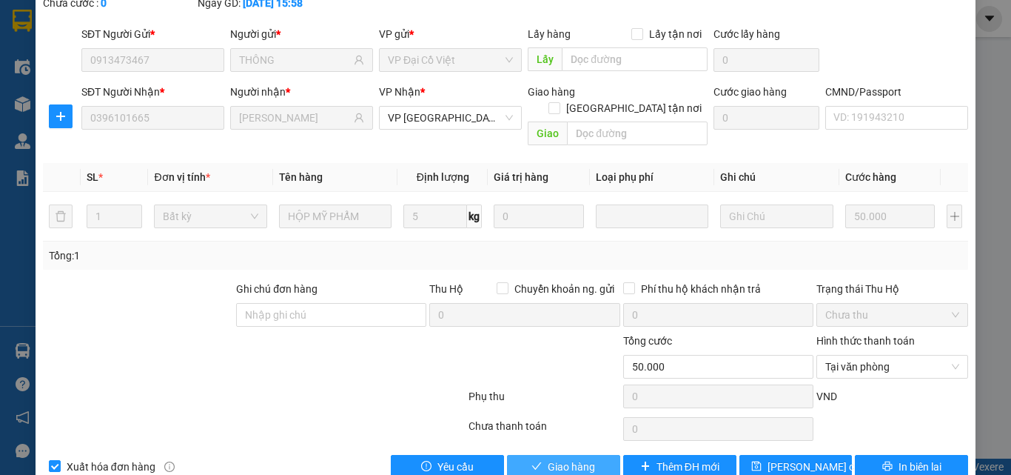
click at [588, 455] on button "Giao hàng" at bounding box center [563, 467] width 113 height 24
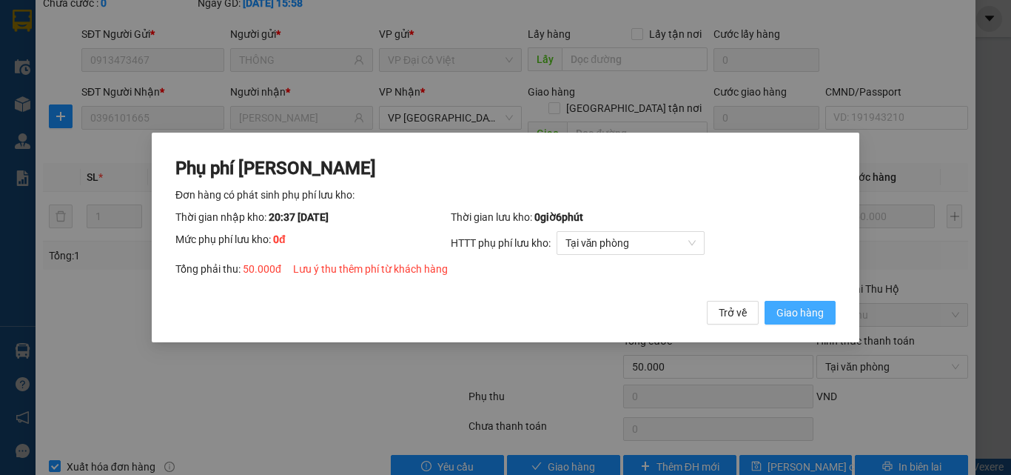
click at [795, 315] on span "Giao hàng" at bounding box center [800, 312] width 47 height 16
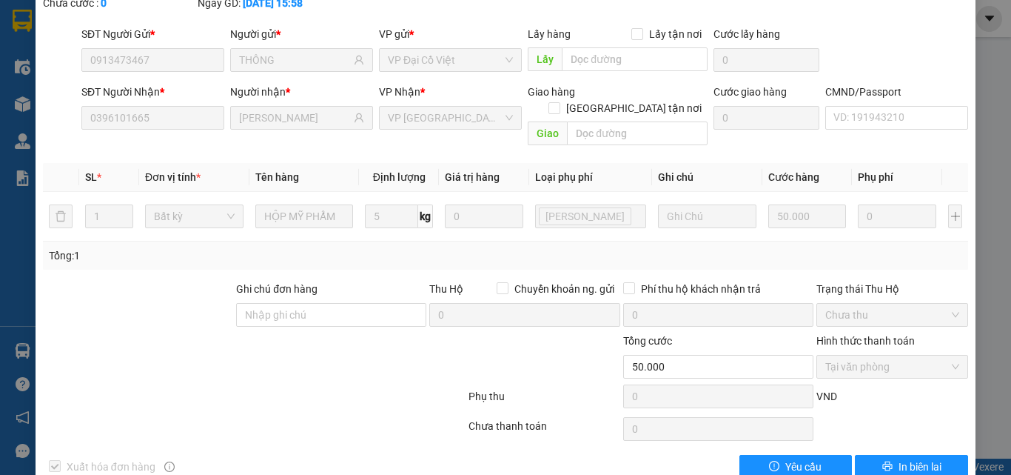
scroll to position [0, 0]
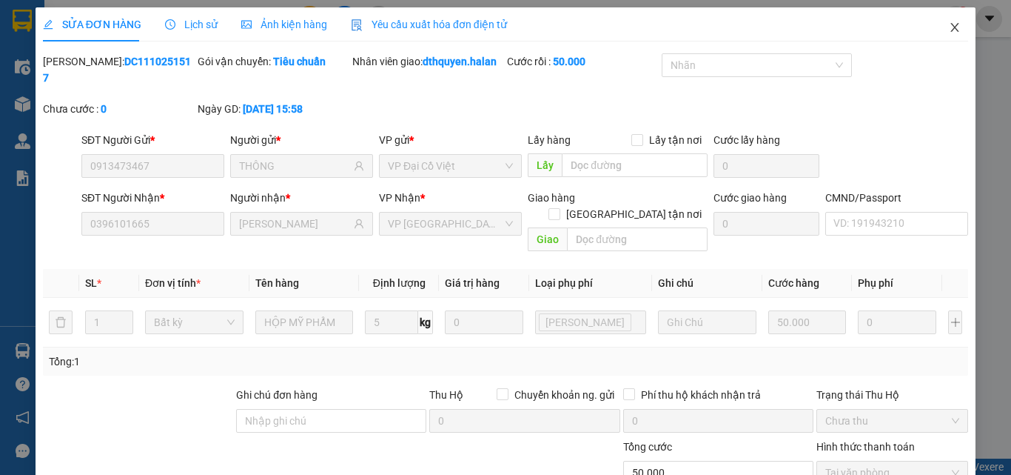
click at [949, 24] on icon "close" at bounding box center [955, 27] width 12 height 12
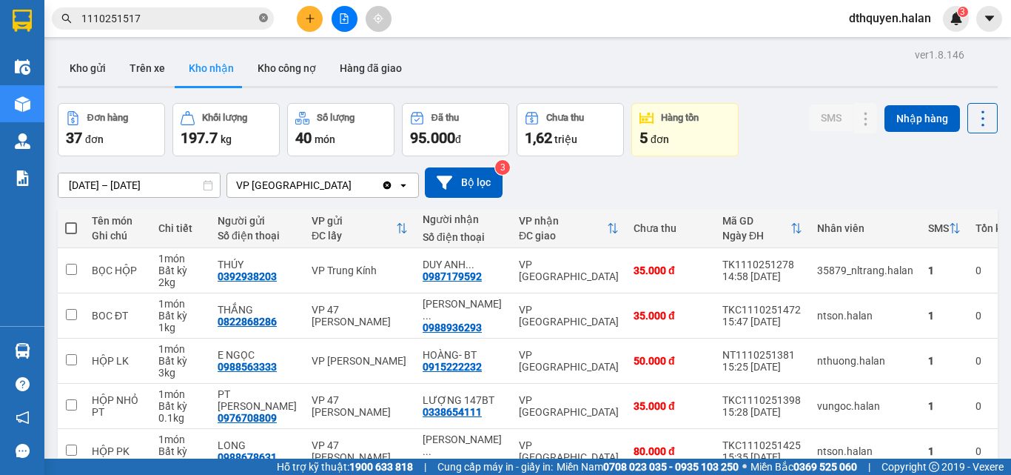
click at [260, 19] on icon "close-circle" at bounding box center [263, 17] width 9 height 9
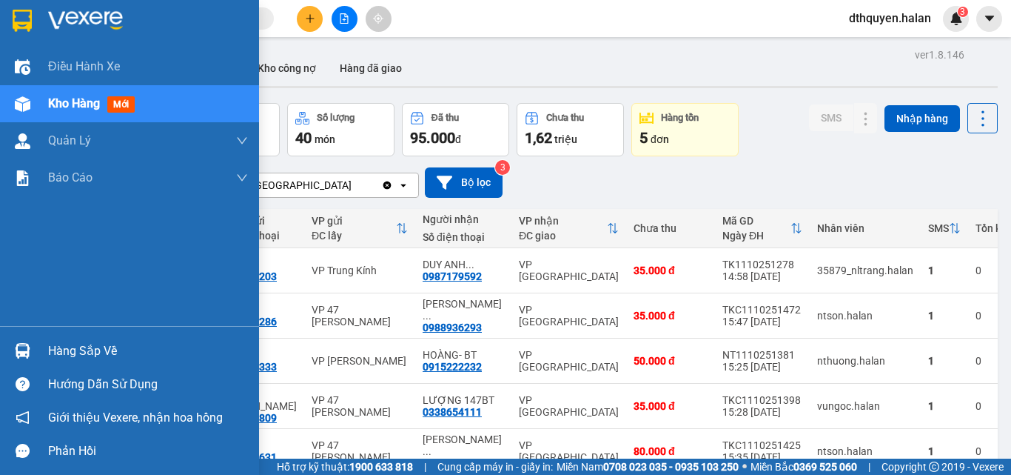
click at [76, 351] on div "Hàng sắp về" at bounding box center [148, 351] width 200 height 22
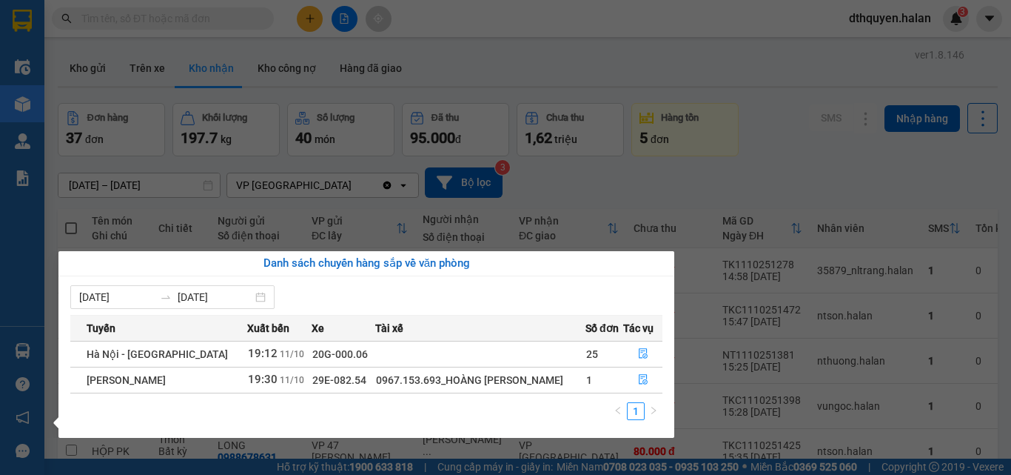
click at [717, 177] on section "Kết quả tìm kiếm ( 1 ) Bộ lọc Mã ĐH Trạng thái Món hàng Thu hộ Tổng cước Chưa c…" at bounding box center [505, 237] width 1011 height 475
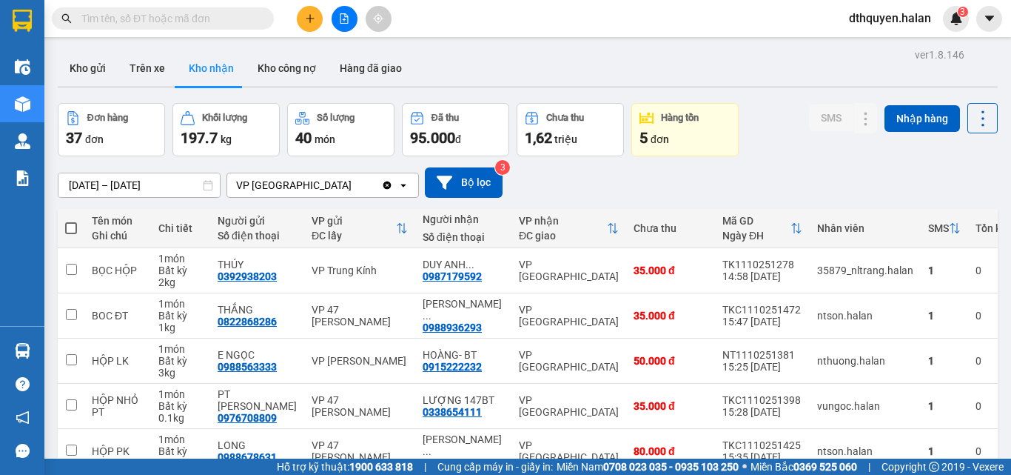
click at [227, 19] on input "text" at bounding box center [168, 18] width 175 height 16
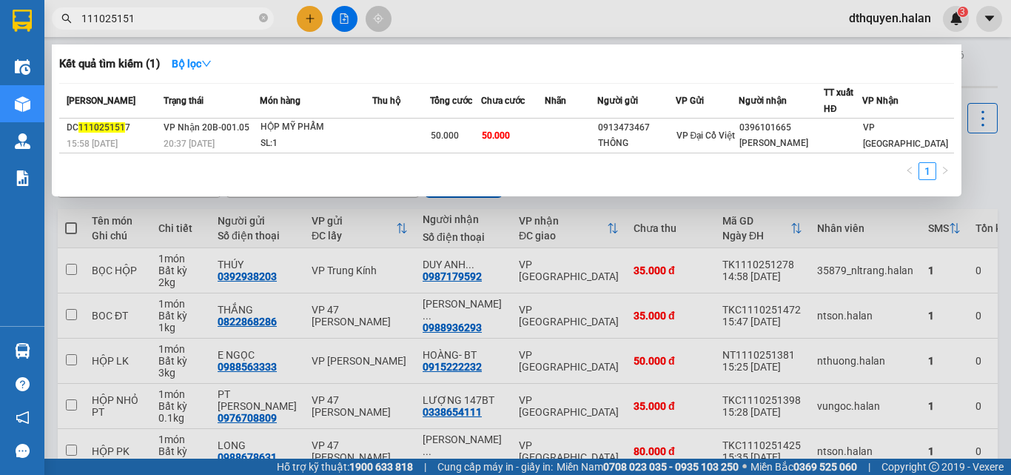
type input "1110251517"
click at [265, 17] on icon "close-circle" at bounding box center [263, 17] width 9 height 9
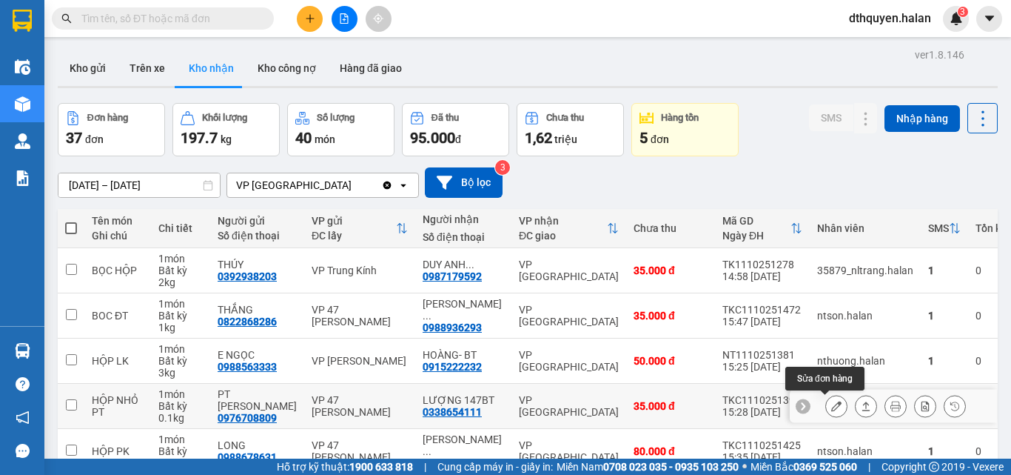
click at [832, 409] on icon at bounding box center [837, 406] width 10 height 10
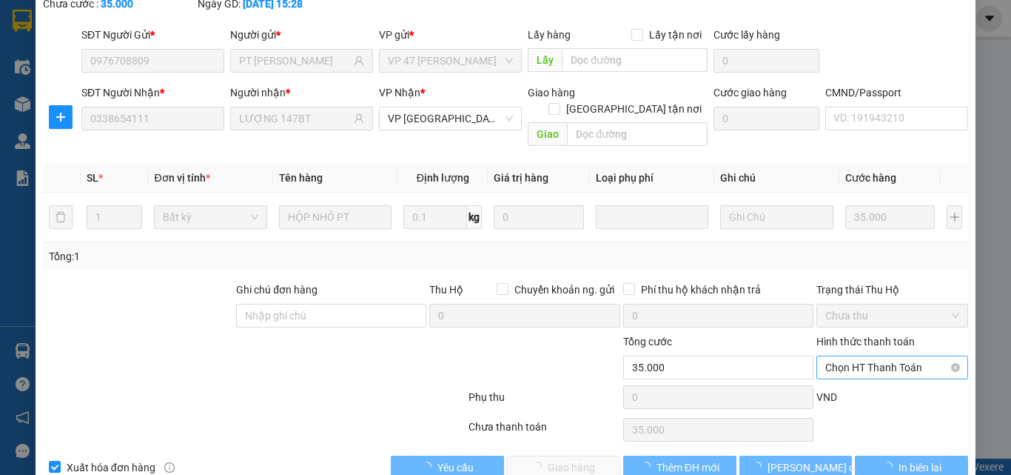
scroll to position [106, 0]
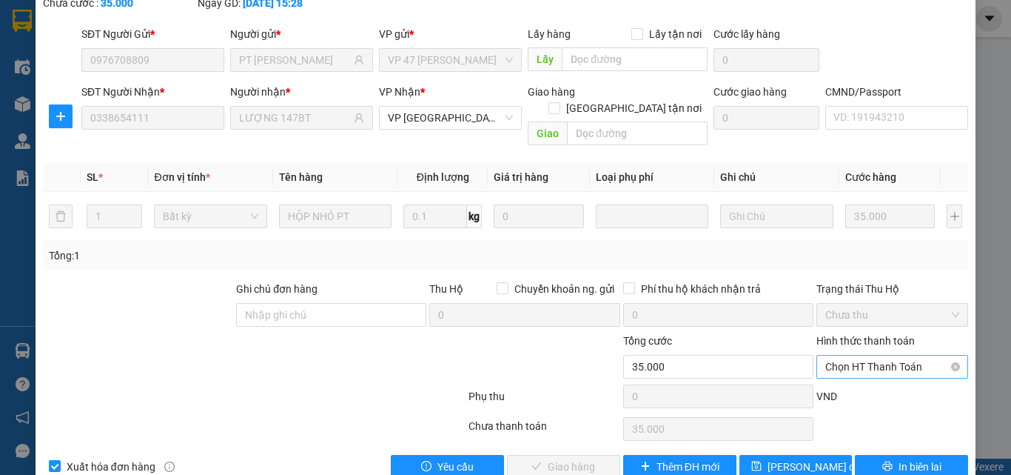
click at [857, 355] on span "Chọn HT Thanh Toán" at bounding box center [893, 366] width 134 height 22
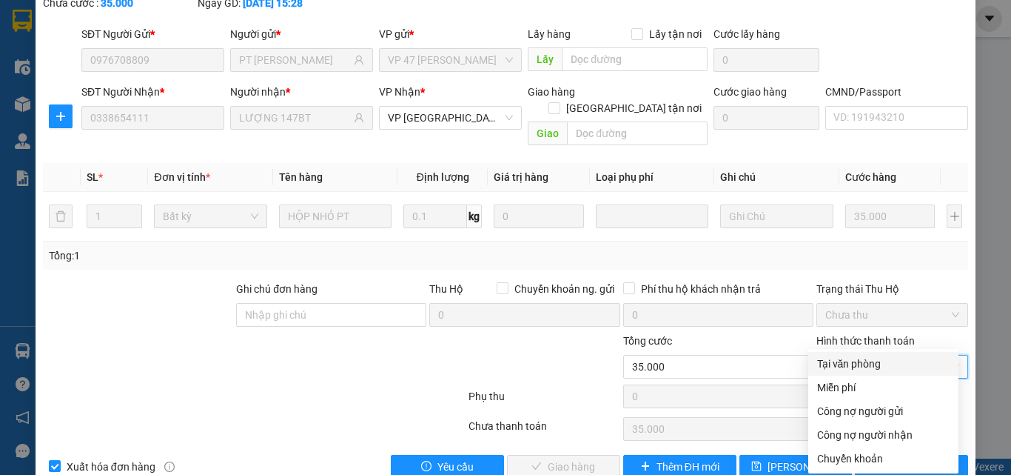
click at [857, 367] on div "Tại văn phòng" at bounding box center [883, 363] width 133 height 16
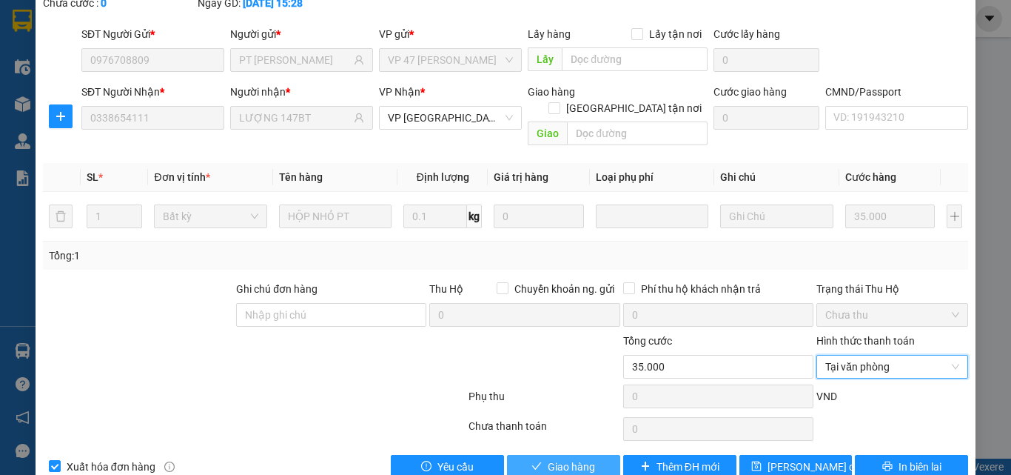
drag, startPoint x: 557, startPoint y: 427, endPoint x: 785, endPoint y: 449, distance: 229.1
click at [558, 458] on span "Giao hàng" at bounding box center [571, 466] width 47 height 16
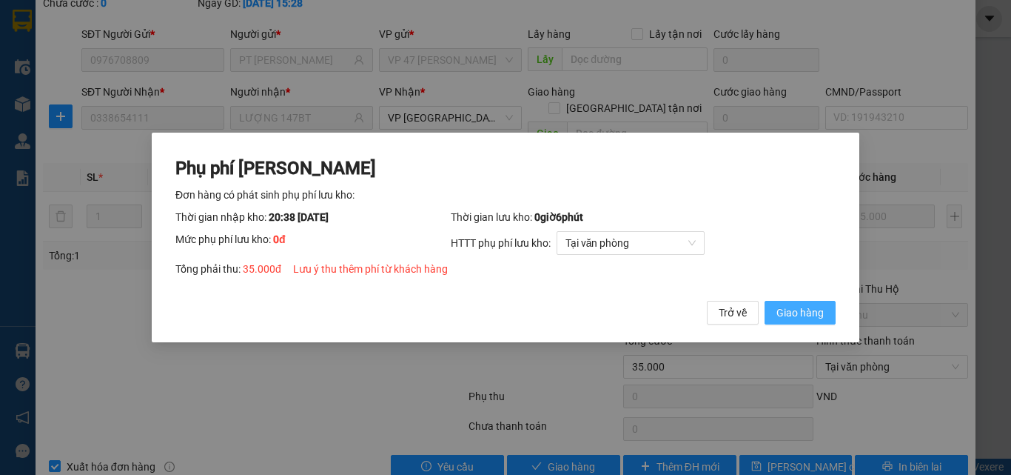
click at [802, 310] on span "Giao hàng" at bounding box center [800, 312] width 47 height 16
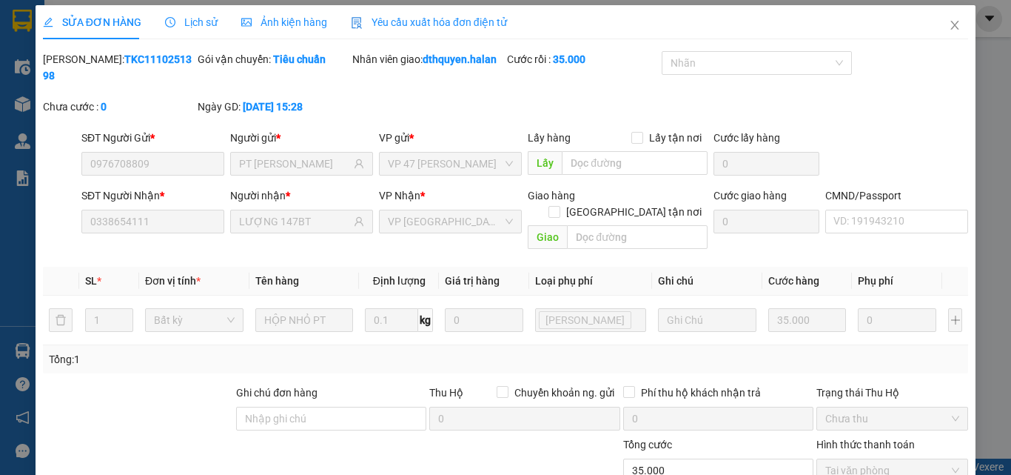
scroll to position [0, 0]
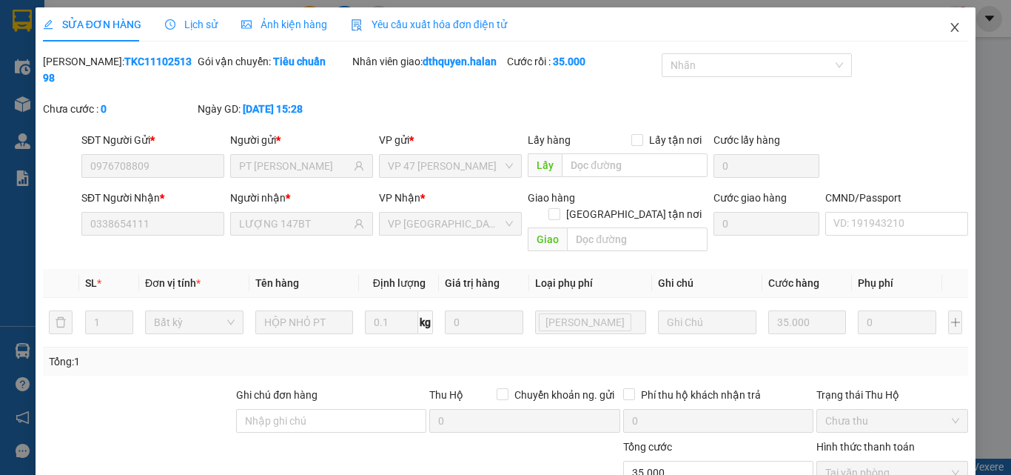
click at [951, 29] on span "Close" at bounding box center [954, 27] width 41 height 41
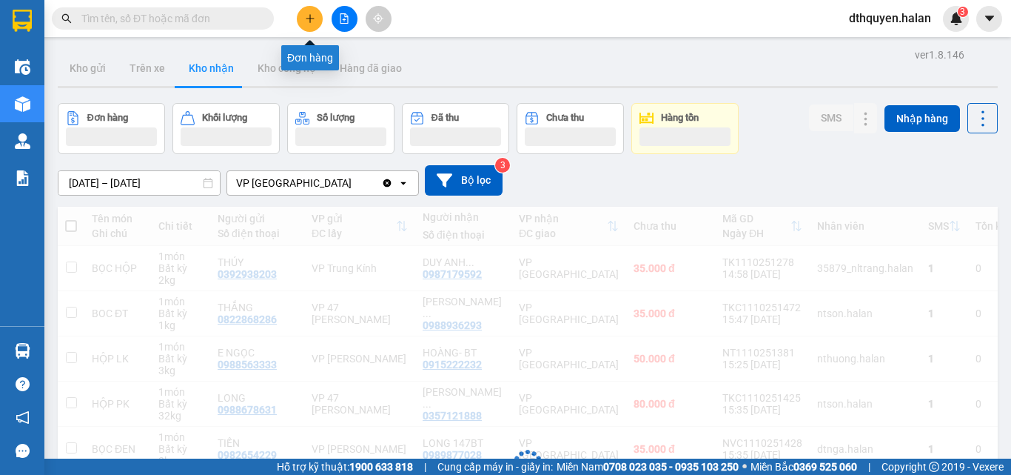
click at [310, 21] on icon "plus" at bounding box center [310, 18] width 1 height 8
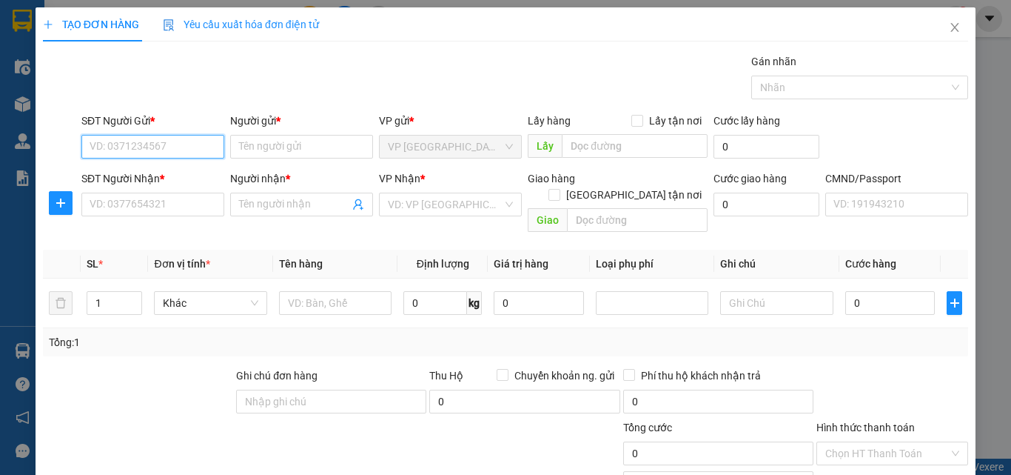
click at [124, 149] on input "SĐT Người Gửi *" at bounding box center [152, 147] width 143 height 24
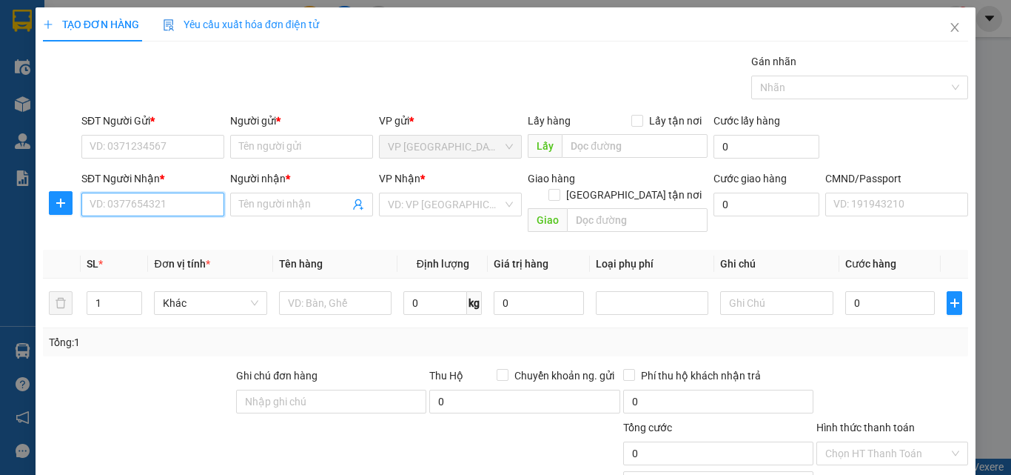
click at [124, 204] on input "SĐT Người Nhận *" at bounding box center [152, 205] width 143 height 24
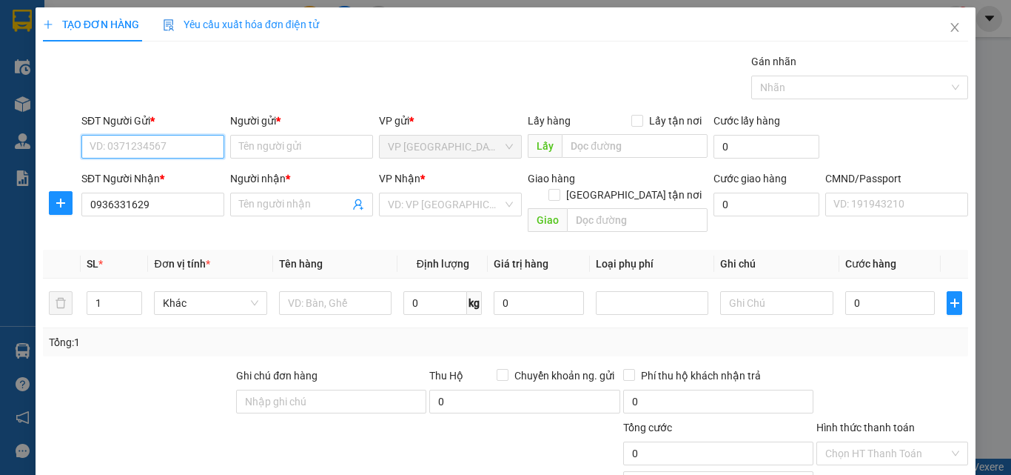
click at [136, 142] on input "SĐT Người Gửi *" at bounding box center [152, 147] width 143 height 24
click at [150, 171] on div "0936331629 - [GEOGRAPHIC_DATA]" at bounding box center [173, 176] width 167 height 16
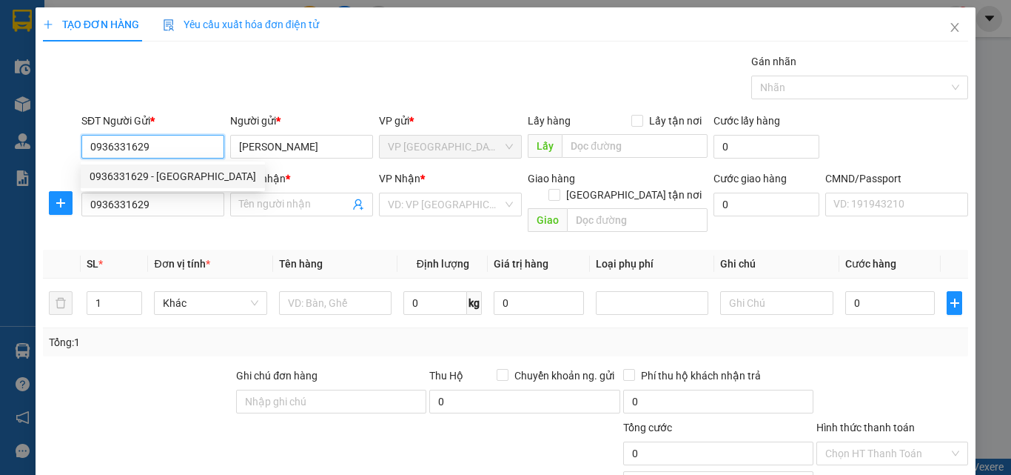
drag, startPoint x: 149, startPoint y: 150, endPoint x: 79, endPoint y: 164, distance: 71.2
click at [79, 164] on form "SĐT Người Gửi * 0936331629 Người gửi * [PERSON_NAME] VP gửi * VP [GEOGRAPHIC_DA…" at bounding box center [506, 176] width 926 height 126
click at [949, 24] on icon "close" at bounding box center [955, 27] width 12 height 12
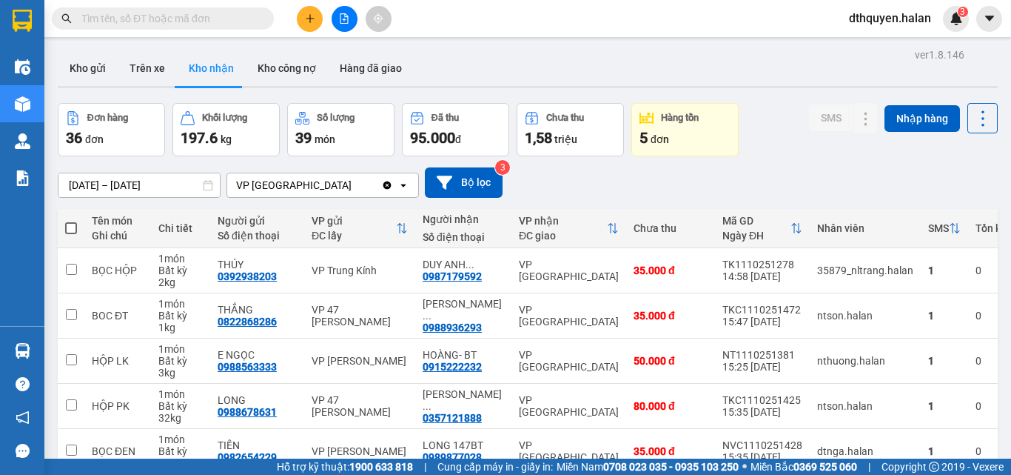
click at [197, 22] on input "text" at bounding box center [168, 18] width 175 height 16
paste input "0936331629"
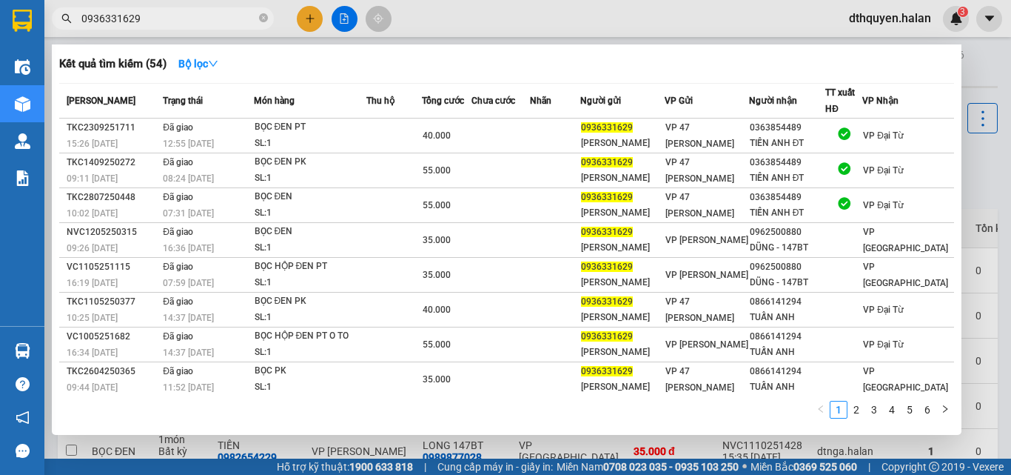
drag, startPoint x: 258, startPoint y: 21, endPoint x: 306, endPoint y: 21, distance: 47.4
click at [259, 21] on span "0936331629" at bounding box center [163, 18] width 222 height 22
click at [317, 19] on div at bounding box center [505, 237] width 1011 height 475
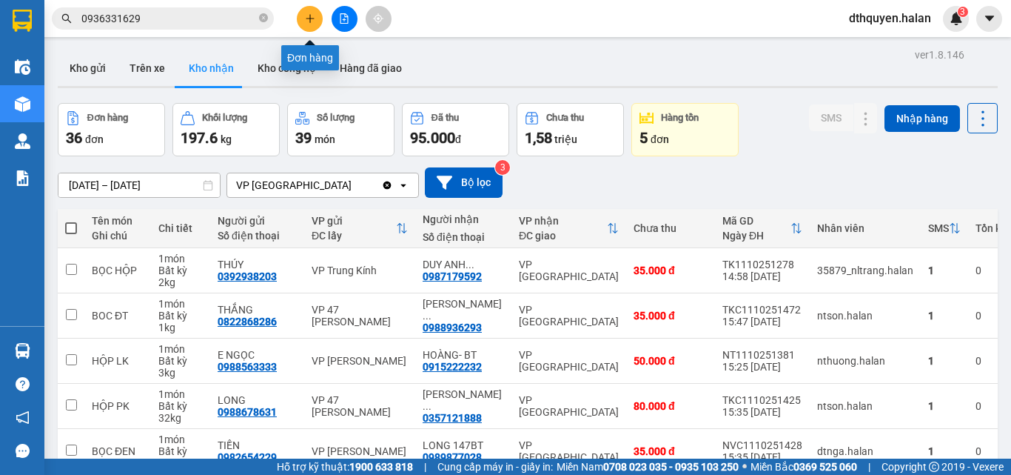
click at [315, 19] on button at bounding box center [310, 19] width 26 height 26
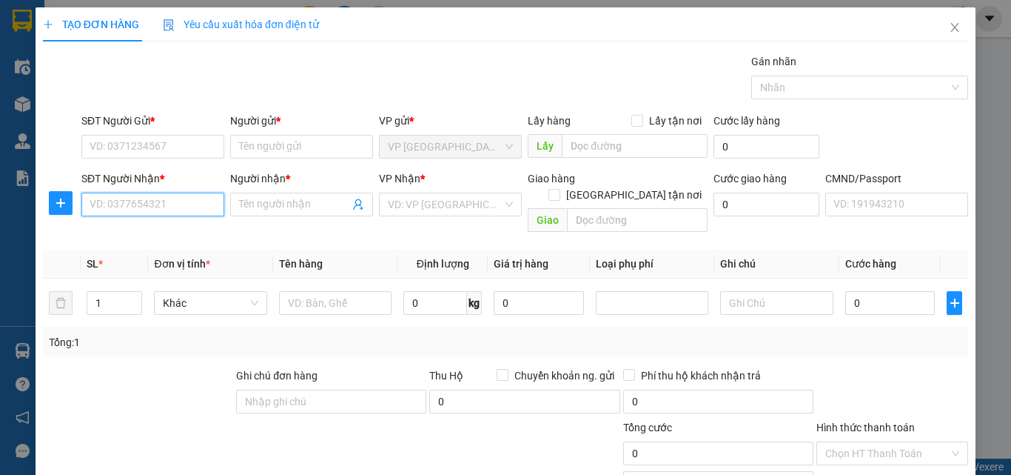
click at [155, 202] on input "SĐT Người Nhận *" at bounding box center [152, 205] width 143 height 24
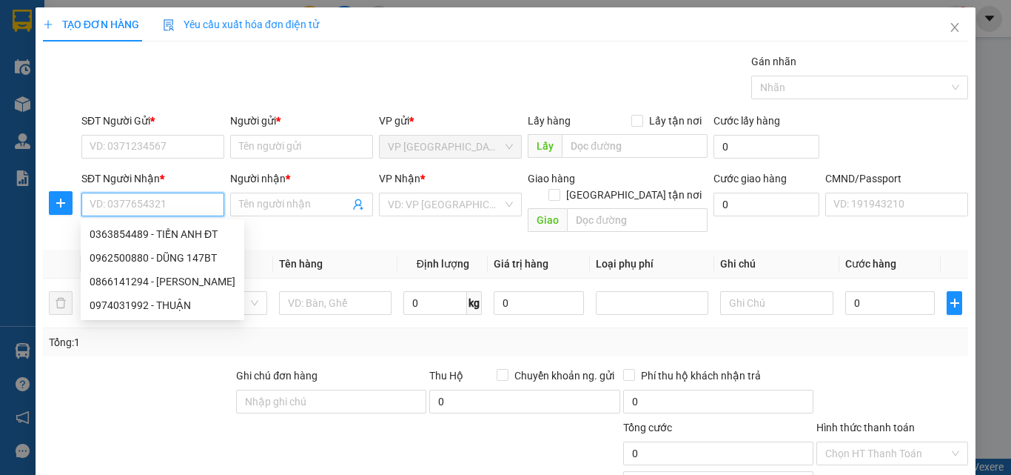
paste input "0936331629"
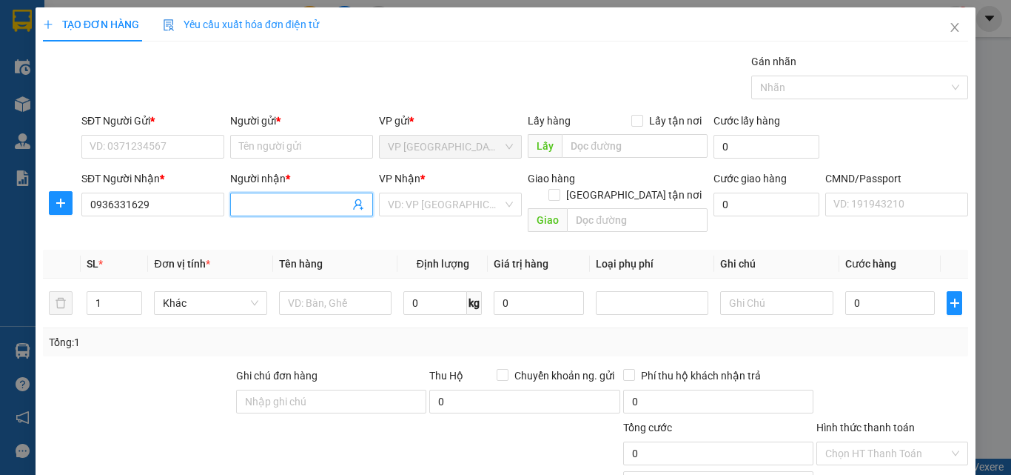
click at [287, 203] on input "Người nhận *" at bounding box center [294, 204] width 110 height 16
click at [405, 207] on input "search" at bounding box center [445, 204] width 115 height 22
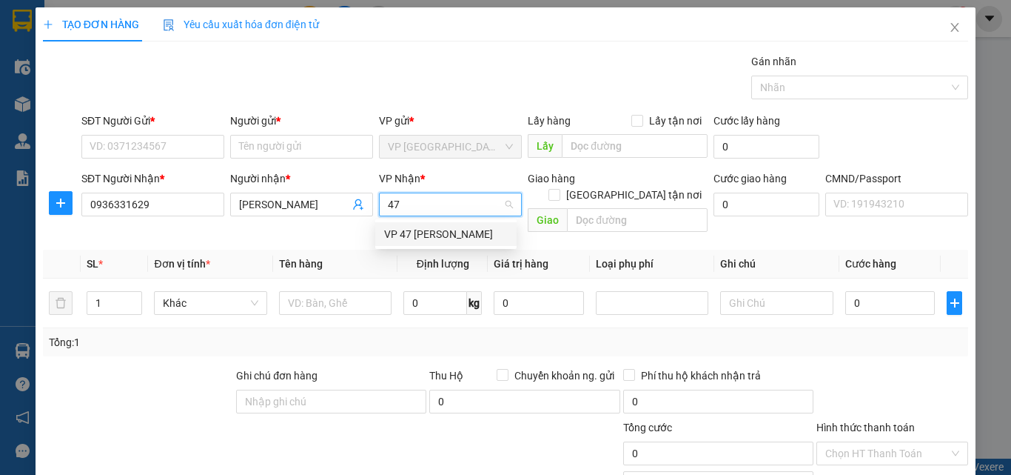
click at [424, 230] on div "VP 47 [PERSON_NAME]" at bounding box center [446, 234] width 124 height 16
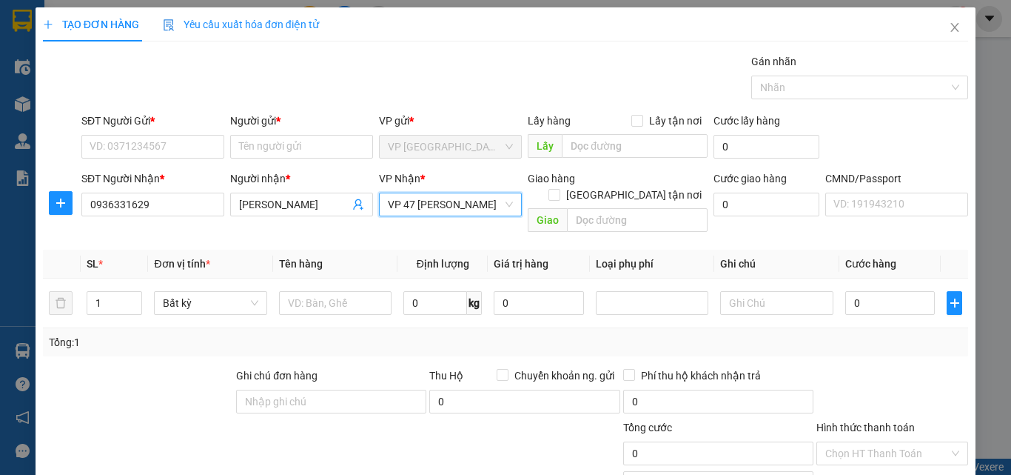
click at [161, 127] on div "SĐT Người Gửi *" at bounding box center [152, 121] width 143 height 16
click at [161, 135] on input "SĐT Người Gửi *" at bounding box center [152, 147] width 143 height 24
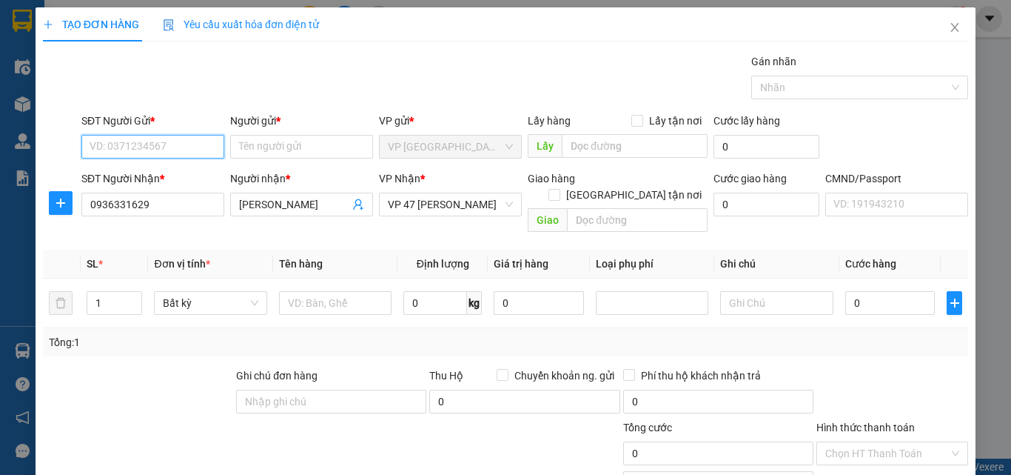
click at [162, 151] on input "SĐT Người Gửi *" at bounding box center [152, 147] width 143 height 24
click at [96, 147] on input "0962500880" at bounding box center [152, 147] width 143 height 24
click at [111, 149] on input "0962500880" at bounding box center [152, 147] width 143 height 24
drag, startPoint x: 119, startPoint y: 149, endPoint x: 127, endPoint y: 147, distance: 8.3
click at [120, 149] on input "0962500880" at bounding box center [152, 147] width 143 height 24
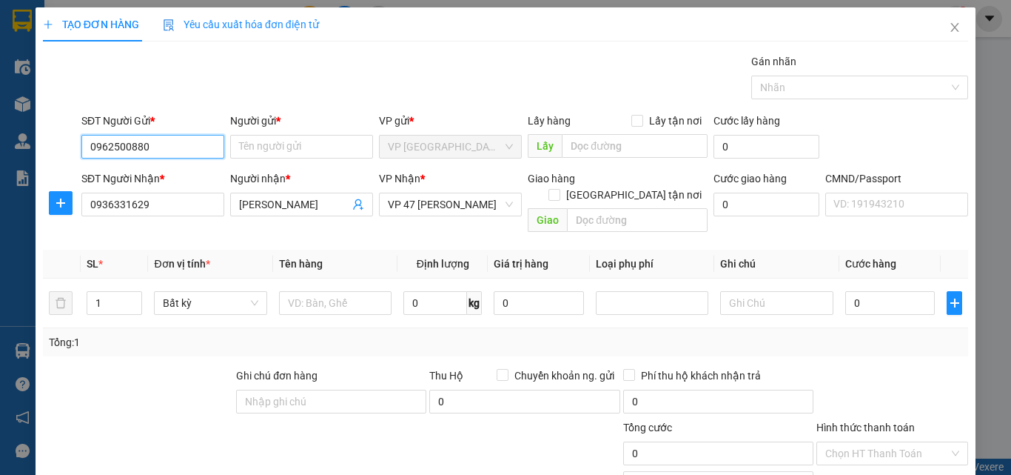
click at [157, 146] on input "0962500880" at bounding box center [152, 147] width 143 height 24
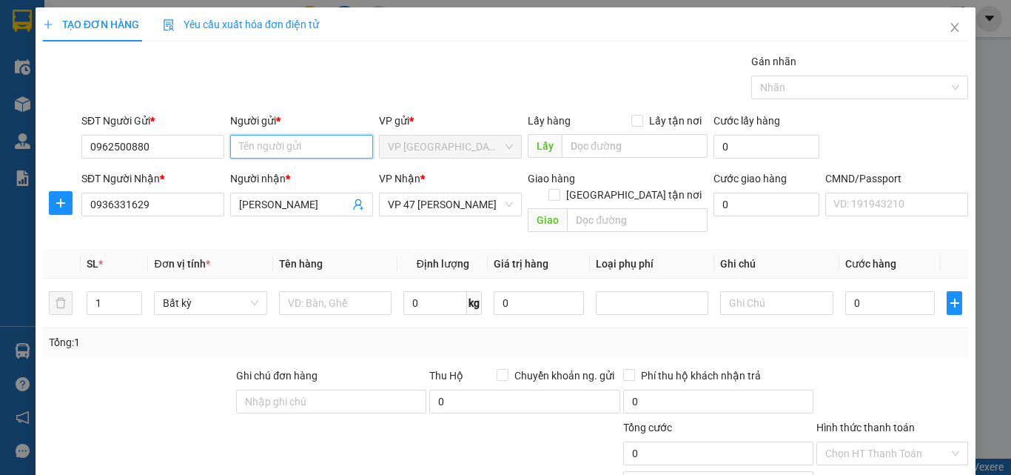
click at [273, 144] on input "Người gửi *" at bounding box center [301, 147] width 143 height 24
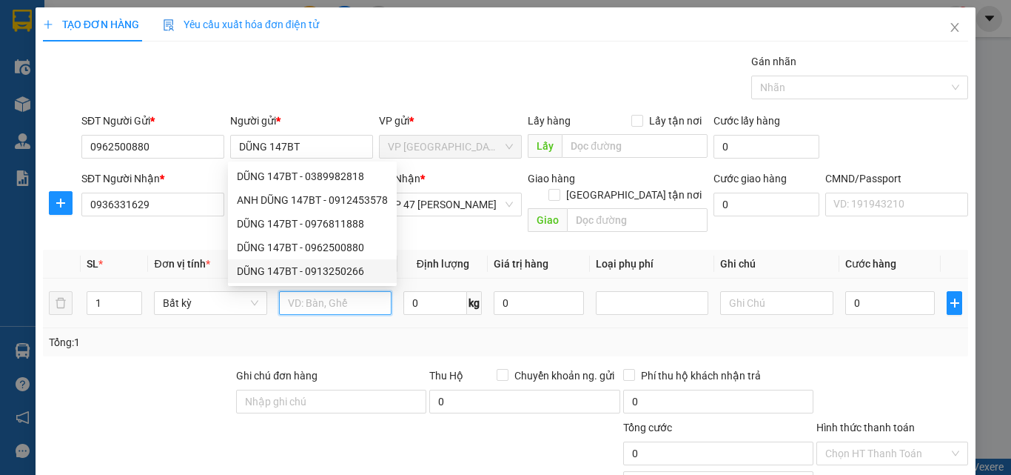
click at [326, 291] on input "text" at bounding box center [335, 303] width 113 height 24
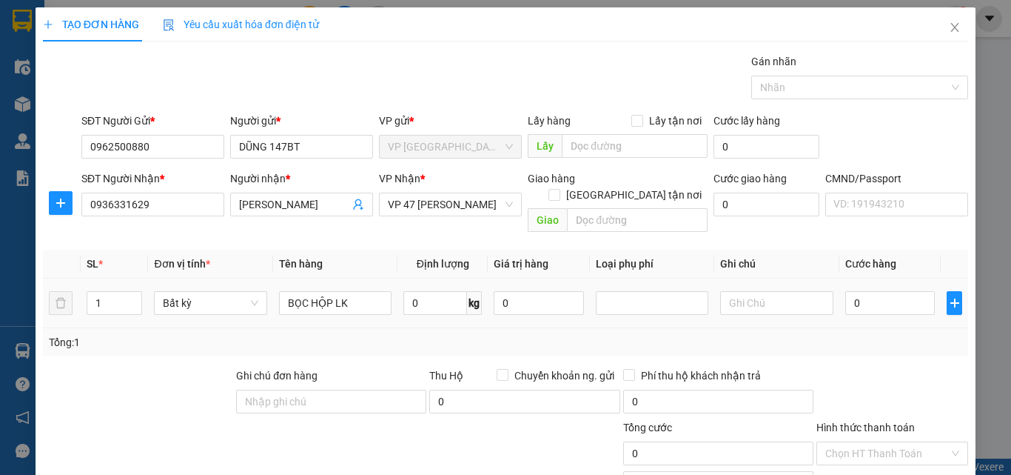
drag, startPoint x: 912, startPoint y: 298, endPoint x: 929, endPoint y: 286, distance: 20.6
click at [912, 298] on div "0" at bounding box center [891, 303] width 90 height 30
click at [846, 291] on input "0" at bounding box center [891, 303] width 90 height 24
click at [435, 291] on input "0" at bounding box center [436, 303] width 64 height 24
click at [909, 302] on td "0" at bounding box center [891, 303] width 102 height 50
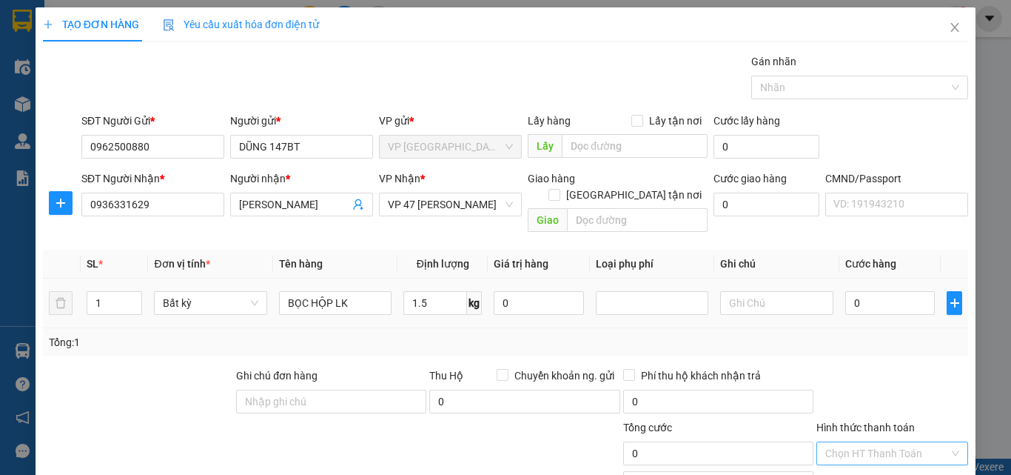
click at [898, 334] on div "Tổng: 1" at bounding box center [506, 342] width 914 height 16
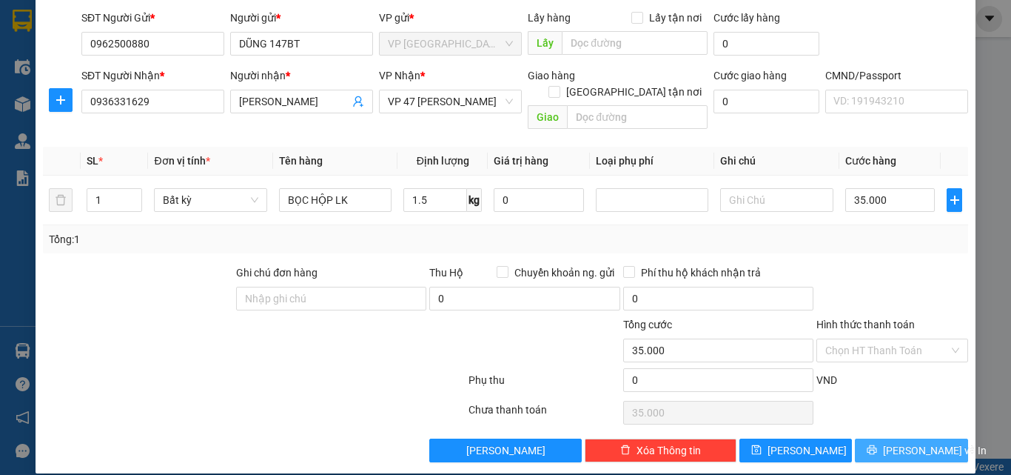
click at [900, 442] on span "[PERSON_NAME] và In" at bounding box center [935, 450] width 104 height 16
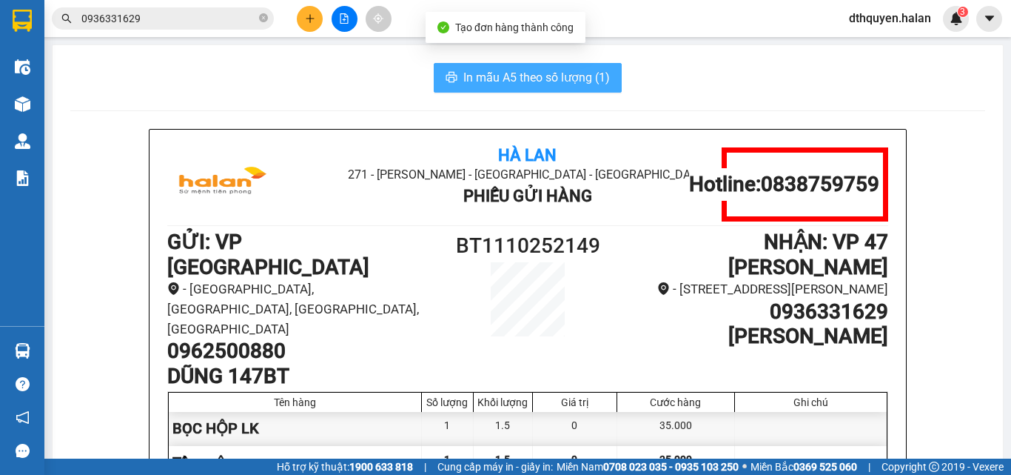
click at [534, 77] on span "In mẫu A5 theo số lượng (1)" at bounding box center [537, 77] width 147 height 19
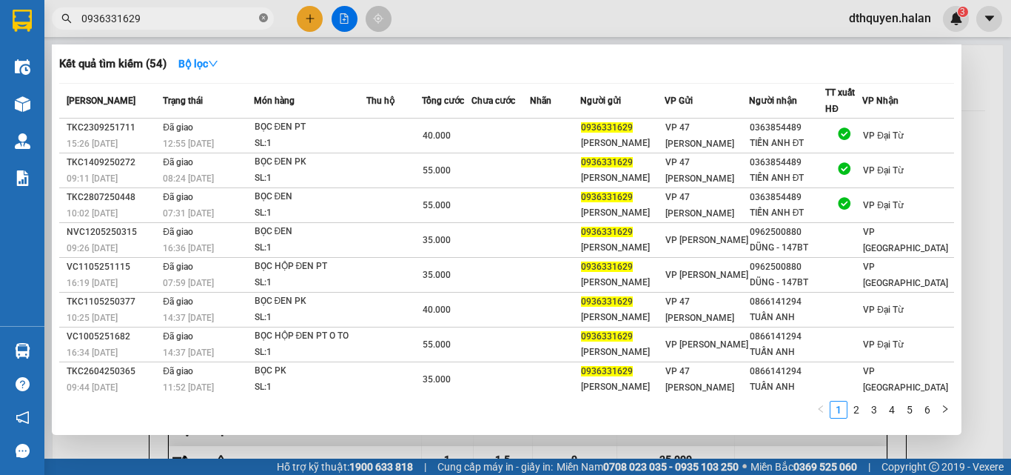
click at [267, 20] on icon "close-circle" at bounding box center [263, 17] width 9 height 9
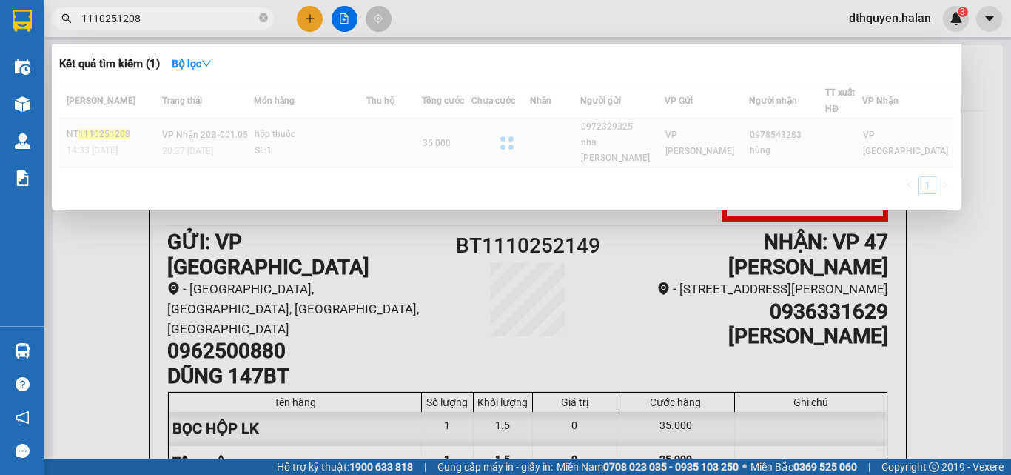
click at [378, 119] on div at bounding box center [506, 143] width 895 height 120
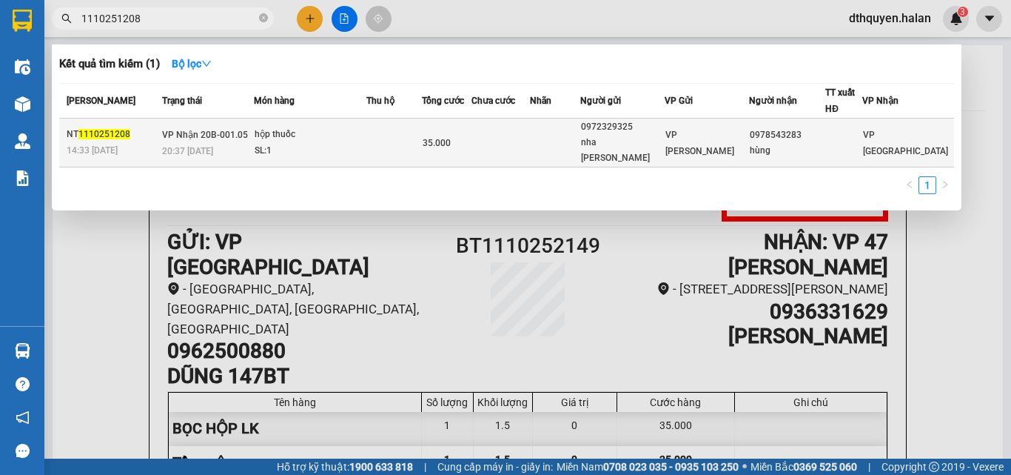
click at [383, 136] on td at bounding box center [395, 142] width 56 height 49
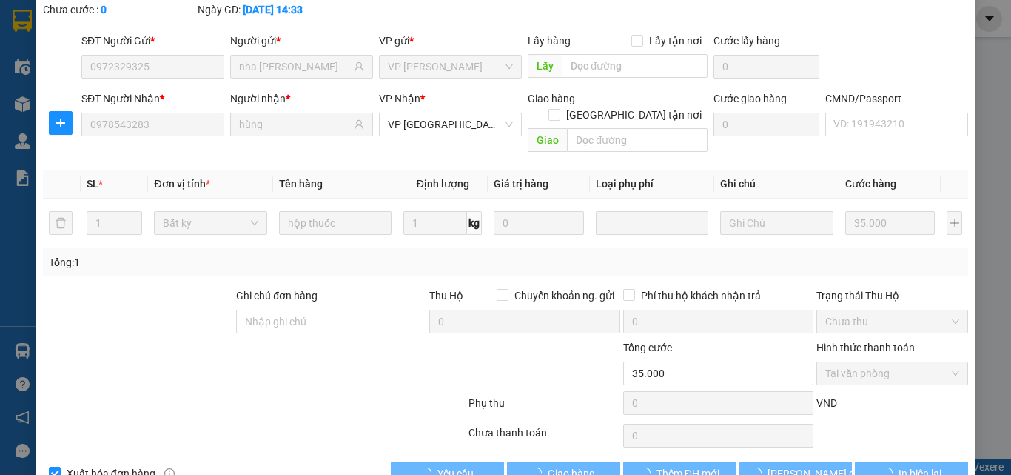
scroll to position [106, 0]
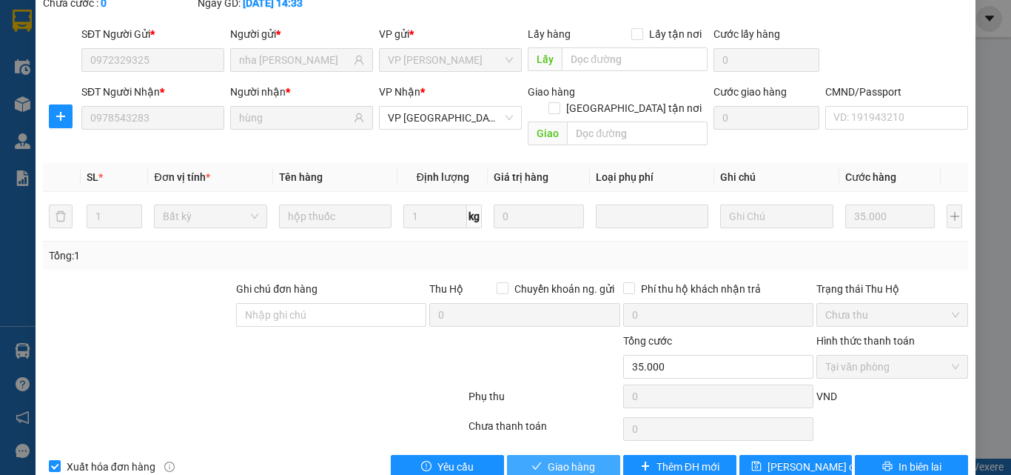
drag, startPoint x: 538, startPoint y: 430, endPoint x: 677, endPoint y: 458, distance: 141.1
click at [539, 455] on button "Giao hàng" at bounding box center [563, 467] width 113 height 24
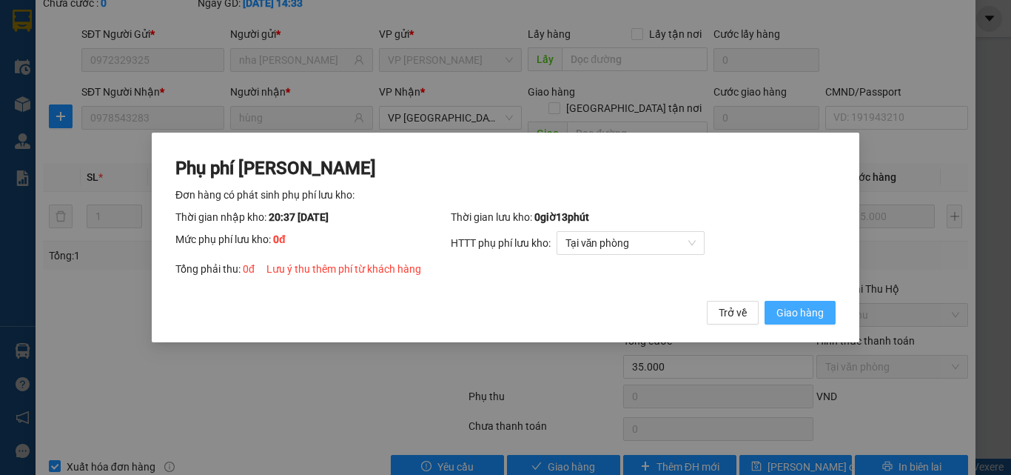
click at [799, 318] on span "Giao hàng" at bounding box center [800, 312] width 47 height 16
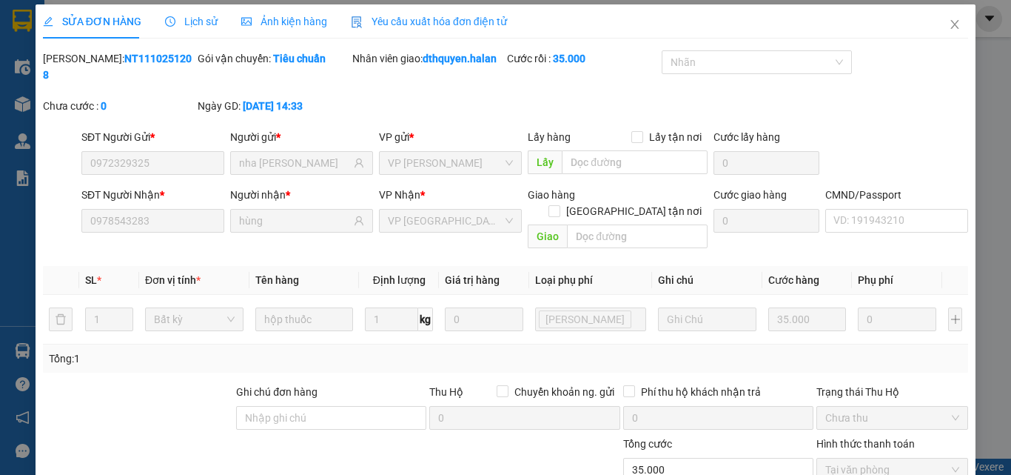
scroll to position [0, 0]
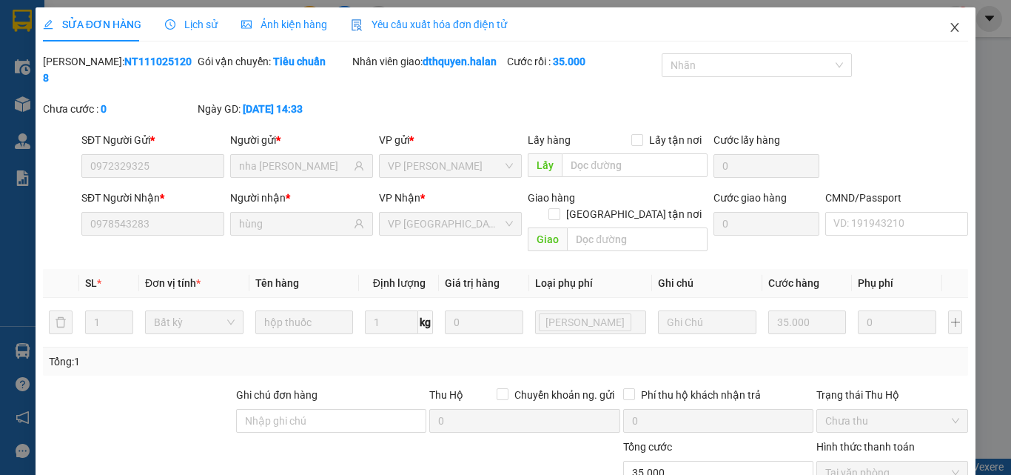
click at [949, 29] on icon "close" at bounding box center [955, 27] width 12 height 12
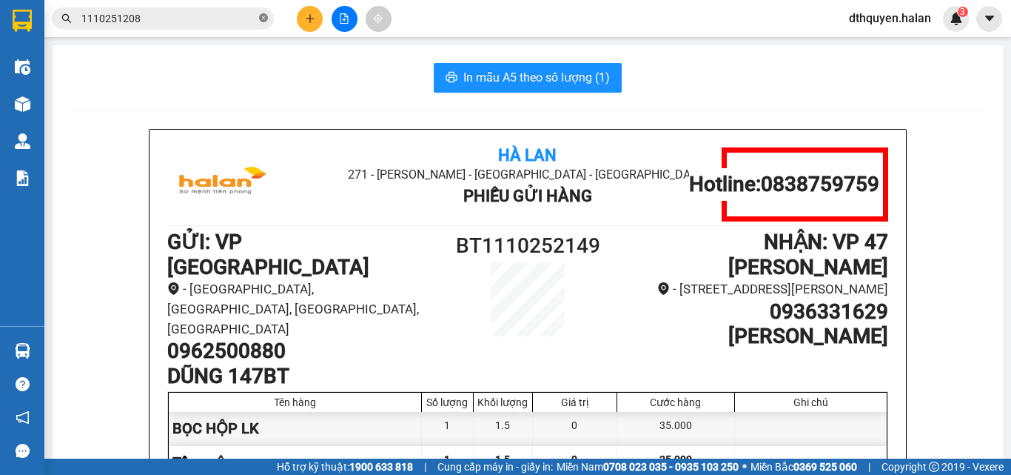
click at [263, 19] on icon "close-circle" at bounding box center [263, 17] width 9 height 9
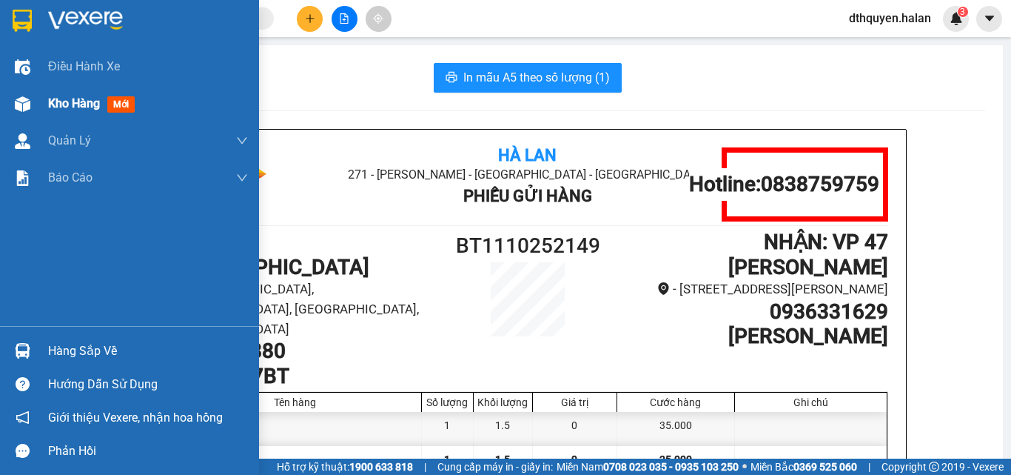
click at [71, 107] on span "Kho hàng" at bounding box center [74, 103] width 52 height 14
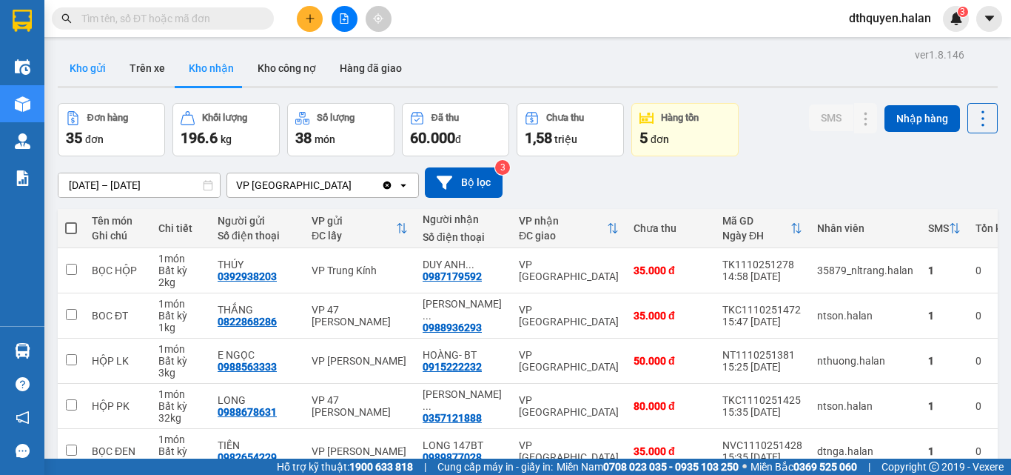
click at [107, 67] on button "Kho gửi" at bounding box center [88, 68] width 60 height 36
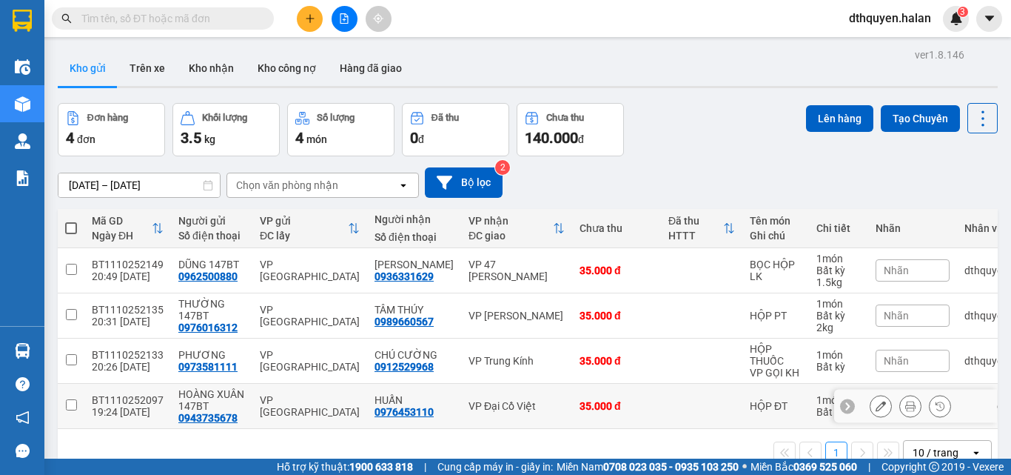
scroll to position [68, 0]
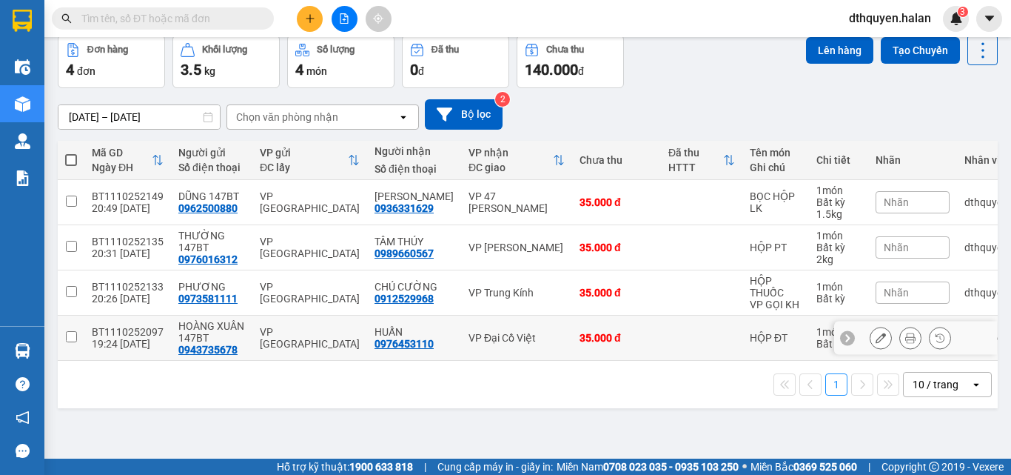
click at [876, 343] on icon at bounding box center [881, 337] width 10 height 10
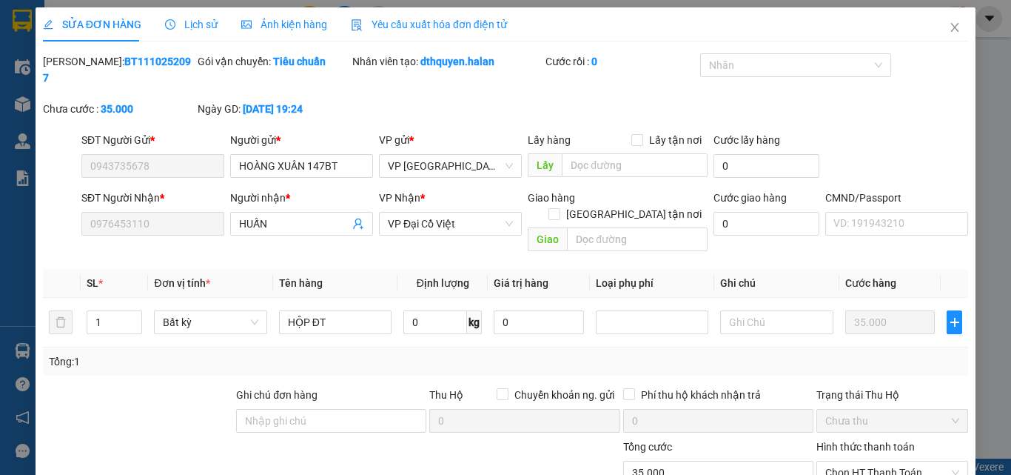
scroll to position [106, 0]
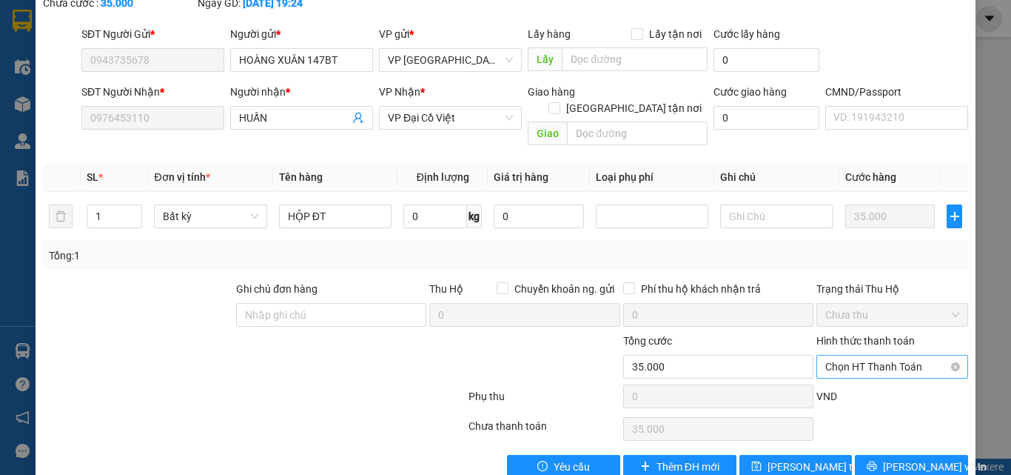
click at [872, 355] on span "Chọn HT Thanh Toán" at bounding box center [893, 366] width 134 height 22
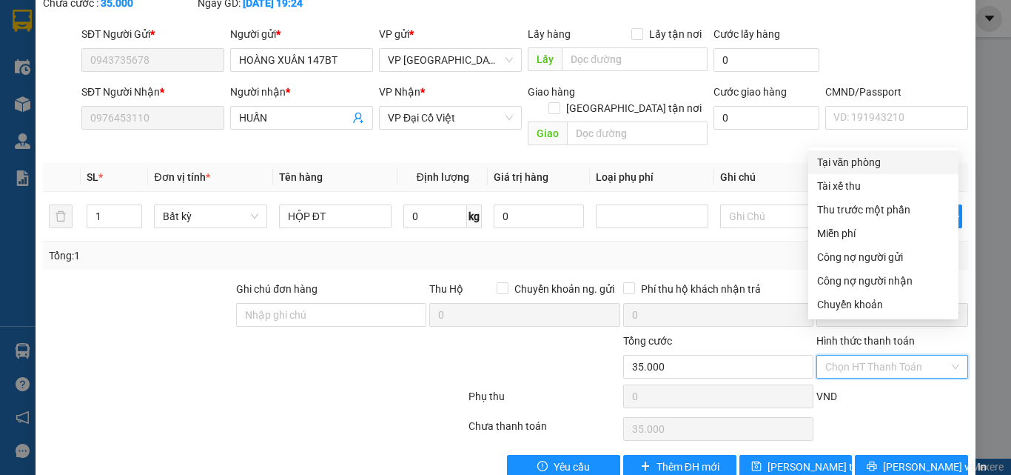
click at [842, 164] on div "Tại văn phòng" at bounding box center [883, 162] width 133 height 16
type input "0"
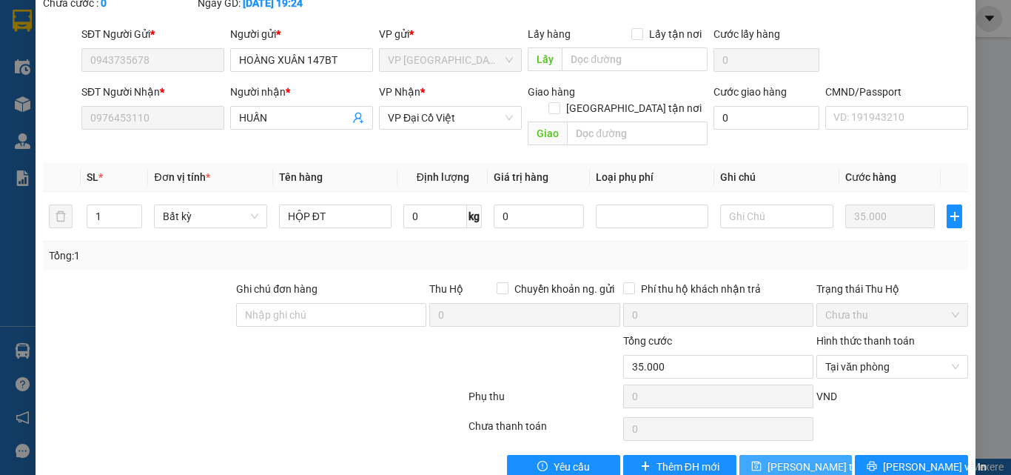
drag, startPoint x: 812, startPoint y: 438, endPoint x: 803, endPoint y: 436, distance: 9.2
click at [811, 458] on span "[PERSON_NAME] thay đổi" at bounding box center [827, 466] width 118 height 16
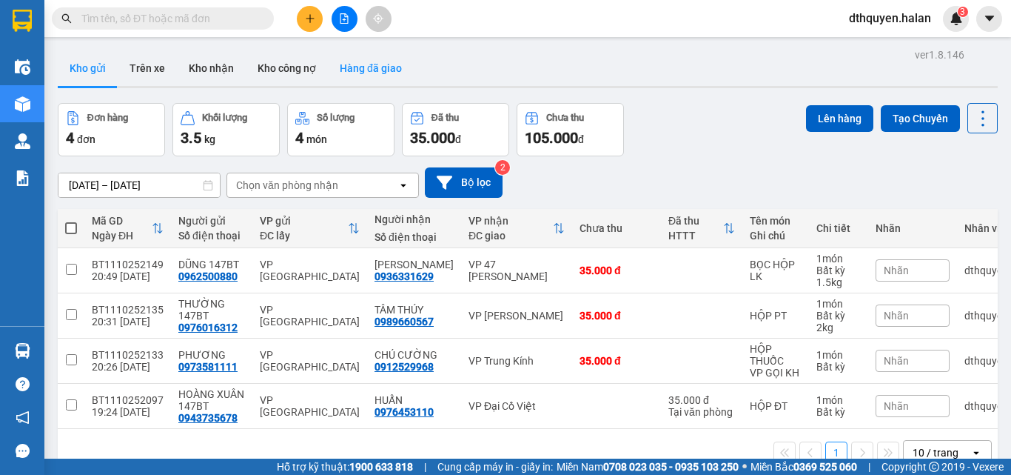
click at [370, 68] on button "Hàng đã giao" at bounding box center [371, 68] width 86 height 36
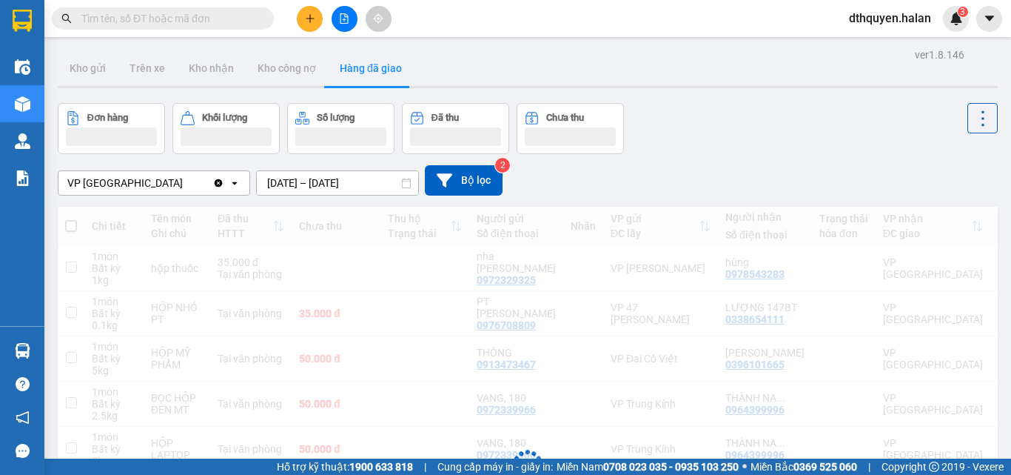
click at [279, 180] on input "09/10/2025 – 11/10/2025" at bounding box center [337, 183] width 161 height 24
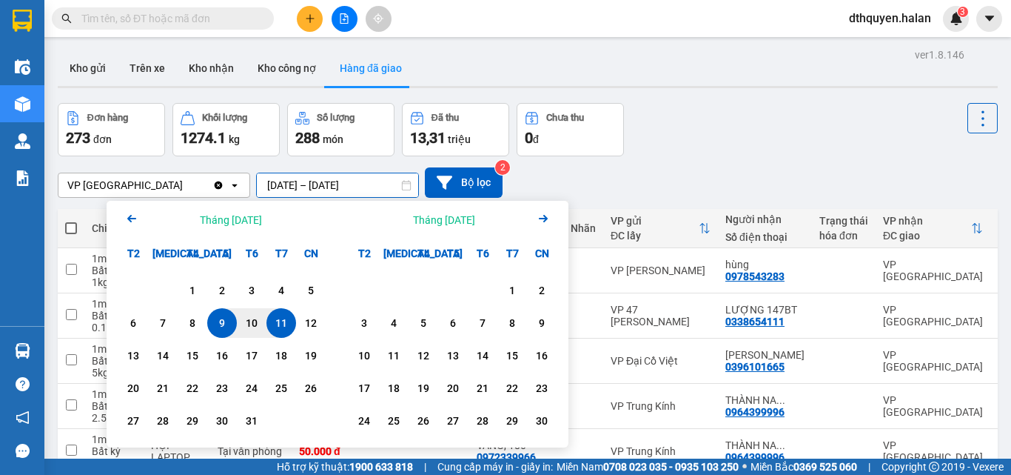
click at [278, 327] on div "11" at bounding box center [281, 323] width 21 height 18
type input "11/10/2025 – 11/10/2025"
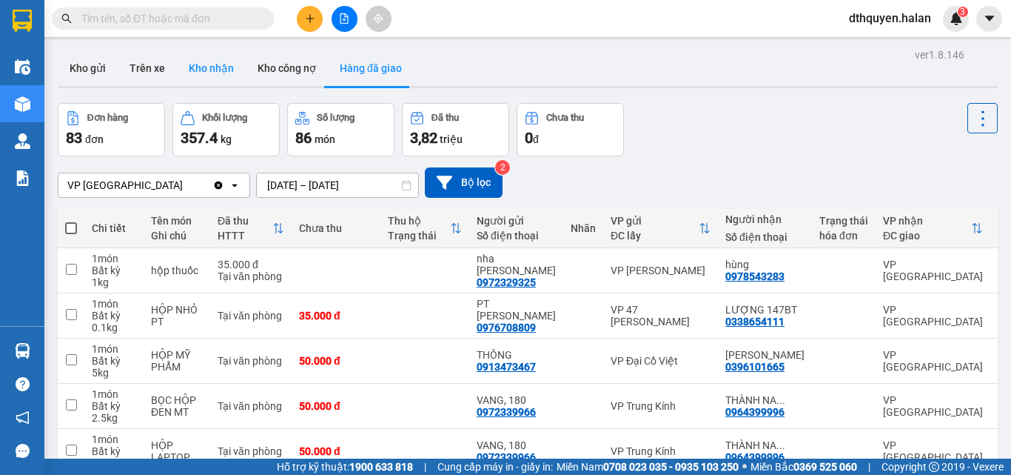
click at [201, 73] on button "Kho nhận" at bounding box center [211, 68] width 69 height 36
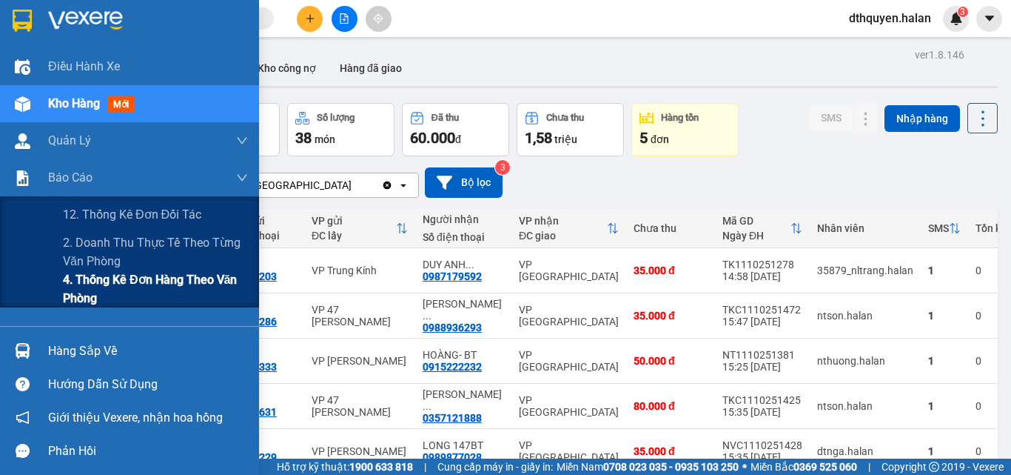
click at [107, 276] on span "4. Thống kê đơn hàng theo văn phòng" at bounding box center [155, 288] width 185 height 37
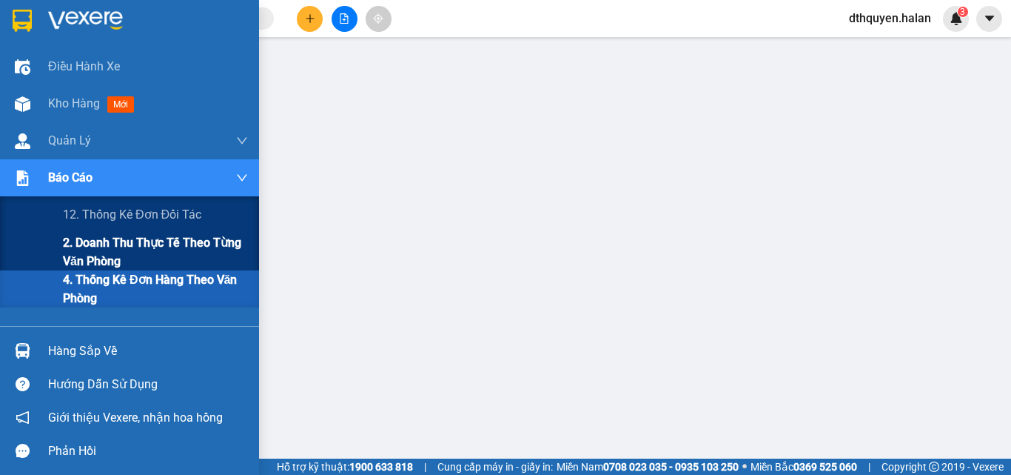
click at [99, 255] on span "2. Doanh thu thực tế theo từng văn phòng" at bounding box center [155, 251] width 185 height 37
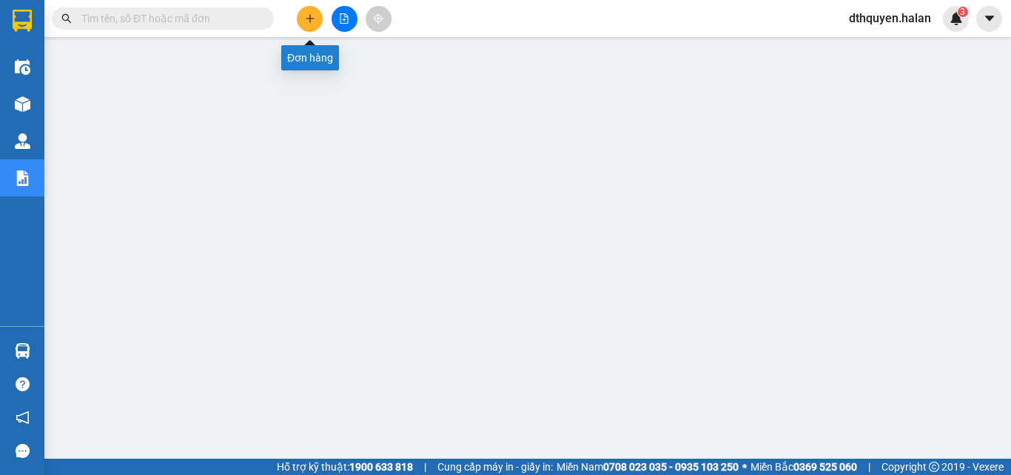
click at [306, 19] on icon "plus" at bounding box center [310, 18] width 10 height 10
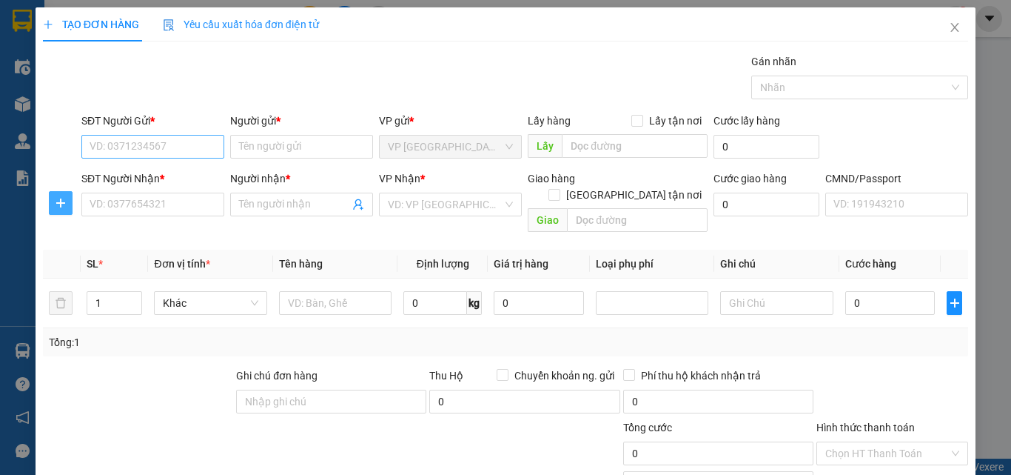
drag, startPoint x: 64, startPoint y: 208, endPoint x: 137, endPoint y: 138, distance: 101.1
click at [64, 207] on icon "plus" at bounding box center [61, 203] width 12 height 12
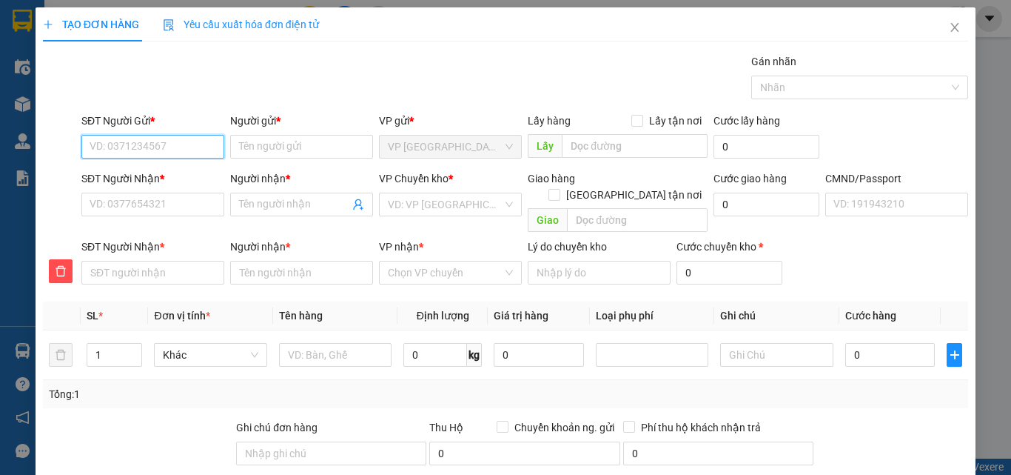
click at [137, 137] on input "SĐT Người Gửi *" at bounding box center [152, 147] width 143 height 24
type input "0886110123"
click at [184, 173] on div "0886110123 - VP 147 BT" at bounding box center [152, 176] width 124 height 16
type input "VP 147 BT"
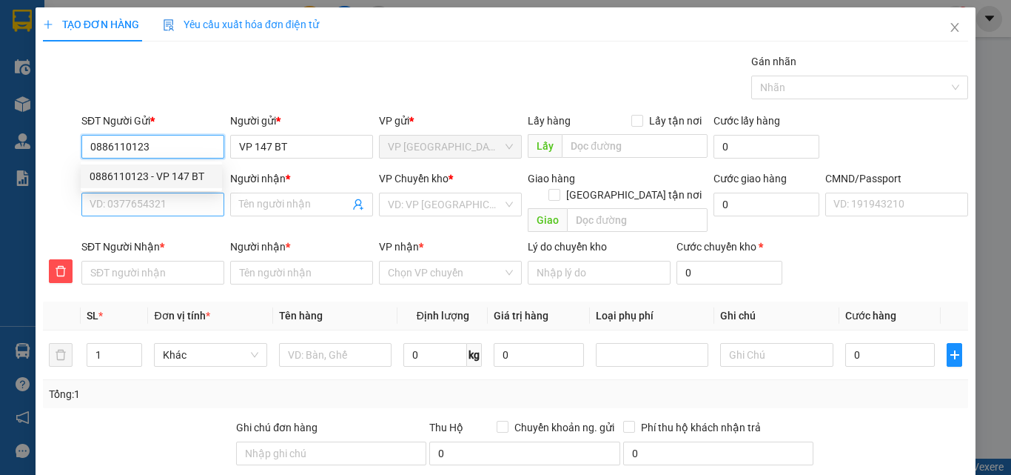
type input "0886110123"
click at [184, 211] on input "SĐT Người Nhận *" at bounding box center [152, 205] width 143 height 24
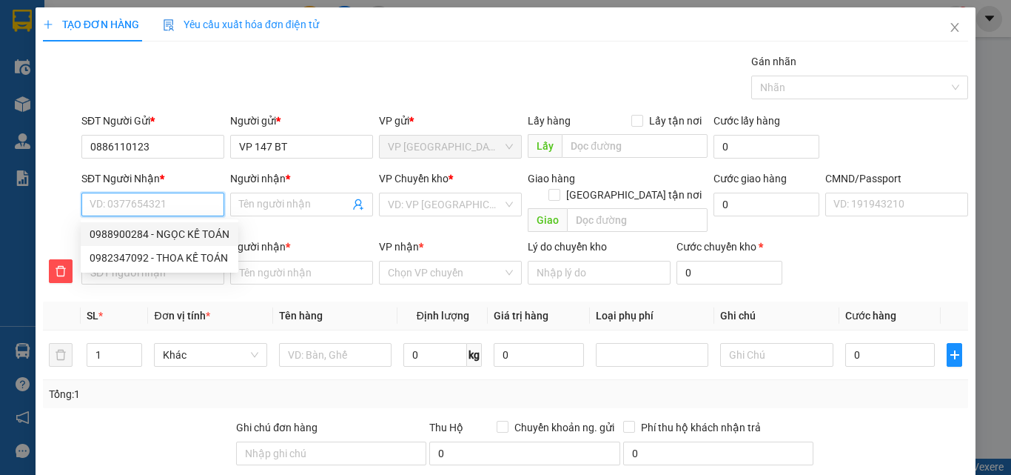
drag, startPoint x: 161, startPoint y: 238, endPoint x: 205, endPoint y: 244, distance: 44.2
click at [161, 238] on div "0988900284 - NGỌC KẾ TOÁN" at bounding box center [160, 234] width 140 height 16
type input "0988900284"
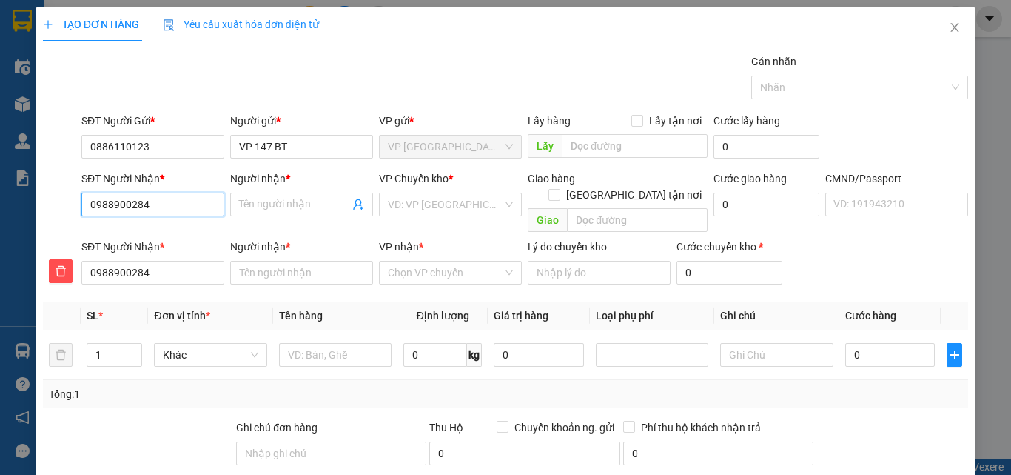
type input "NGỌC KẾ TOÁN"
click at [472, 199] on span "VP CTY HÀ LAN" at bounding box center [450, 204] width 125 height 22
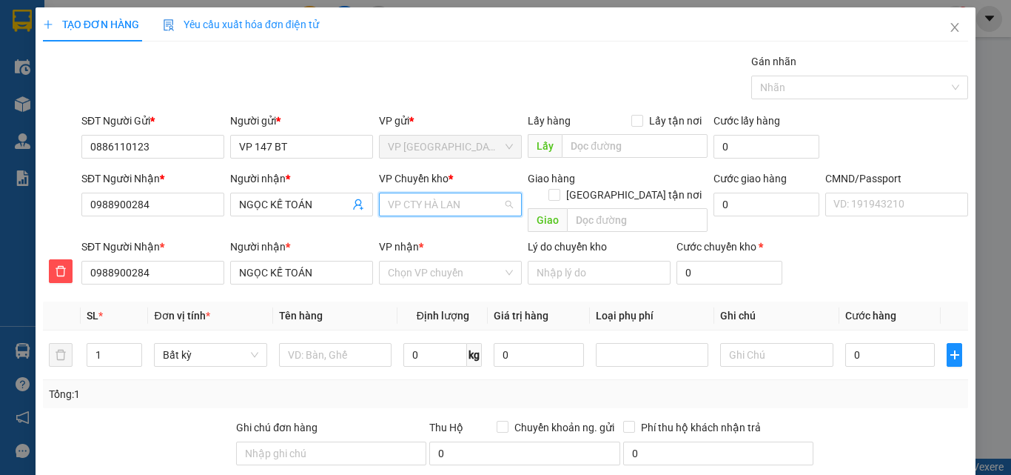
scroll to position [24, 0]
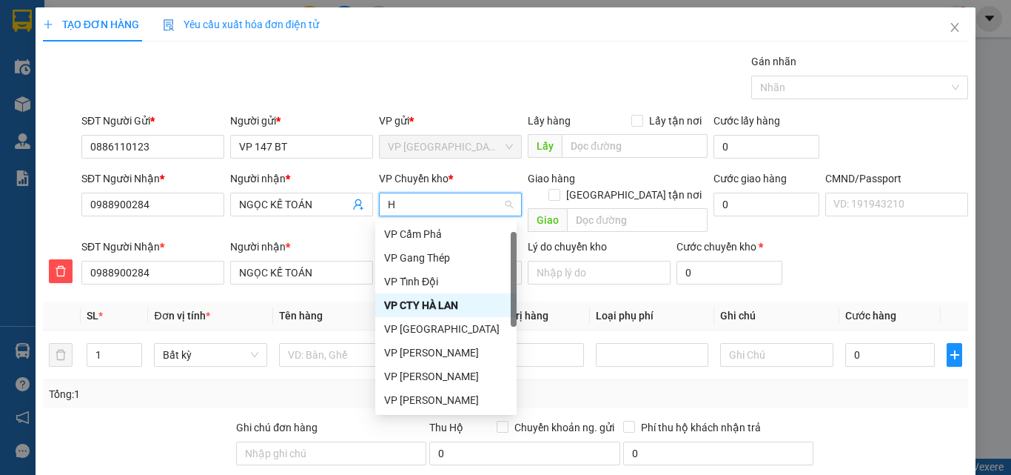
type input "HO"
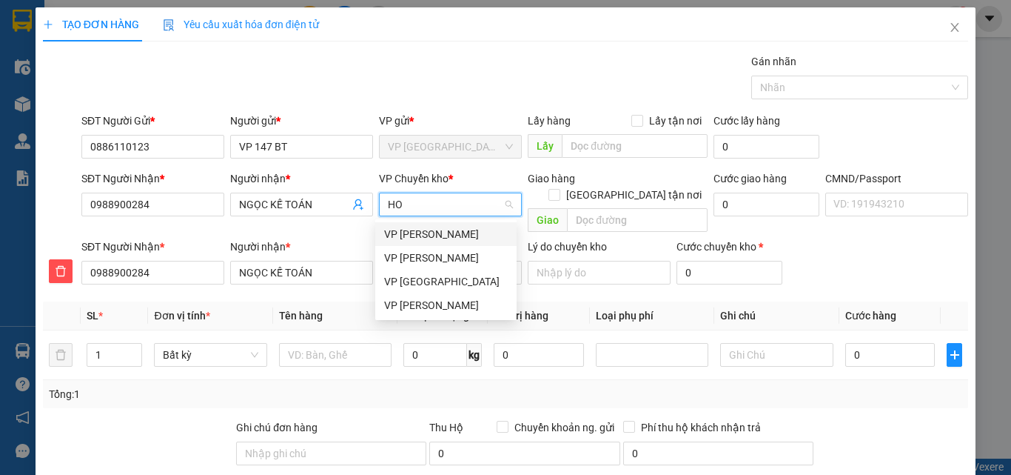
scroll to position [0, 0]
click at [419, 310] on div "VP [PERSON_NAME]" at bounding box center [446, 305] width 124 height 16
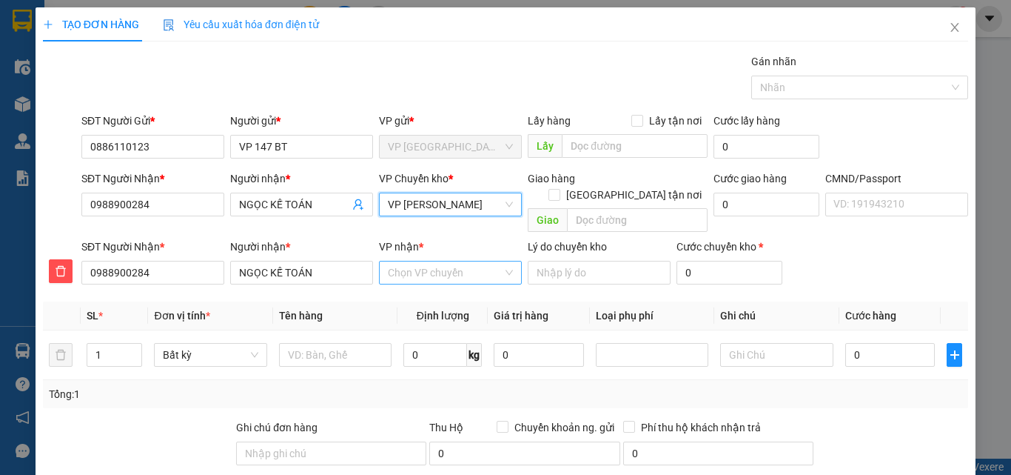
click at [416, 261] on input "VP nhận *" at bounding box center [445, 272] width 115 height 22
type input "CTY"
click at [444, 291] on div "VP CTY HÀ LAN" at bounding box center [446, 286] width 124 height 16
click at [338, 343] on input "text" at bounding box center [335, 355] width 113 height 24
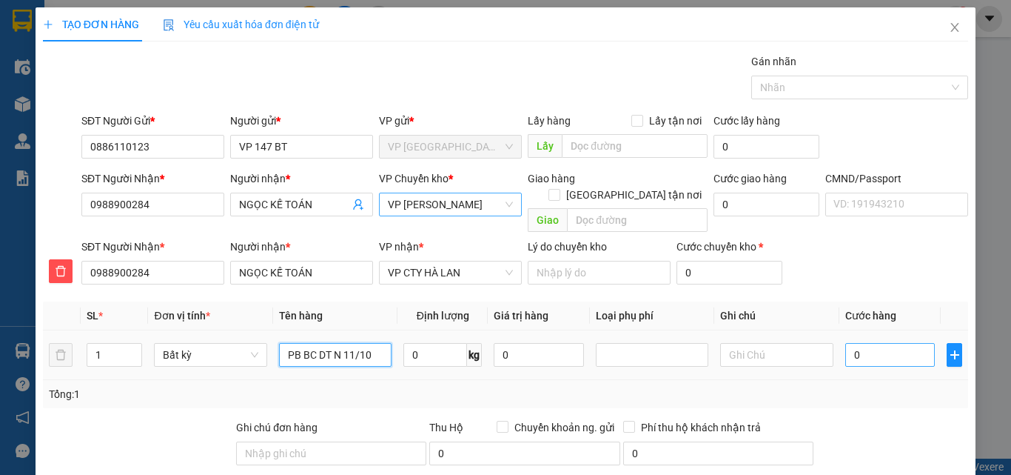
type input "PB BC DT N 11/10"
click at [872, 343] on input "0" at bounding box center [891, 355] width 90 height 24
type input "3"
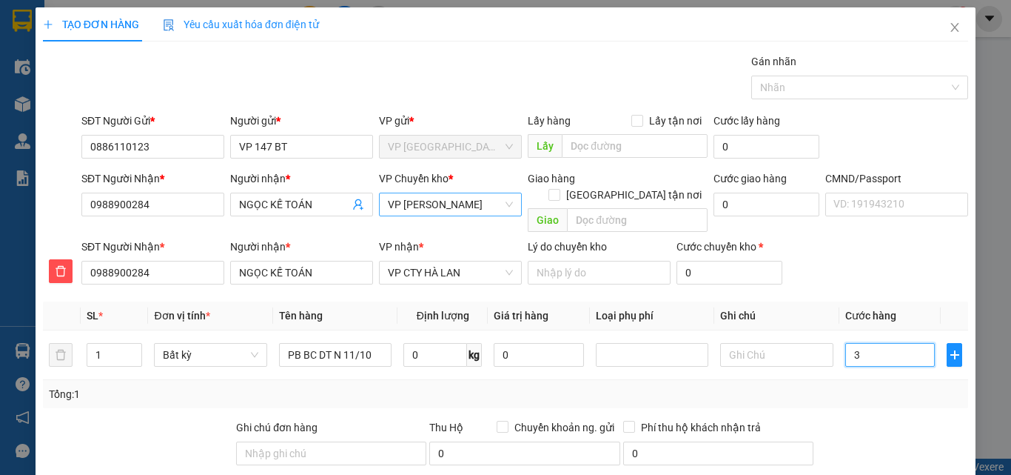
type input "35"
type input "350"
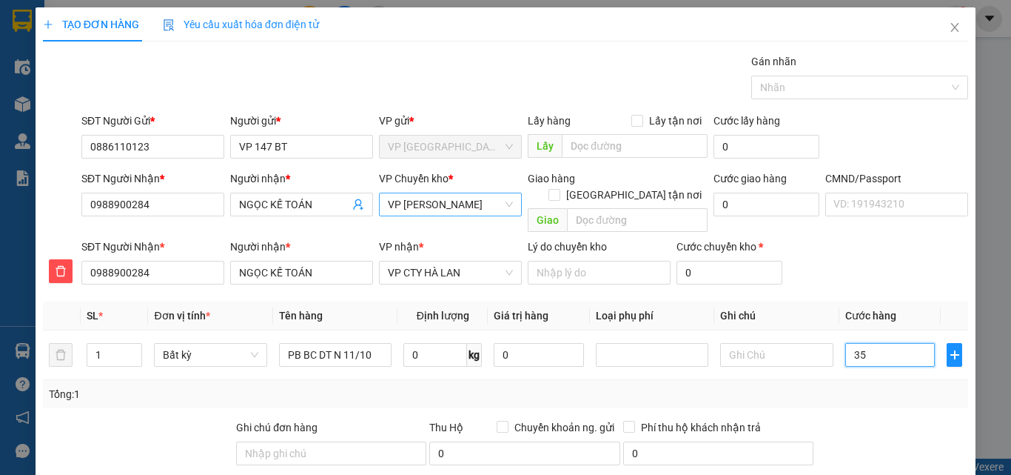
type input "350"
type input "3.500"
type input "35.000"
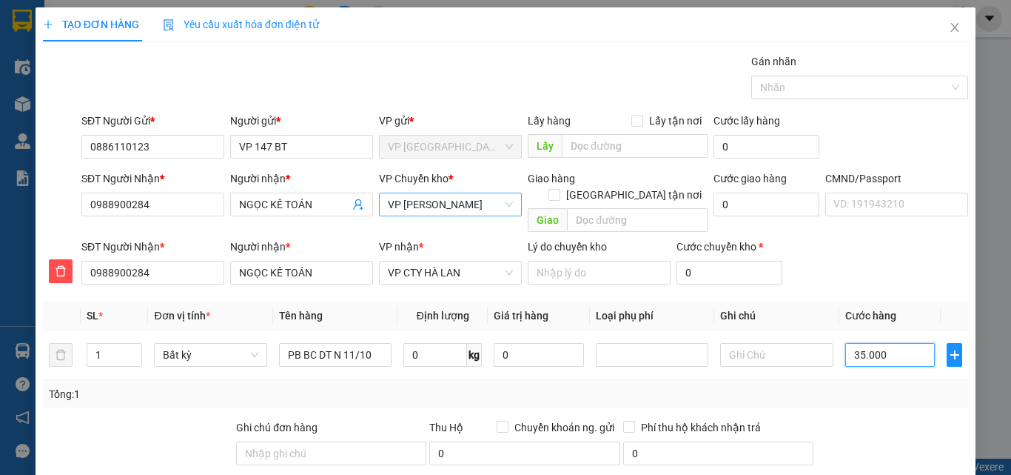
type input "35.000"
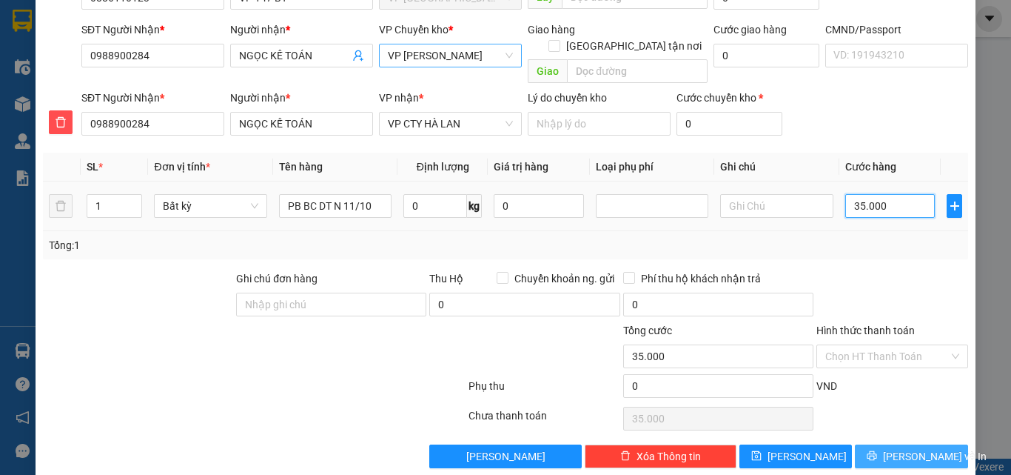
scroll to position [155, 0]
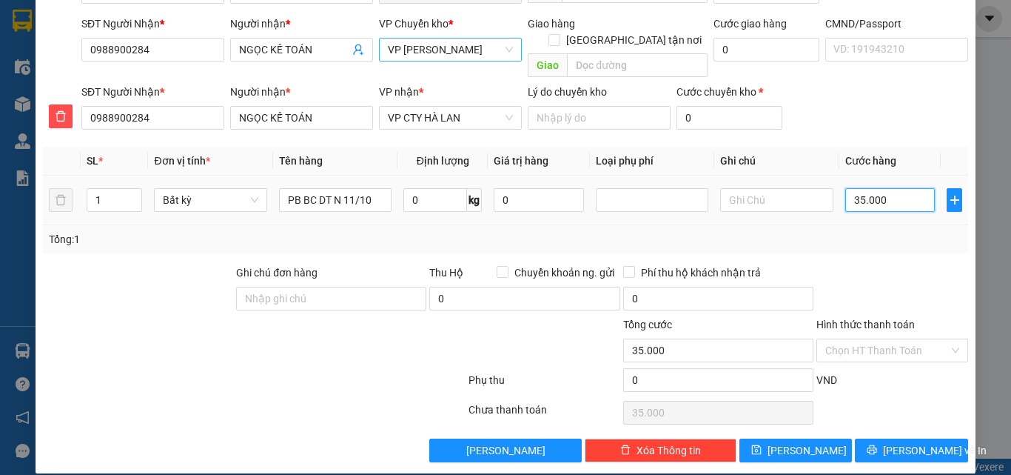
drag, startPoint x: 866, startPoint y: 188, endPoint x: 825, endPoint y: 193, distance: 41.0
click at [823, 193] on tr "1 Bất kỳ PB BC DT N 11/10 0 kg 0 35.000" at bounding box center [506, 200] width 926 height 50
type input "0"
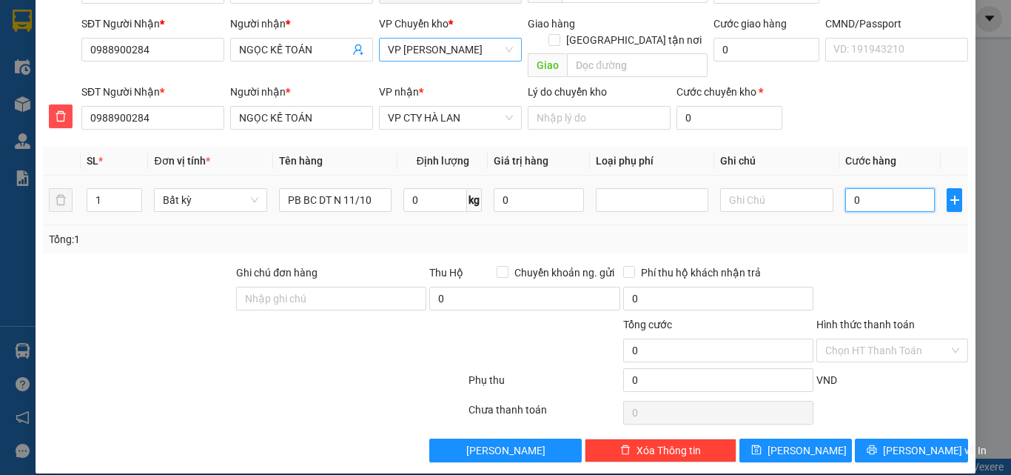
drag, startPoint x: 840, startPoint y: 182, endPoint x: 856, endPoint y: 181, distance: 16.3
click at [856, 188] on input "0" at bounding box center [891, 200] width 90 height 24
click at [893, 339] on input "Hình thức thanh toán" at bounding box center [888, 350] width 124 height 22
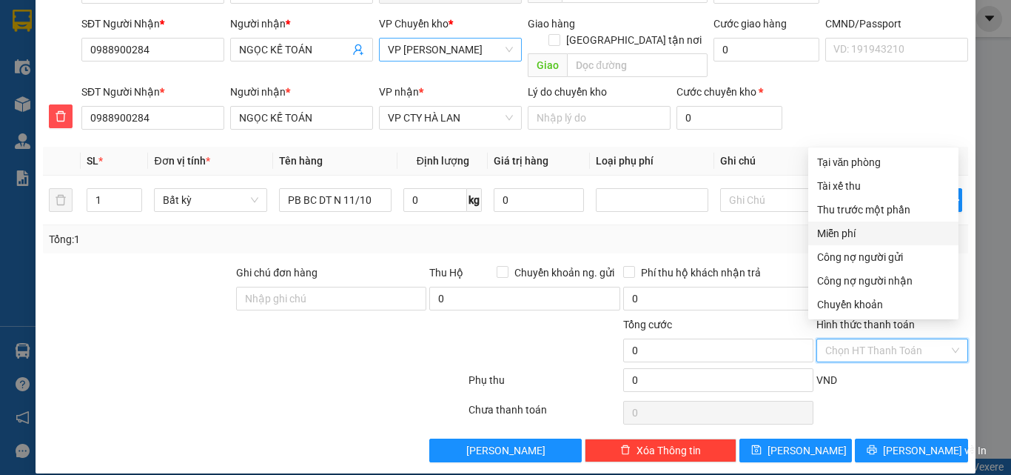
click at [854, 233] on div "Miễn phí" at bounding box center [883, 233] width 133 height 16
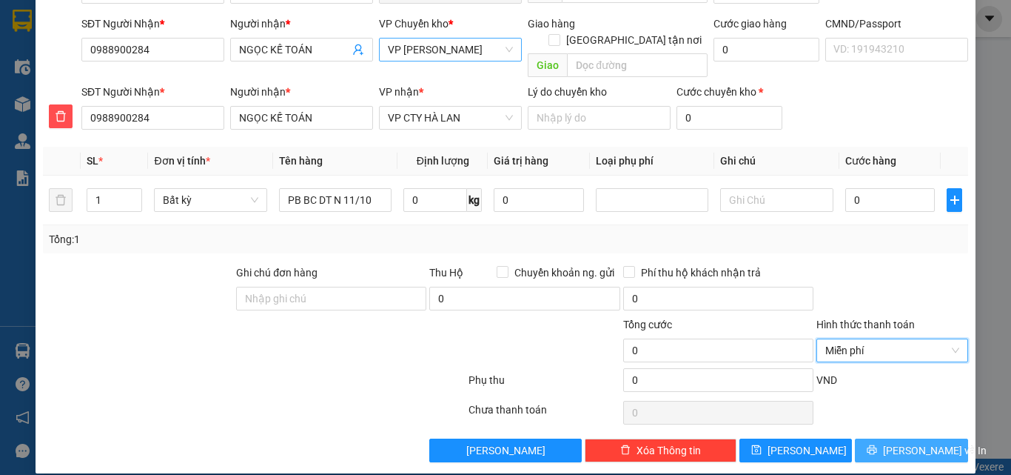
click at [913, 442] on span "[PERSON_NAME] và In" at bounding box center [935, 450] width 104 height 16
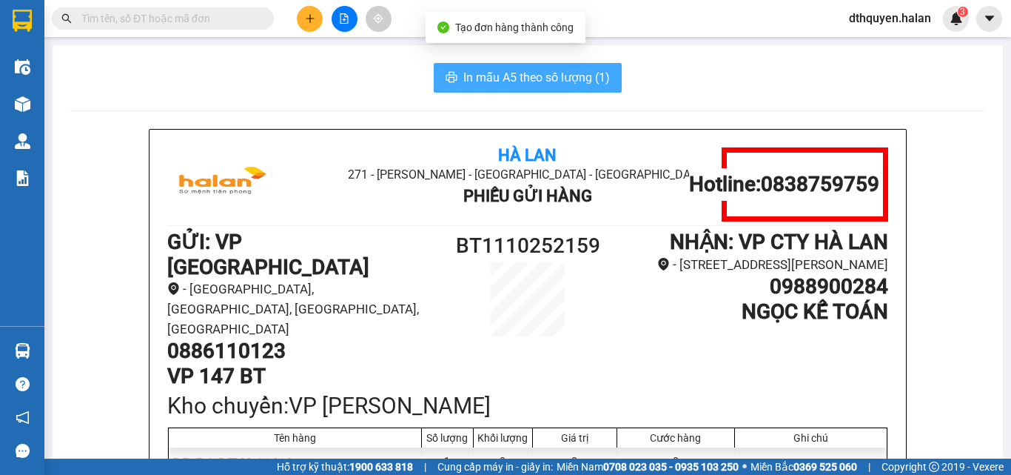
click at [581, 76] on span "In mẫu A5 theo số lượng (1)" at bounding box center [537, 77] width 147 height 19
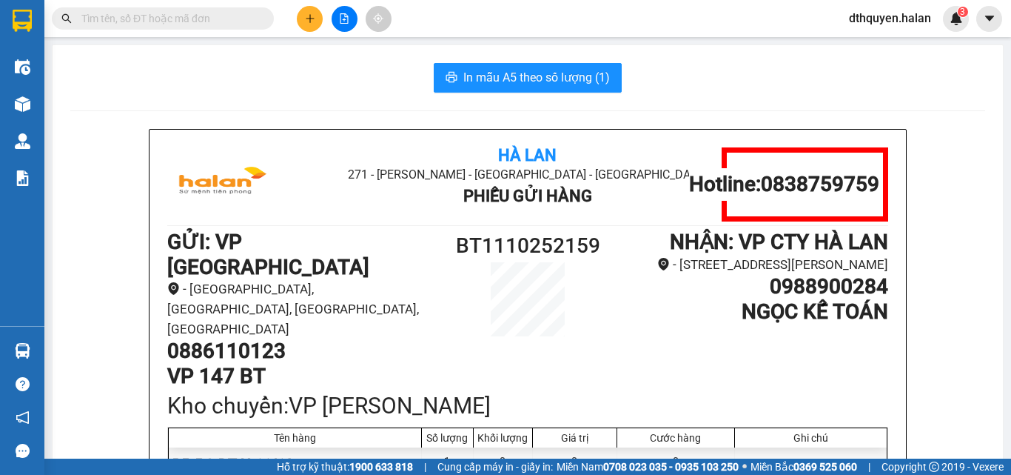
scroll to position [74, 0]
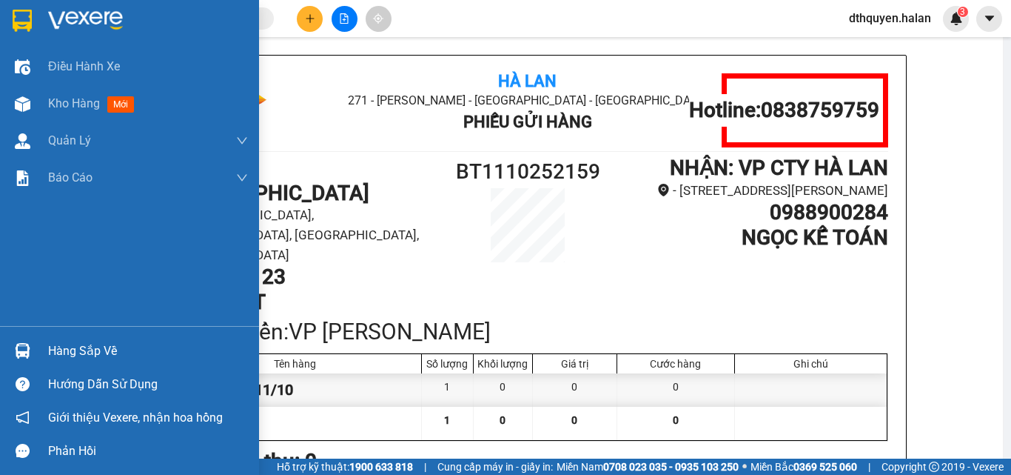
click at [97, 344] on div "Hàng sắp về" at bounding box center [148, 351] width 200 height 22
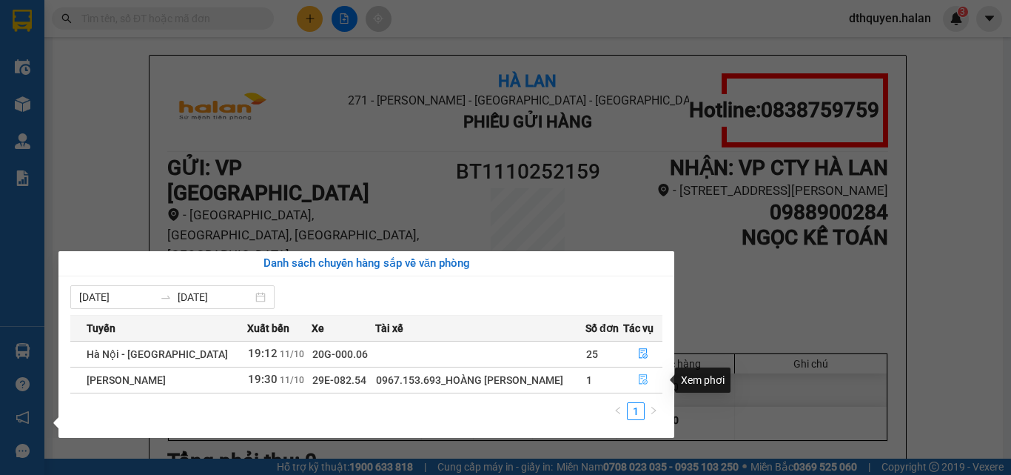
click at [639, 378] on icon "file-done" at bounding box center [643, 380] width 9 height 10
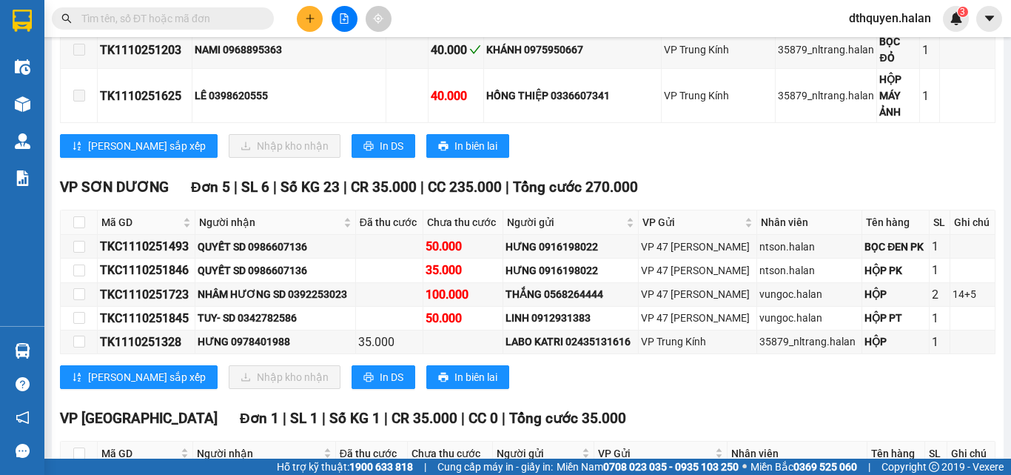
scroll to position [906, 0]
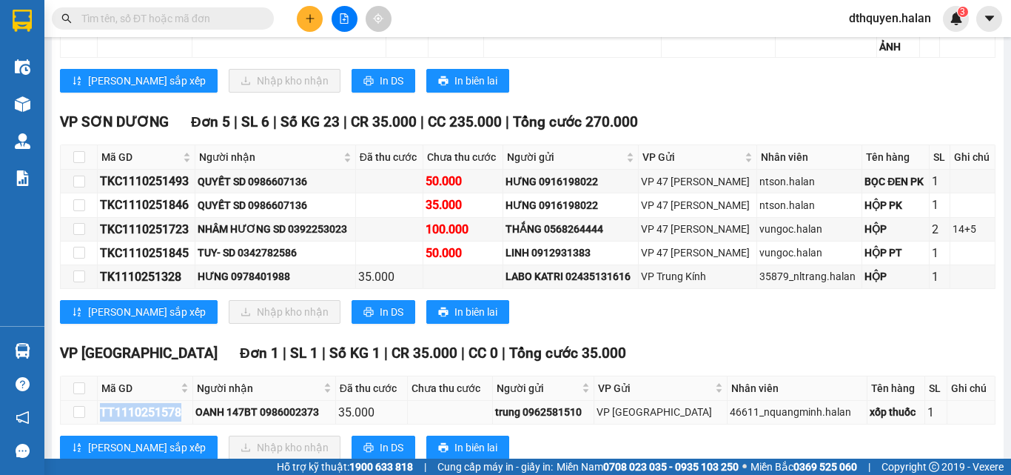
drag, startPoint x: 96, startPoint y: 366, endPoint x: 188, endPoint y: 369, distance: 91.9
click at [188, 401] on tr "TT1110251578 OANH 147BT 0986002373 35.000 trung 0962581510 VP Tân Triều 46611_n…" at bounding box center [528, 413] width 935 height 24
copy tr "TT1110251578"
click at [158, 16] on input "text" at bounding box center [168, 18] width 175 height 16
paste input "TT1110251578"
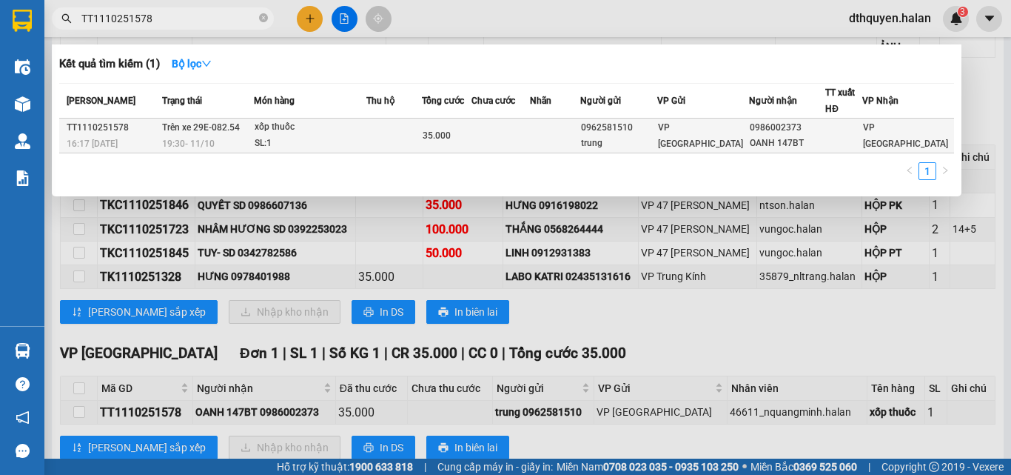
type input "TT1110251578"
click at [292, 147] on div "SL: 1" at bounding box center [310, 144] width 111 height 16
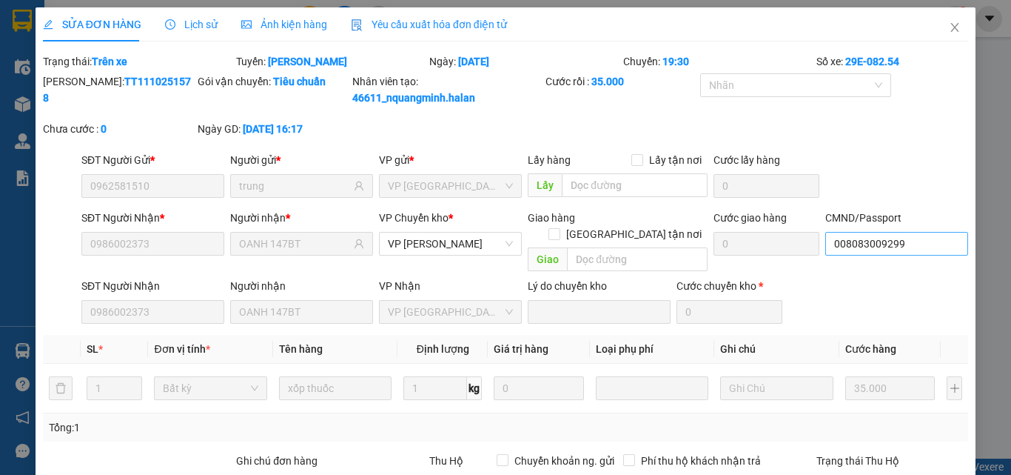
type input "0962581510"
type input "trung"
type input "0986002373"
type input "OANH 147BT"
type input "008083009299"
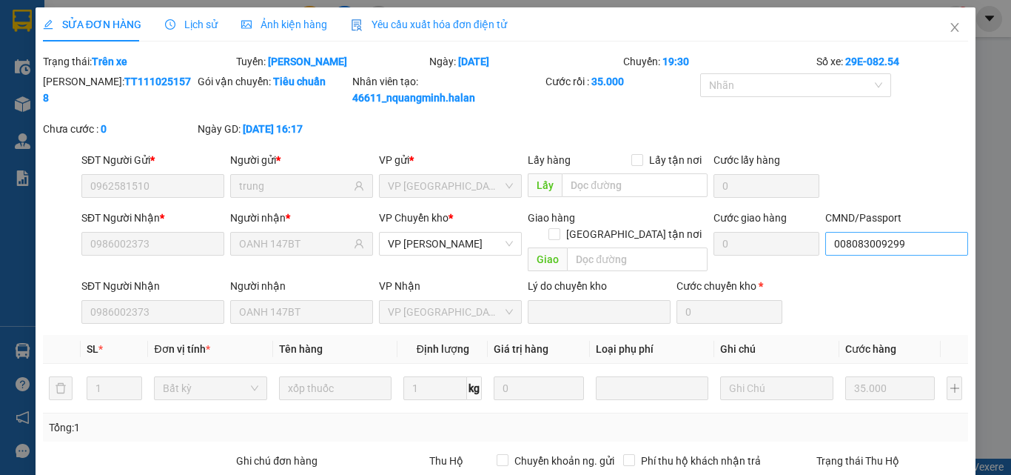
type input "0"
type input "35.000"
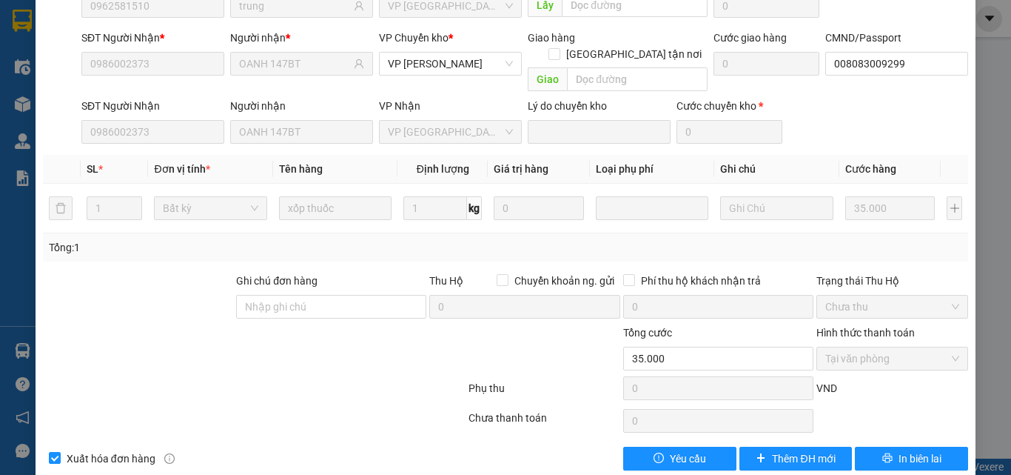
scroll to position [188, 0]
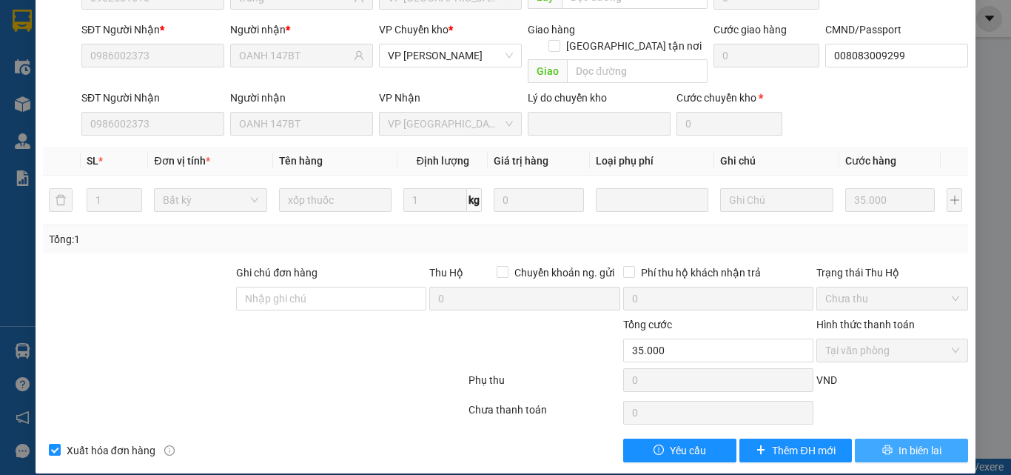
click at [899, 442] on span "In biên lai" at bounding box center [920, 450] width 43 height 16
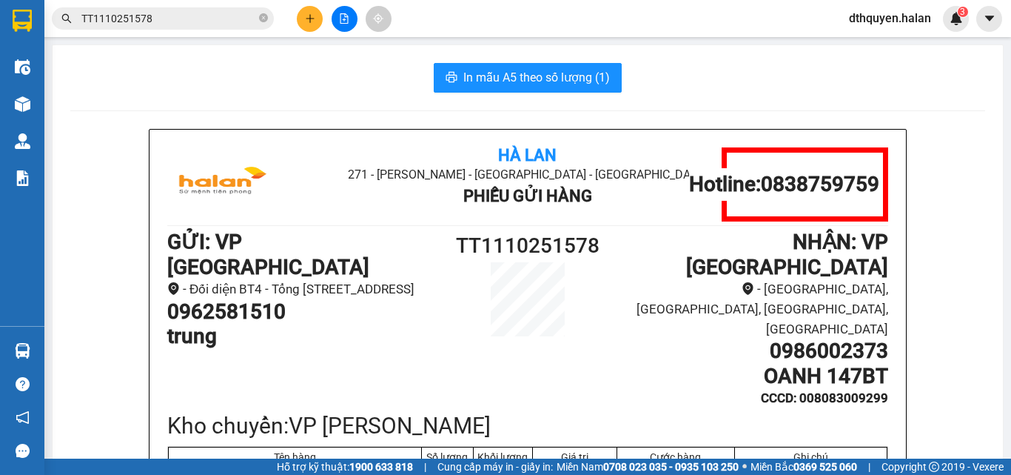
scroll to position [74, 0]
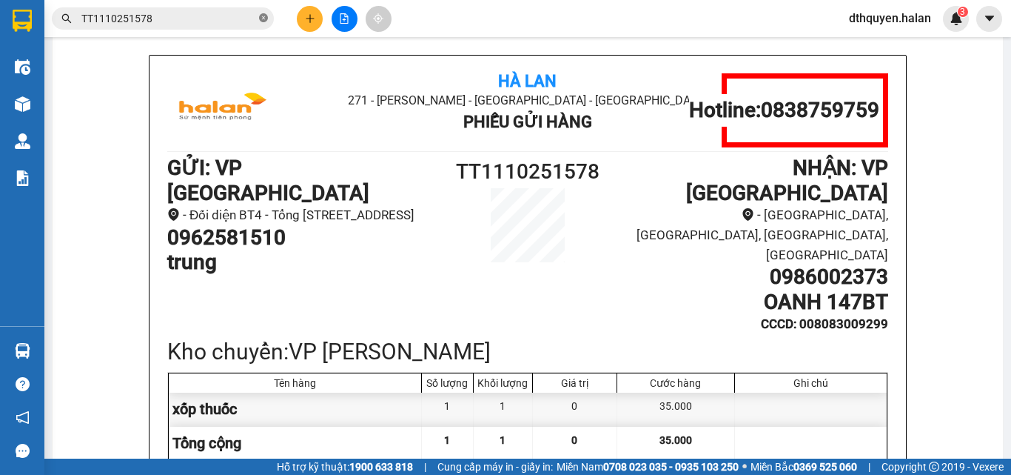
click at [265, 19] on icon "close-circle" at bounding box center [263, 17] width 9 height 9
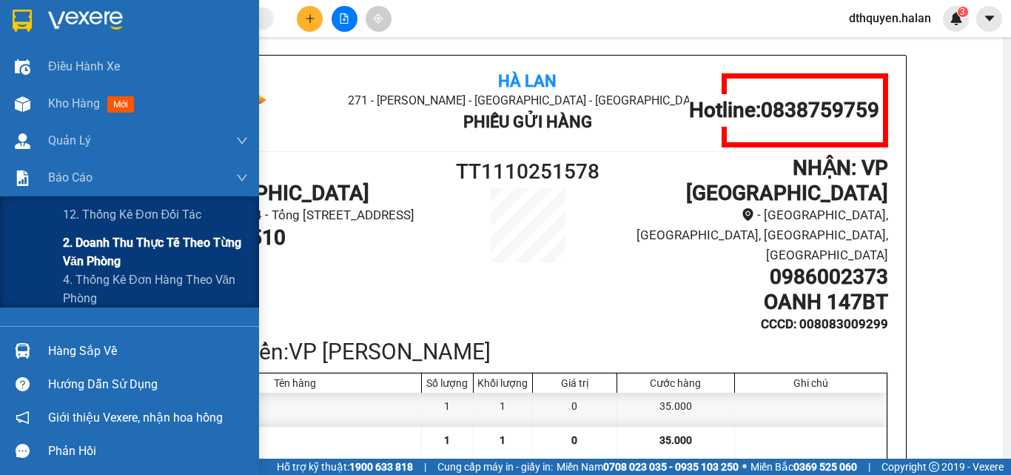
click at [103, 253] on span "2. Doanh thu thực tế theo từng văn phòng" at bounding box center [155, 251] width 185 height 37
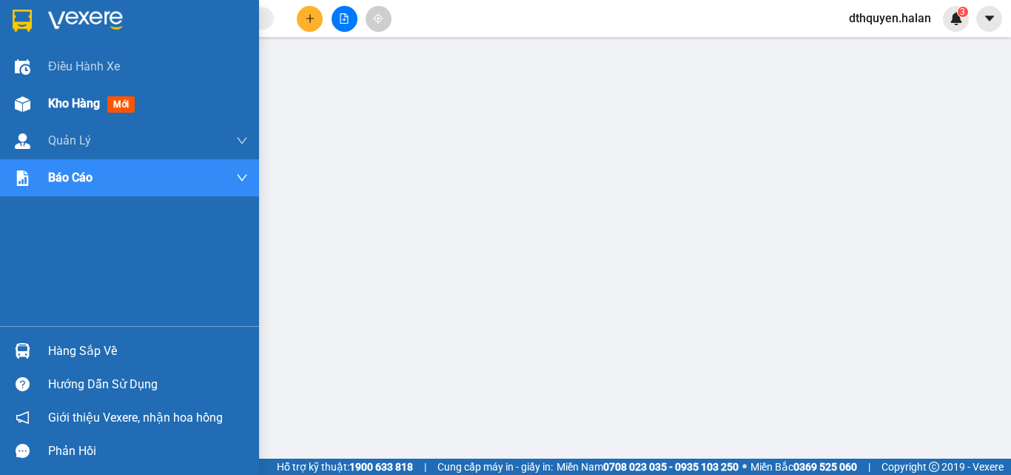
click at [54, 107] on span "Kho hàng" at bounding box center [74, 103] width 52 height 14
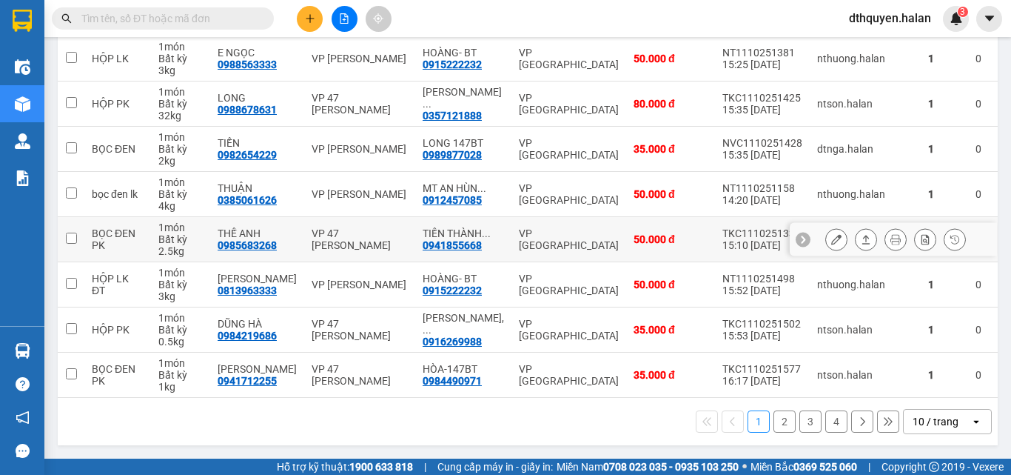
scroll to position [308, 0]
click at [776, 418] on button "2" at bounding box center [785, 421] width 22 height 22
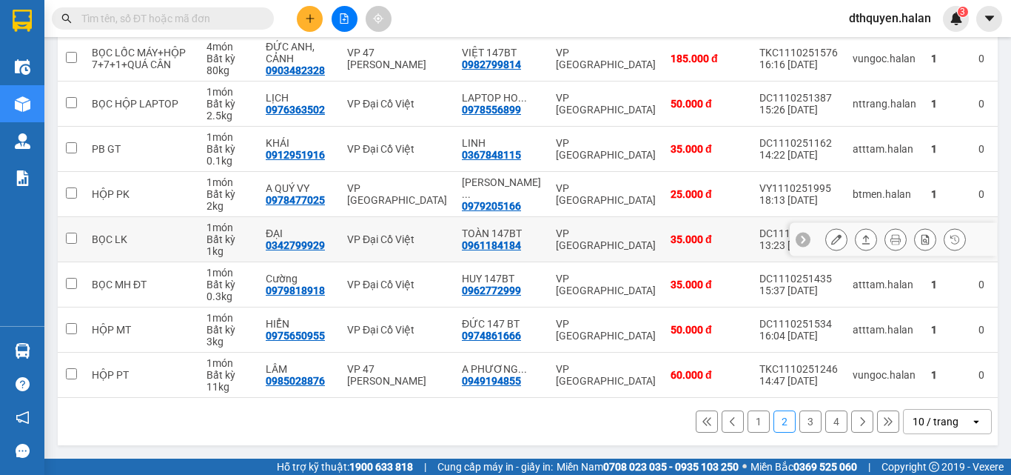
scroll to position [320, 0]
click at [801, 418] on button "3" at bounding box center [811, 421] width 22 height 22
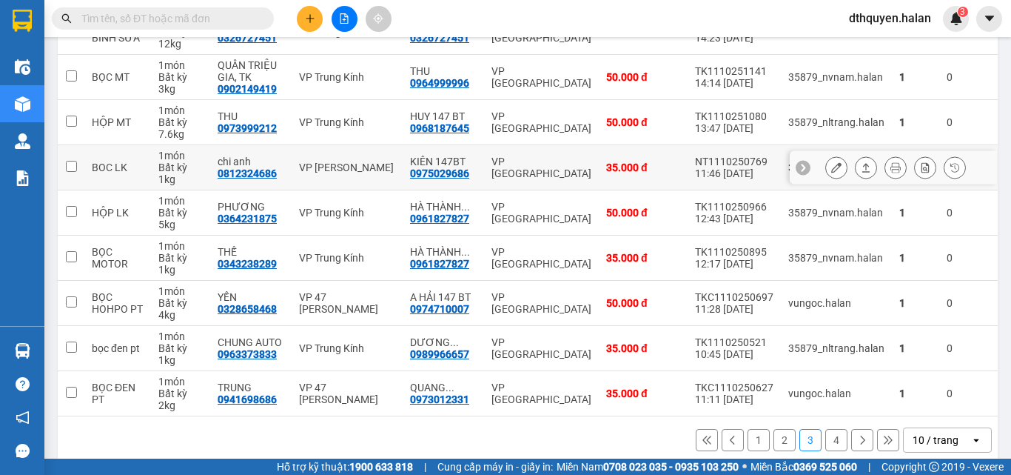
scroll to position [296, 0]
